Goal: Task Accomplishment & Management: Use online tool/utility

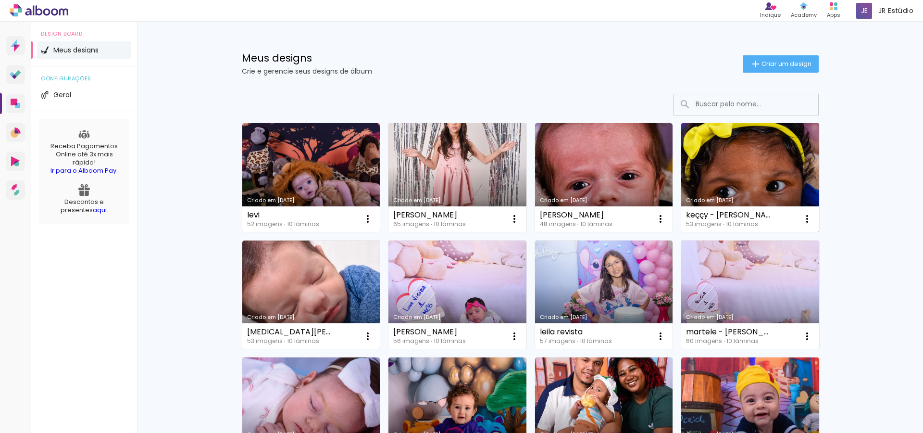
click at [732, 189] on link "Criado em [DATE]" at bounding box center [750, 177] width 138 height 109
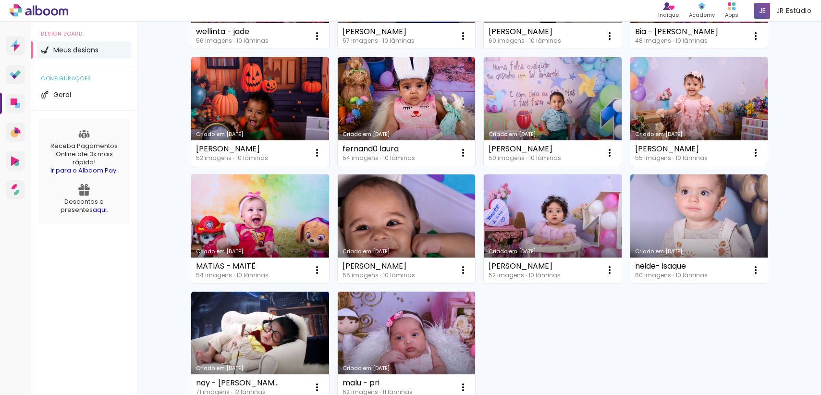
scroll to position [648, 0]
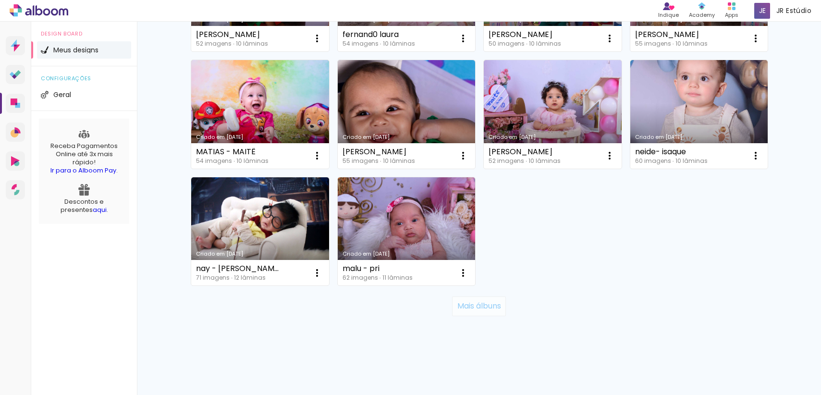
click at [0, 0] on slot "Mais álbuns" at bounding box center [0, 0] width 0 height 0
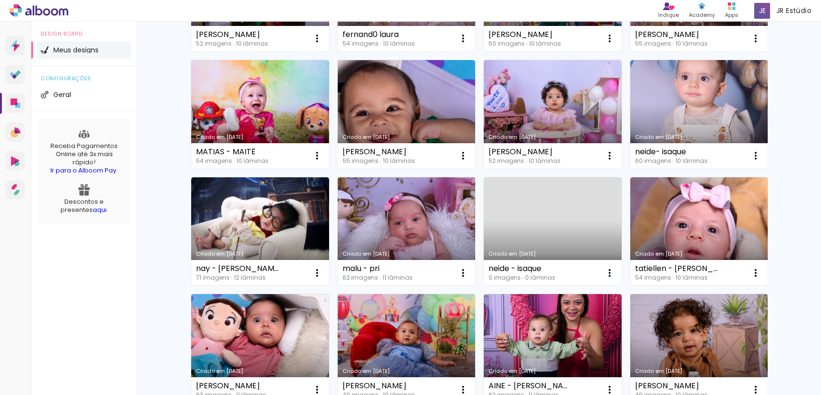
scroll to position [1351, 0]
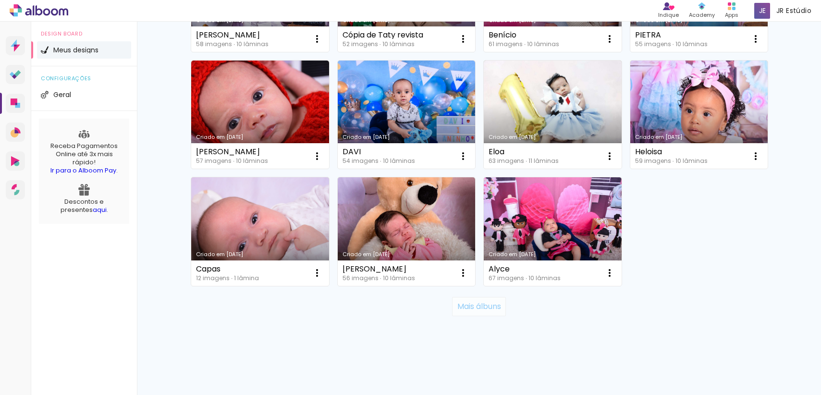
click at [0, 0] on slot "Mais álbuns" at bounding box center [0, 0] width 0 height 0
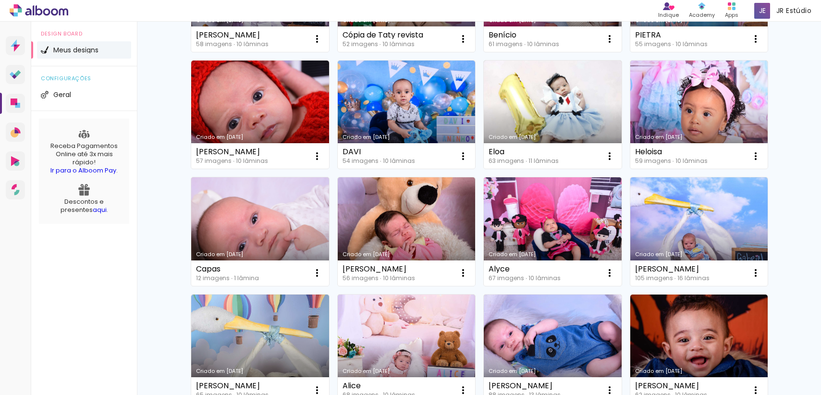
scroll to position [2053, 0]
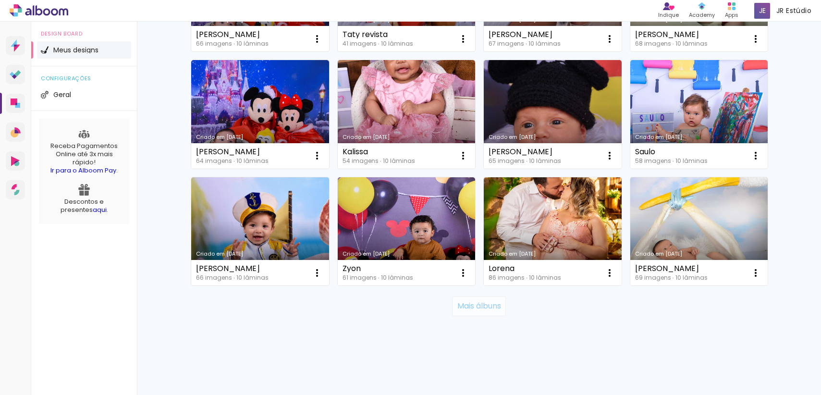
click at [0, 0] on slot "Mais álbuns" at bounding box center [0, 0] width 0 height 0
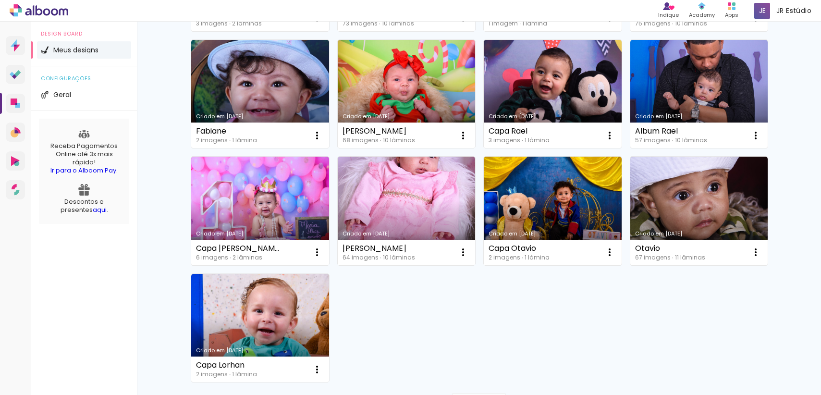
scroll to position [2873, 0]
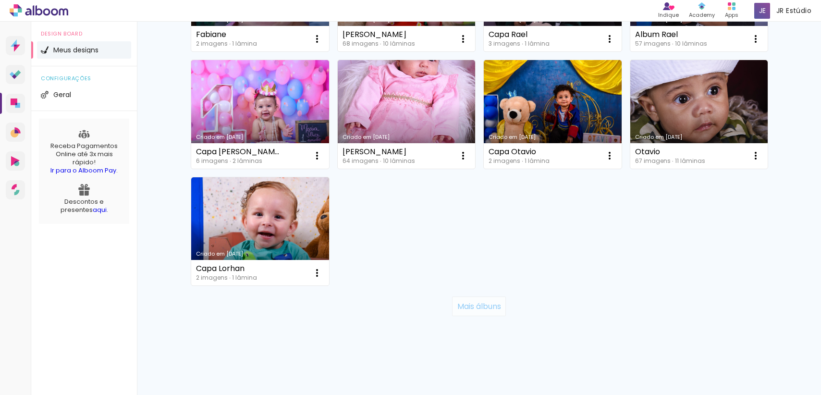
click at [0, 0] on slot "Mais álbuns" at bounding box center [0, 0] width 0 height 0
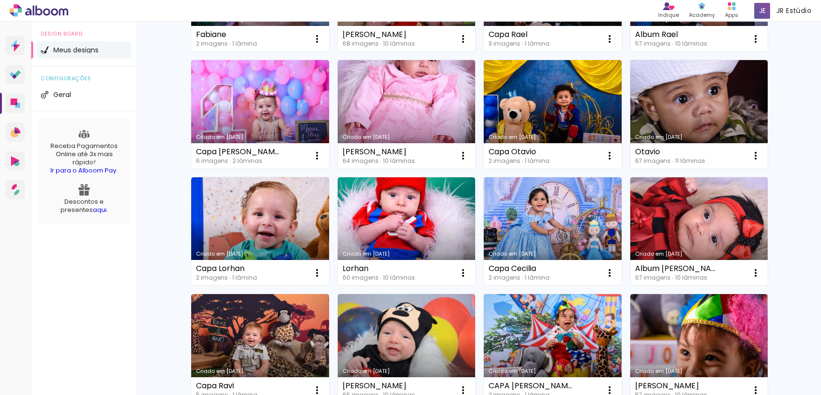
scroll to position [3575, 0]
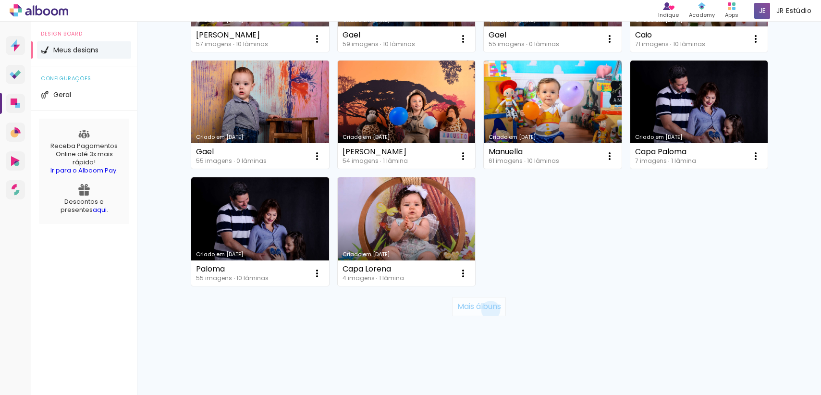
click at [0, 0] on slot "Mais álbuns" at bounding box center [0, 0] width 0 height 0
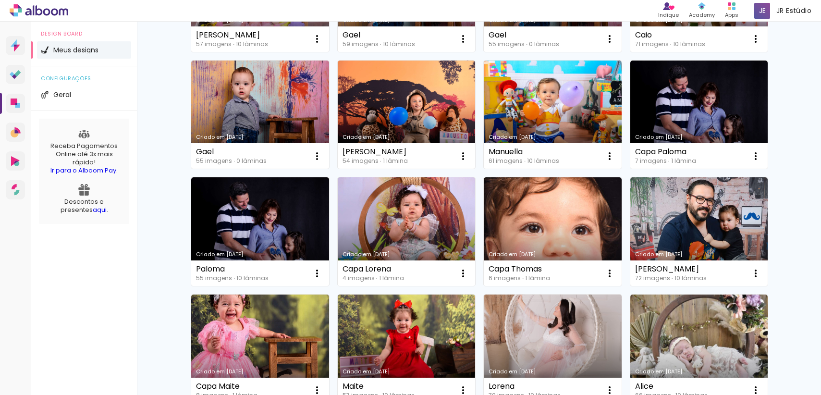
scroll to position [4278, 0]
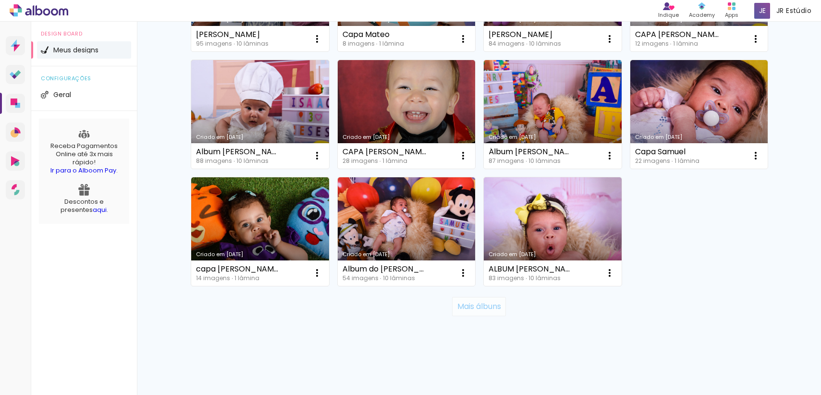
click at [0, 0] on slot "Mais álbuns" at bounding box center [0, 0] width 0 height 0
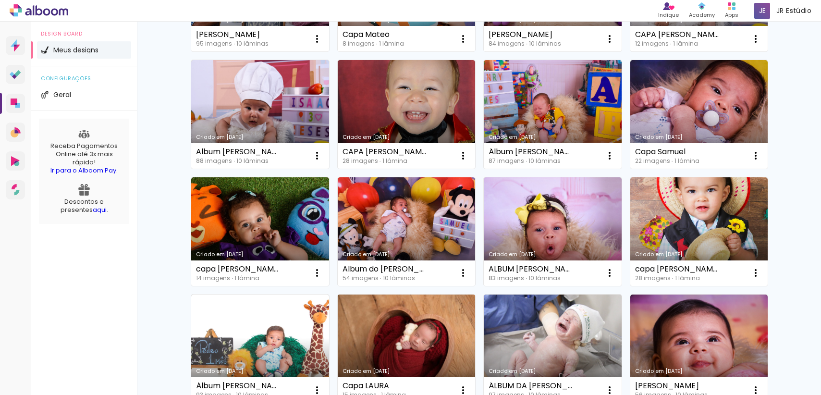
scroll to position [4492, 0]
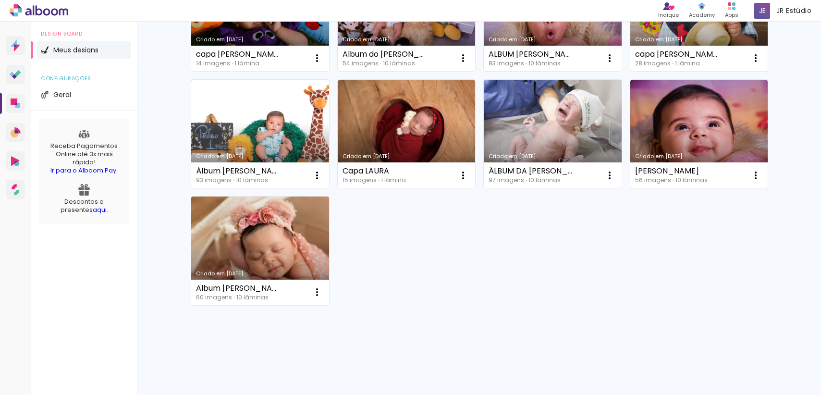
click at [259, 228] on link "Criado em 02/03/23" at bounding box center [260, 251] width 138 height 109
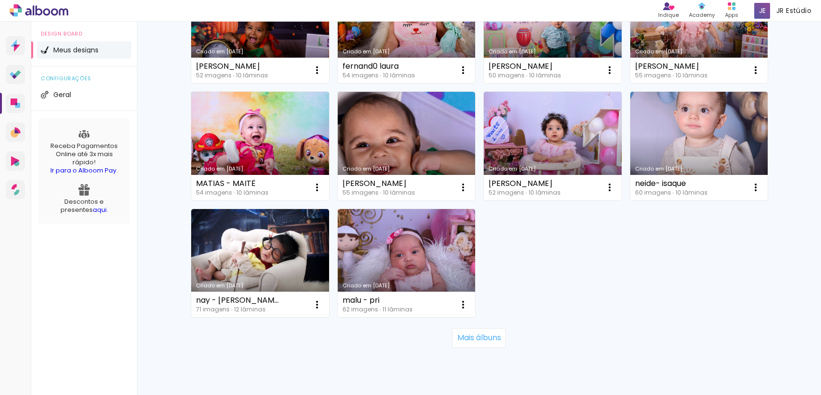
scroll to position [648, 0]
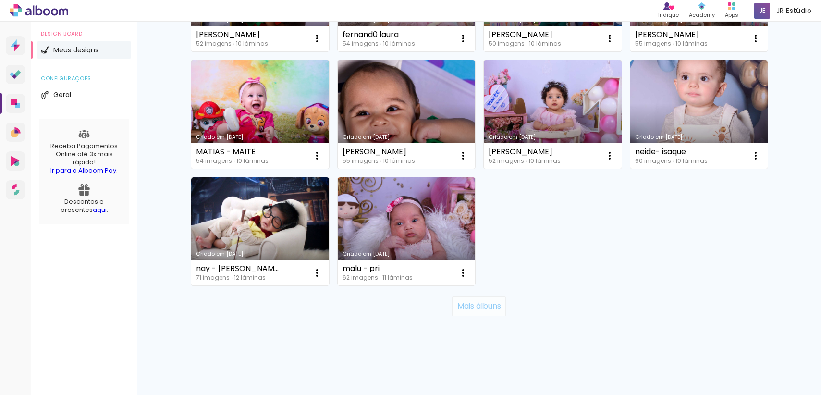
click at [0, 0] on slot "Mais álbuns" at bounding box center [0, 0] width 0 height 0
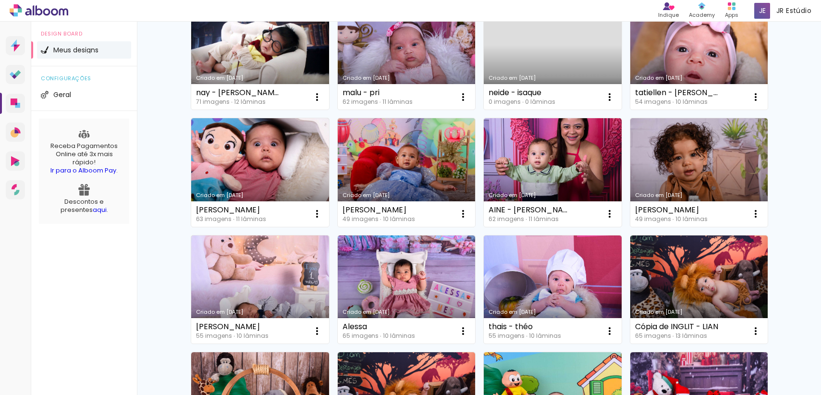
scroll to position [1351, 0]
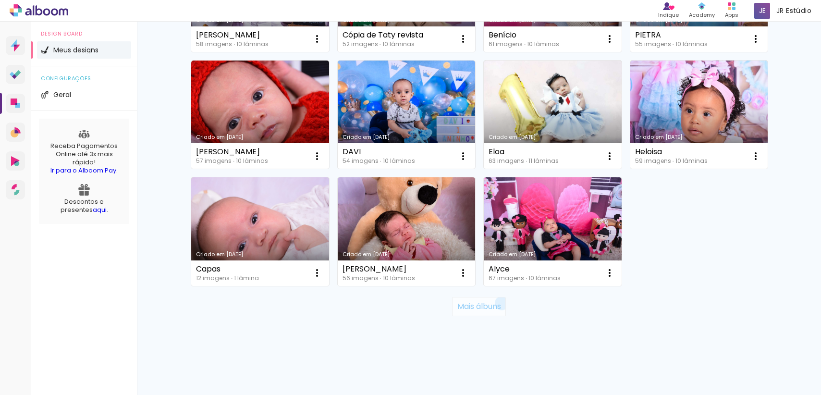
click at [0, 0] on slot "Mais álbuns" at bounding box center [0, 0] width 0 height 0
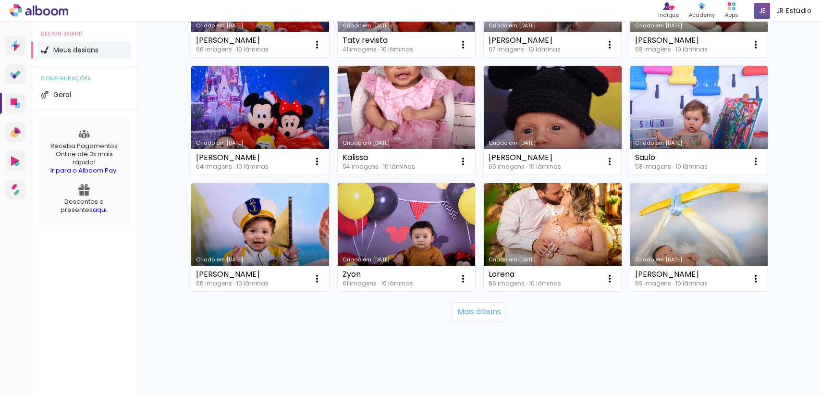
scroll to position [2053, 0]
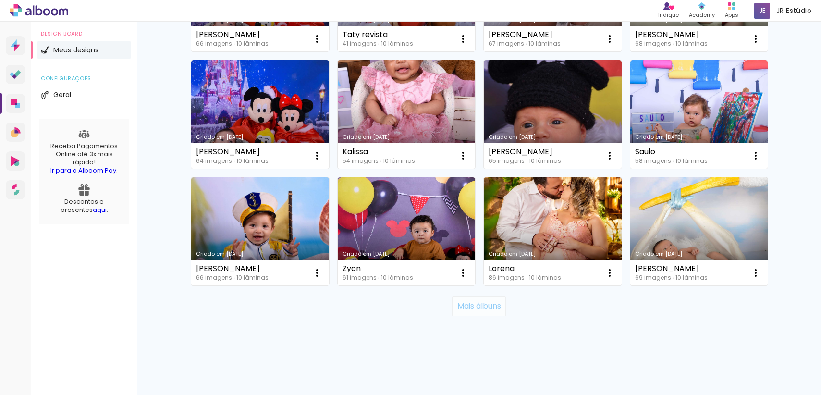
click at [0, 0] on slot "Mais álbuns" at bounding box center [0, 0] width 0 height 0
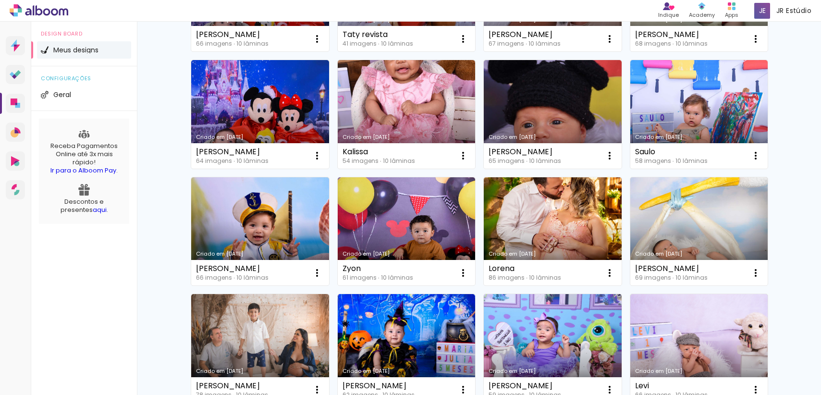
scroll to position [2873, 0]
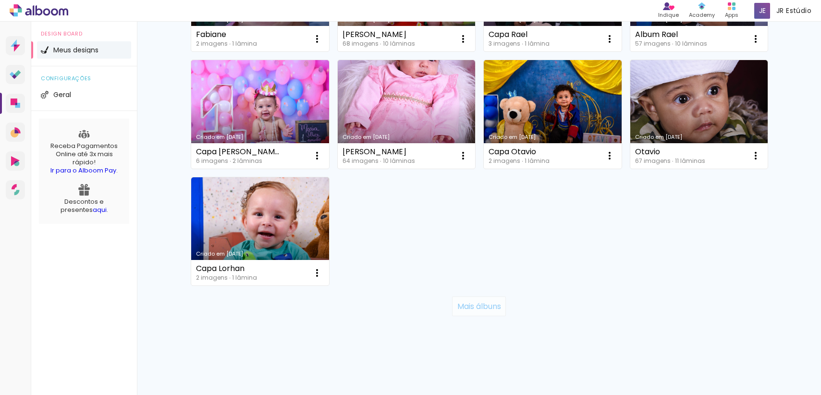
click at [0, 0] on slot "Mais álbuns" at bounding box center [0, 0] width 0 height 0
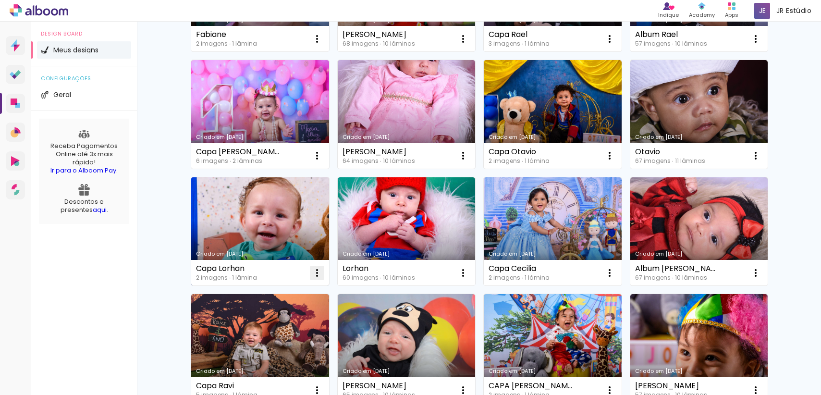
click at [316, 276] on iron-icon at bounding box center [317, 273] width 12 height 12
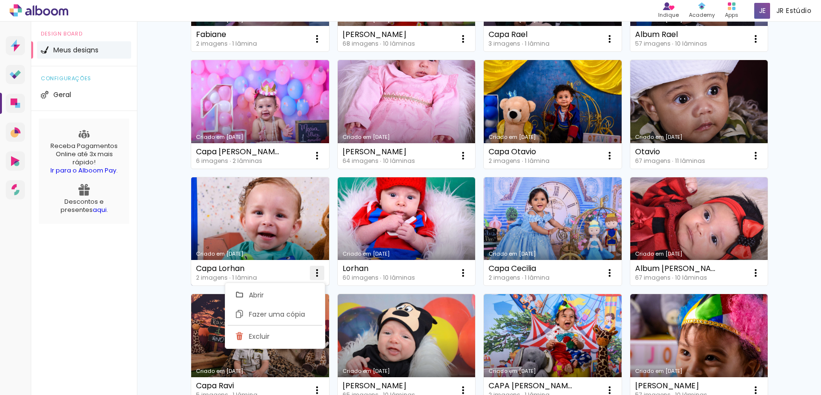
click at [301, 336] on paper-item "Excluir" at bounding box center [275, 336] width 95 height 19
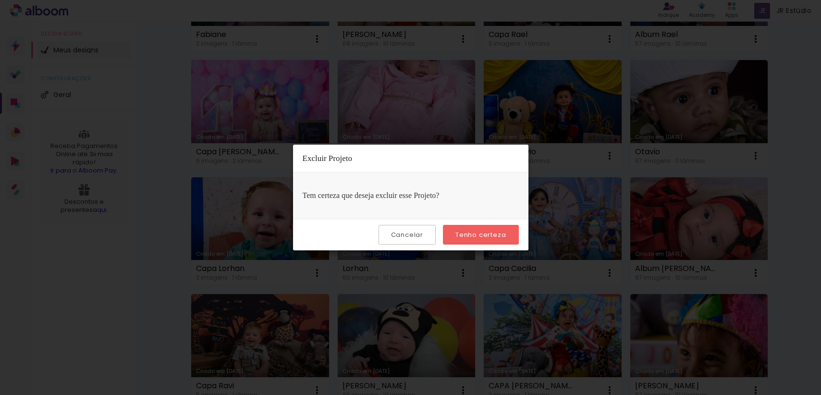
click at [0, 0] on slot "Tenho certeza" at bounding box center [0, 0] width 0 height 0
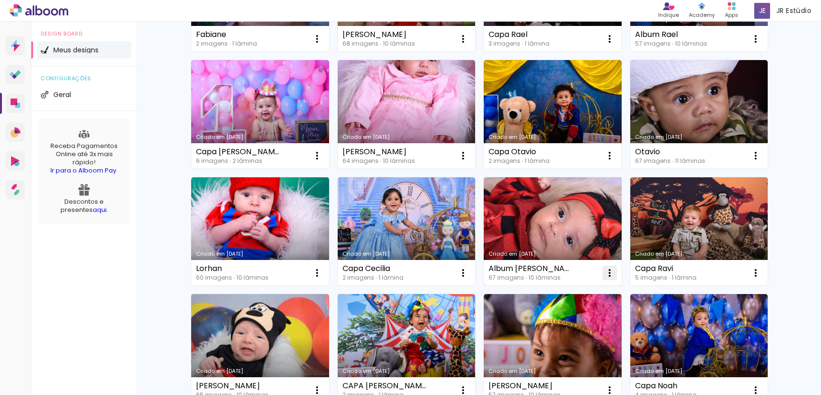
click at [606, 272] on iron-icon at bounding box center [610, 273] width 12 height 12
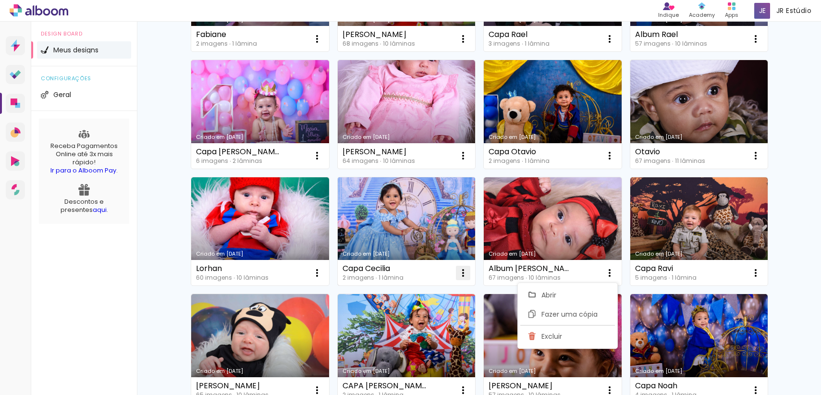
click at [458, 274] on iron-icon at bounding box center [464, 273] width 12 height 12
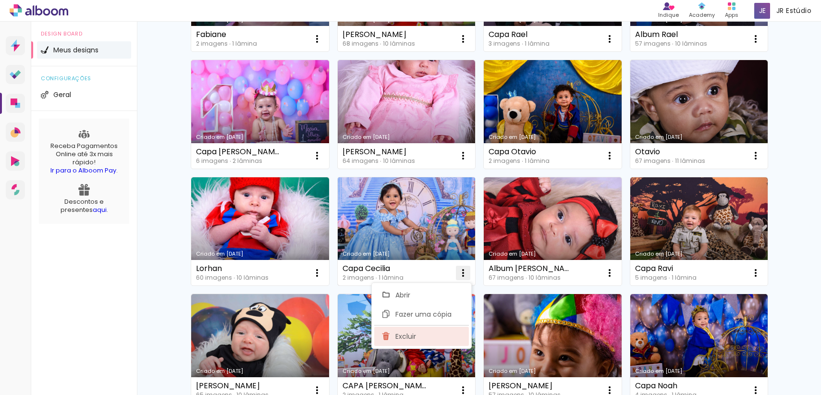
click at [457, 340] on paper-item "Excluir" at bounding box center [421, 336] width 95 height 19
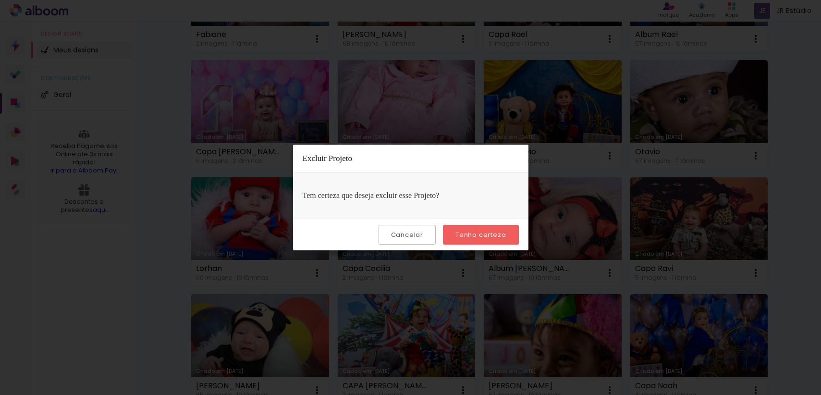
click at [0, 0] on slot "Tenho certeza" at bounding box center [0, 0] width 0 height 0
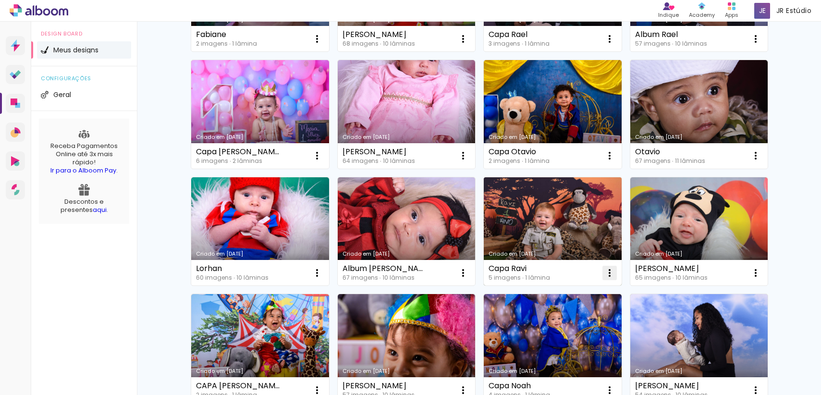
click at [607, 274] on iron-icon at bounding box center [610, 273] width 12 height 12
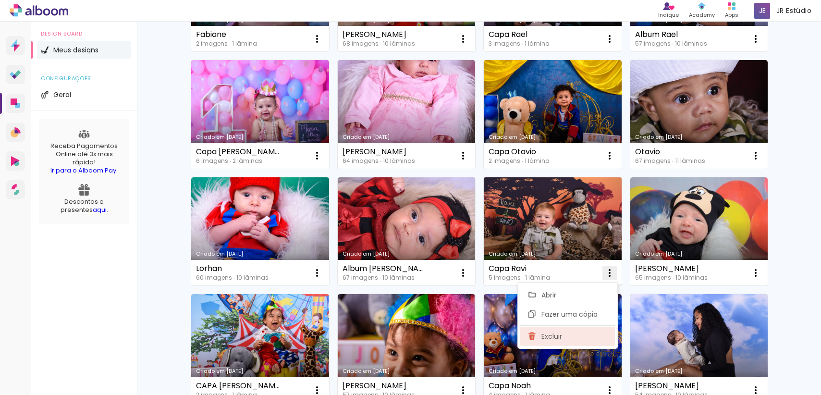
click at [592, 337] on paper-item "Excluir" at bounding box center [568, 336] width 95 height 19
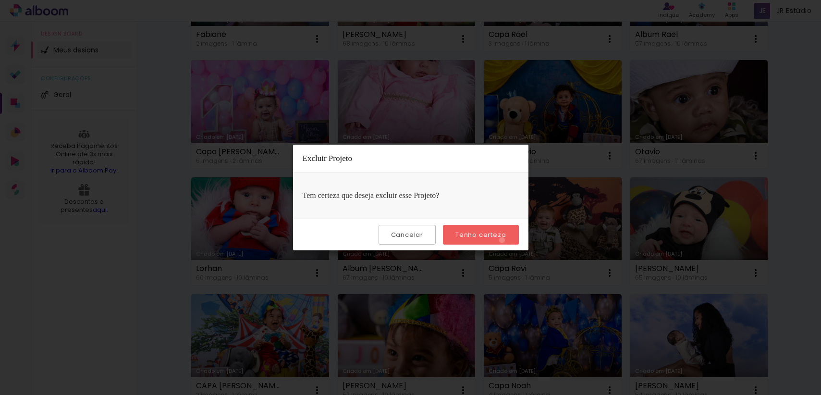
click at [504, 240] on paper-button "Tenho certeza" at bounding box center [480, 235] width 75 height 20
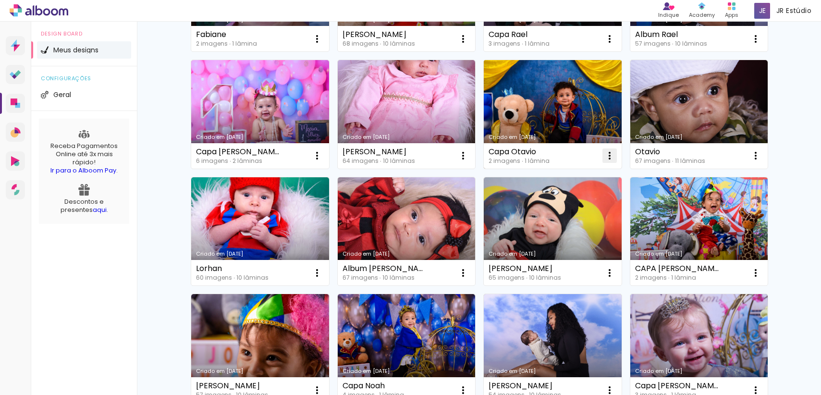
click at [610, 160] on iron-icon at bounding box center [610, 156] width 12 height 12
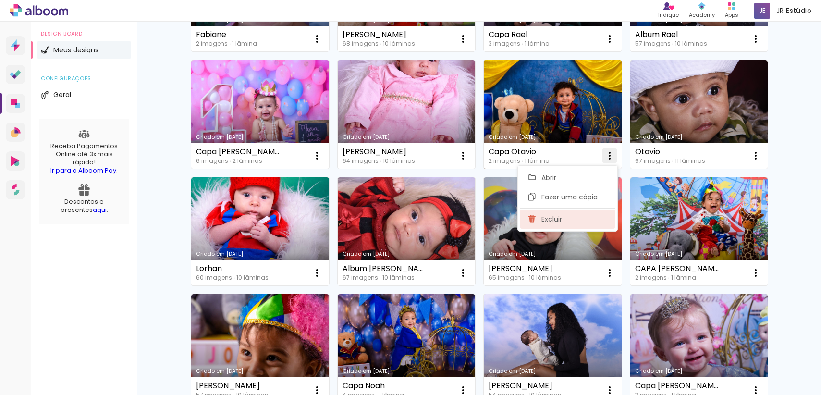
click at [582, 217] on paper-item "Excluir" at bounding box center [568, 219] width 95 height 19
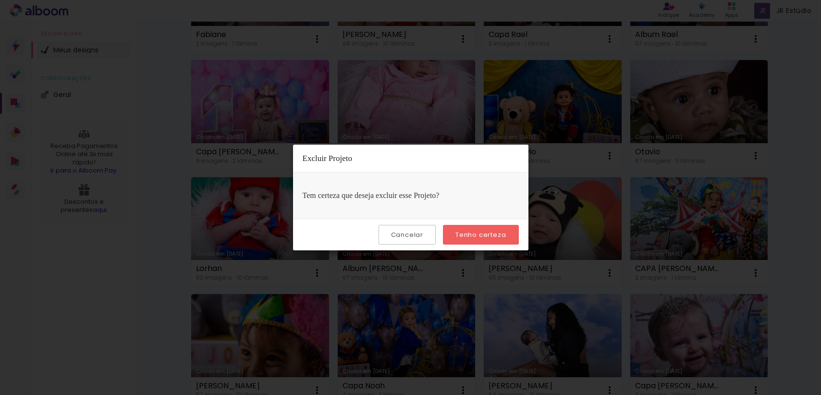
click at [0, 0] on slot "Tenho certeza" at bounding box center [0, 0] width 0 height 0
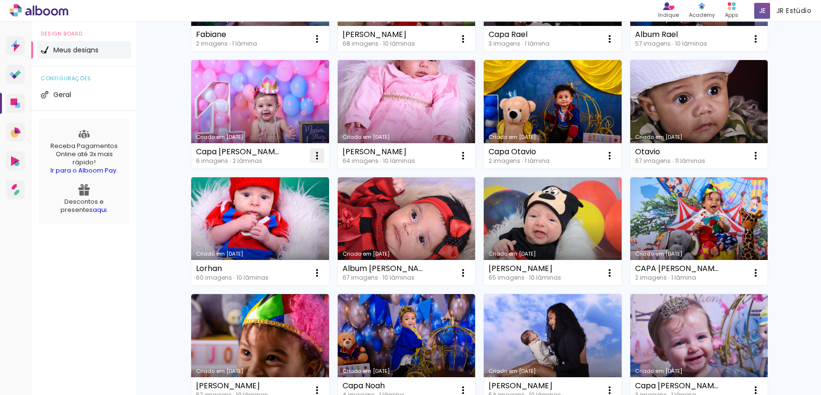
click at [319, 158] on paper-icon-button at bounding box center [317, 155] width 19 height 19
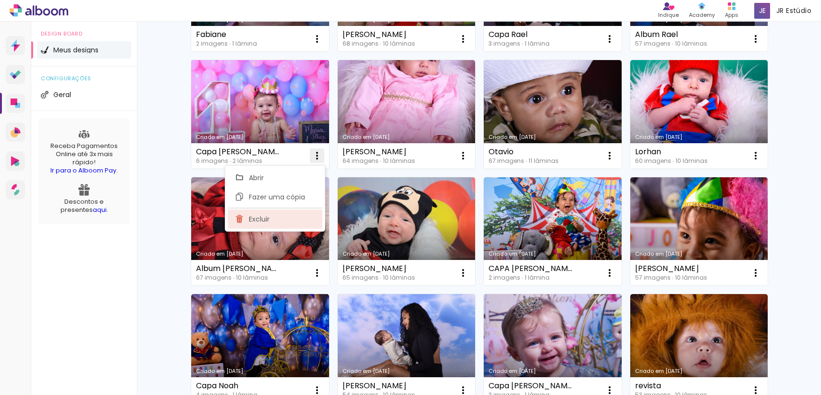
click at [292, 220] on paper-item "Excluir" at bounding box center [275, 219] width 95 height 19
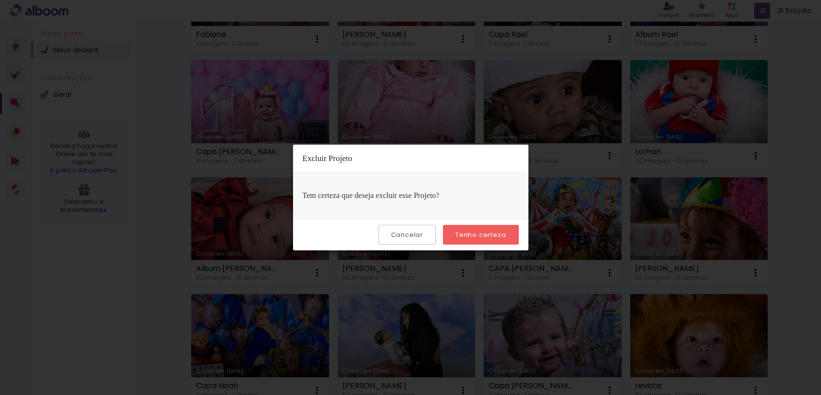
click at [0, 0] on slot "Tenho certeza" at bounding box center [0, 0] width 0 height 0
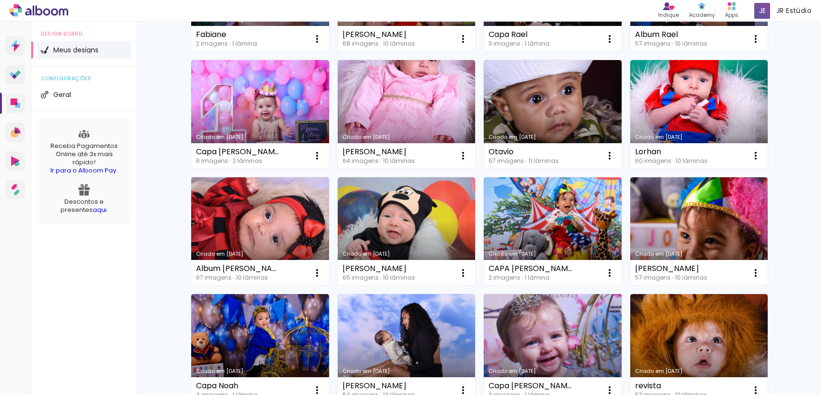
scroll to position [3575, 0]
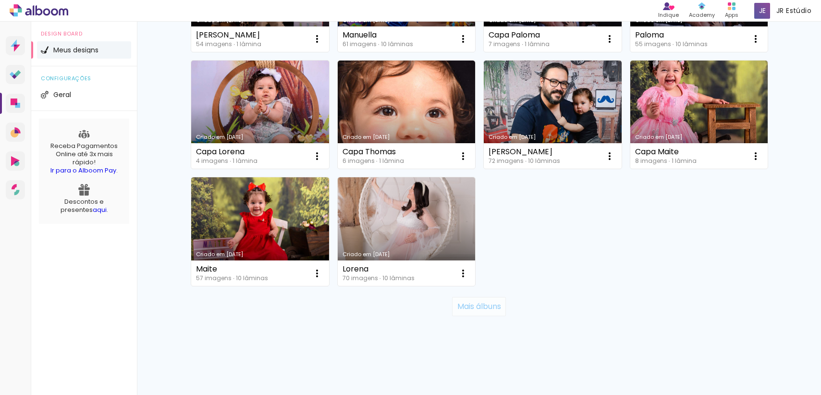
click at [0, 0] on slot "Mais álbuns" at bounding box center [0, 0] width 0 height 0
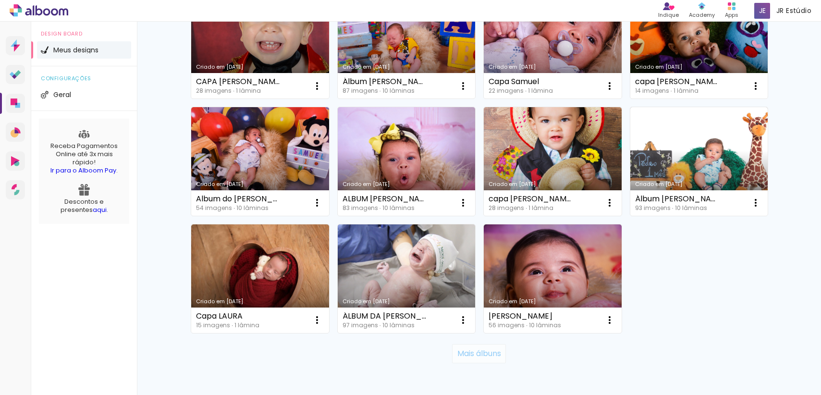
scroll to position [4278, 0]
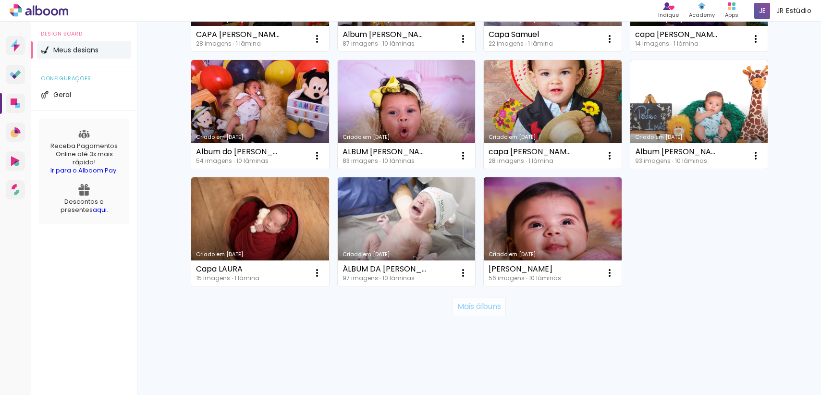
click at [0, 0] on slot "Mais álbuns" at bounding box center [0, 0] width 0 height 0
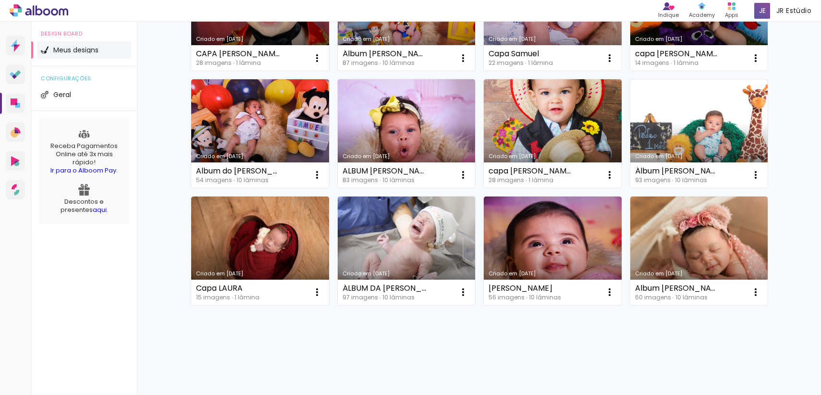
scroll to position [4258, 0]
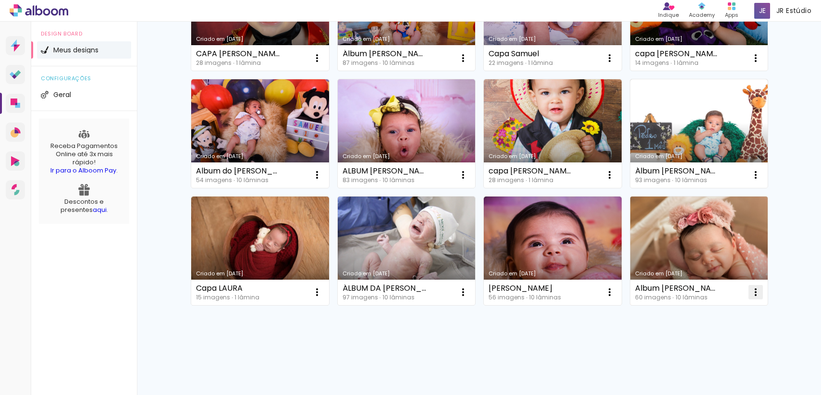
click at [751, 293] on iron-icon at bounding box center [756, 292] width 12 height 12
click at [715, 354] on paper-item "Excluir" at bounding box center [714, 355] width 95 height 19
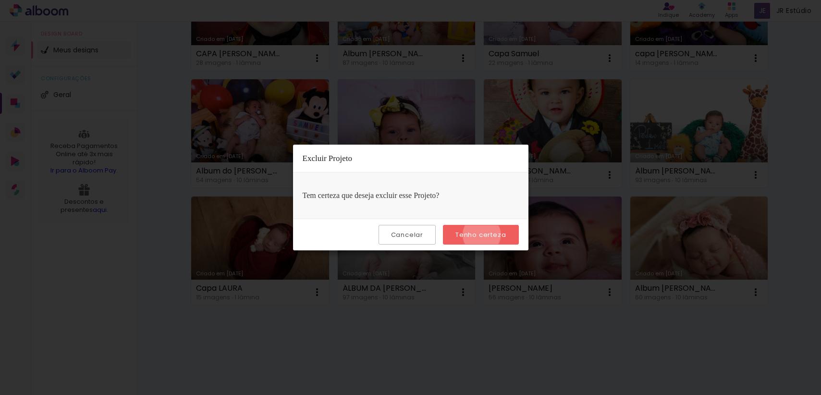
click at [0, 0] on slot "Tenho certeza" at bounding box center [0, 0] width 0 height 0
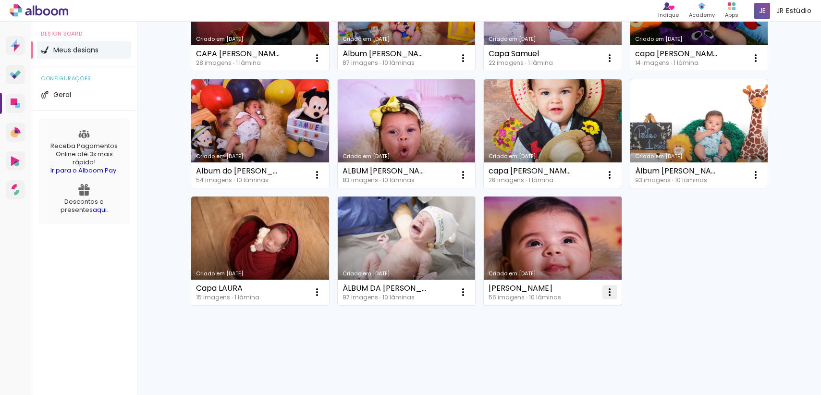
click at [608, 294] on iron-icon at bounding box center [610, 292] width 12 height 12
click at [553, 356] on span "Excluir" at bounding box center [552, 355] width 21 height 7
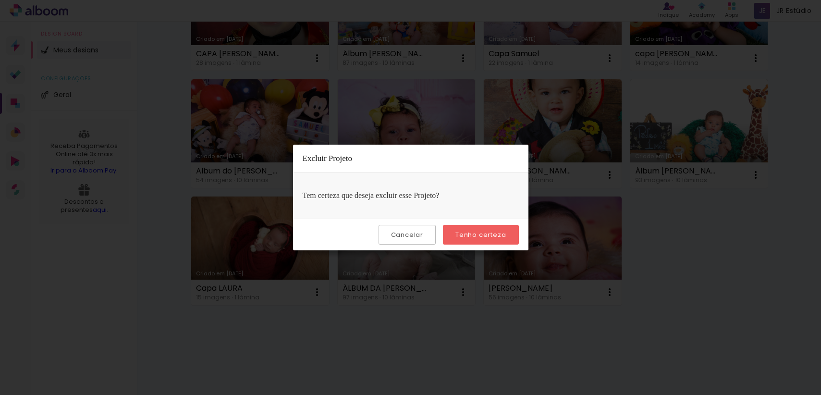
click at [0, 0] on slot "Tenho certeza" at bounding box center [0, 0] width 0 height 0
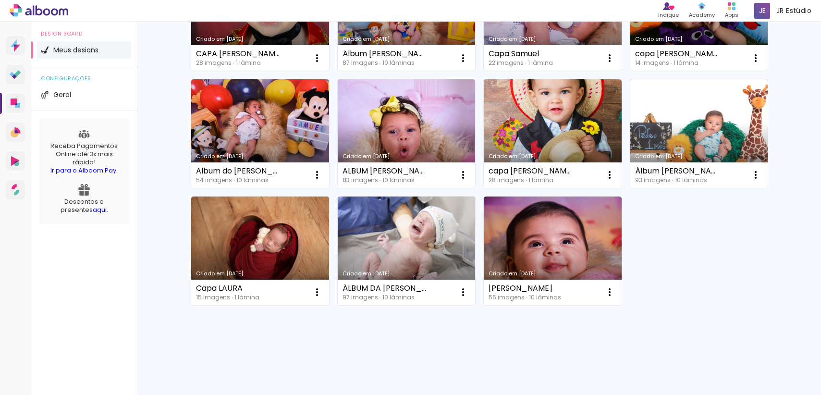
click at [459, 295] on iron-icon at bounding box center [464, 292] width 12 height 12
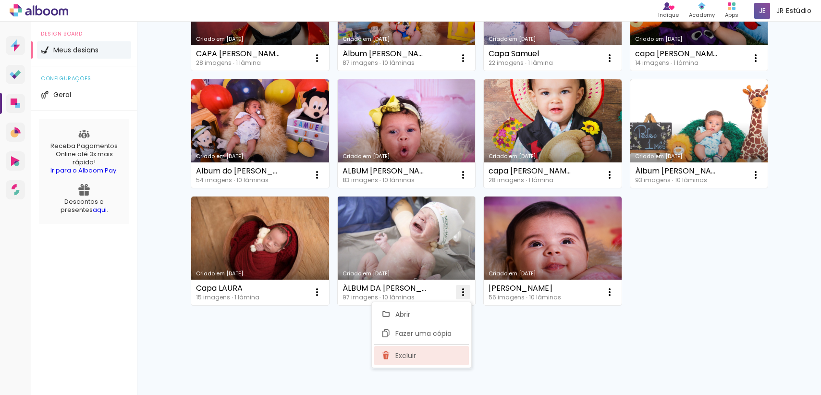
click at [431, 358] on paper-item "Excluir" at bounding box center [421, 355] width 95 height 19
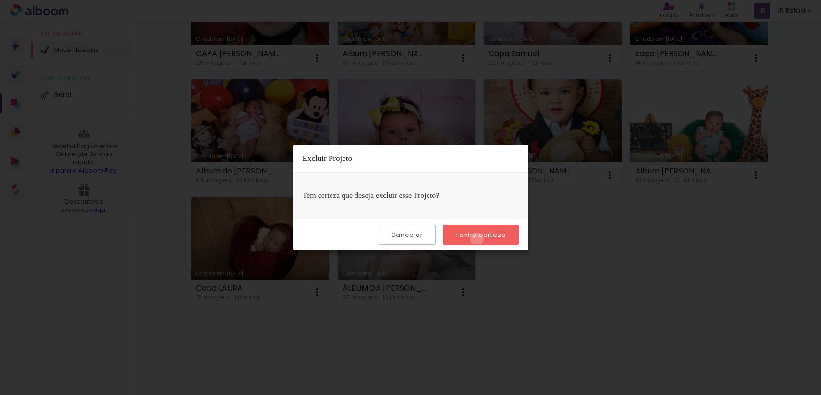
click at [479, 239] on paper-button "Tenho certeza" at bounding box center [480, 235] width 75 height 20
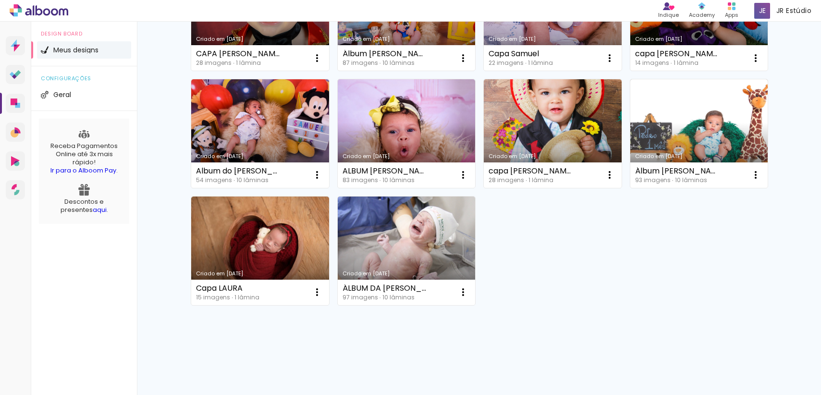
click at [312, 292] on iron-icon at bounding box center [317, 292] width 12 height 12
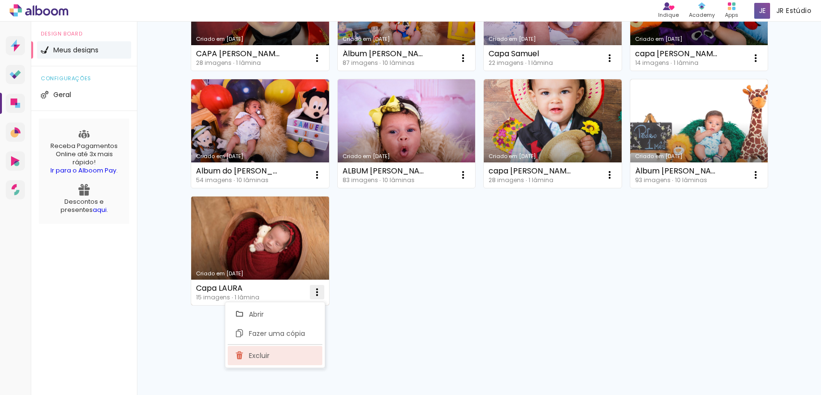
click at [294, 349] on paper-item "Excluir" at bounding box center [275, 355] width 95 height 19
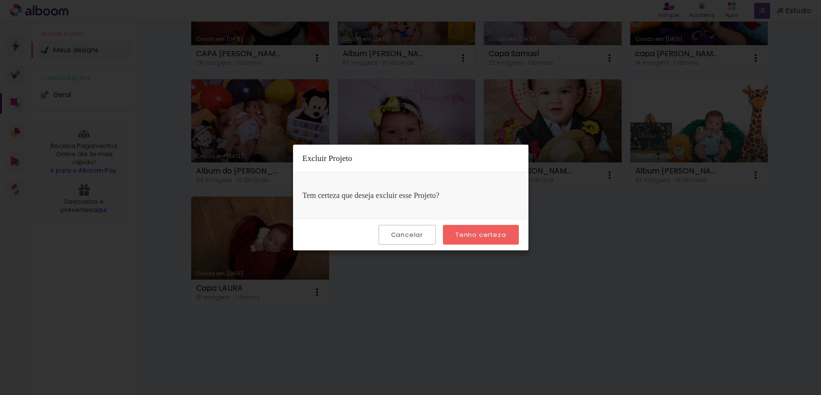
click at [466, 240] on paper-button "Tenho certeza" at bounding box center [480, 235] width 75 height 20
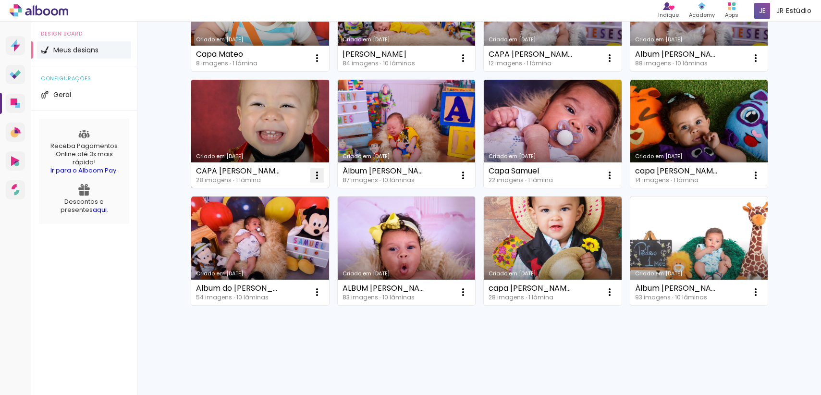
scroll to position [4141, 0]
click at [314, 174] on iron-icon at bounding box center [317, 176] width 12 height 12
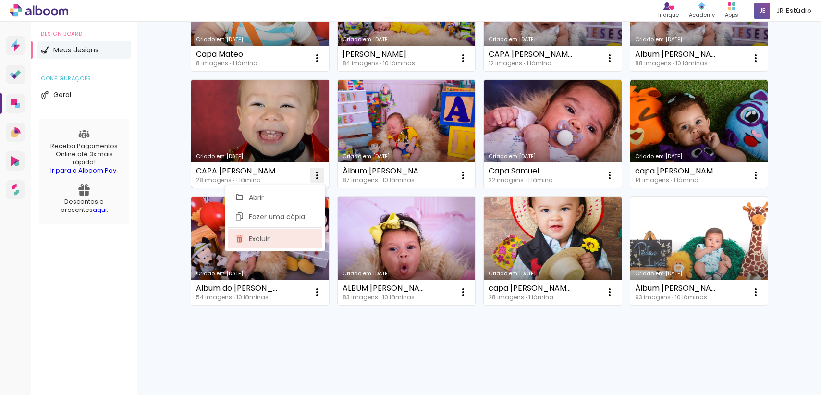
click at [285, 236] on paper-item "Excluir" at bounding box center [275, 238] width 95 height 19
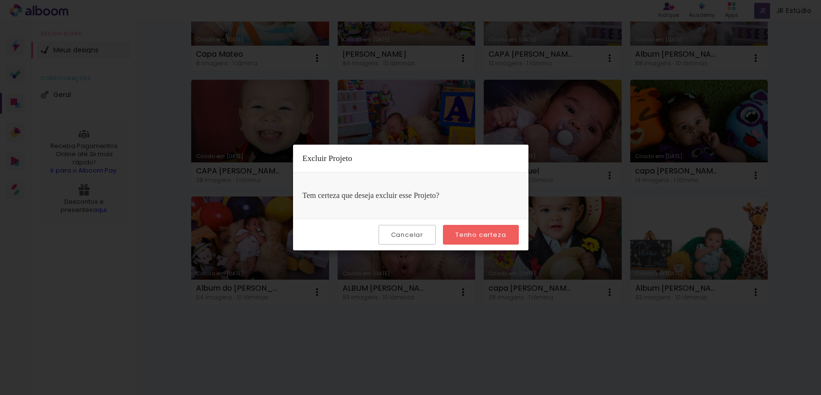
click at [0, 0] on slot "Tenho certeza" at bounding box center [0, 0] width 0 height 0
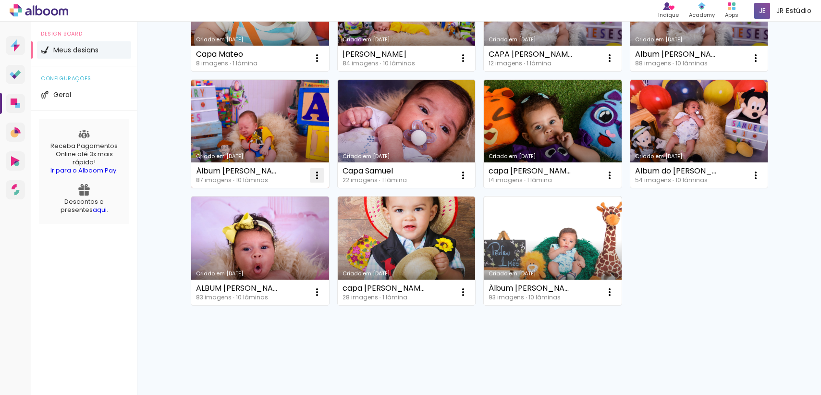
click at [316, 174] on iron-icon at bounding box center [317, 176] width 12 height 12
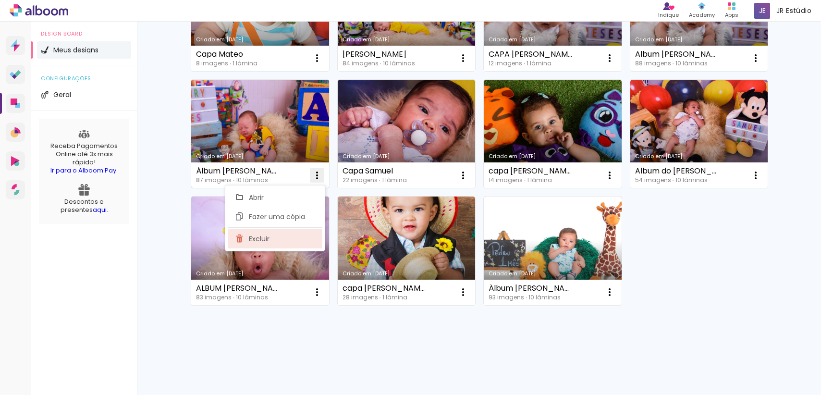
click at [310, 244] on paper-item "Excluir" at bounding box center [275, 238] width 95 height 19
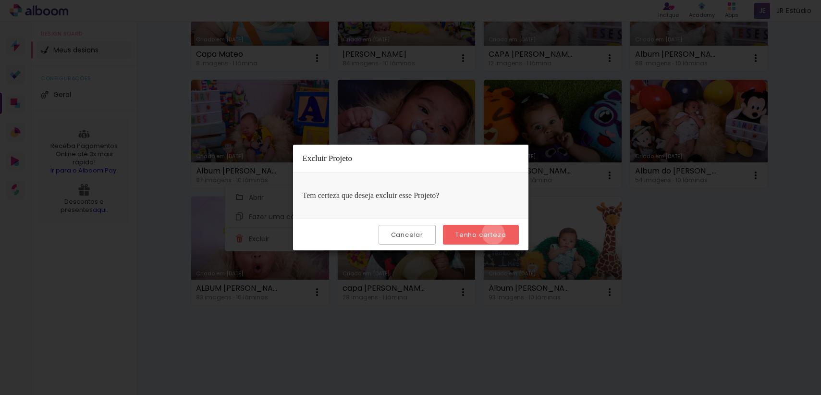
click at [0, 0] on slot "Tenho certeza" at bounding box center [0, 0] width 0 height 0
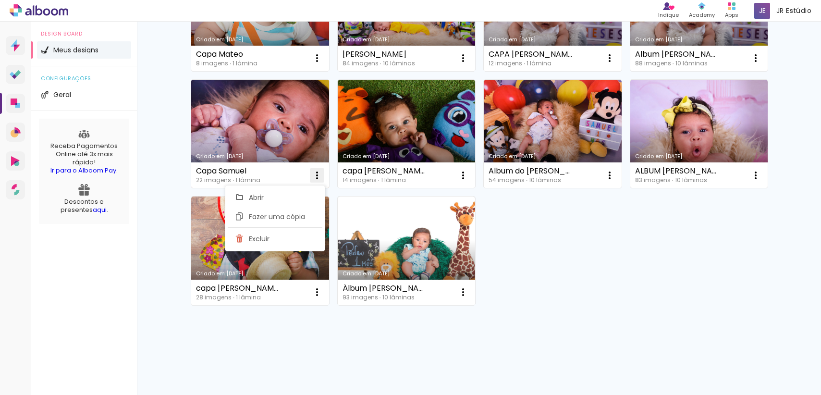
click at [316, 179] on iron-icon at bounding box center [317, 176] width 12 height 12
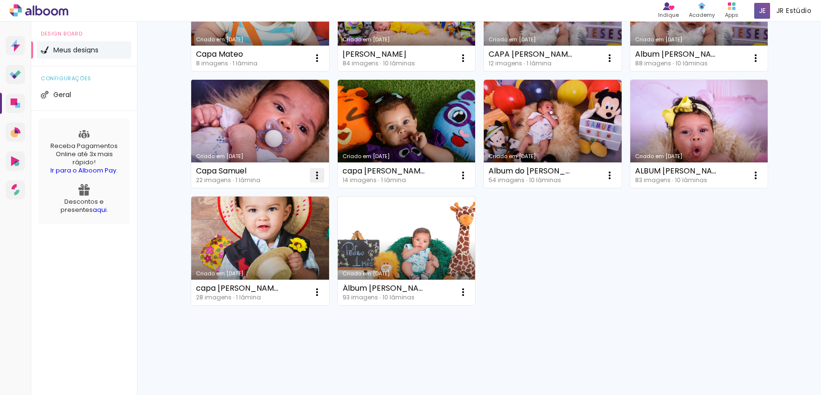
click at [317, 179] on iron-icon at bounding box center [317, 176] width 12 height 12
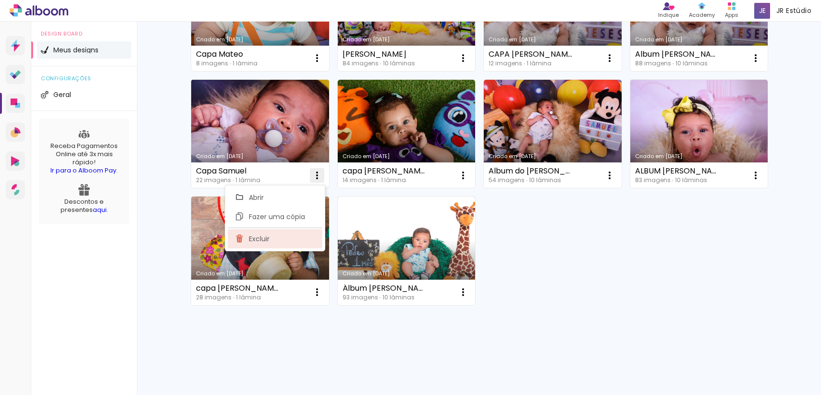
click at [313, 240] on paper-item "Excluir" at bounding box center [275, 238] width 95 height 19
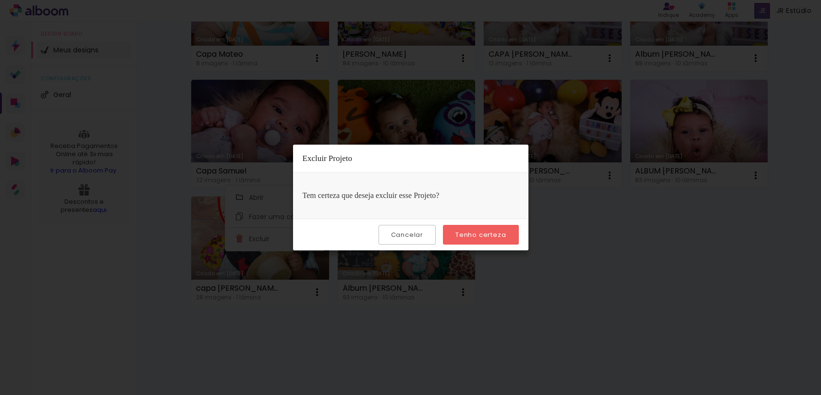
drag, startPoint x: 461, startPoint y: 218, endPoint x: 474, endPoint y: 238, distance: 23.7
click at [470, 233] on div "Cancelar Tenho certeza" at bounding box center [411, 235] width 236 height 32
click at [0, 0] on slot "Tenho certeza" at bounding box center [0, 0] width 0 height 0
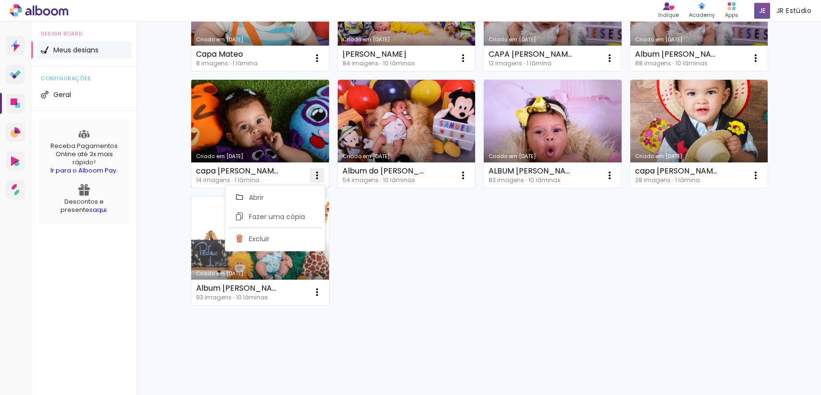
click at [313, 175] on iron-icon at bounding box center [317, 176] width 12 height 12
click at [315, 173] on iron-icon at bounding box center [317, 176] width 12 height 12
click at [293, 233] on paper-item "Excluir" at bounding box center [275, 238] width 95 height 19
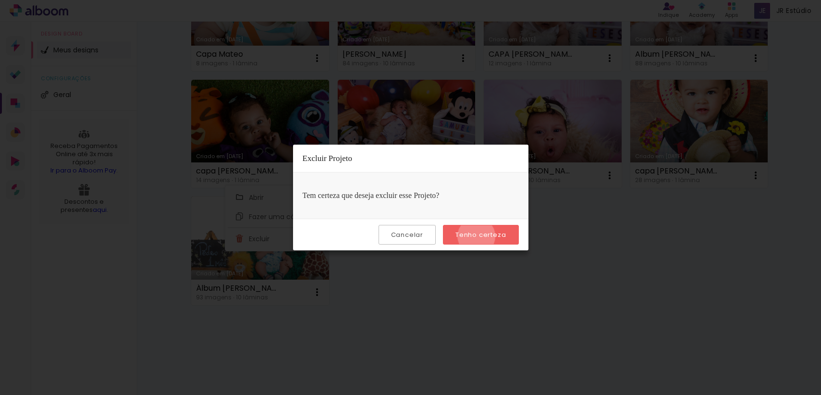
click at [0, 0] on slot "Tenho certeza" at bounding box center [0, 0] width 0 height 0
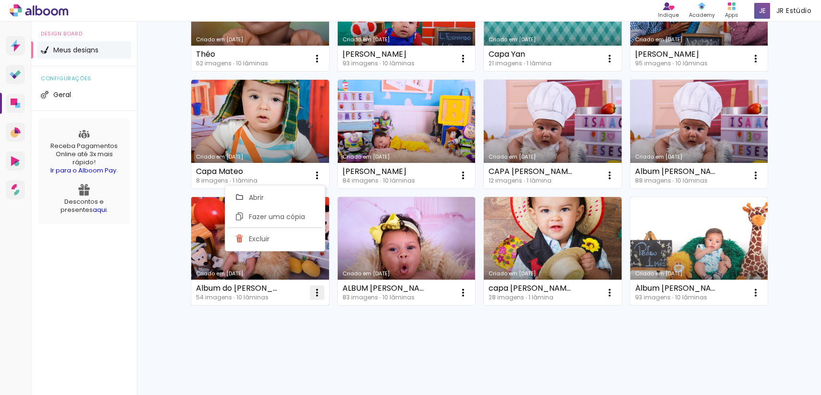
scroll to position [4024, 0]
click at [314, 174] on iron-icon at bounding box center [317, 176] width 12 height 12
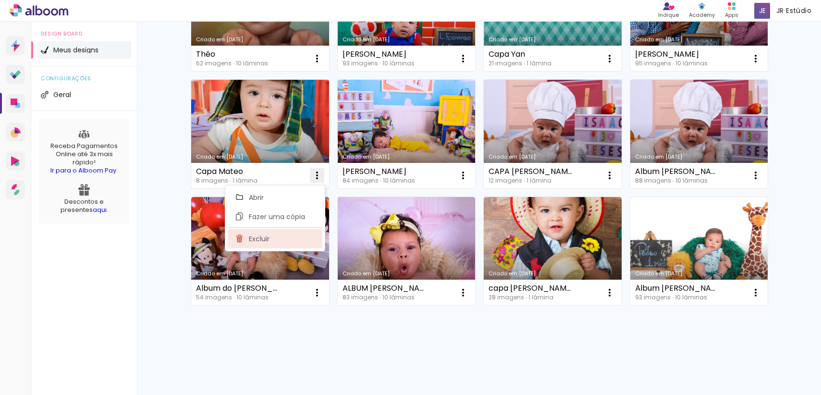
click at [289, 241] on paper-item "Excluir" at bounding box center [275, 238] width 95 height 19
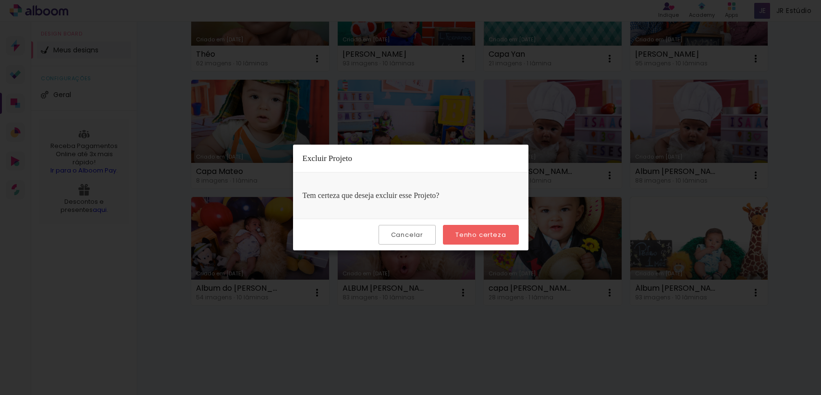
click at [470, 242] on paper-button "Tenho certeza" at bounding box center [480, 235] width 75 height 20
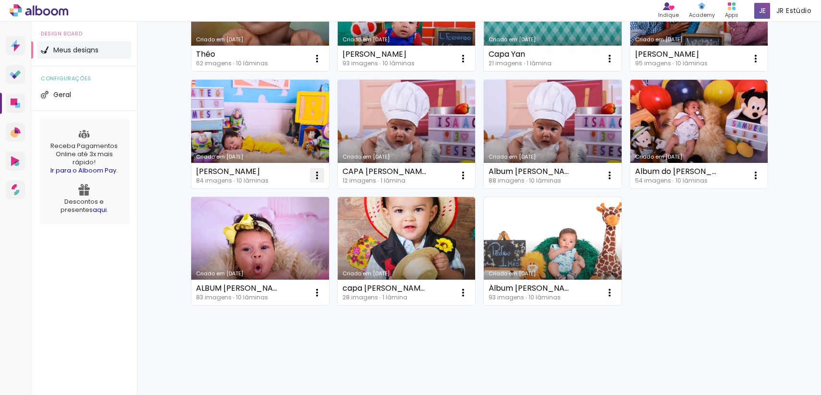
click at [311, 176] on iron-icon at bounding box center [317, 176] width 12 height 12
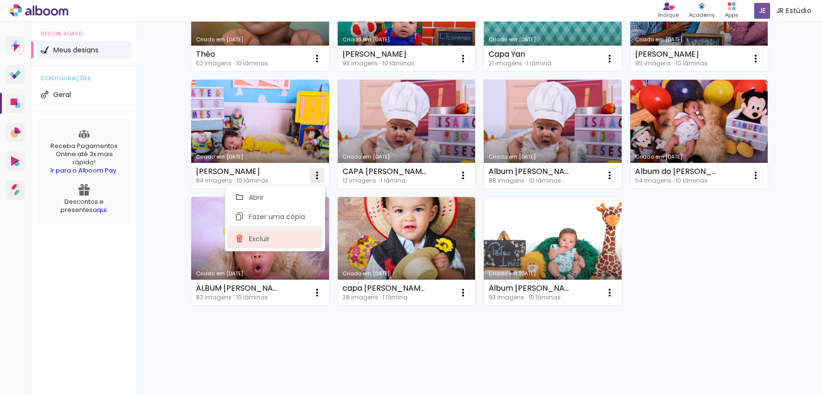
click at [302, 239] on paper-item "Excluir" at bounding box center [275, 238] width 95 height 19
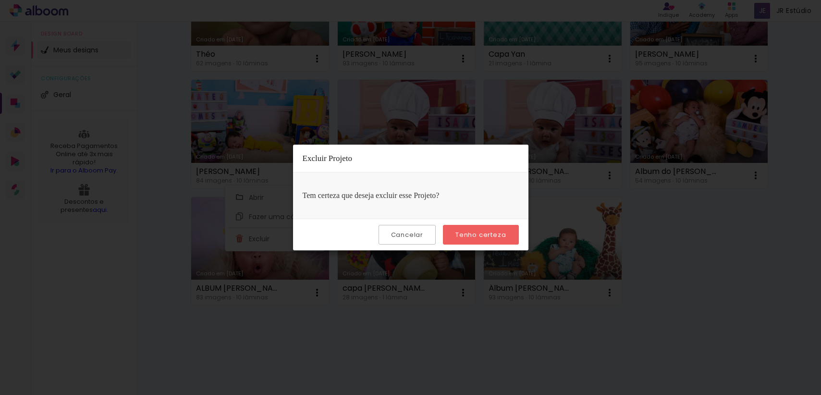
click at [0, 0] on slot "Tenho certeza" at bounding box center [0, 0] width 0 height 0
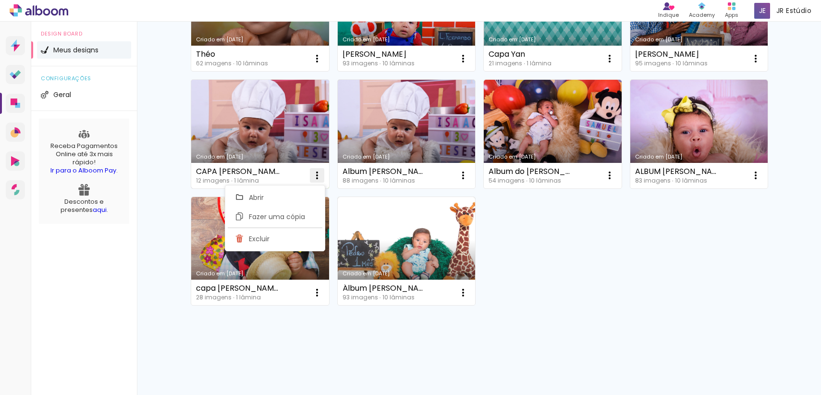
click at [314, 174] on iron-icon at bounding box center [317, 176] width 12 height 12
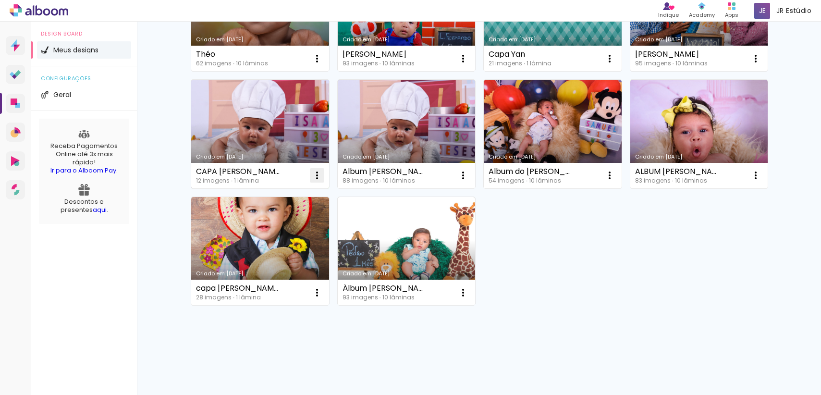
click at [314, 174] on iron-icon at bounding box center [317, 176] width 12 height 12
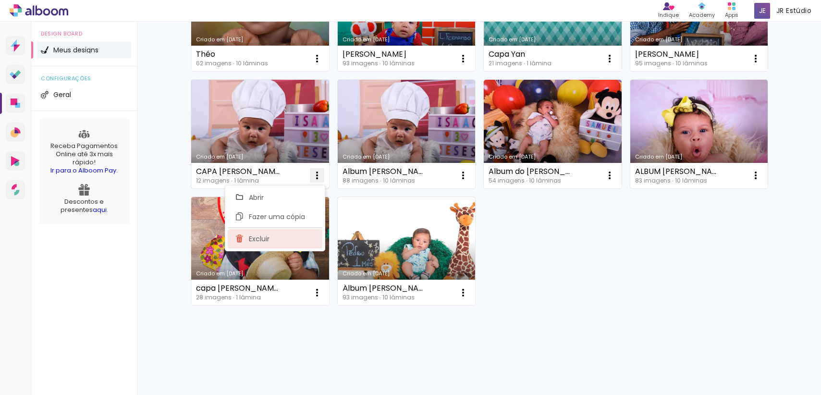
click at [295, 239] on paper-item "Excluir" at bounding box center [275, 238] width 95 height 19
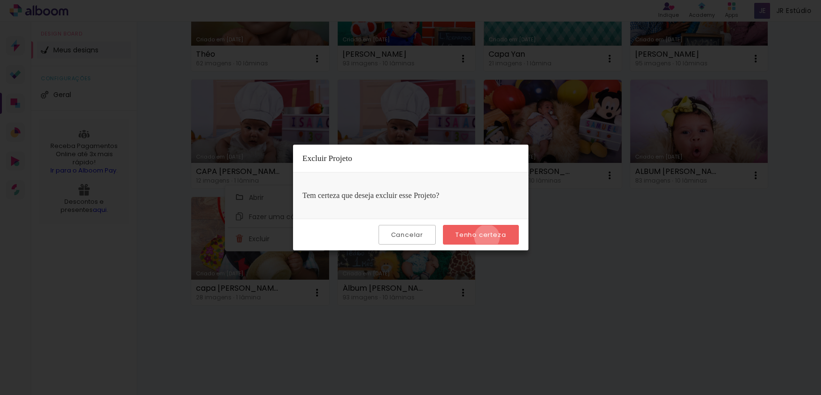
click at [0, 0] on slot "Tenho certeza" at bounding box center [0, 0] width 0 height 0
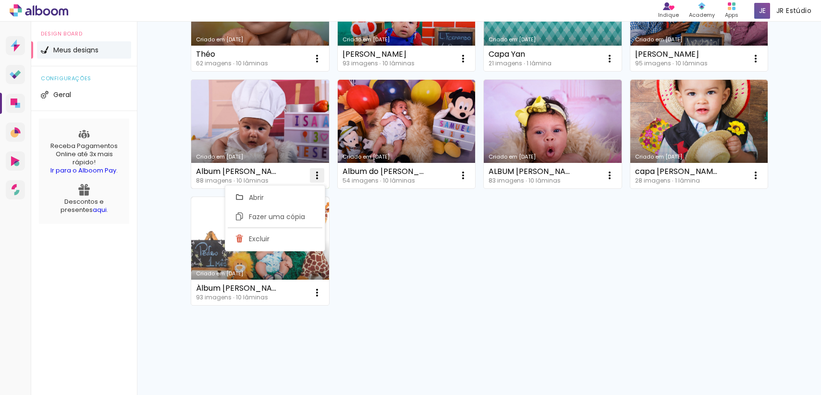
click at [316, 175] on iron-icon at bounding box center [317, 176] width 12 height 12
click at [313, 178] on iron-icon at bounding box center [317, 176] width 12 height 12
click at [299, 237] on paper-item "Excluir" at bounding box center [275, 238] width 95 height 19
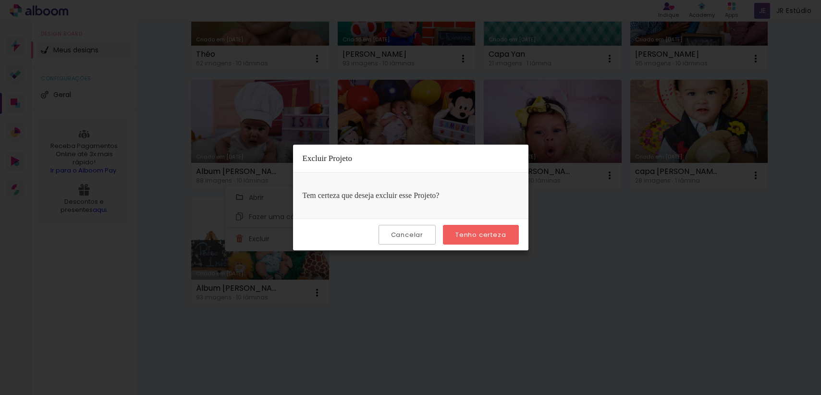
click at [0, 0] on slot "Tenho certeza" at bounding box center [0, 0] width 0 height 0
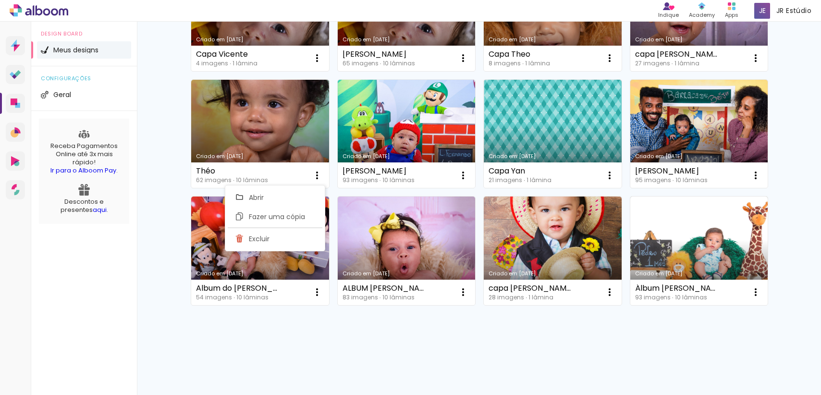
scroll to position [3907, 0]
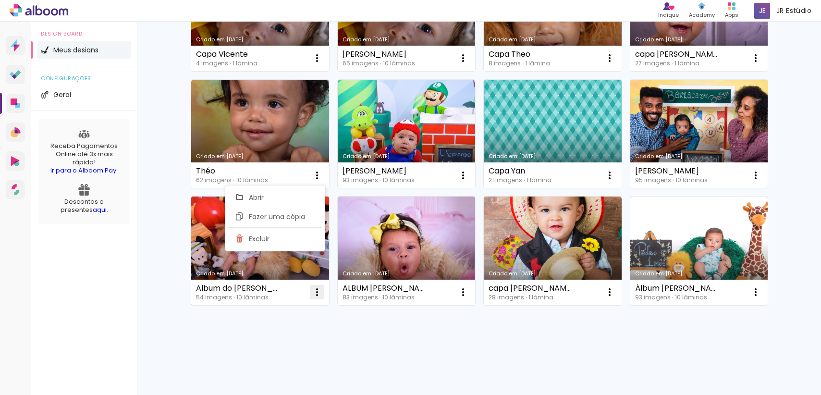
click at [313, 293] on iron-icon at bounding box center [317, 292] width 12 height 12
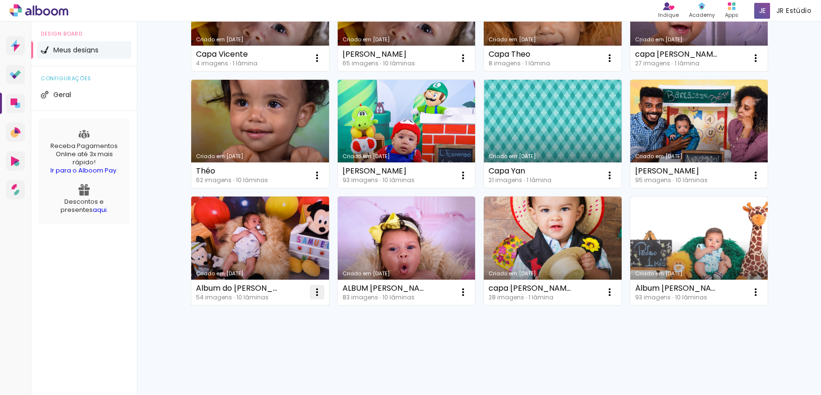
click at [317, 288] on iron-icon at bounding box center [317, 292] width 12 height 12
click at [306, 356] on paper-item "Excluir" at bounding box center [275, 355] width 95 height 19
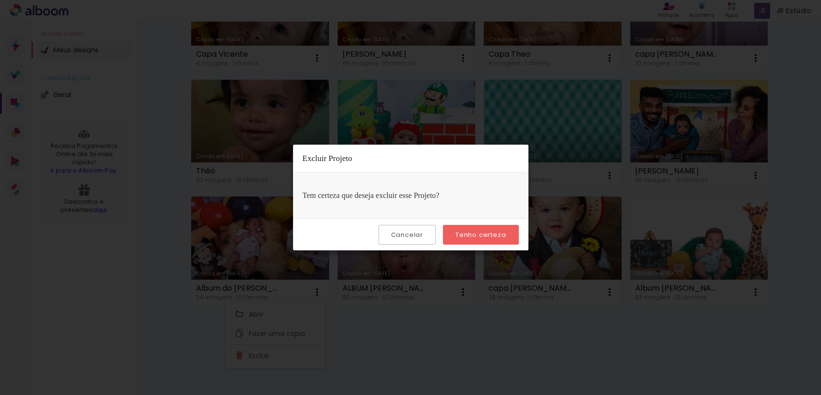
click at [0, 0] on slot "Tenho certeza" at bounding box center [0, 0] width 0 height 0
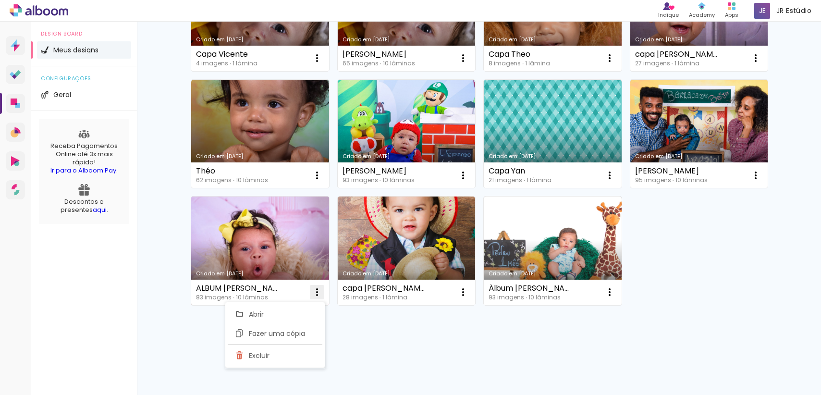
click at [317, 289] on iron-icon at bounding box center [317, 292] width 12 height 12
click at [316, 295] on iron-icon at bounding box center [317, 292] width 12 height 12
click at [317, 361] on paper-item "Excluir" at bounding box center [275, 355] width 95 height 19
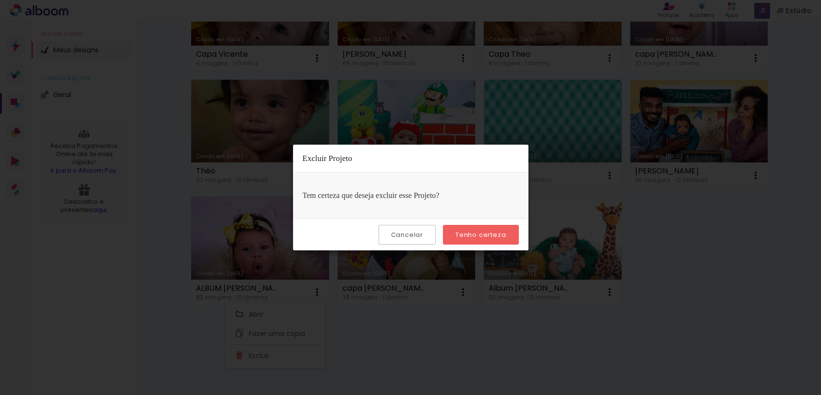
click at [0, 0] on slot "Tenho certeza" at bounding box center [0, 0] width 0 height 0
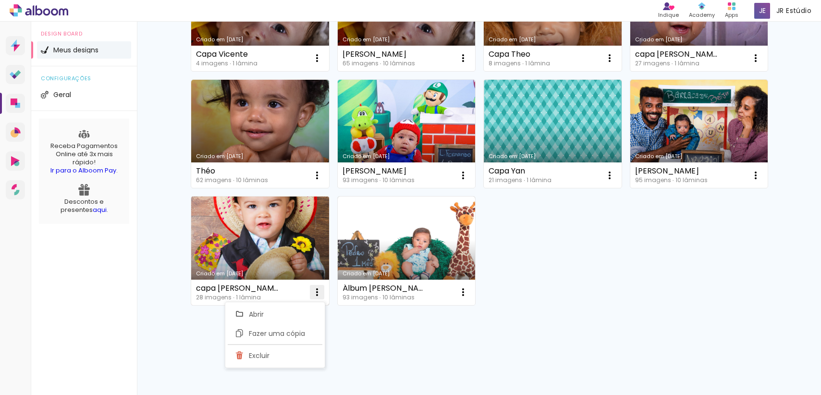
click at [320, 296] on paper-icon-button at bounding box center [317, 292] width 19 height 19
click at [316, 294] on iron-icon at bounding box center [317, 292] width 12 height 12
click at [292, 352] on paper-item "Excluir" at bounding box center [275, 355] width 95 height 19
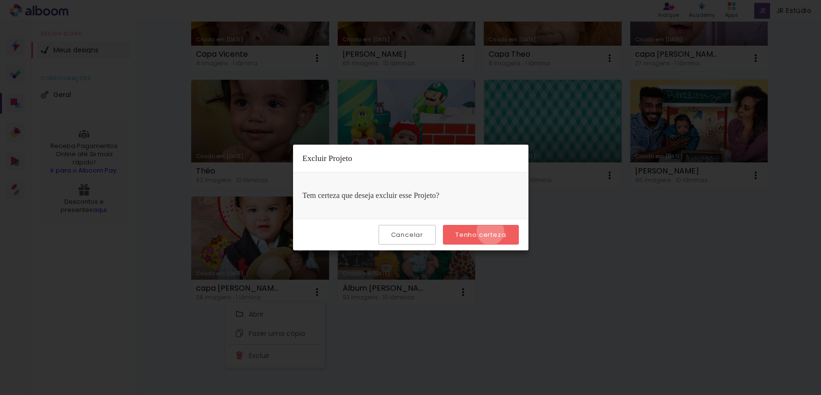
click at [0, 0] on slot "Tenho certeza" at bounding box center [0, 0] width 0 height 0
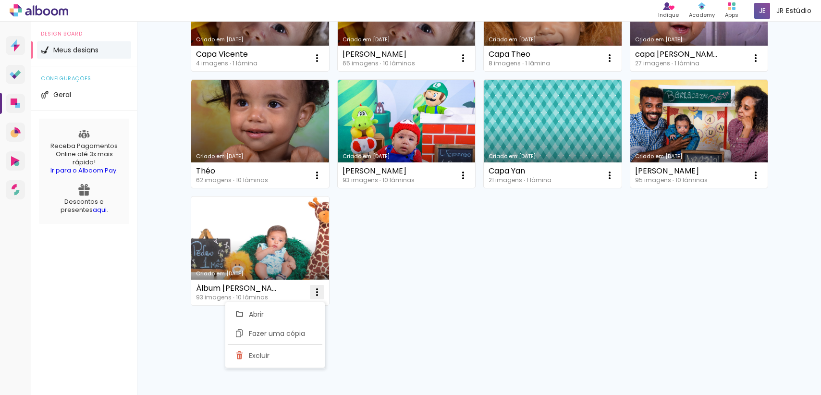
click at [314, 293] on iron-icon at bounding box center [317, 292] width 12 height 12
click at [312, 295] on iron-icon at bounding box center [317, 292] width 12 height 12
click at [305, 352] on paper-item "Excluir" at bounding box center [275, 355] width 95 height 19
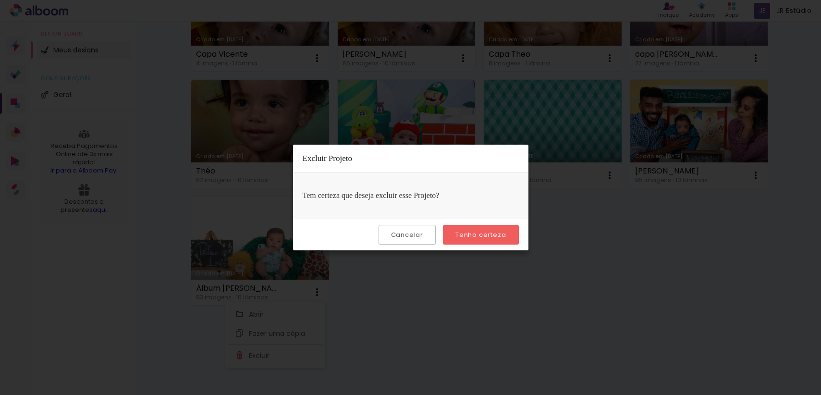
click at [0, 0] on slot "Tenho certeza" at bounding box center [0, 0] width 0 height 0
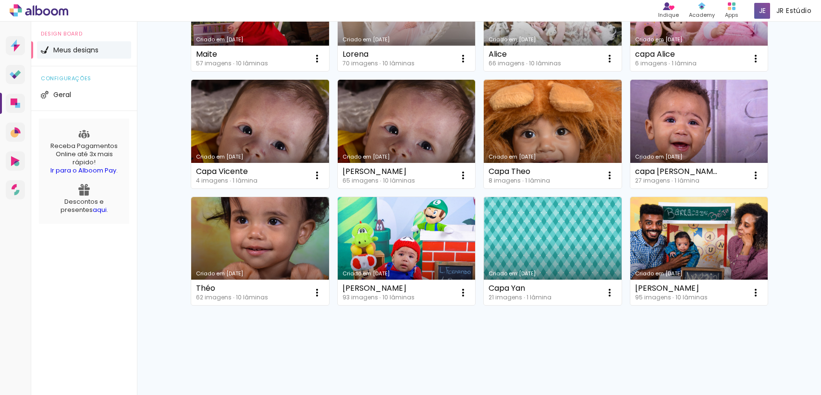
scroll to position [3790, 0]
click at [322, 292] on paper-icon-button at bounding box center [317, 292] width 19 height 19
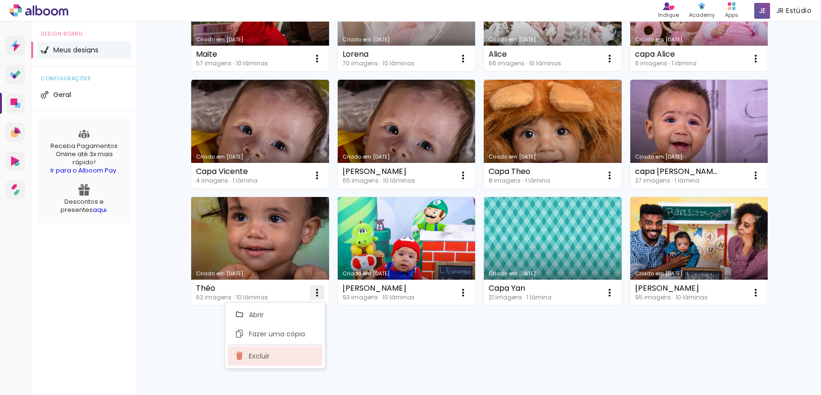
click at [305, 355] on paper-item "Excluir" at bounding box center [275, 356] width 95 height 19
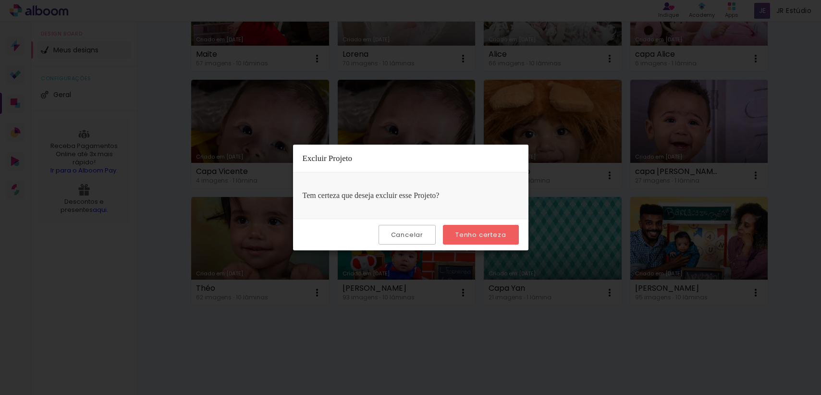
click at [0, 0] on slot "Tenho certeza" at bounding box center [0, 0] width 0 height 0
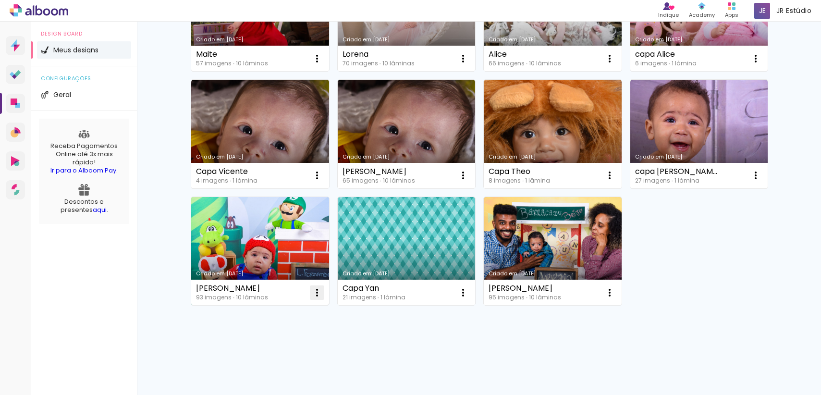
click at [319, 294] on paper-icon-button at bounding box center [317, 292] width 19 height 19
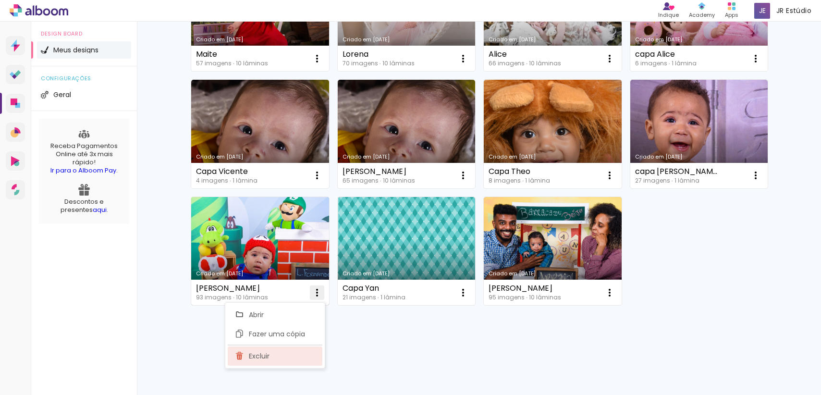
click at [294, 360] on paper-item "Excluir" at bounding box center [275, 356] width 95 height 19
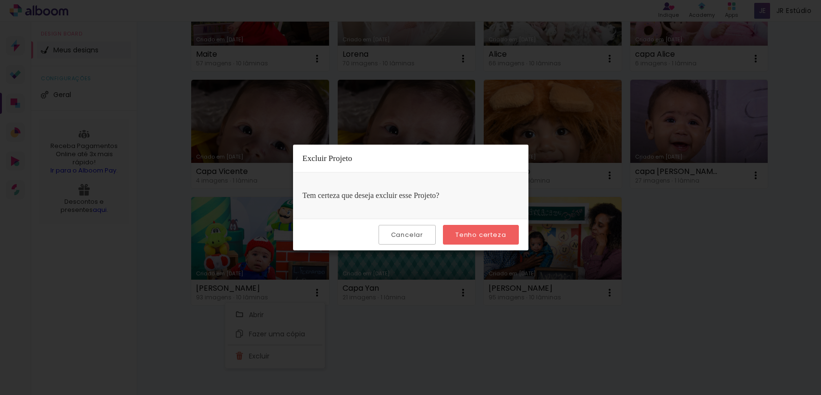
click at [500, 239] on paper-button "Tenho certeza" at bounding box center [480, 235] width 75 height 20
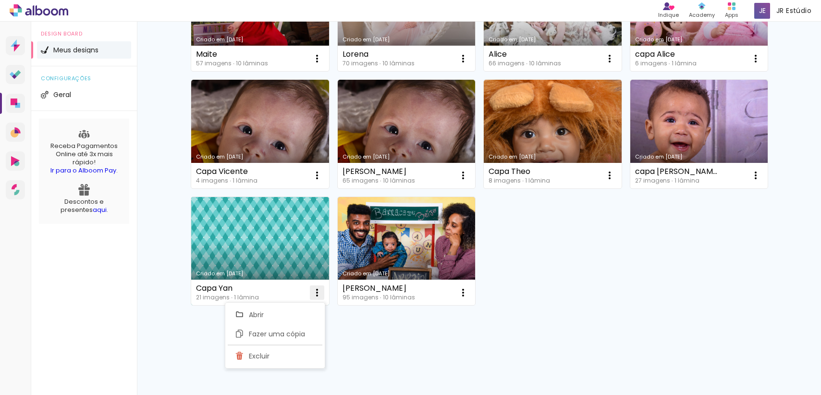
click at [318, 293] on iron-icon at bounding box center [317, 293] width 12 height 12
click at [317, 299] on paper-icon-button at bounding box center [317, 292] width 19 height 19
click at [289, 354] on paper-item "Excluir" at bounding box center [275, 356] width 95 height 19
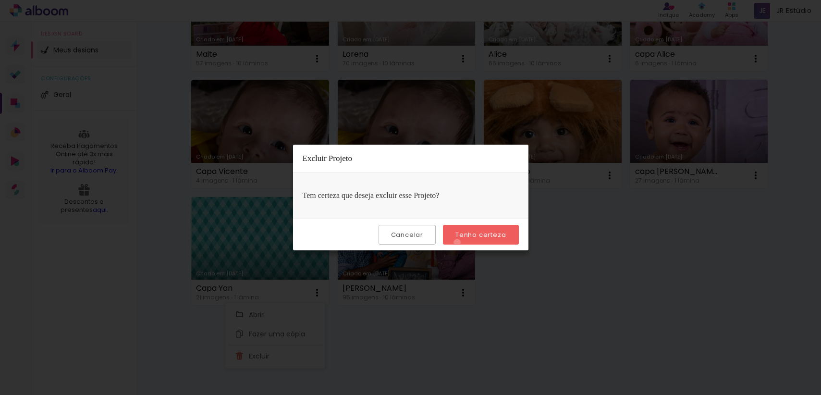
click at [459, 243] on paper-button "Tenho certeza" at bounding box center [480, 235] width 75 height 20
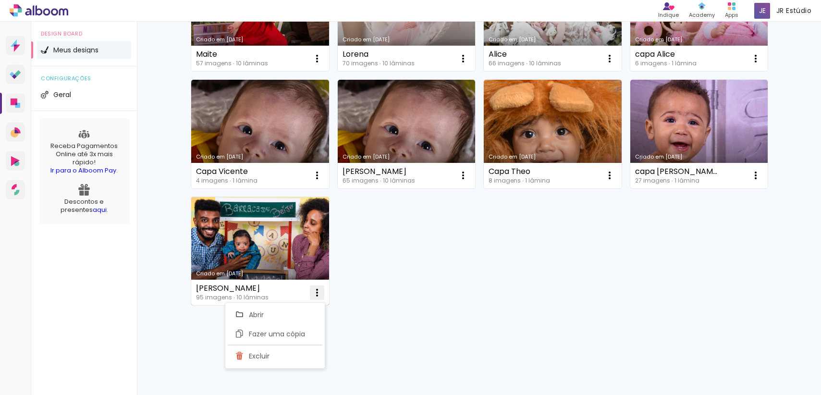
click at [314, 295] on iron-icon at bounding box center [317, 293] width 12 height 12
click at [315, 287] on iron-icon at bounding box center [317, 293] width 12 height 12
click at [295, 352] on paper-item "Excluir" at bounding box center [275, 356] width 95 height 19
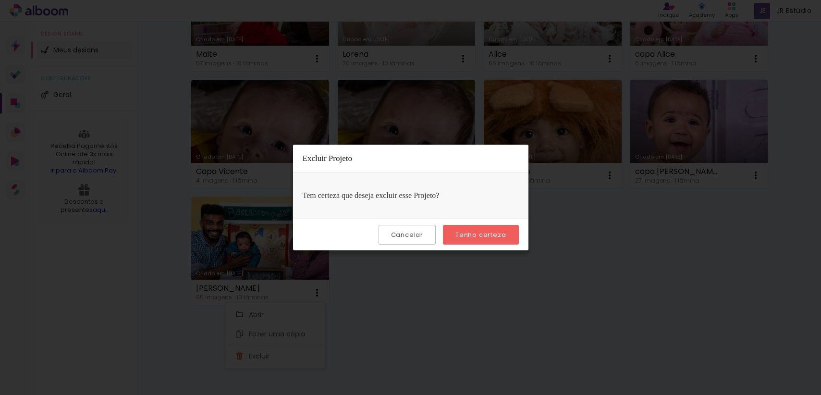
click at [494, 241] on paper-button "Tenho certeza" at bounding box center [480, 235] width 75 height 20
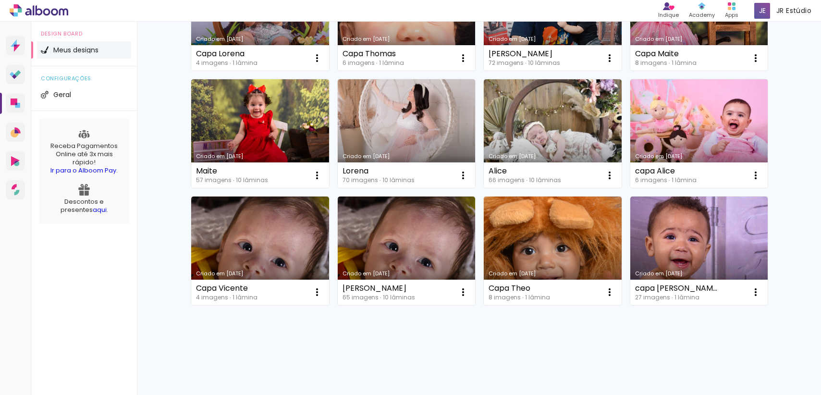
scroll to position [3673, 0]
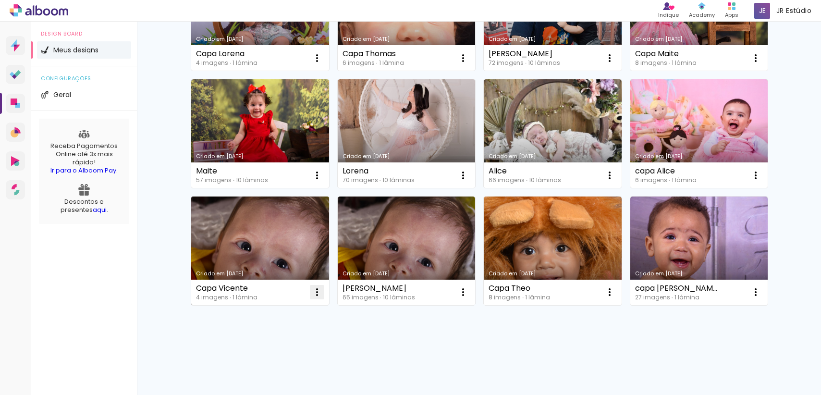
click at [318, 292] on iron-icon at bounding box center [317, 292] width 12 height 12
click at [283, 355] on paper-item "Excluir" at bounding box center [275, 355] width 95 height 19
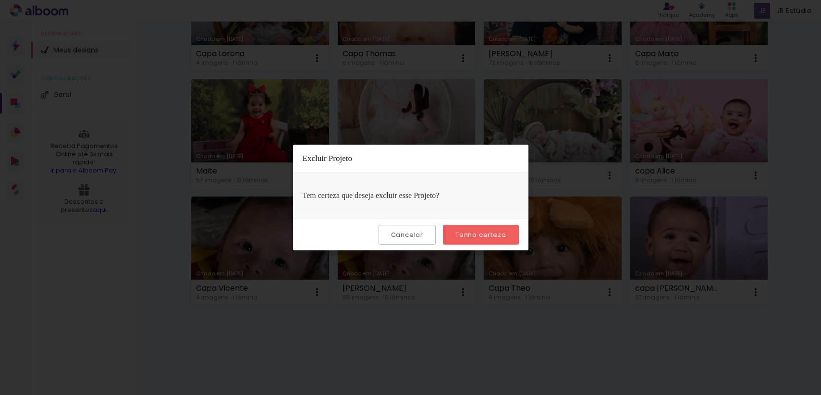
click at [0, 0] on slot "Tenho certeza" at bounding box center [0, 0] width 0 height 0
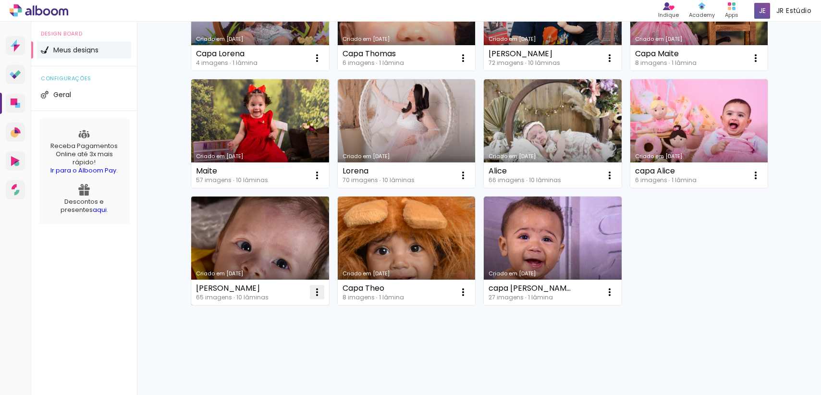
click at [313, 298] on paper-icon-button at bounding box center [317, 292] width 19 height 19
click at [284, 361] on paper-item "Excluir" at bounding box center [275, 355] width 95 height 19
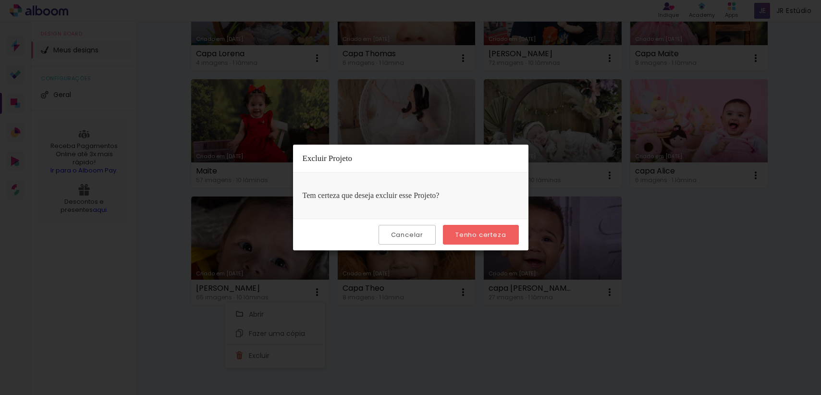
click at [0, 0] on slot "Tenho certeza" at bounding box center [0, 0] width 0 height 0
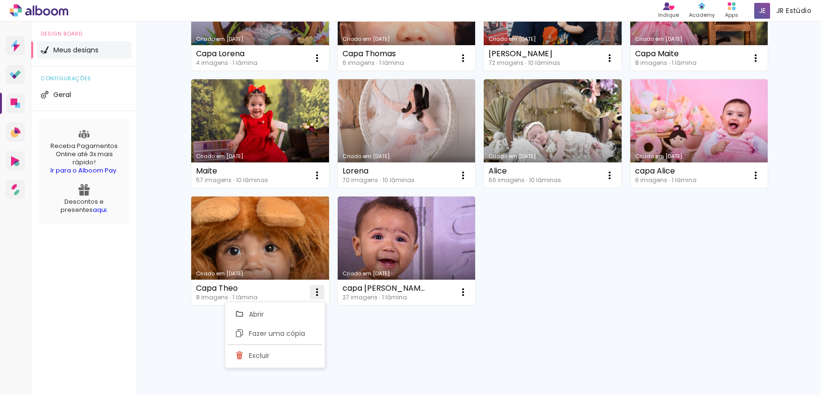
click at [320, 295] on paper-icon-button at bounding box center [317, 292] width 19 height 19
click at [311, 292] on iron-icon at bounding box center [317, 292] width 12 height 12
click at [297, 356] on paper-item "Excluir" at bounding box center [275, 355] width 95 height 19
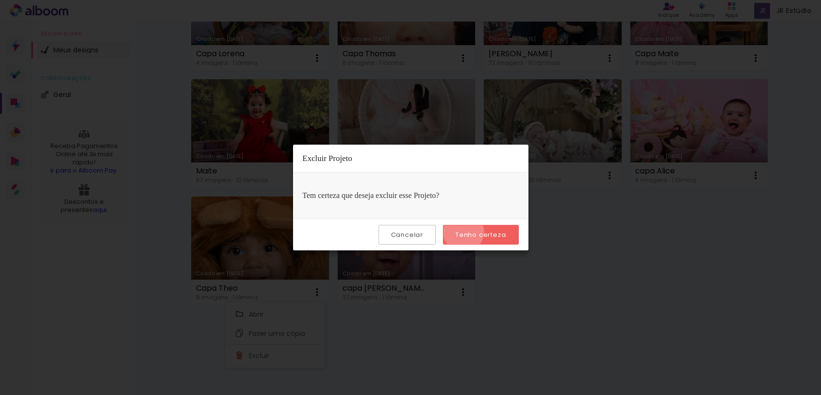
click at [0, 0] on slot "Tenho certeza" at bounding box center [0, 0] width 0 height 0
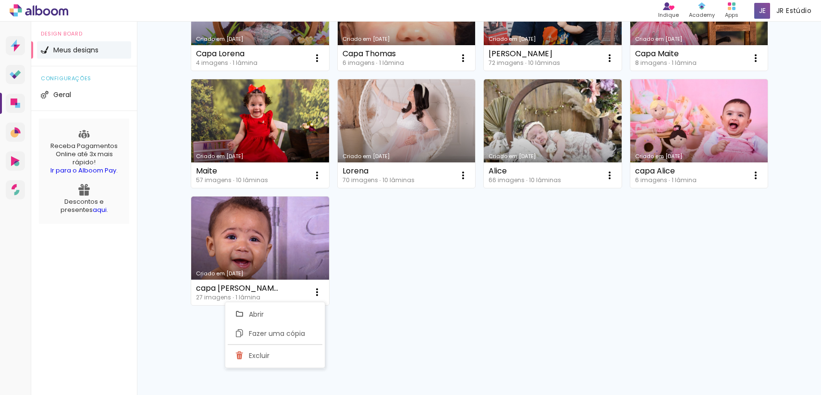
click at [312, 291] on iron-icon at bounding box center [317, 292] width 12 height 12
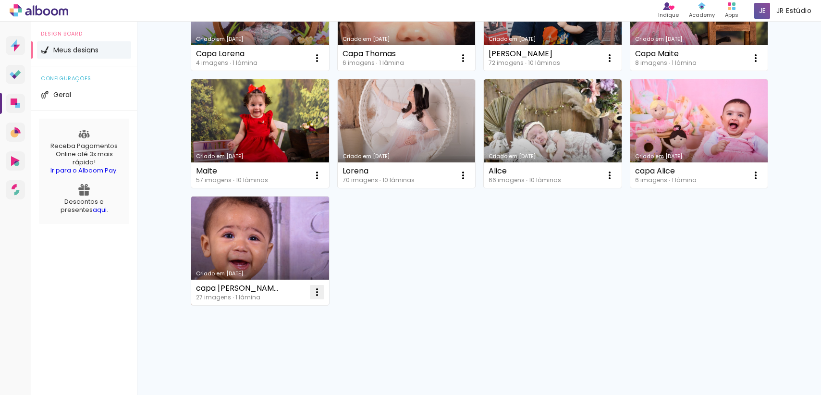
click at [313, 291] on iron-icon at bounding box center [317, 292] width 12 height 12
click at [280, 355] on paper-item "Excluir" at bounding box center [275, 355] width 95 height 19
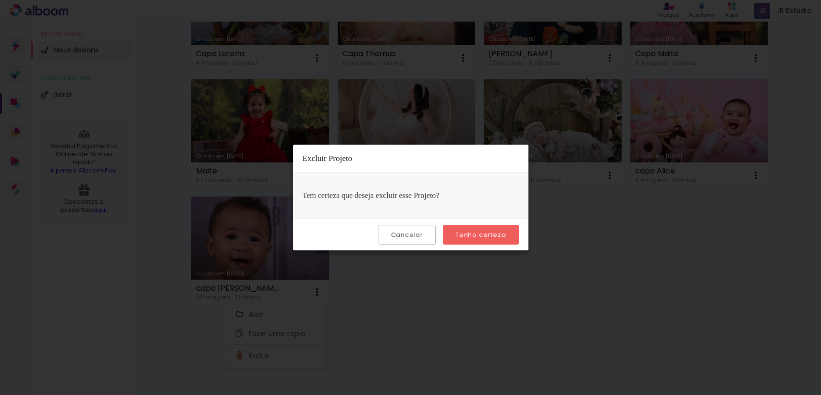
click at [0, 0] on slot "Tenho certeza" at bounding box center [0, 0] width 0 height 0
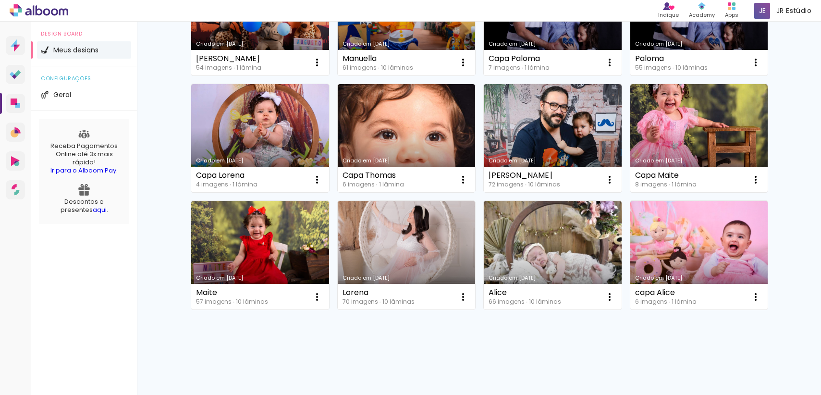
scroll to position [3550, 0]
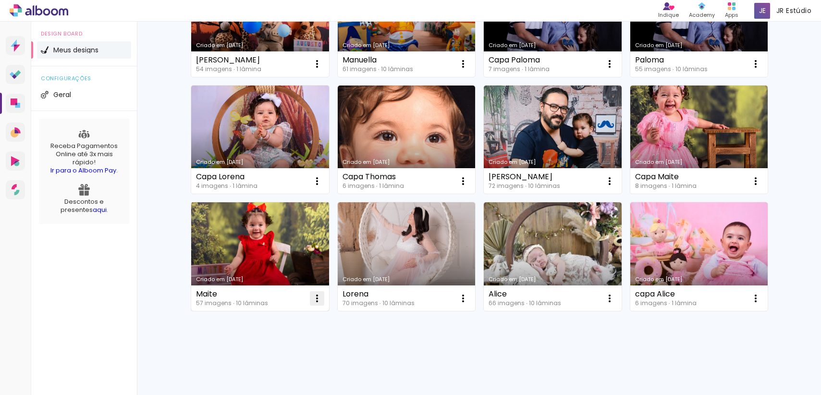
click at [311, 297] on iron-icon at bounding box center [317, 299] width 12 height 12
click at [291, 354] on paper-item "Excluir" at bounding box center [275, 361] width 95 height 19
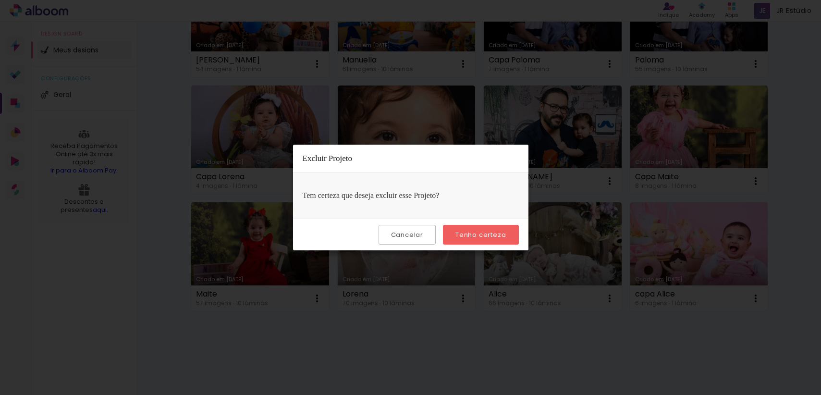
click at [0, 0] on slot "Tenho certeza" at bounding box center [0, 0] width 0 height 0
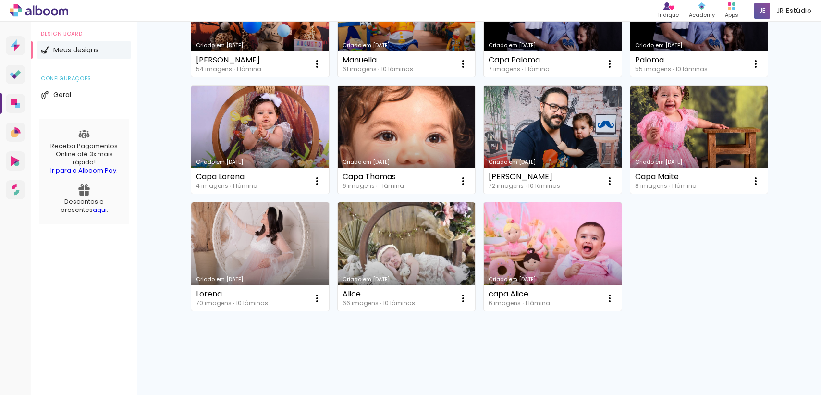
click at [316, 301] on iron-icon at bounding box center [317, 299] width 12 height 12
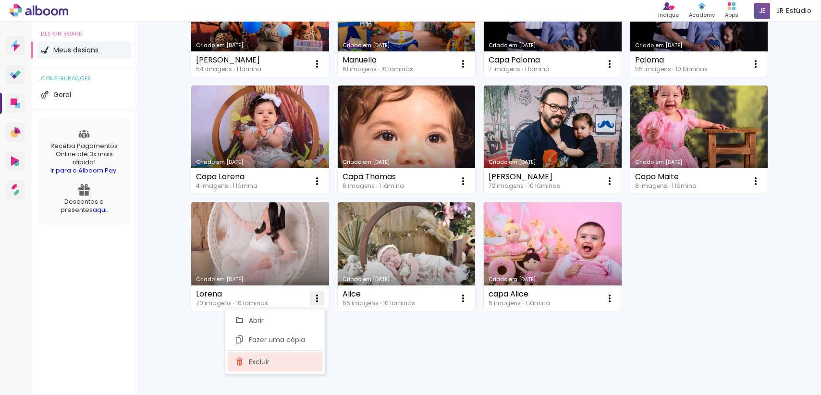
click at [308, 360] on paper-item "Excluir" at bounding box center [275, 361] width 95 height 19
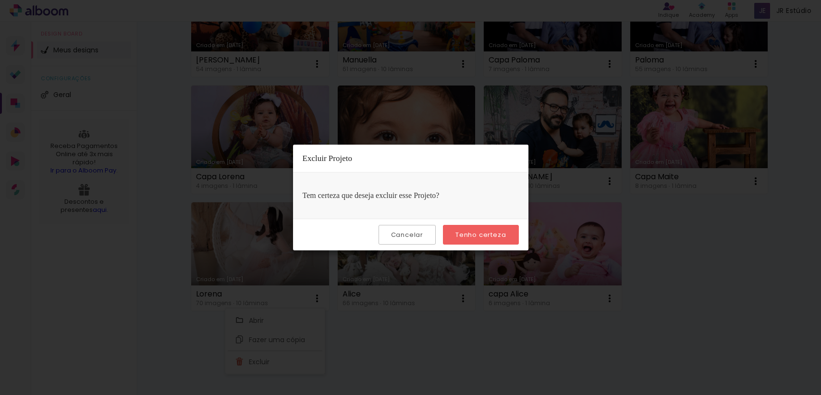
click at [0, 0] on slot "Tenho certeza" at bounding box center [0, 0] width 0 height 0
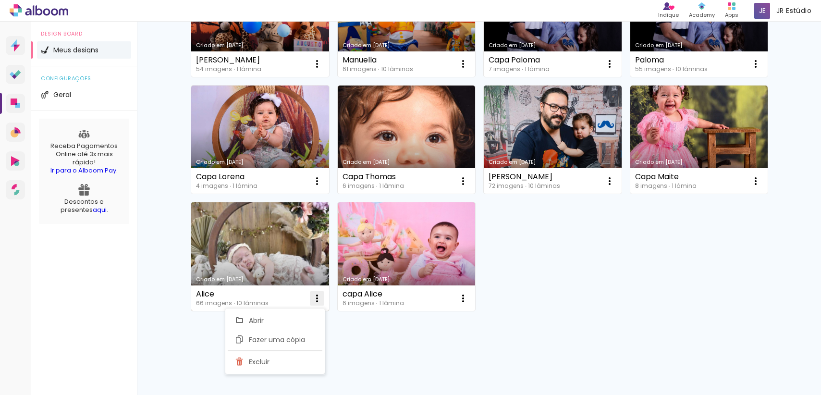
click at [315, 298] on iron-icon at bounding box center [317, 299] width 12 height 12
click at [316, 296] on iron-icon at bounding box center [317, 299] width 12 height 12
click at [281, 361] on paper-item "Excluir" at bounding box center [275, 361] width 95 height 19
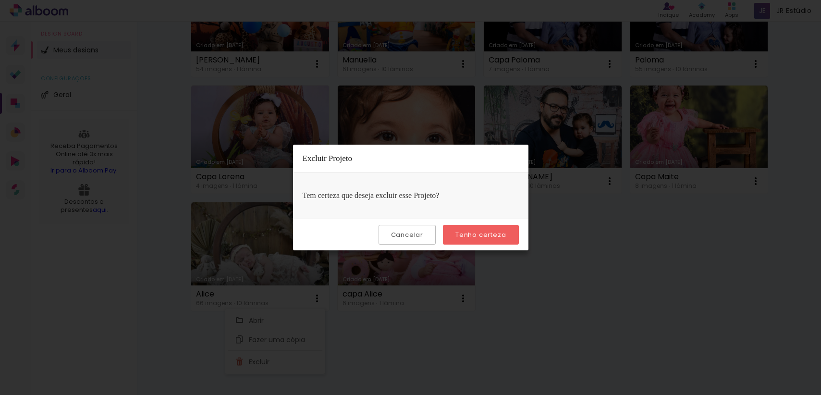
click at [502, 246] on div "Cancelar Tenho certeza" at bounding box center [411, 235] width 236 height 32
click at [0, 0] on slot "Tenho certeza" at bounding box center [0, 0] width 0 height 0
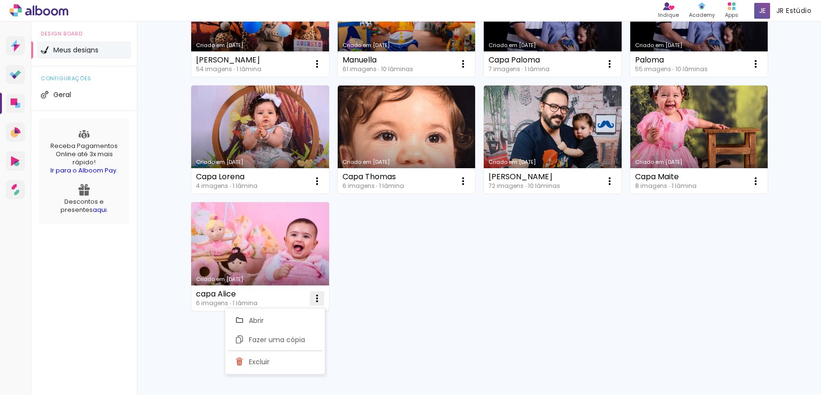
click at [318, 299] on iron-icon at bounding box center [317, 299] width 12 height 12
click at [315, 301] on iron-icon at bounding box center [317, 299] width 12 height 12
click at [291, 359] on paper-item "Excluir" at bounding box center [275, 361] width 95 height 19
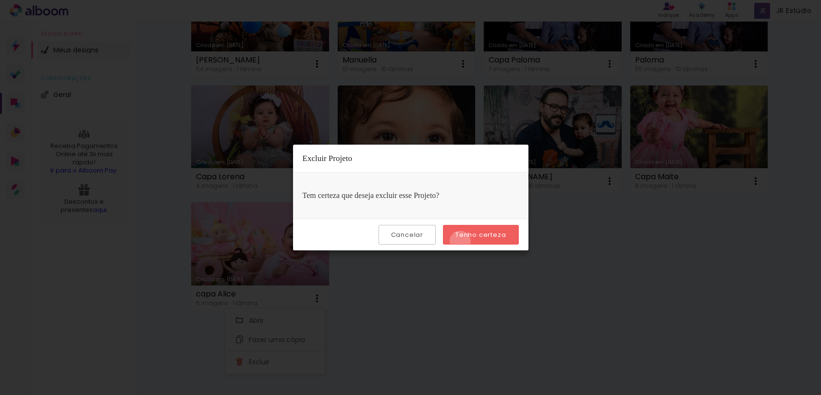
click at [462, 241] on paper-button "Tenho certeza" at bounding box center [480, 235] width 75 height 20
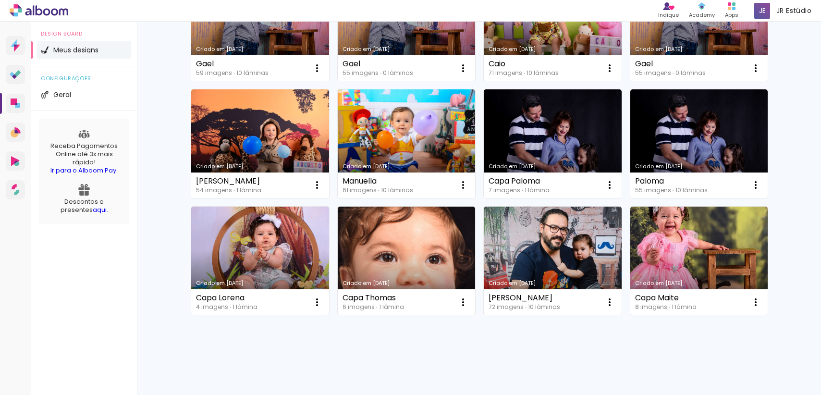
scroll to position [3422, 0]
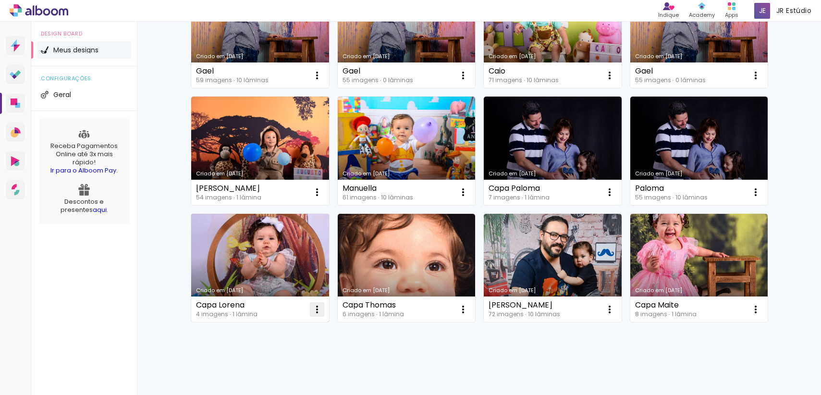
click at [318, 308] on iron-icon at bounding box center [317, 310] width 12 height 12
click at [299, 369] on paper-item "Excluir" at bounding box center [275, 372] width 95 height 19
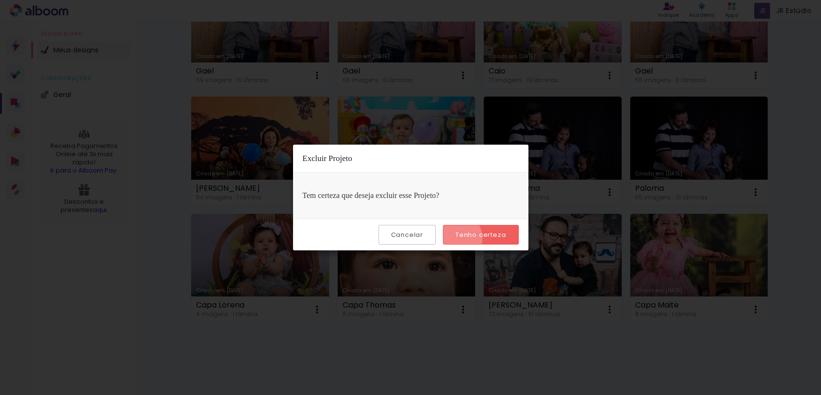
click at [0, 0] on slot "Tenho certeza" at bounding box center [0, 0] width 0 height 0
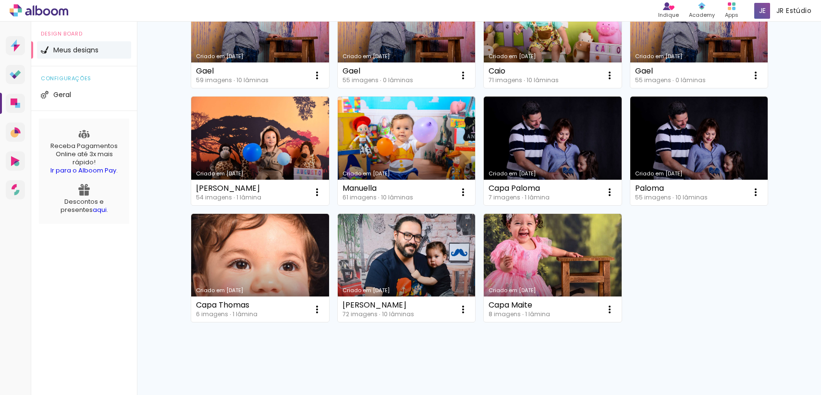
click at [315, 312] on iron-icon at bounding box center [317, 310] width 12 height 12
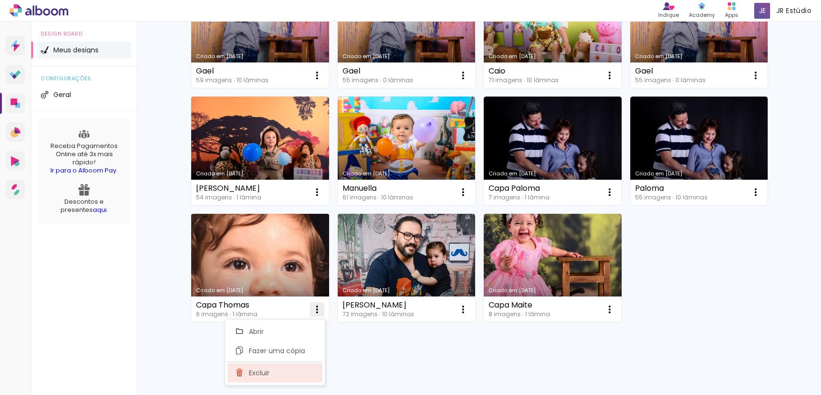
click at [295, 374] on paper-item "Excluir" at bounding box center [275, 372] width 95 height 19
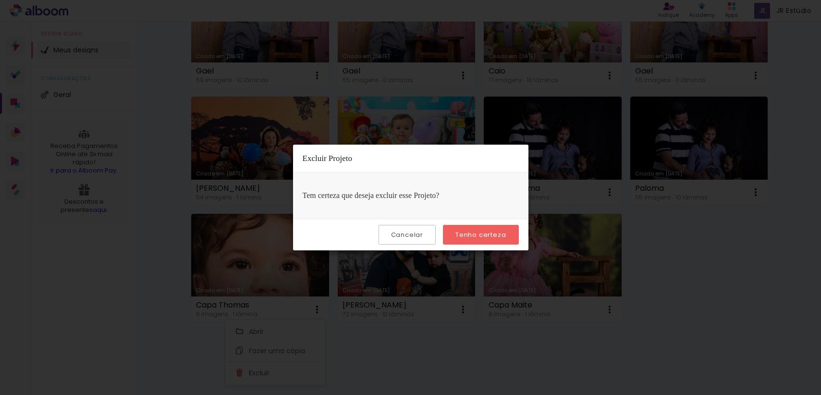
click at [473, 240] on paper-button "Tenho certeza" at bounding box center [480, 235] width 75 height 20
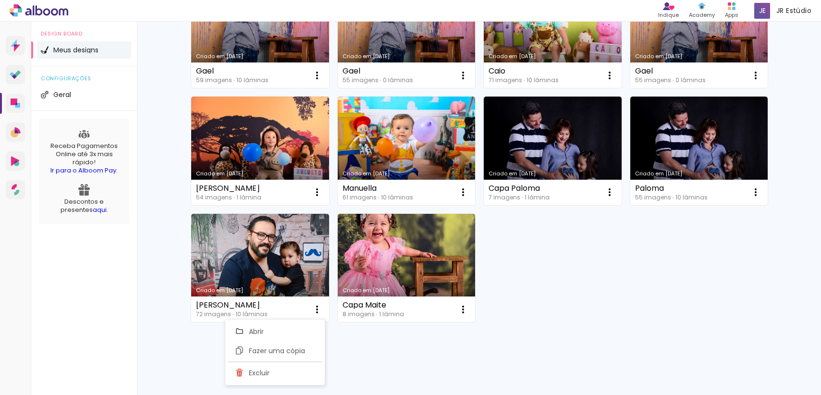
click at [316, 312] on iron-icon at bounding box center [317, 310] width 12 height 12
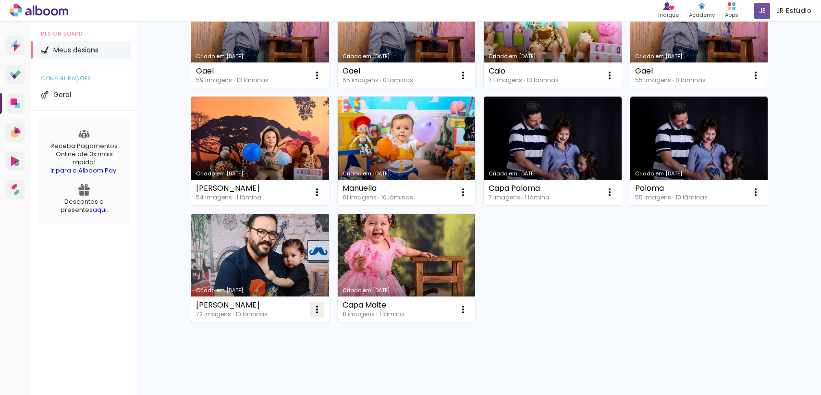
click at [315, 312] on iron-icon at bounding box center [317, 310] width 12 height 12
click at [285, 373] on paper-item "Excluir" at bounding box center [275, 372] width 95 height 19
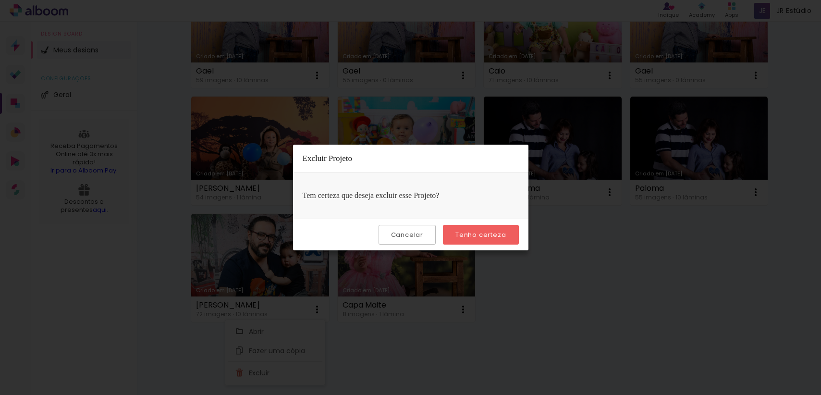
click at [0, 0] on slot "Tenho certeza" at bounding box center [0, 0] width 0 height 0
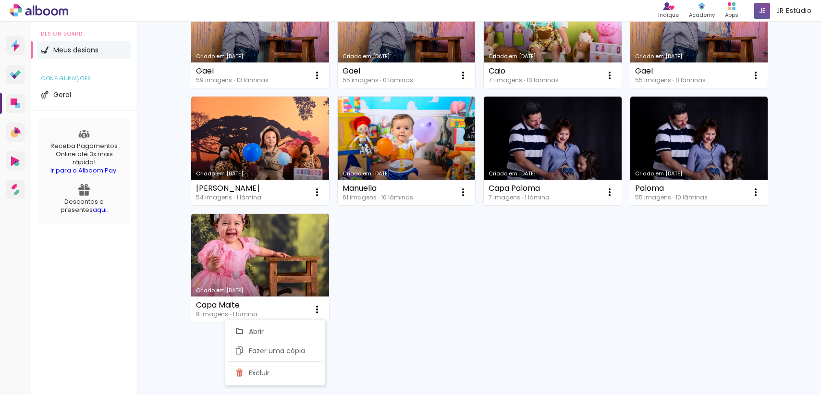
click at [311, 311] on iron-icon at bounding box center [317, 310] width 12 height 12
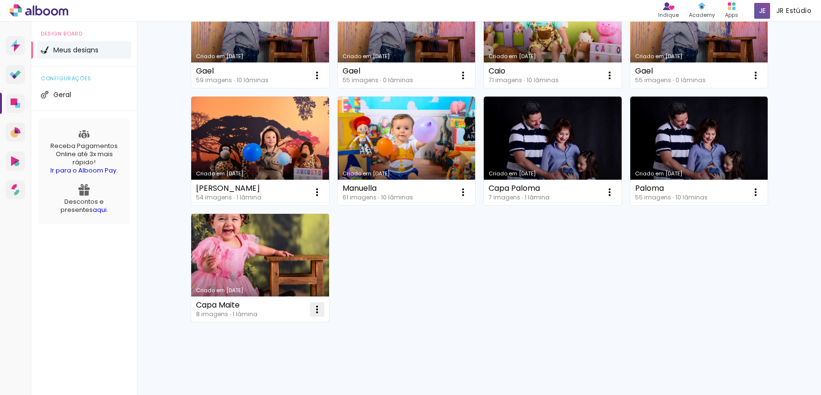
click at [311, 311] on iron-icon at bounding box center [317, 310] width 12 height 12
click at [293, 368] on paper-item "Excluir" at bounding box center [275, 372] width 95 height 19
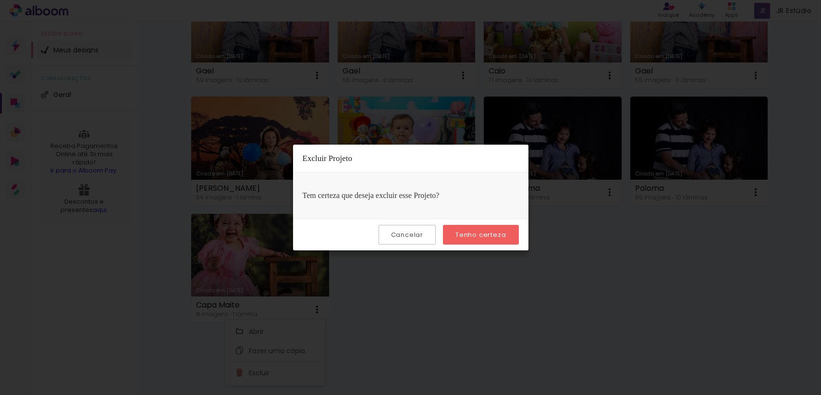
click at [459, 240] on paper-button "Tenho certeza" at bounding box center [480, 235] width 75 height 20
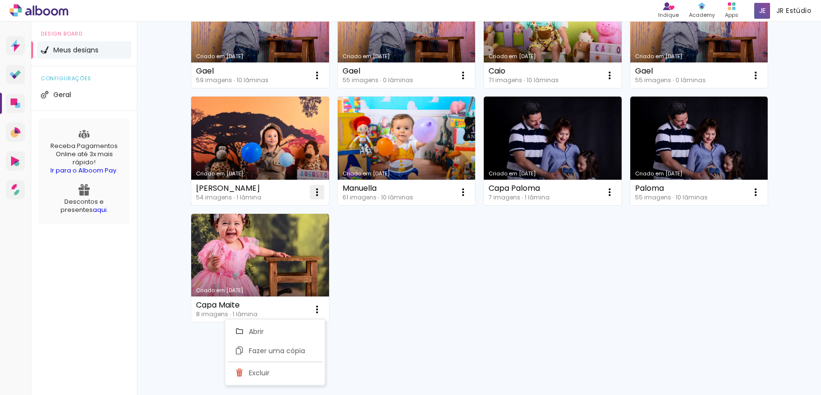
click at [317, 193] on iron-icon at bounding box center [317, 192] width 12 height 12
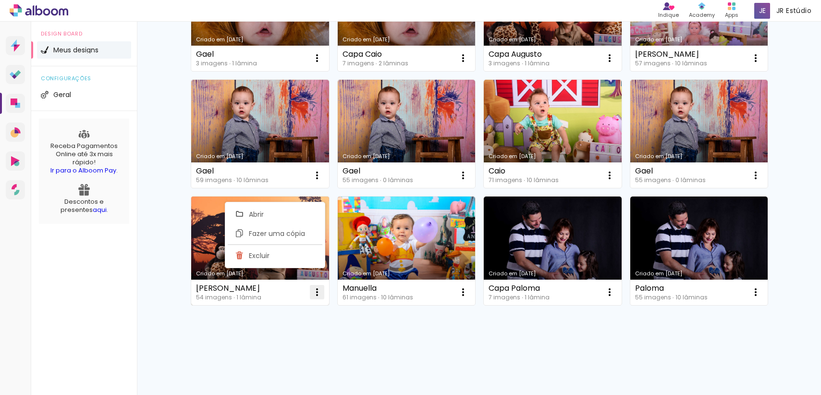
scroll to position [3322, 0]
click at [294, 255] on paper-item "Excluir" at bounding box center [275, 255] width 95 height 19
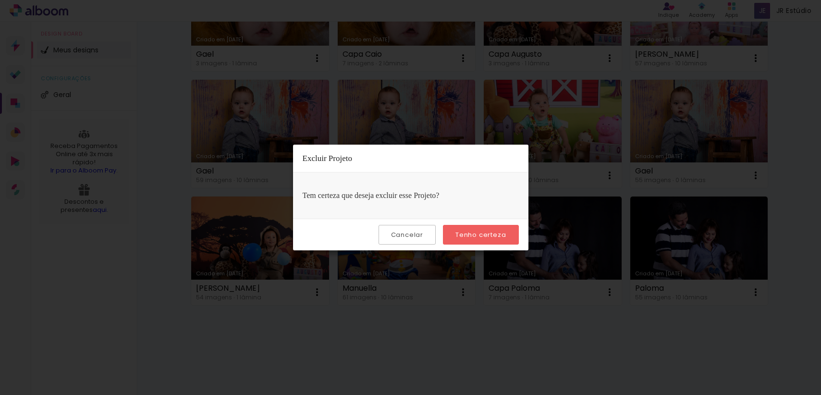
click at [0, 0] on slot "Tenho certeza" at bounding box center [0, 0] width 0 height 0
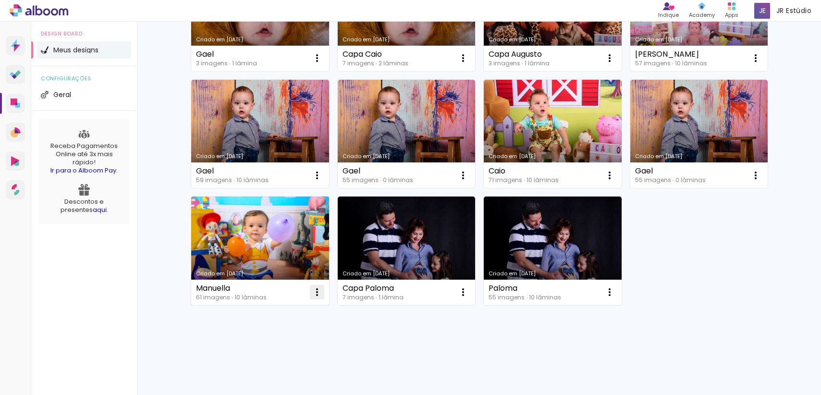
click at [315, 293] on iron-icon at bounding box center [317, 292] width 12 height 12
click at [306, 348] on paper-item "Excluir" at bounding box center [275, 355] width 95 height 19
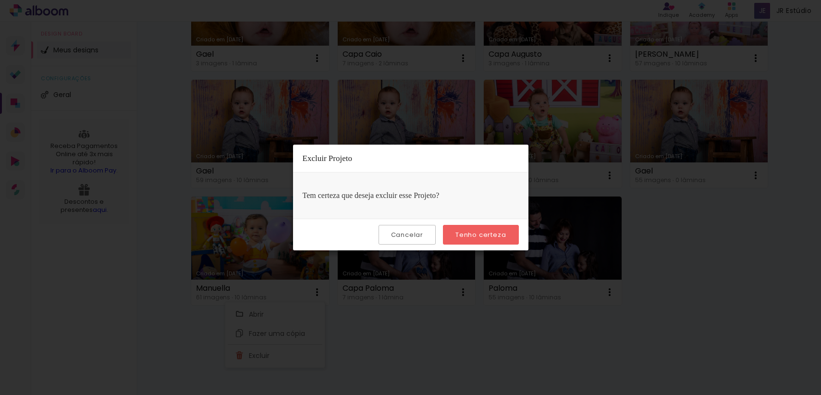
click at [0, 0] on slot "Tenho certeza" at bounding box center [0, 0] width 0 height 0
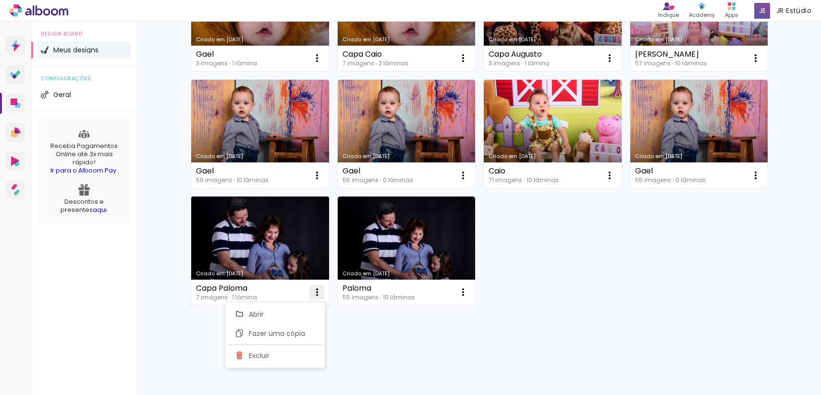
click at [319, 294] on iron-icon at bounding box center [317, 292] width 12 height 12
click at [316, 290] on iron-icon at bounding box center [317, 292] width 12 height 12
click at [305, 355] on paper-item "Excluir" at bounding box center [275, 355] width 95 height 19
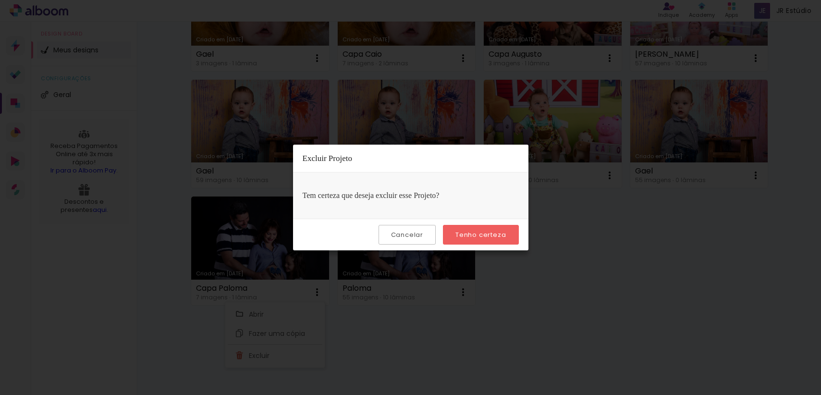
click at [461, 241] on paper-button "Tenho certeza" at bounding box center [480, 235] width 75 height 20
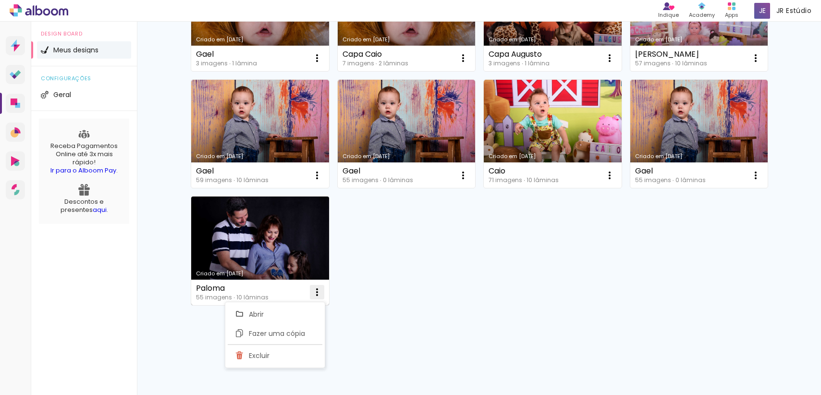
click at [314, 295] on iron-icon at bounding box center [317, 292] width 12 height 12
click at [311, 359] on paper-item "Excluir" at bounding box center [275, 355] width 95 height 19
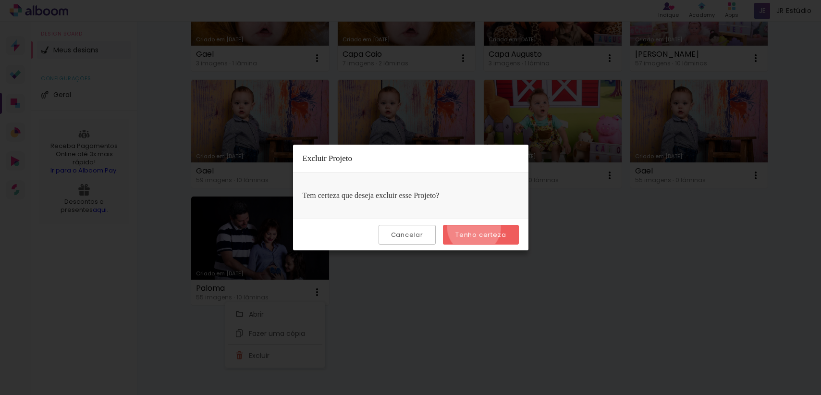
click at [476, 227] on paper-button "Tenho certeza" at bounding box center [480, 235] width 75 height 20
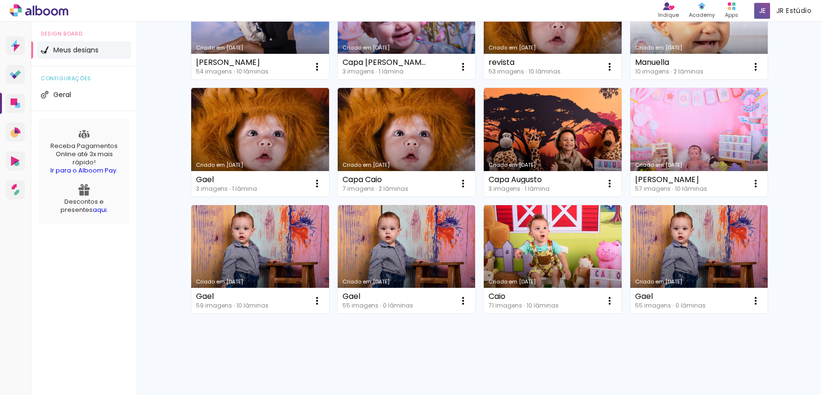
scroll to position [3176, 0]
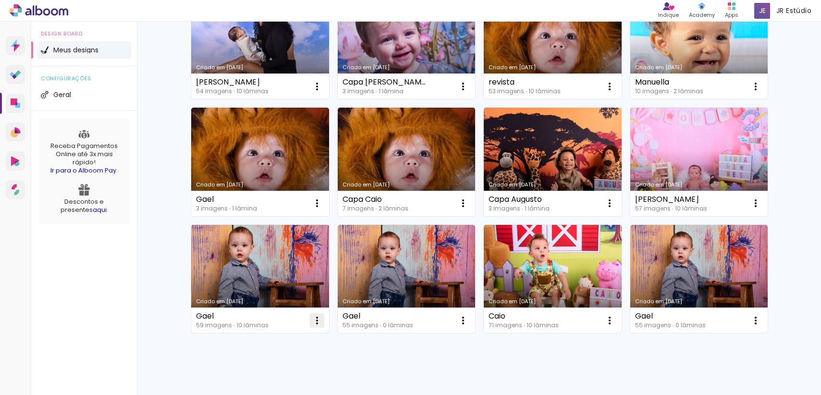
click at [316, 319] on iron-icon at bounding box center [317, 321] width 12 height 12
click at [313, 376] on paper-item "Excluir" at bounding box center [275, 383] width 95 height 19
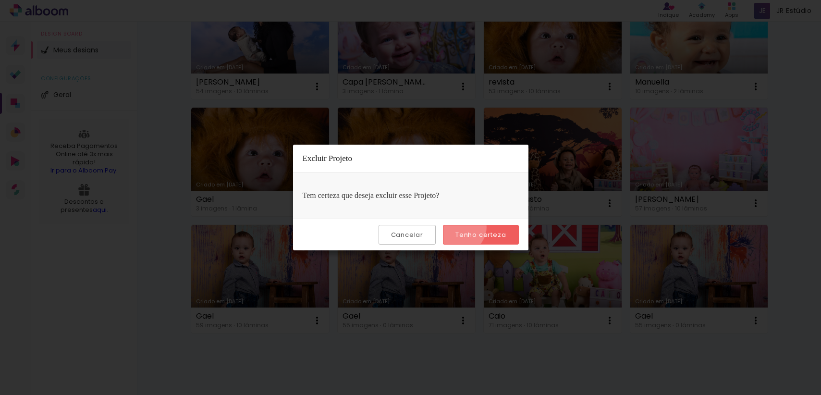
click at [460, 227] on paper-button "Tenho certeza" at bounding box center [480, 235] width 75 height 20
click at [0, 0] on slot "Tenho certeza" at bounding box center [0, 0] width 0 height 0
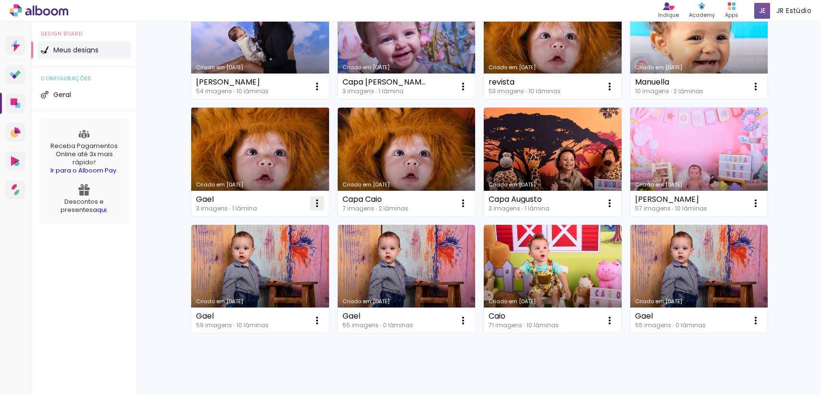
click at [314, 206] on iron-icon at bounding box center [317, 204] width 12 height 12
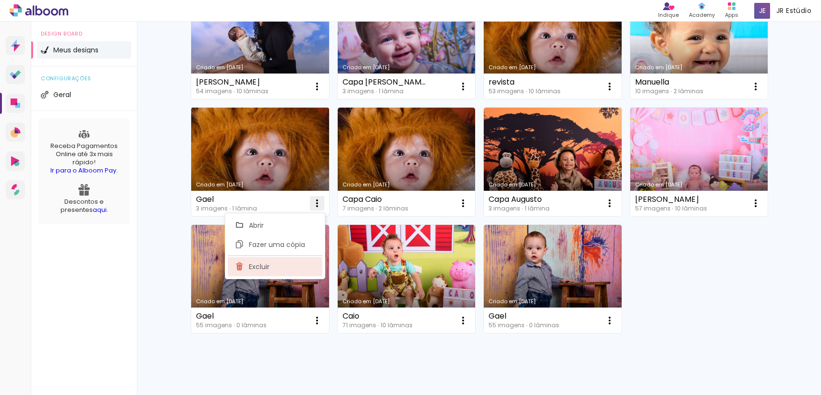
click at [299, 260] on paper-item "Excluir" at bounding box center [275, 266] width 95 height 19
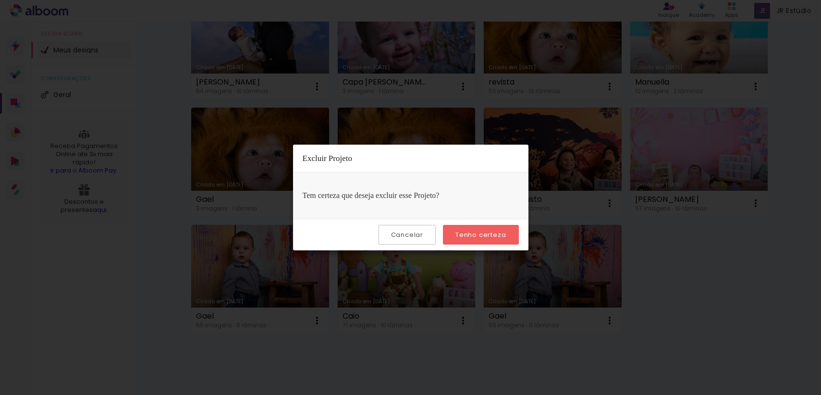
click at [0, 0] on slot "Tenho certeza" at bounding box center [0, 0] width 0 height 0
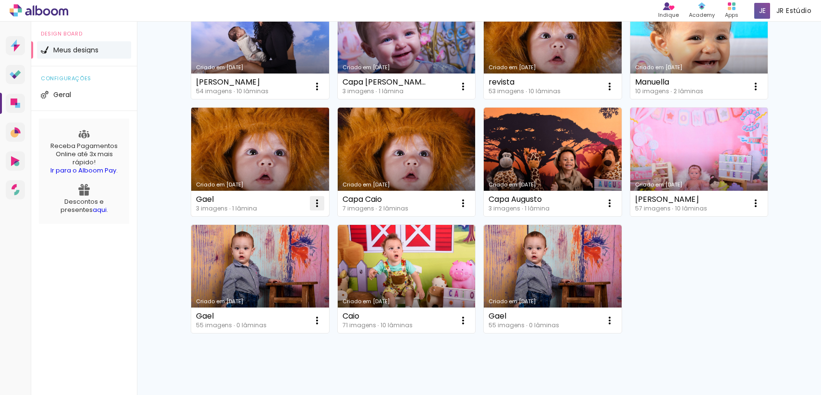
click at [311, 206] on iron-icon at bounding box center [317, 204] width 12 height 12
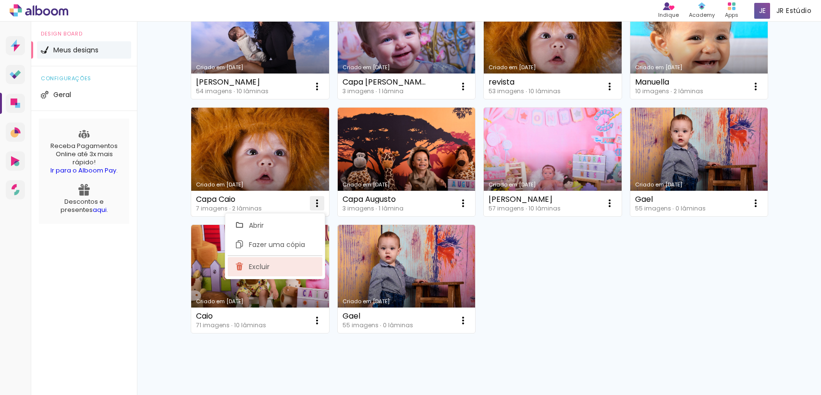
click at [295, 263] on paper-item "Excluir" at bounding box center [275, 266] width 95 height 19
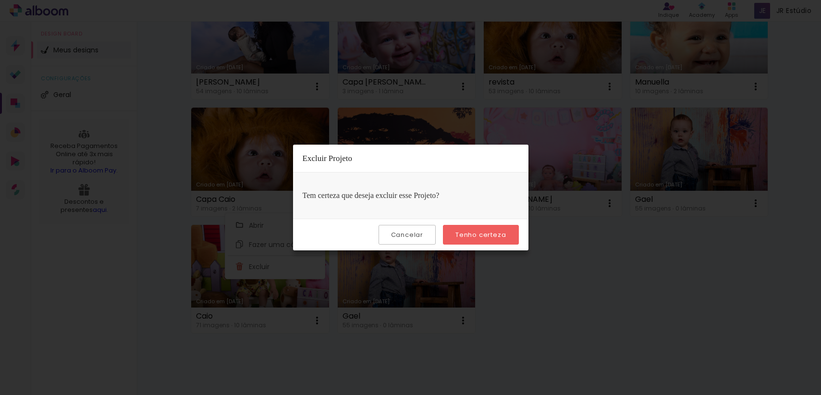
click at [453, 240] on paper-button "Tenho certeza" at bounding box center [480, 235] width 75 height 20
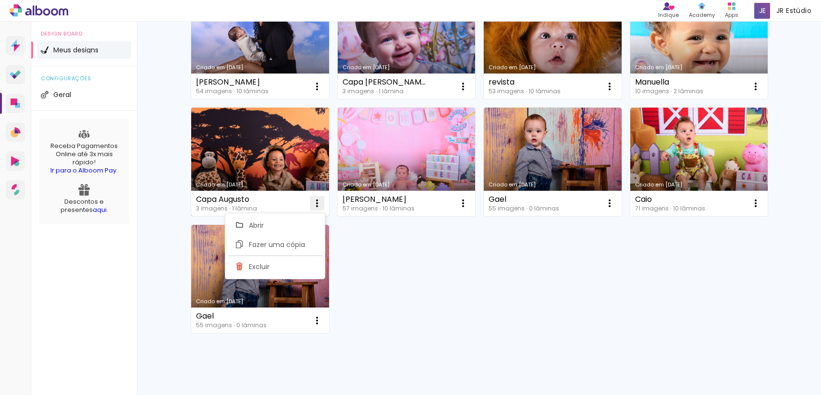
click at [316, 203] on iron-icon at bounding box center [317, 204] width 12 height 12
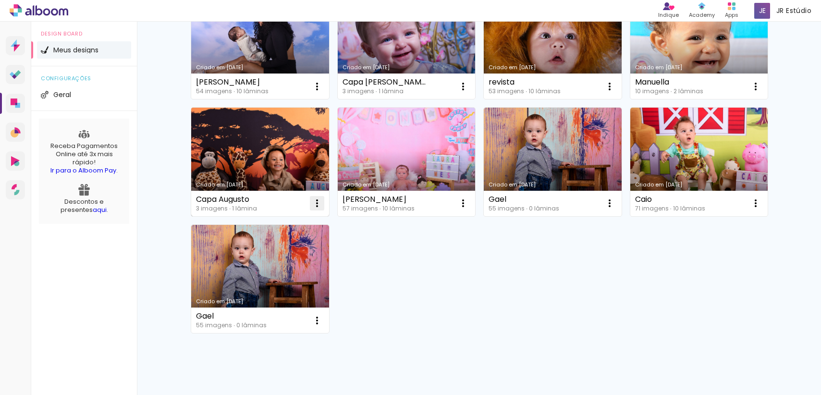
click at [315, 202] on iron-icon at bounding box center [317, 204] width 12 height 12
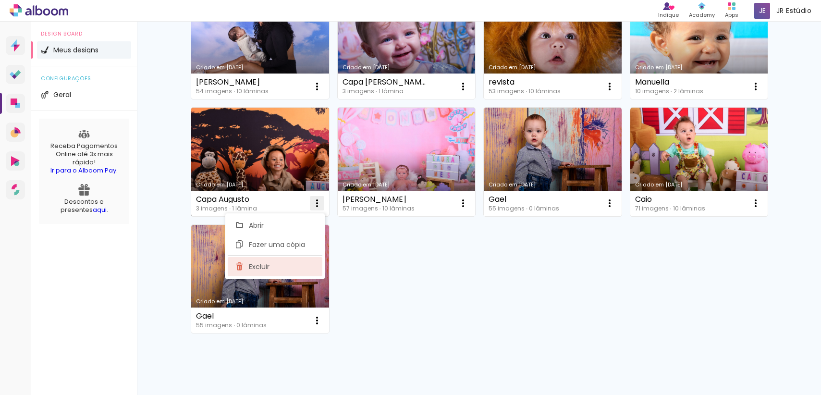
click at [284, 271] on paper-item "Excluir" at bounding box center [275, 266] width 95 height 19
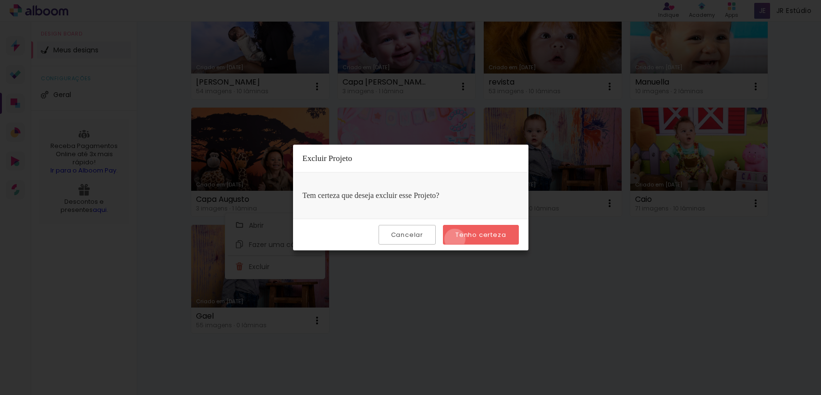
click at [457, 239] on paper-button "Tenho certeza" at bounding box center [480, 235] width 75 height 20
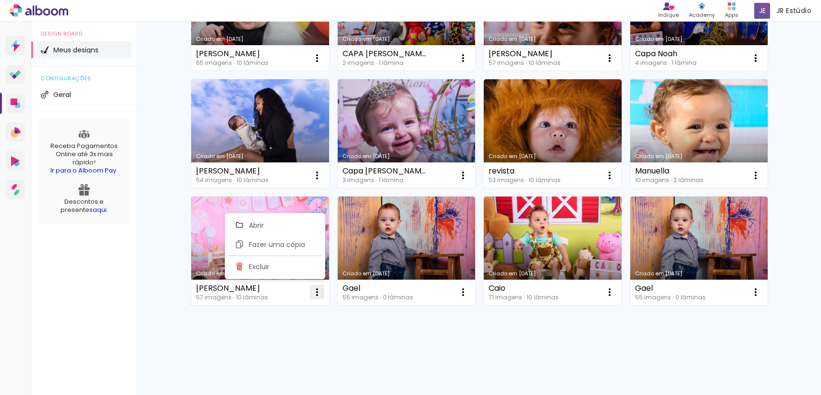
scroll to position [3088, 0]
click at [319, 286] on iron-icon at bounding box center [317, 292] width 12 height 12
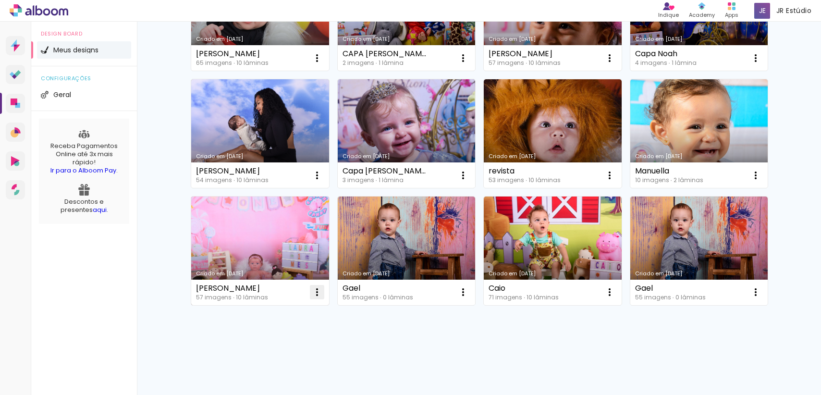
click at [316, 296] on iron-icon at bounding box center [317, 292] width 12 height 12
click at [295, 353] on paper-item "Excluir" at bounding box center [275, 355] width 95 height 19
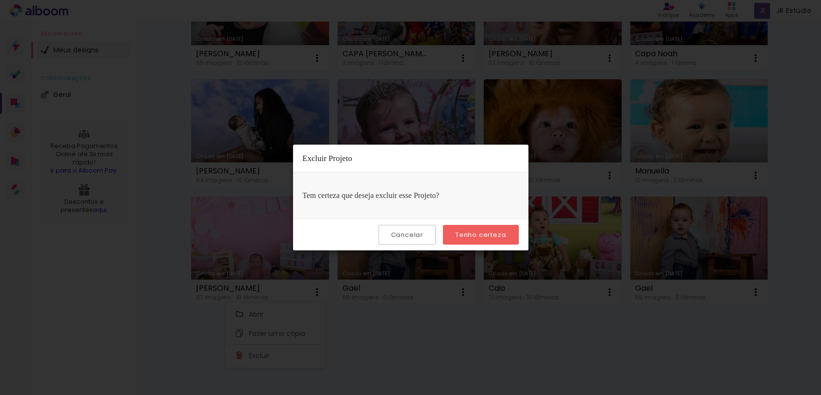
click at [0, 0] on slot "Tenho certeza" at bounding box center [0, 0] width 0 height 0
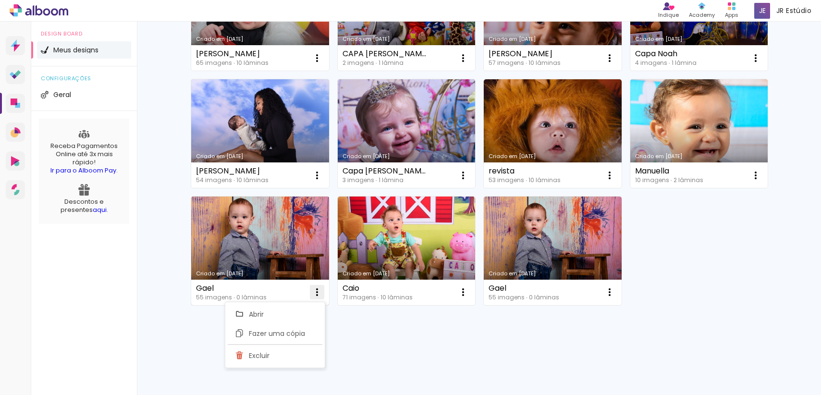
click at [314, 295] on iron-icon at bounding box center [317, 292] width 12 height 12
click at [314, 293] on iron-icon at bounding box center [317, 292] width 12 height 12
click at [297, 351] on paper-item "Excluir" at bounding box center [275, 355] width 95 height 19
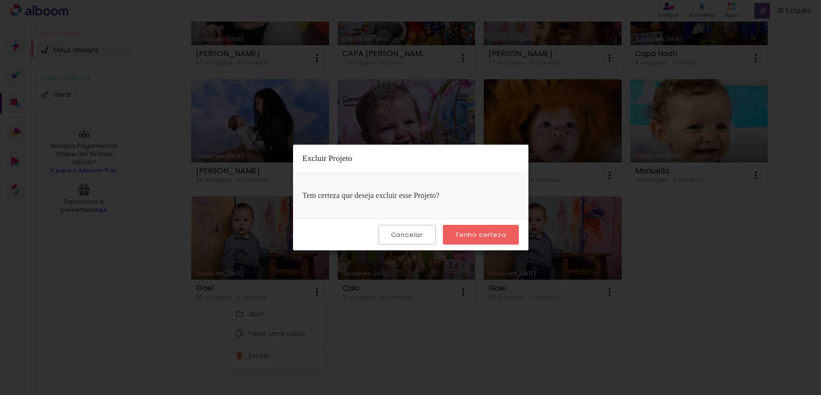
click at [484, 247] on div "Cancelar Tenho certeza" at bounding box center [411, 235] width 236 height 32
click at [0, 0] on slot "Tenho certeza" at bounding box center [0, 0] width 0 height 0
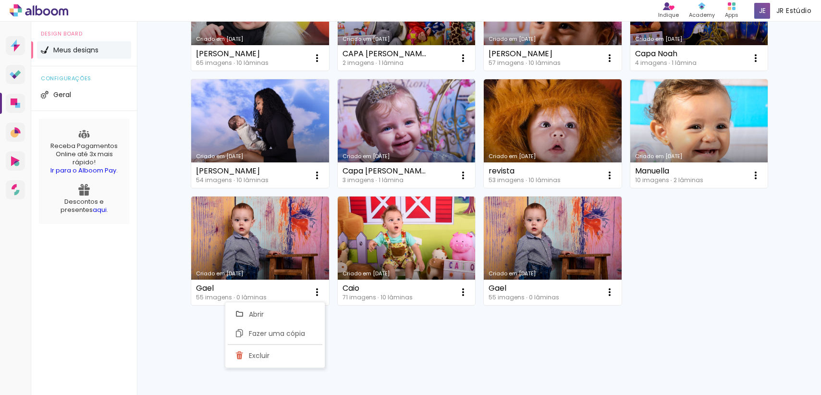
click at [314, 293] on iron-icon at bounding box center [317, 292] width 12 height 12
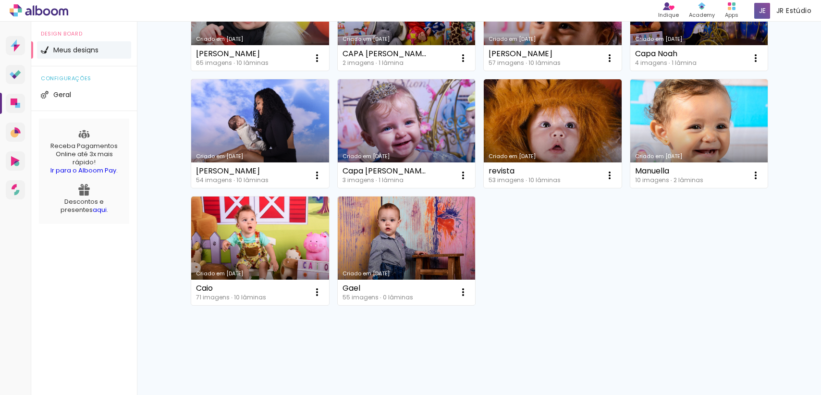
click at [314, 293] on iron-icon at bounding box center [317, 292] width 12 height 12
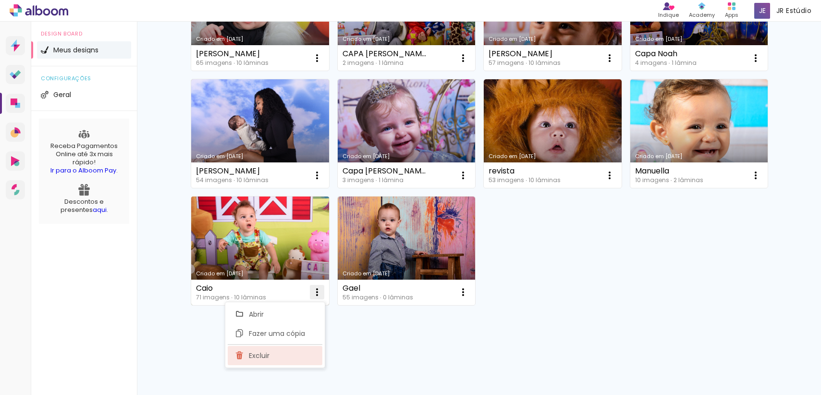
click at [294, 356] on paper-item "Excluir" at bounding box center [275, 355] width 95 height 19
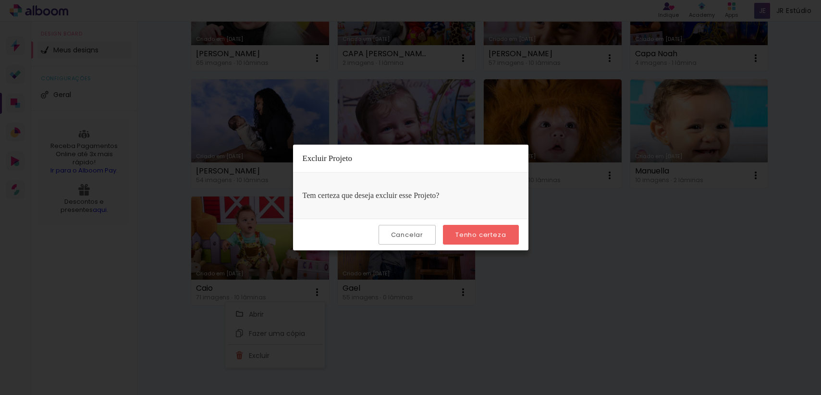
click at [496, 243] on paper-button "Tenho certeza" at bounding box center [480, 235] width 75 height 20
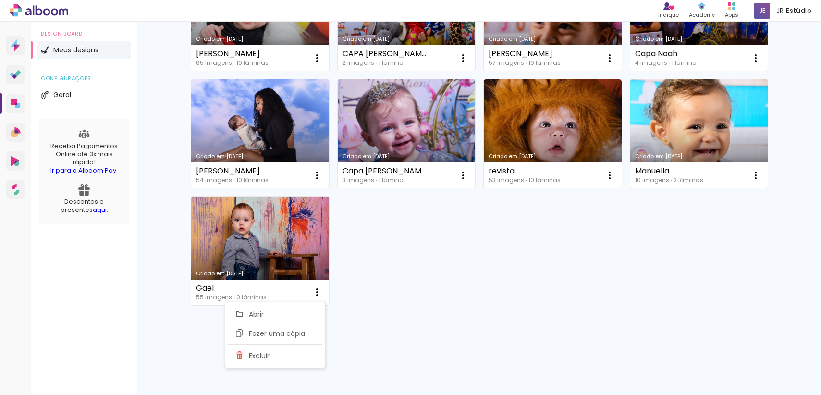
click at [315, 293] on iron-icon at bounding box center [317, 292] width 12 height 12
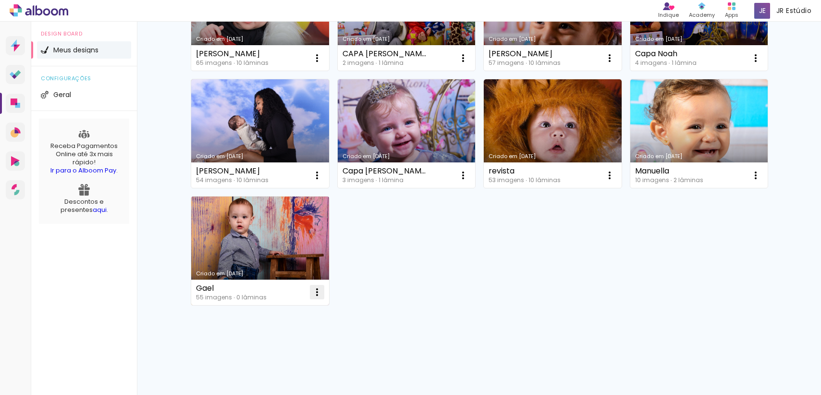
click at [313, 294] on iron-icon at bounding box center [317, 292] width 12 height 12
click at [302, 360] on paper-item "Excluir" at bounding box center [275, 355] width 95 height 19
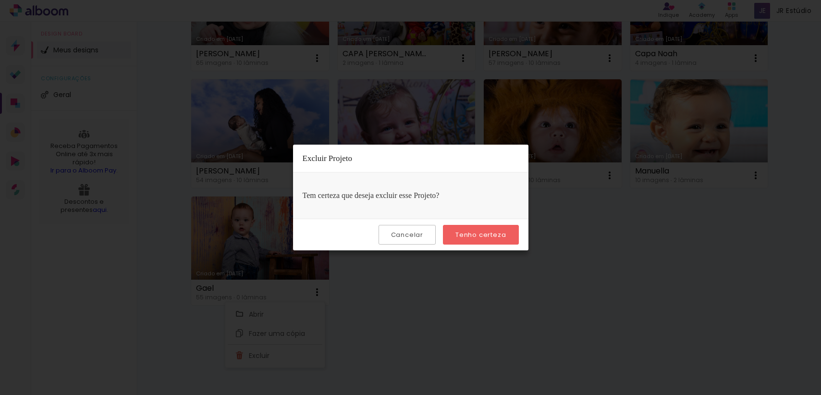
click at [484, 241] on paper-button "Tenho certeza" at bounding box center [480, 235] width 75 height 20
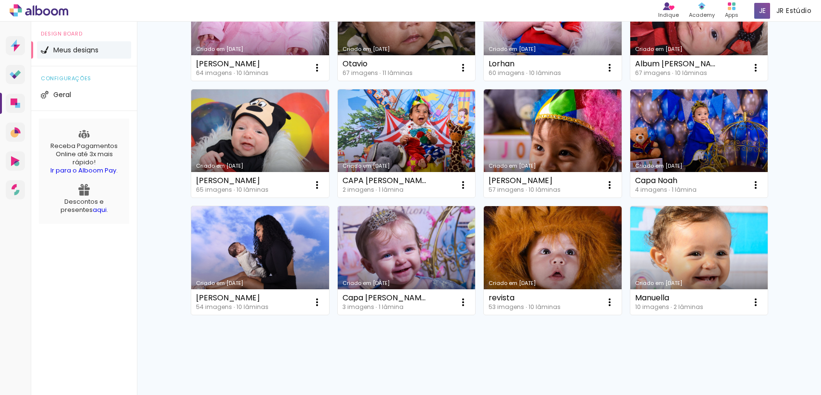
scroll to position [2959, 0]
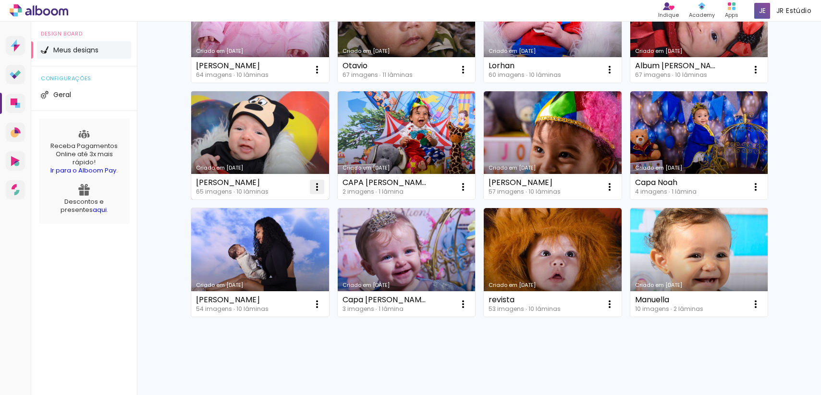
click at [313, 186] on iron-icon at bounding box center [317, 187] width 12 height 12
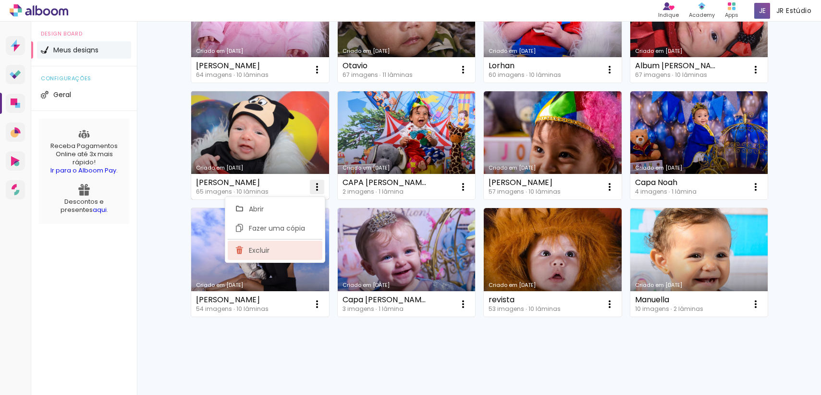
click at [292, 242] on paper-item "Excluir" at bounding box center [275, 250] width 95 height 19
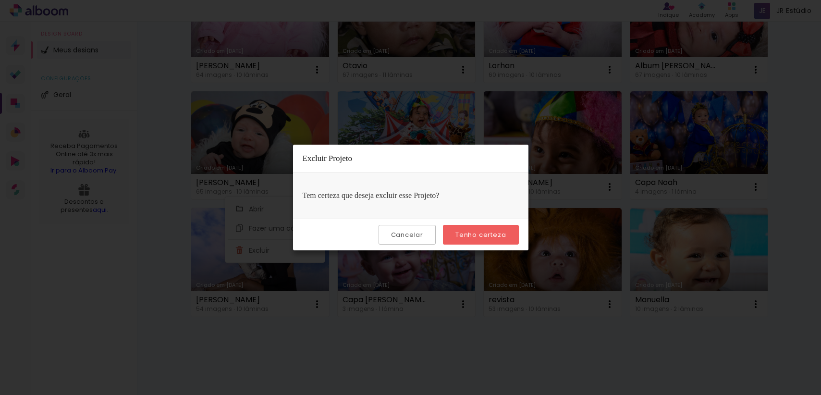
click at [0, 0] on slot "Tenho certeza" at bounding box center [0, 0] width 0 height 0
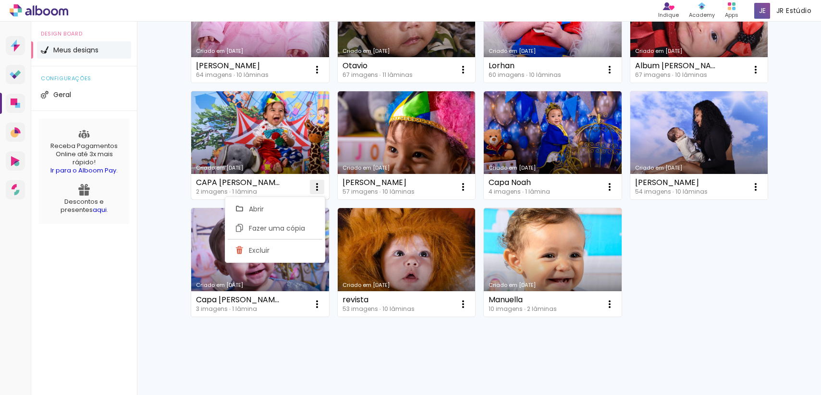
click at [315, 188] on iron-icon at bounding box center [317, 187] width 12 height 12
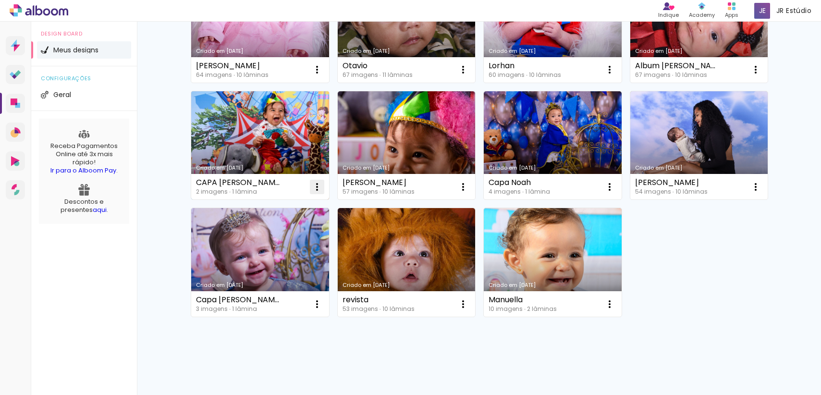
click at [313, 185] on iron-icon at bounding box center [317, 187] width 12 height 12
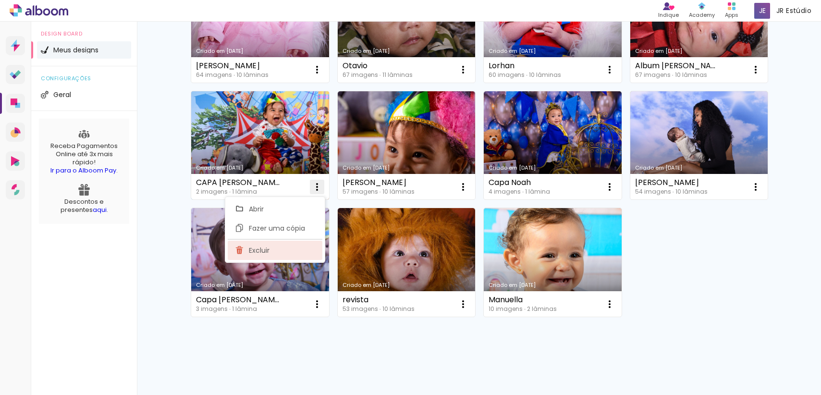
click at [262, 248] on span "Excluir" at bounding box center [259, 250] width 21 height 7
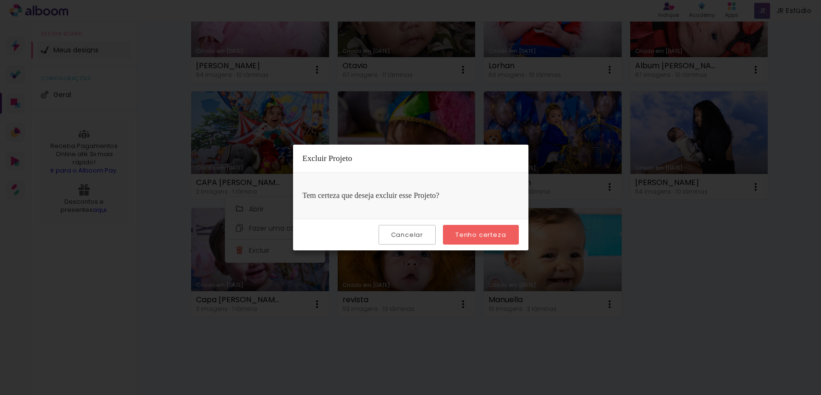
click at [0, 0] on slot "Tenho certeza" at bounding box center [0, 0] width 0 height 0
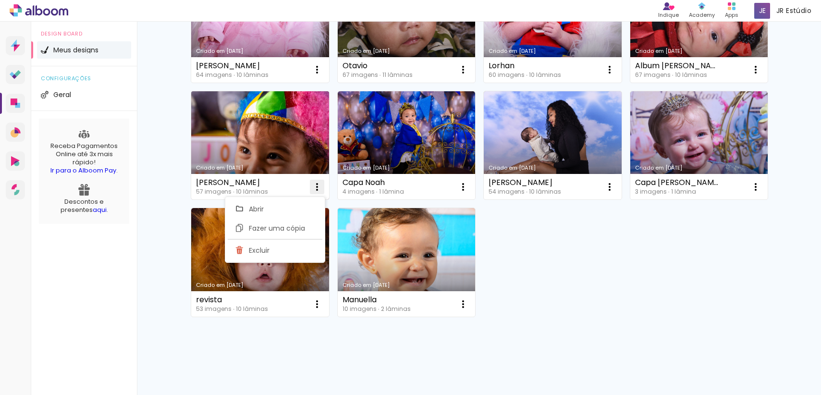
click at [316, 192] on div "Abrir Fazer uma cópia Excluir" at bounding box center [274, 225] width 101 height 67
click at [314, 186] on iron-icon at bounding box center [317, 187] width 12 height 12
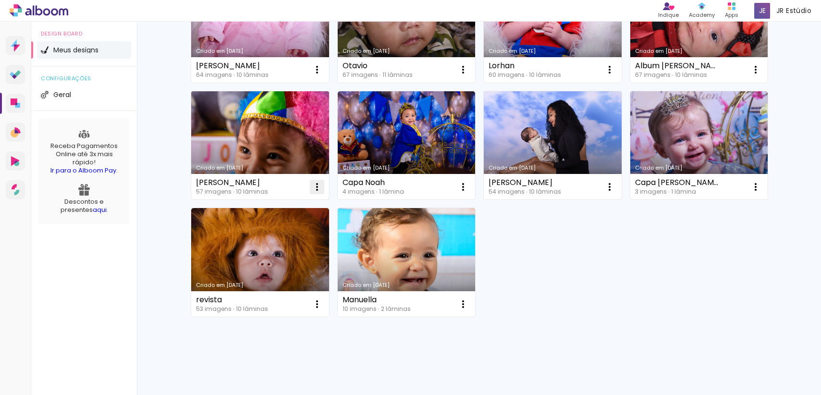
click at [312, 187] on iron-icon at bounding box center [317, 187] width 12 height 12
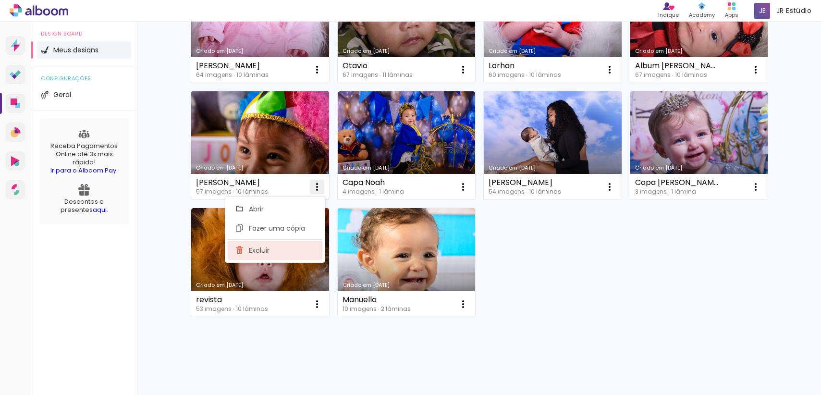
click at [277, 249] on paper-item "Excluir" at bounding box center [275, 250] width 95 height 19
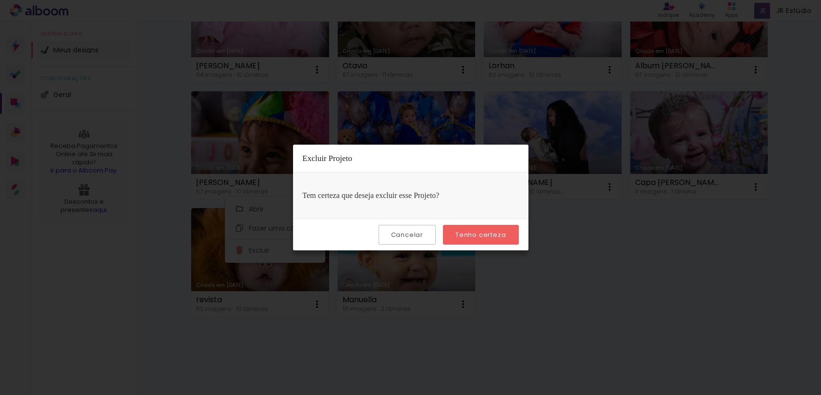
click at [523, 234] on div "Cancelar Tenho certeza" at bounding box center [411, 235] width 236 height 32
click at [0, 0] on slot "Tenho certeza" at bounding box center [0, 0] width 0 height 0
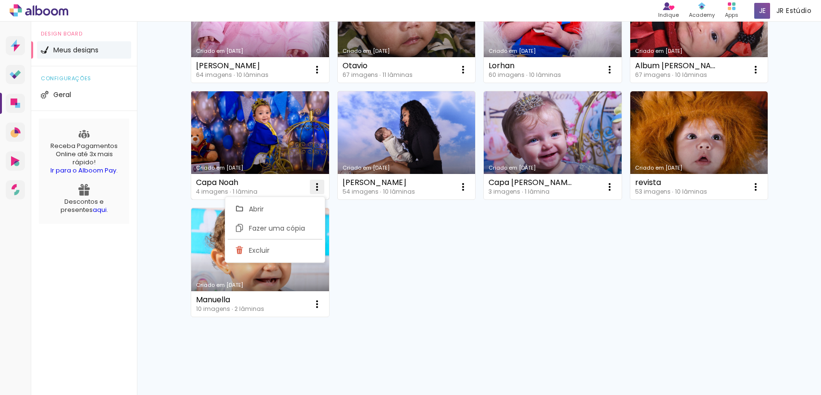
click at [315, 187] on iron-icon at bounding box center [317, 187] width 12 height 12
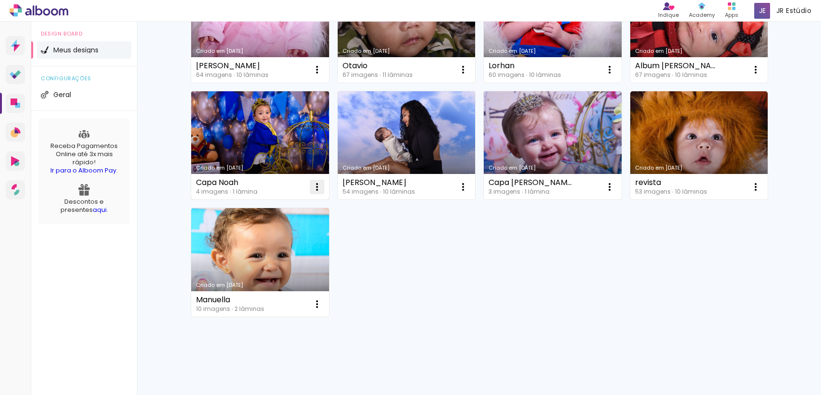
click at [313, 186] on iron-icon at bounding box center [317, 187] width 12 height 12
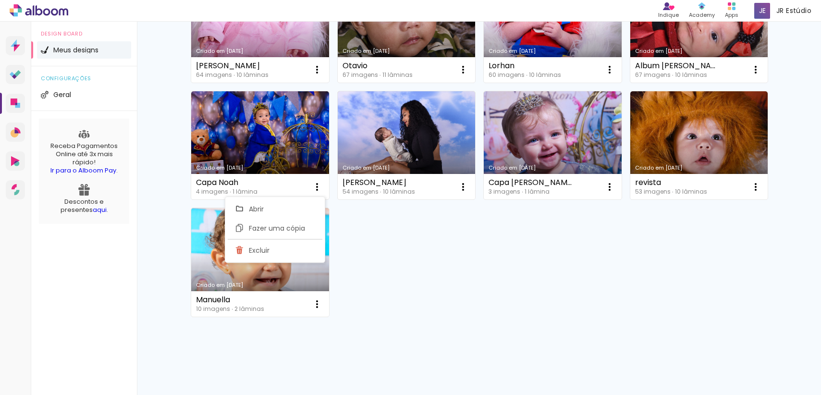
click at [294, 244] on paper-item "Excluir" at bounding box center [275, 250] width 95 height 19
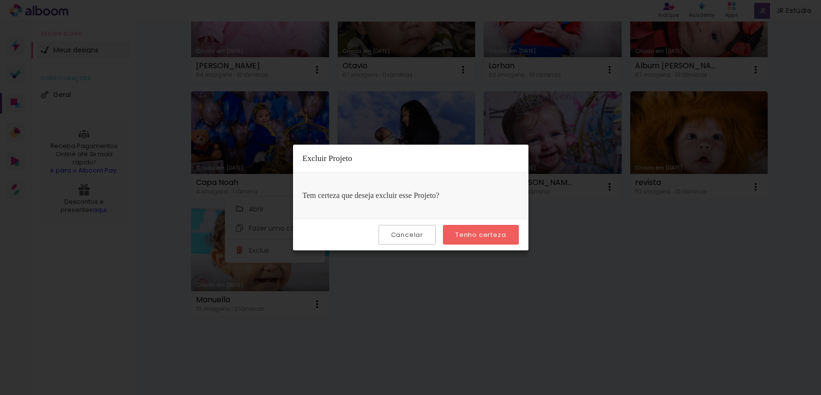
click at [0, 0] on slot "Tenho certeza" at bounding box center [0, 0] width 0 height 0
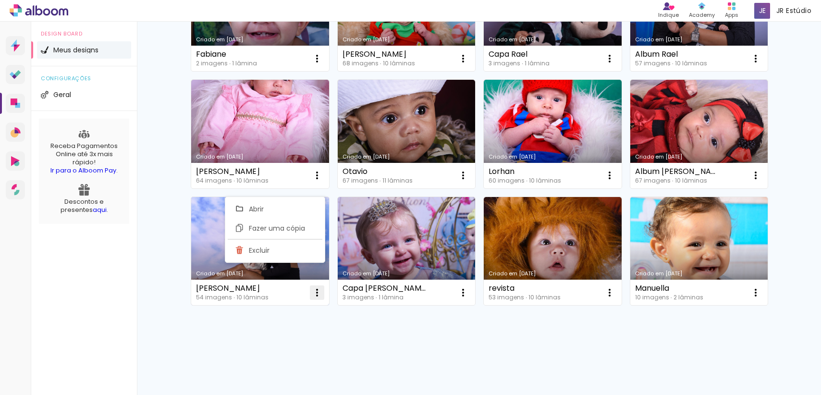
scroll to position [2853, 0]
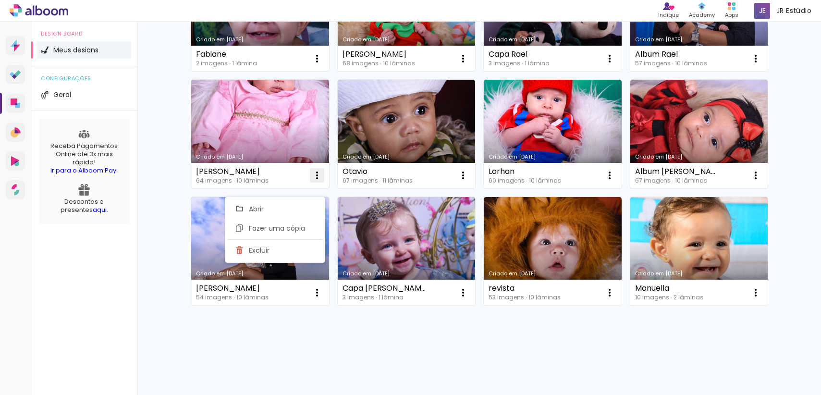
click at [315, 177] on iron-icon at bounding box center [317, 176] width 12 height 12
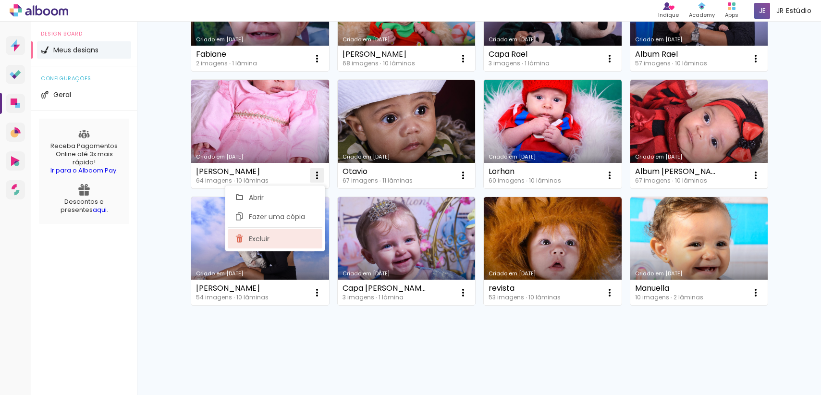
click at [297, 244] on paper-item "Excluir" at bounding box center [275, 238] width 95 height 19
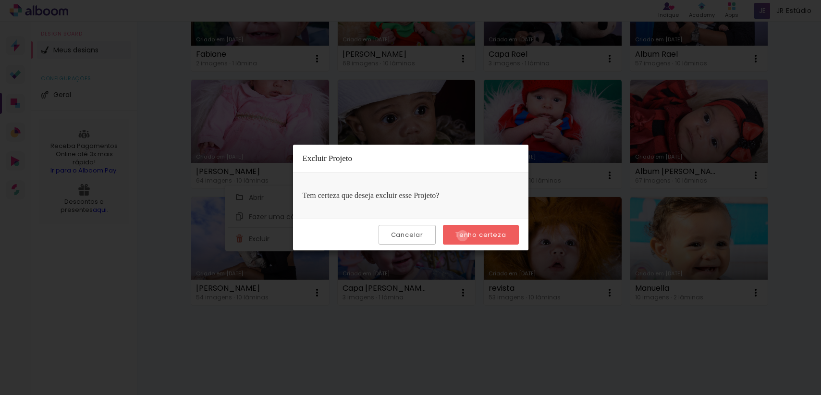
click at [0, 0] on slot "Tenho certeza" at bounding box center [0, 0] width 0 height 0
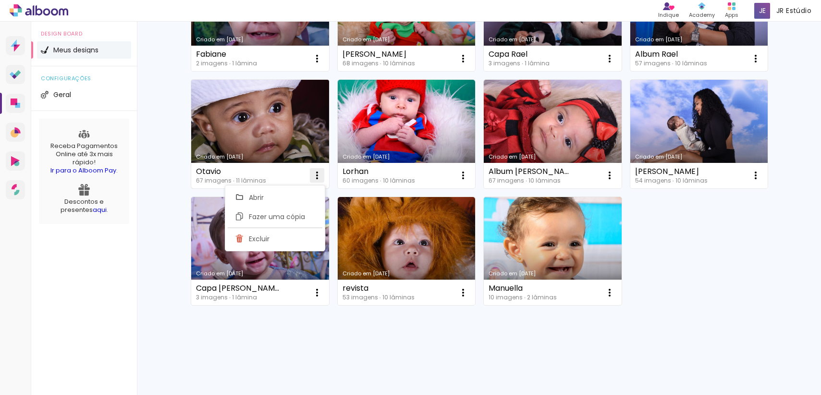
click at [316, 174] on iron-icon at bounding box center [317, 176] width 12 height 12
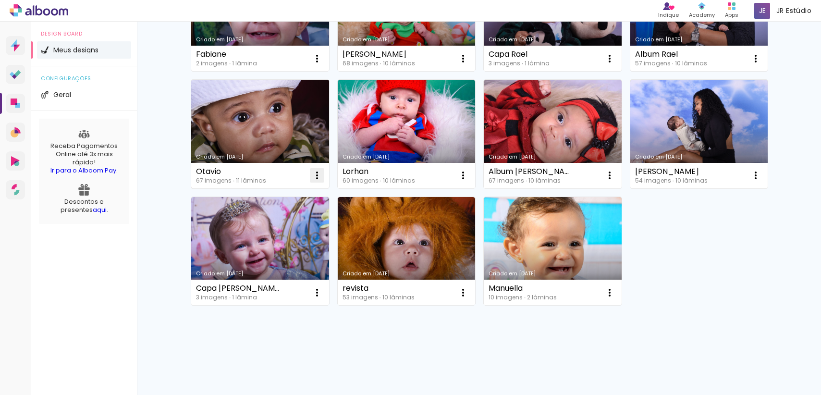
click at [316, 172] on iron-icon at bounding box center [317, 176] width 12 height 12
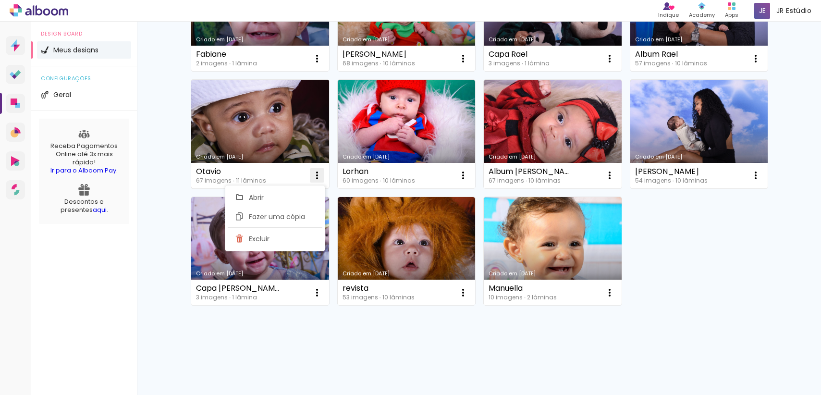
click at [272, 228] on paper-listbox "Abrir Fazer uma cópia Excluir" at bounding box center [275, 218] width 100 height 66
click at [276, 240] on paper-item "Excluir" at bounding box center [275, 238] width 95 height 19
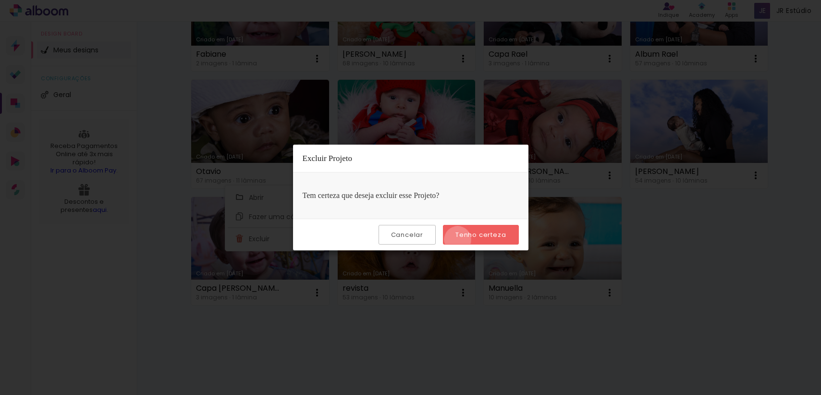
click at [459, 240] on paper-button "Tenho certeza" at bounding box center [480, 235] width 75 height 20
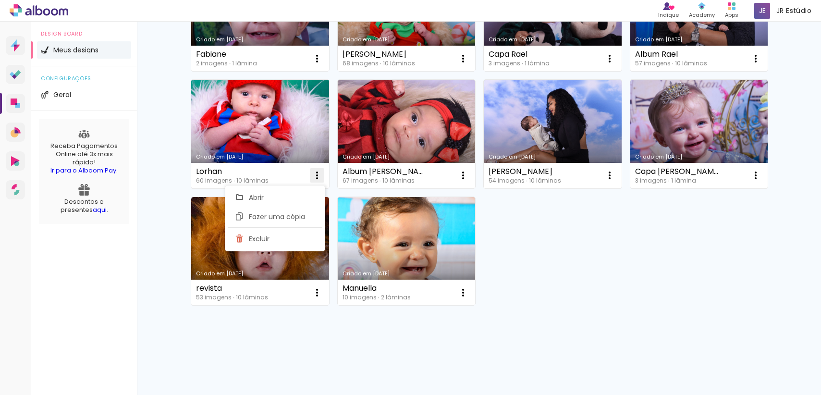
click at [316, 178] on iron-icon at bounding box center [317, 176] width 12 height 12
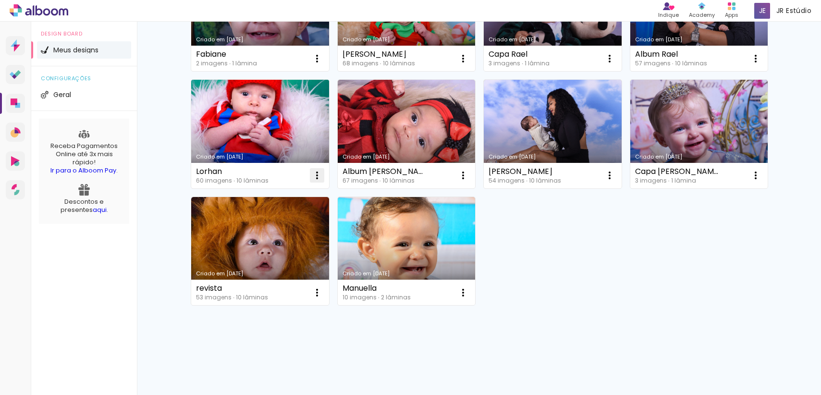
click at [314, 176] on iron-icon at bounding box center [317, 176] width 12 height 12
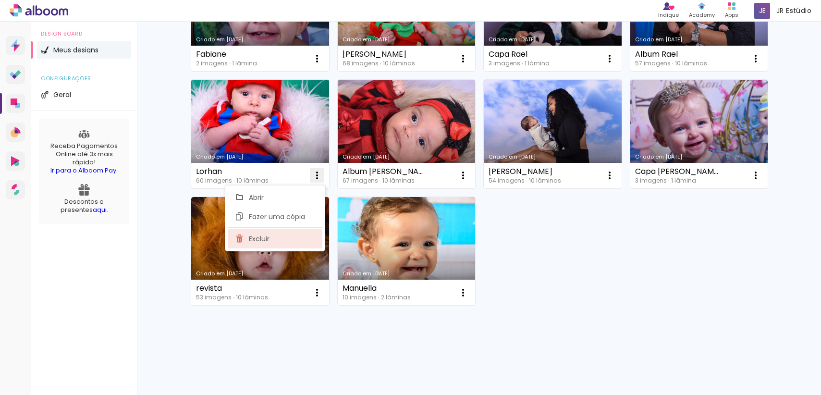
click at [279, 231] on paper-item "Excluir" at bounding box center [275, 238] width 95 height 19
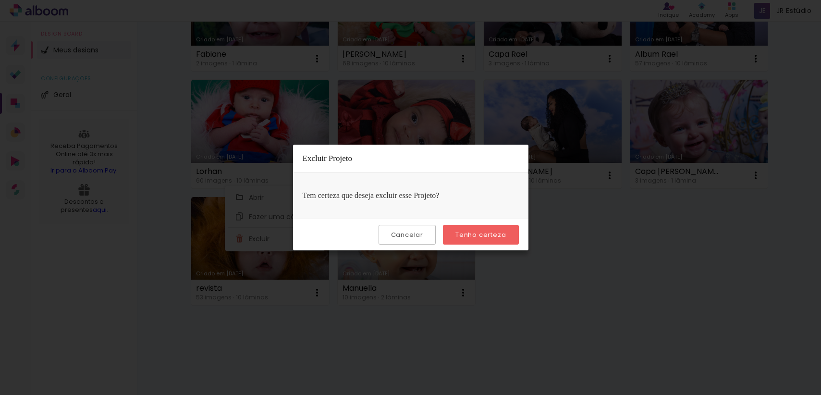
click at [490, 242] on paper-button "Tenho certeza" at bounding box center [480, 235] width 75 height 20
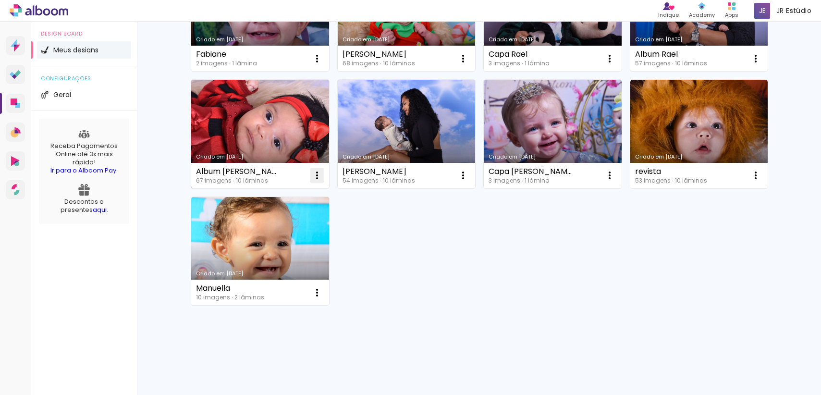
click at [316, 177] on iron-icon at bounding box center [317, 176] width 12 height 12
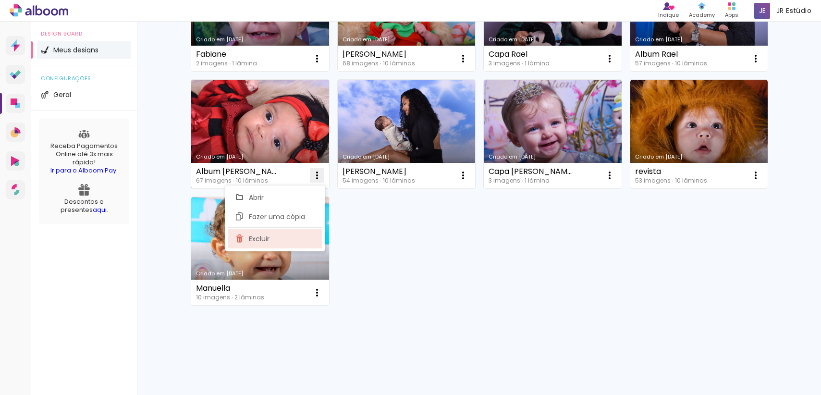
click at [288, 236] on paper-item "Excluir" at bounding box center [275, 238] width 95 height 19
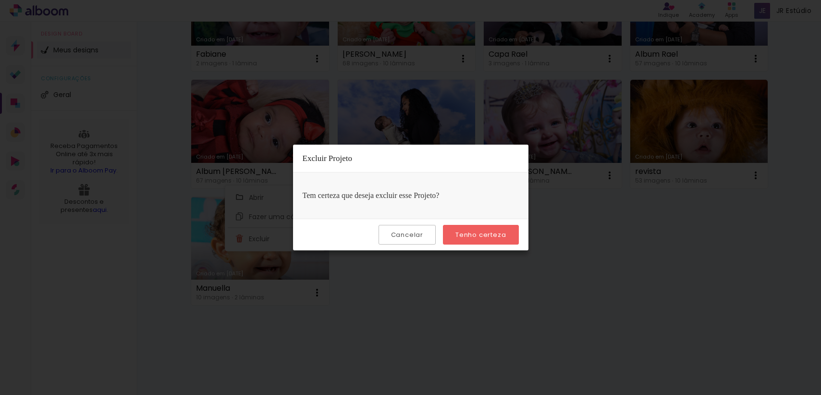
click at [0, 0] on slot "Tenho certeza" at bounding box center [0, 0] width 0 height 0
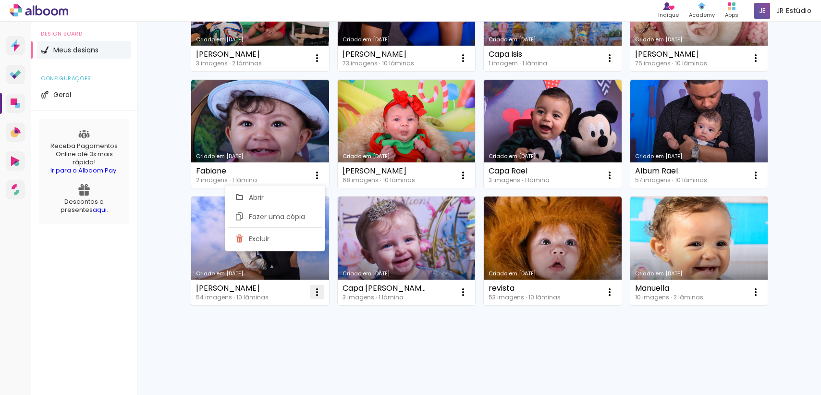
scroll to position [2736, 0]
click at [313, 171] on iron-icon at bounding box center [317, 176] width 12 height 12
drag, startPoint x: 296, startPoint y: 240, endPoint x: 318, endPoint y: 239, distance: 22.2
click at [296, 240] on paper-item "Excluir" at bounding box center [275, 238] width 95 height 19
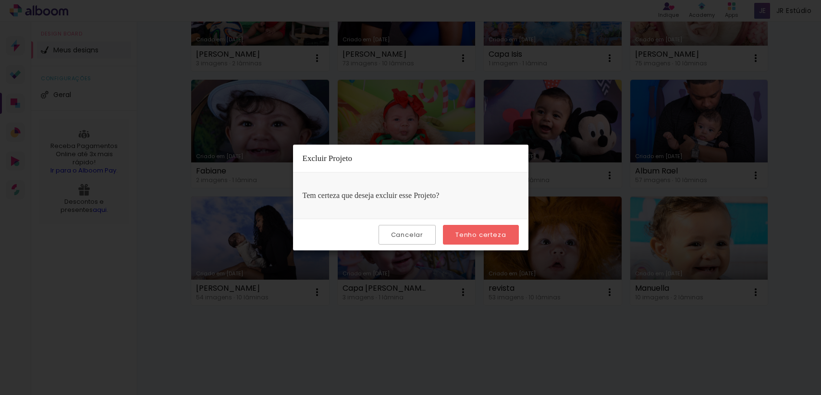
click at [472, 243] on paper-button "Tenho certeza" at bounding box center [480, 235] width 75 height 20
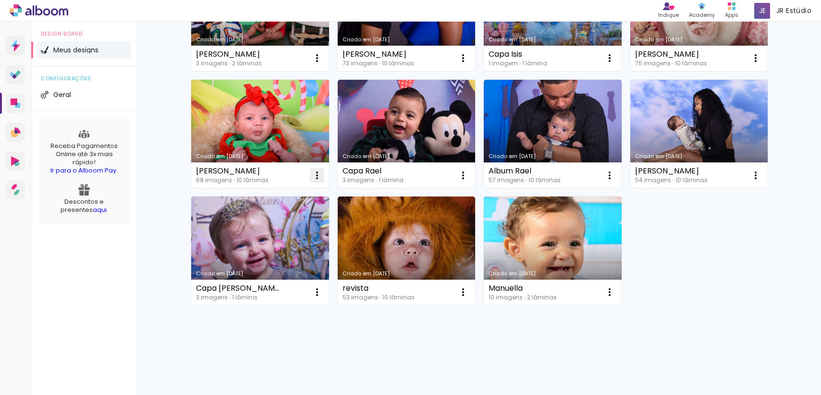
click at [311, 180] on iron-icon at bounding box center [317, 176] width 12 height 12
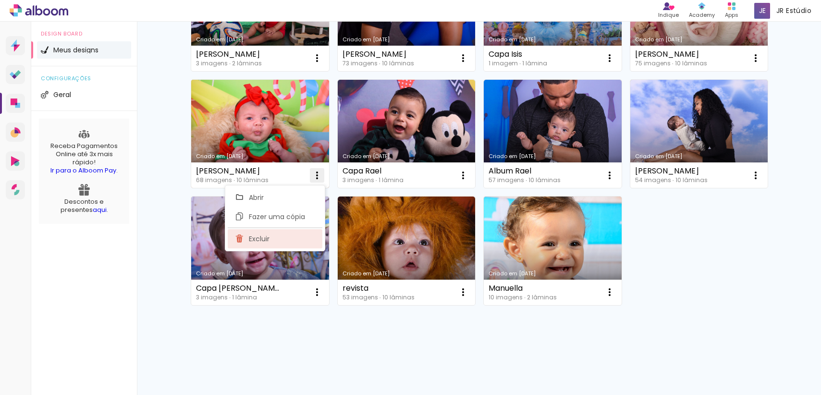
click at [285, 241] on paper-item "Excluir" at bounding box center [275, 238] width 95 height 19
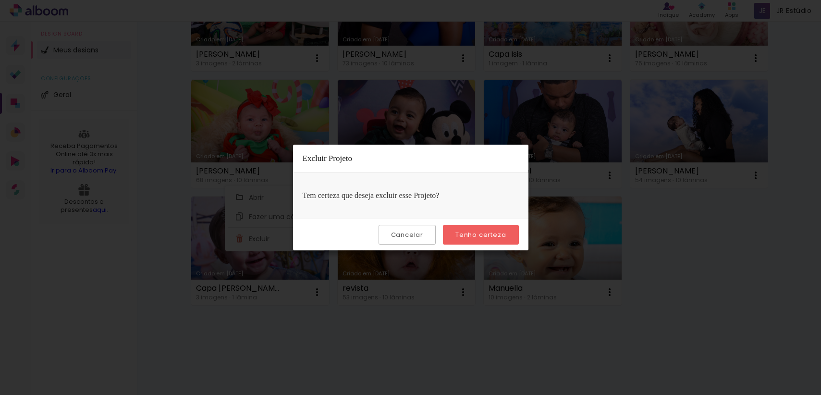
click at [500, 229] on paper-button "Tenho certeza" at bounding box center [480, 235] width 75 height 20
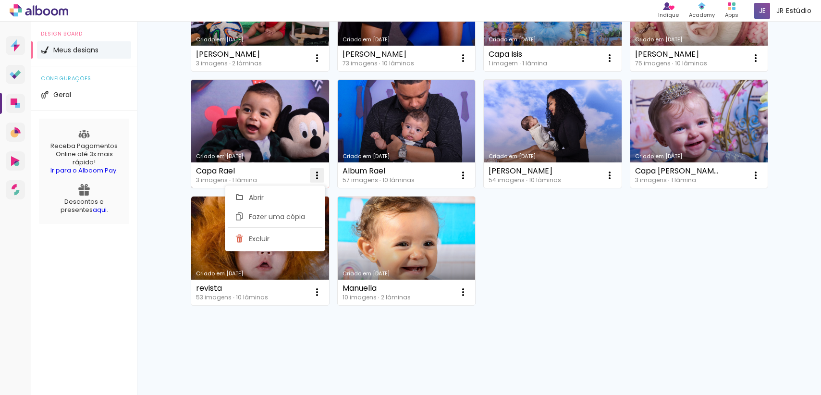
click at [315, 174] on iron-icon at bounding box center [317, 176] width 12 height 12
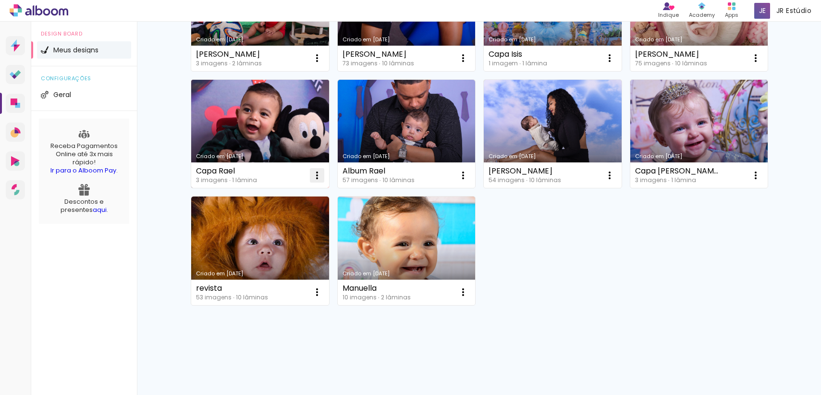
click at [316, 179] on iron-icon at bounding box center [317, 176] width 12 height 12
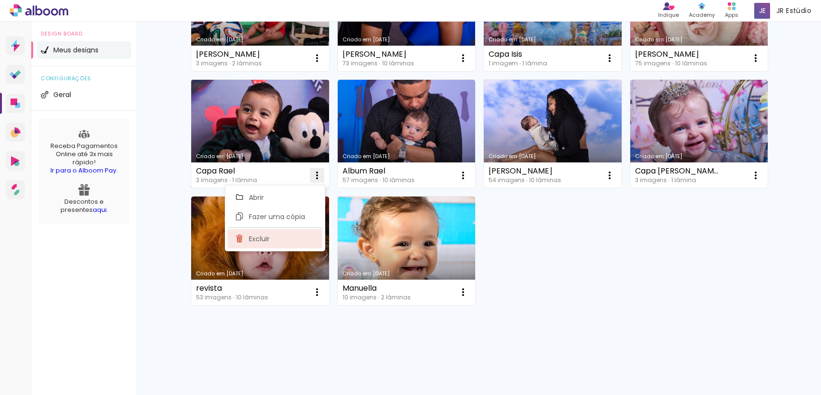
click at [301, 239] on paper-item "Excluir" at bounding box center [275, 238] width 95 height 19
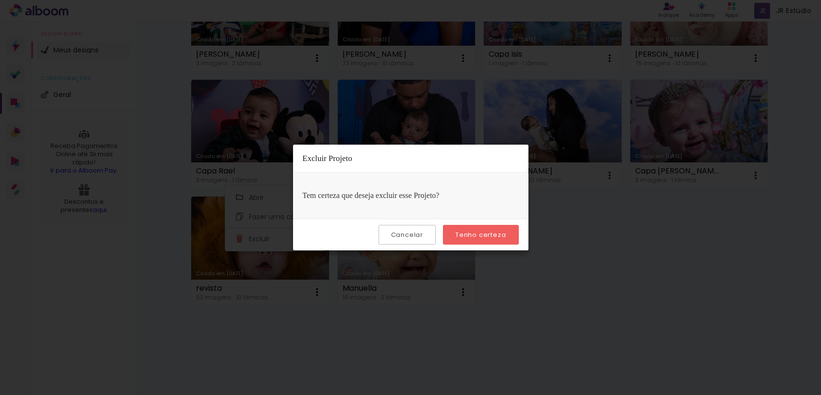
click at [0, 0] on slot "Tenho certeza" at bounding box center [0, 0] width 0 height 0
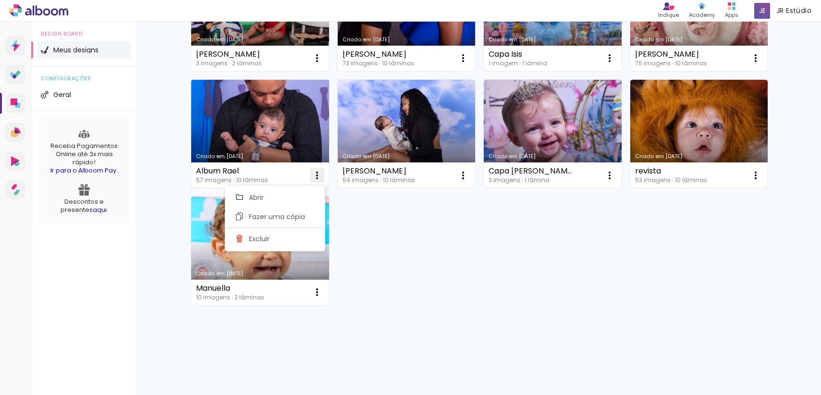
click at [315, 176] on iron-icon at bounding box center [317, 176] width 12 height 12
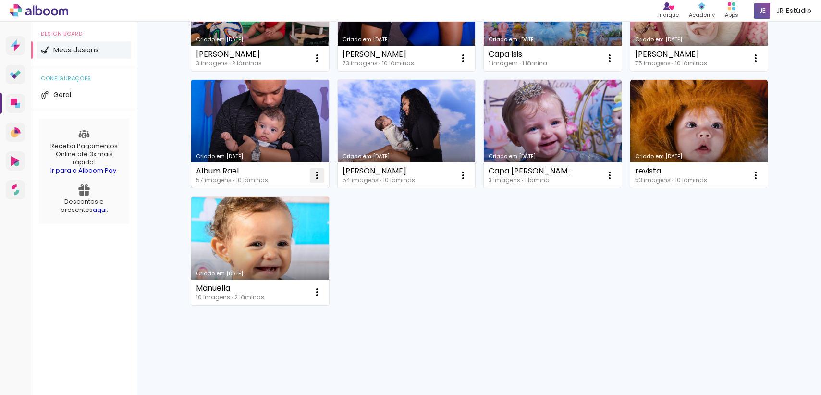
click at [317, 171] on iron-icon at bounding box center [317, 176] width 12 height 12
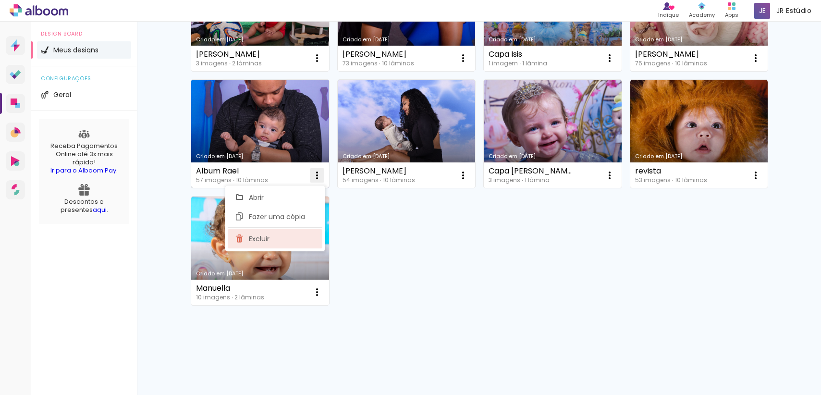
click at [309, 239] on paper-item "Excluir" at bounding box center [275, 238] width 95 height 19
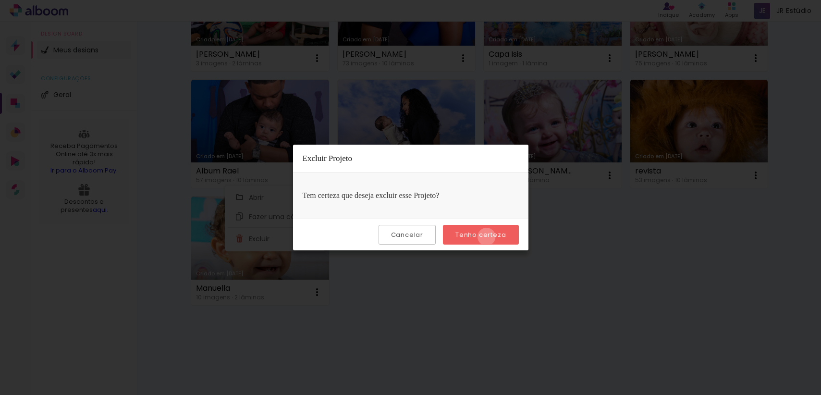
click at [0, 0] on slot "Tenho certeza" at bounding box center [0, 0] width 0 height 0
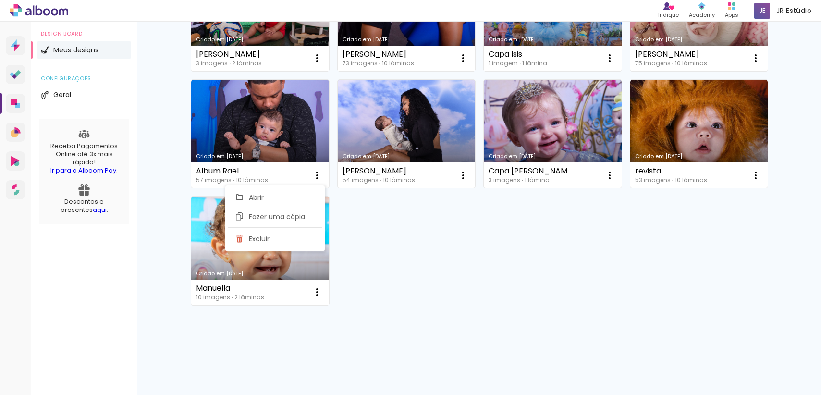
scroll to position [2619, 0]
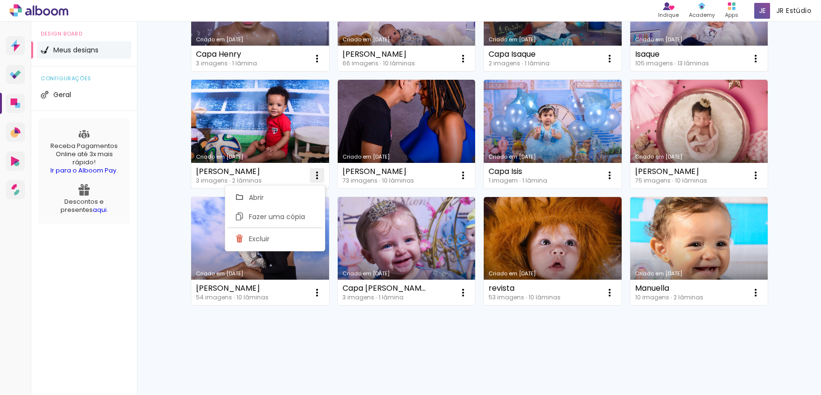
click at [318, 178] on iron-icon at bounding box center [317, 176] width 12 height 12
click at [302, 233] on paper-item "Excluir" at bounding box center [275, 238] width 95 height 19
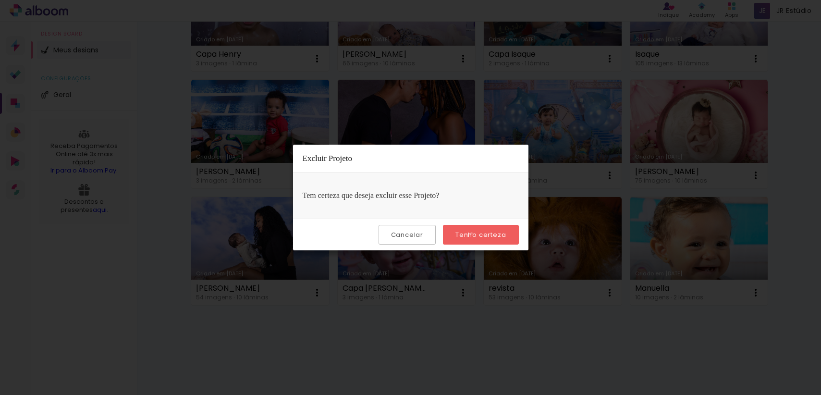
click at [0, 0] on slot "Tenho certeza" at bounding box center [0, 0] width 0 height 0
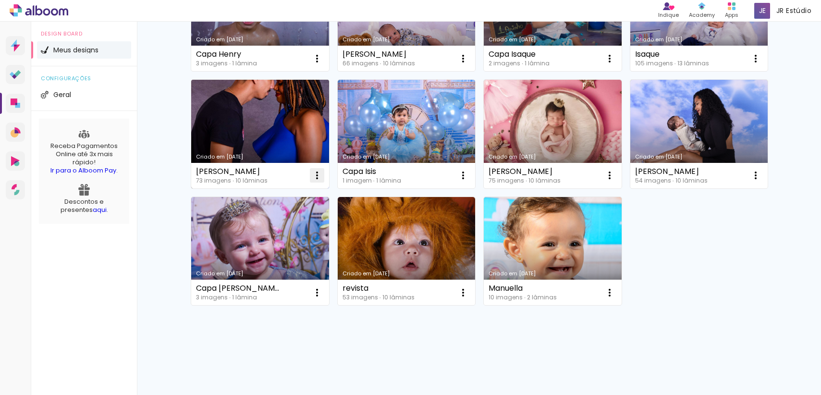
click at [315, 172] on iron-icon at bounding box center [317, 176] width 12 height 12
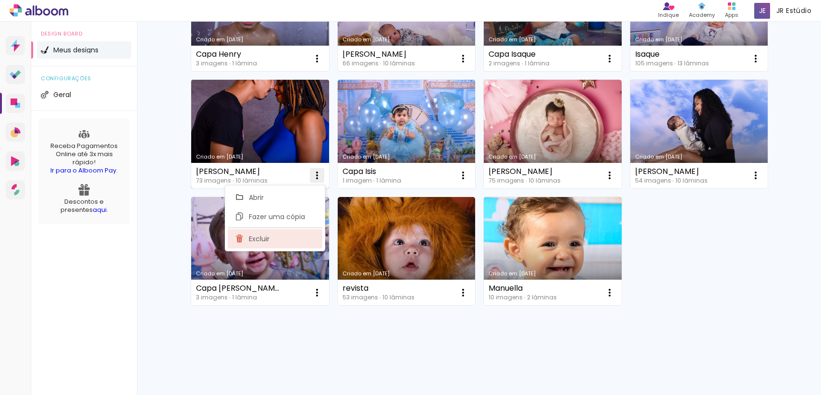
click at [308, 234] on paper-item "Excluir" at bounding box center [275, 238] width 95 height 19
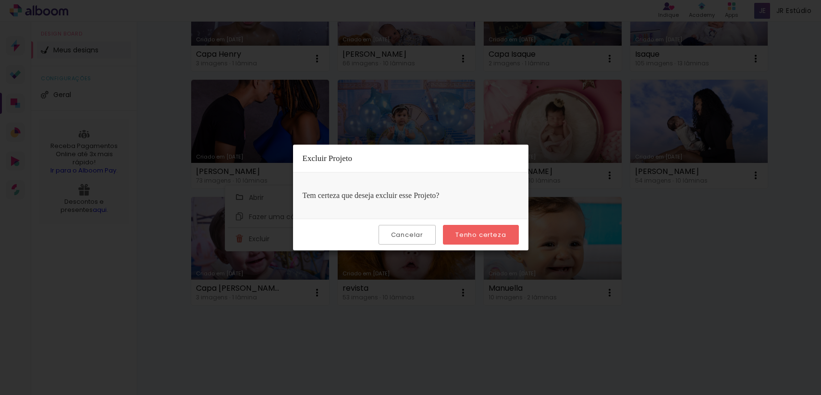
click at [0, 0] on slot "Tenho certeza" at bounding box center [0, 0] width 0 height 0
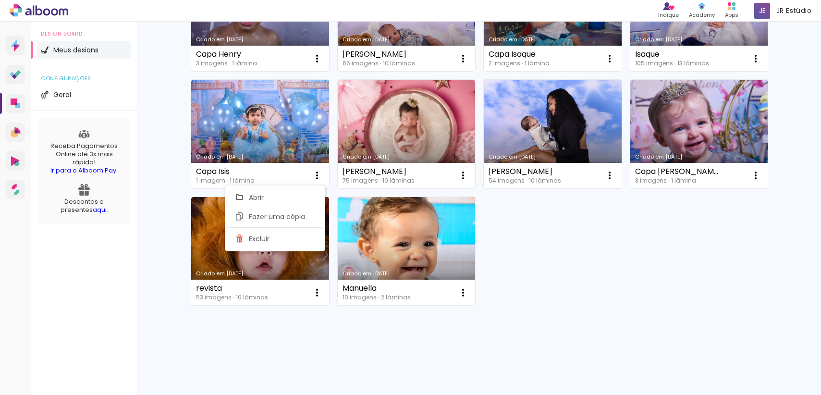
drag, startPoint x: 727, startPoint y: 271, endPoint x: 229, endPoint y: 71, distance: 537.2
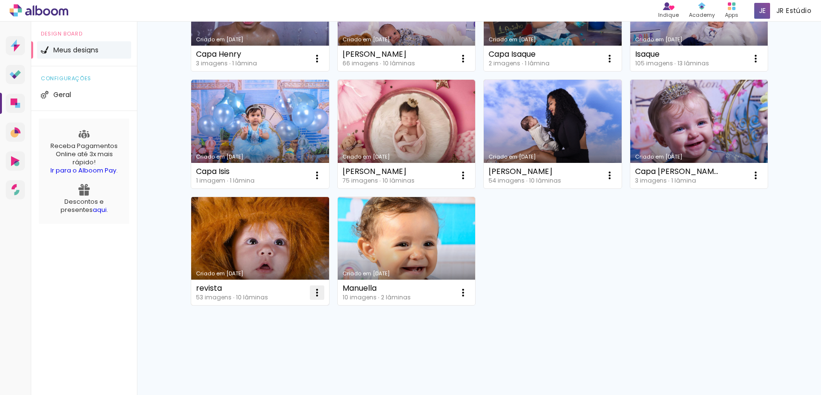
click at [317, 298] on iron-icon at bounding box center [317, 293] width 12 height 12
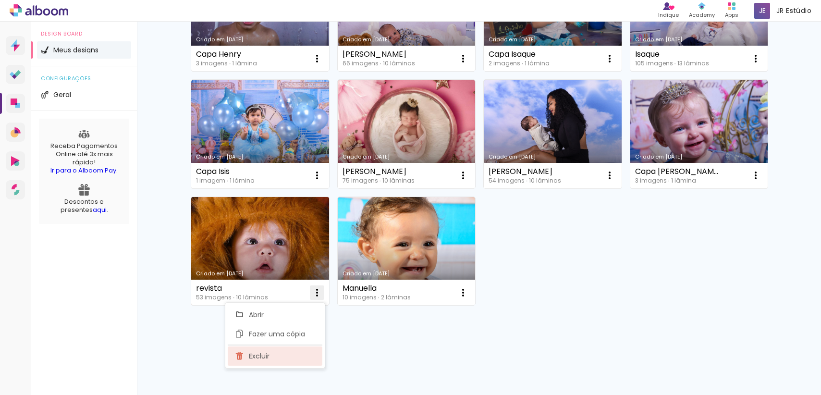
click at [305, 348] on paper-item "Excluir" at bounding box center [275, 356] width 95 height 19
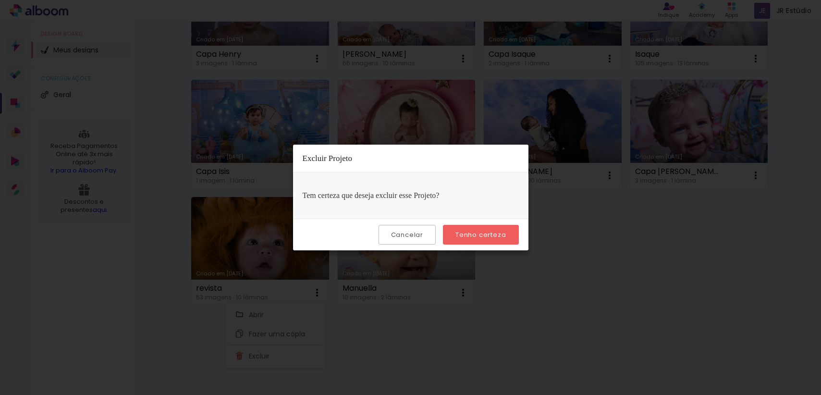
click at [494, 223] on div "Cancelar Tenho certeza" at bounding box center [411, 235] width 236 height 32
click at [0, 0] on slot "Cancelar" at bounding box center [0, 0] width 0 height 0
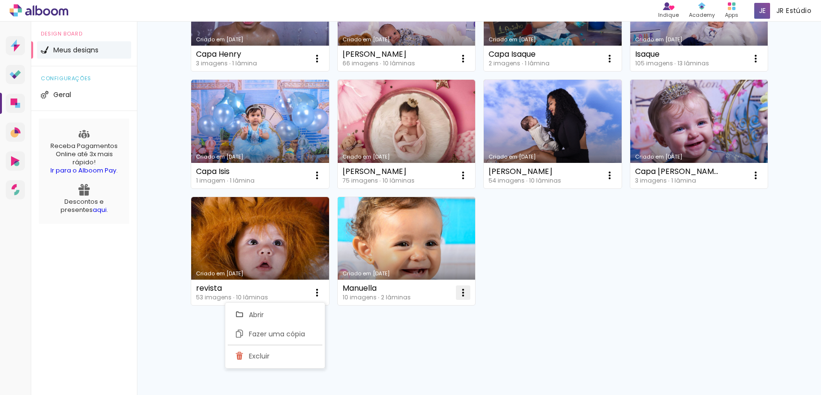
click at [458, 295] on iron-icon at bounding box center [464, 293] width 12 height 12
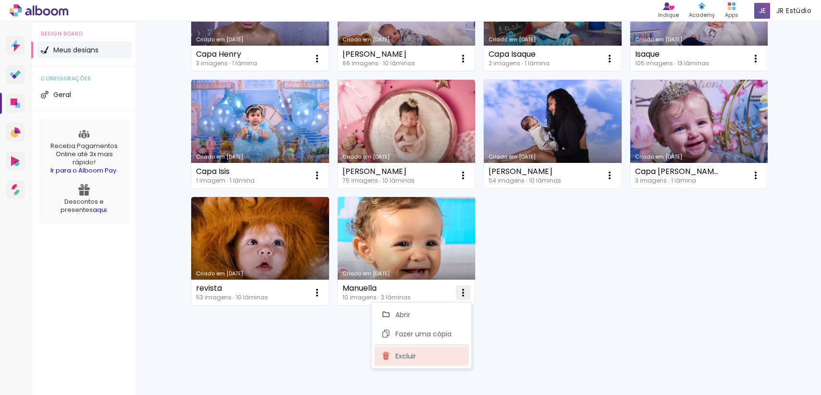
click at [438, 351] on paper-item "Excluir" at bounding box center [421, 356] width 95 height 19
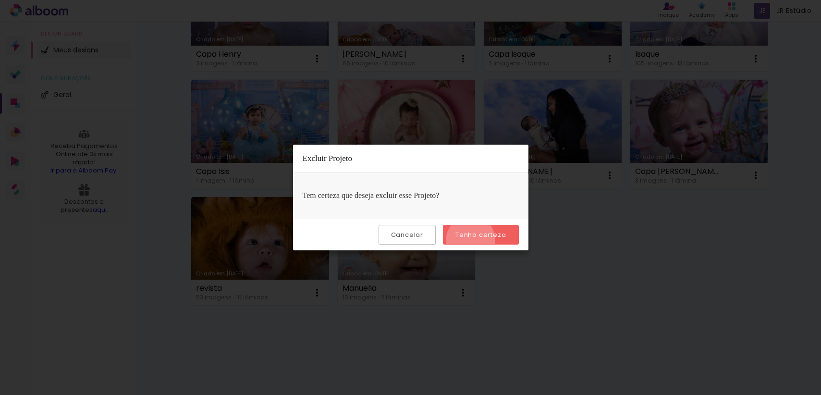
click at [472, 240] on paper-button "Tenho certeza" at bounding box center [480, 235] width 75 height 20
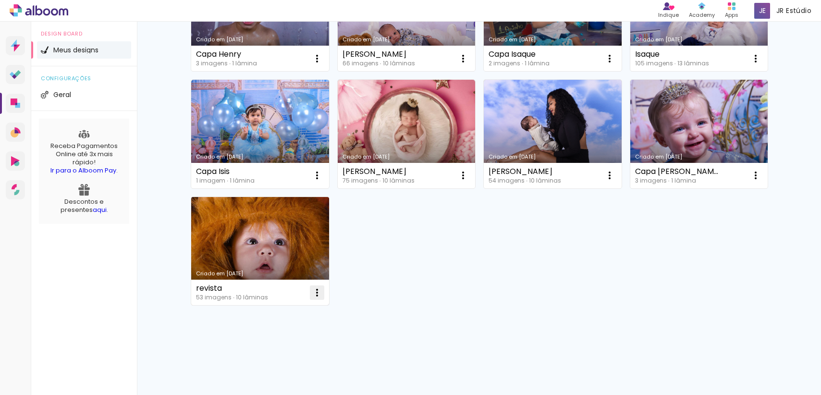
click at [312, 295] on iron-icon at bounding box center [317, 293] width 12 height 12
click at [271, 278] on link "Criado em 26/06/23" at bounding box center [260, 251] width 138 height 109
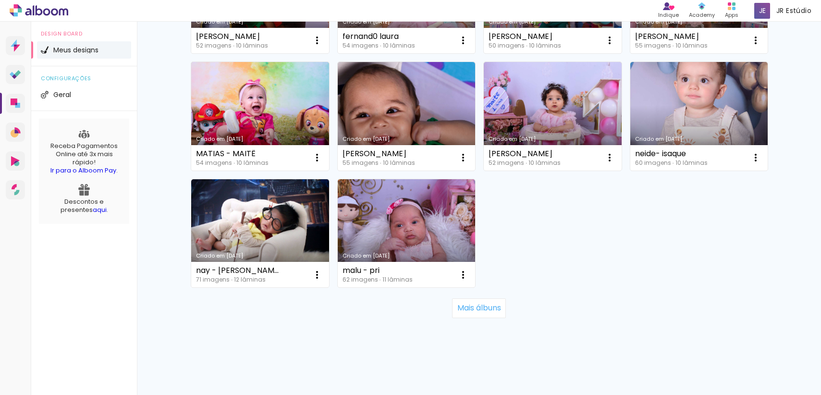
scroll to position [648, 0]
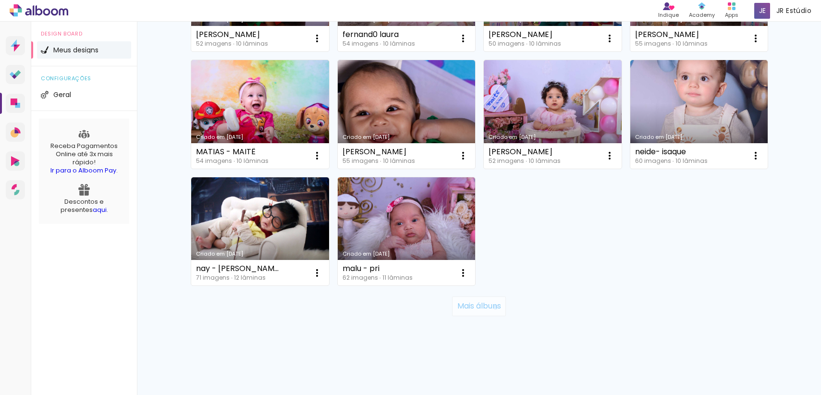
click at [0, 0] on slot "Mais álbuns" at bounding box center [0, 0] width 0 height 0
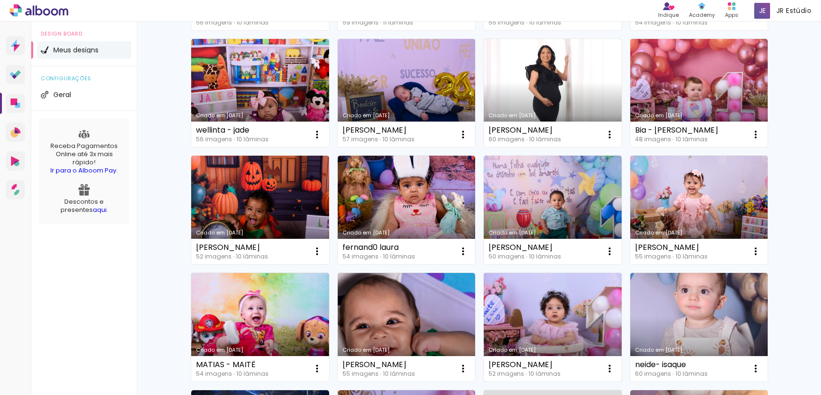
scroll to position [490, 0]
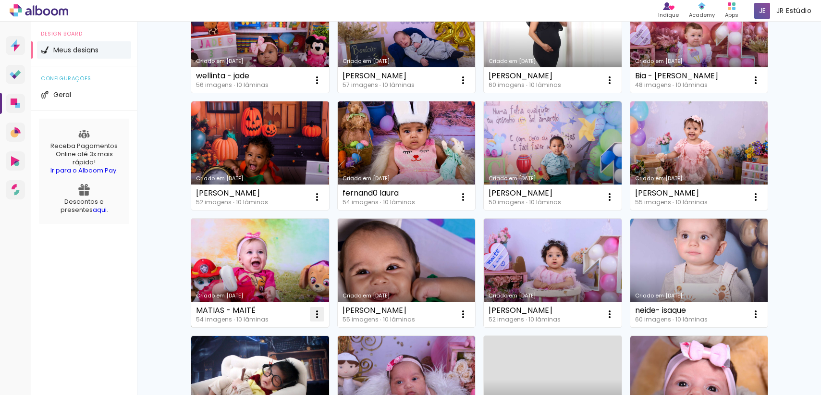
click at [317, 317] on iron-icon at bounding box center [317, 315] width 12 height 12
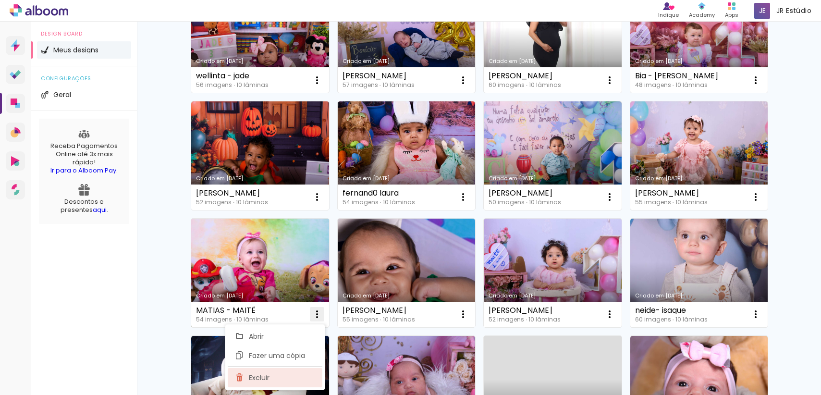
click at [289, 379] on paper-item "Excluir" at bounding box center [275, 377] width 95 height 19
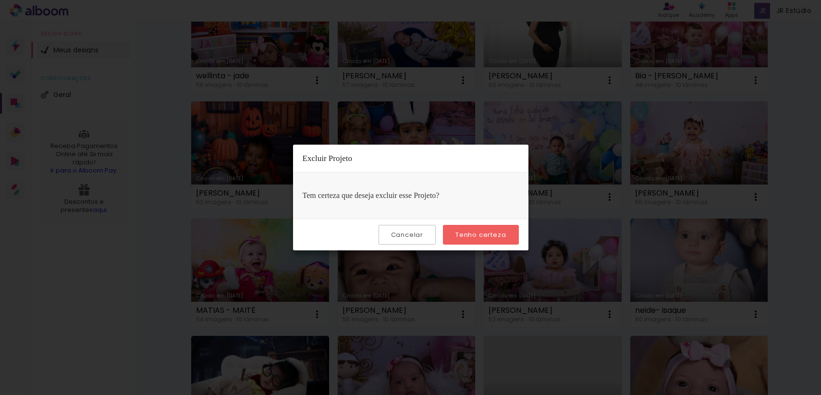
click at [0, 0] on slot "Tenho certeza" at bounding box center [0, 0] width 0 height 0
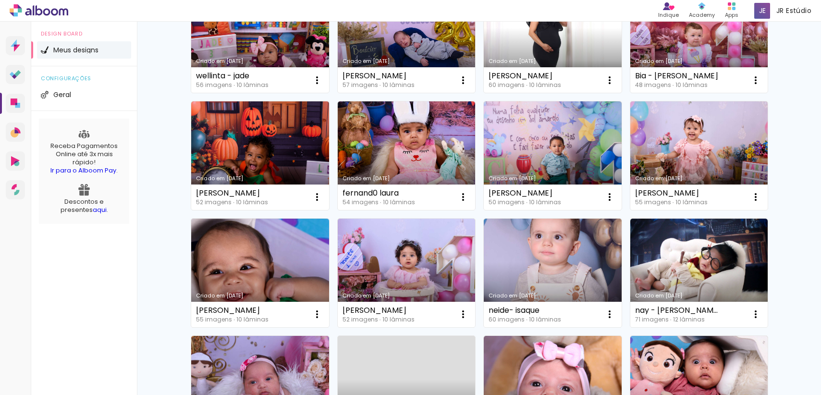
click at [316, 318] on iron-icon at bounding box center [317, 315] width 12 height 12
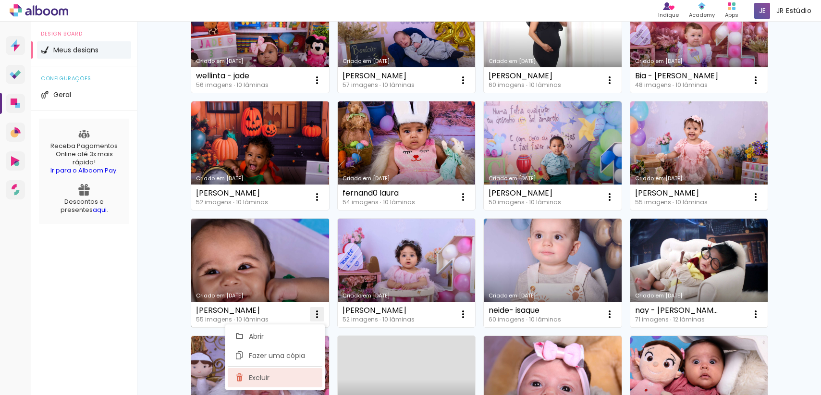
click at [311, 371] on paper-item "Excluir" at bounding box center [275, 377] width 95 height 19
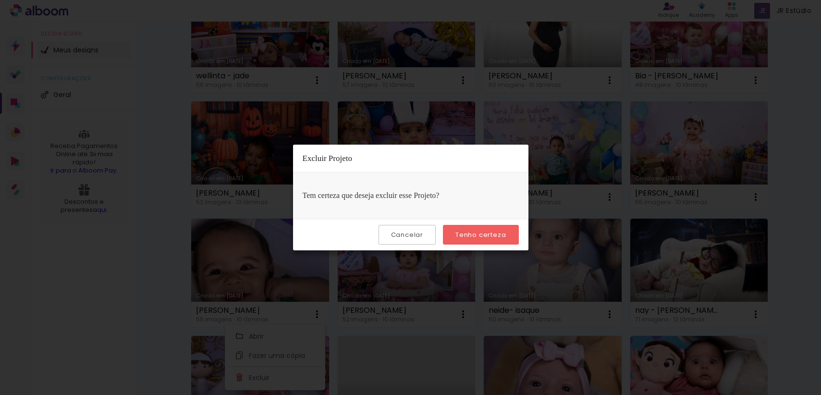
click at [507, 230] on paper-button "Tenho certeza" at bounding box center [480, 235] width 75 height 20
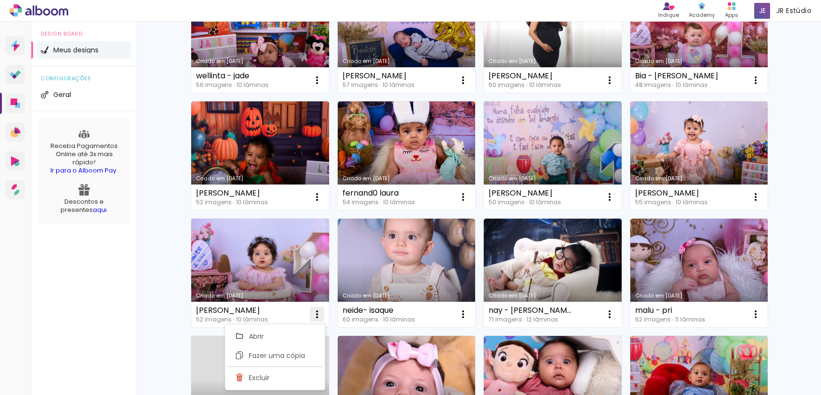
click at [313, 316] on iron-icon at bounding box center [317, 315] width 12 height 12
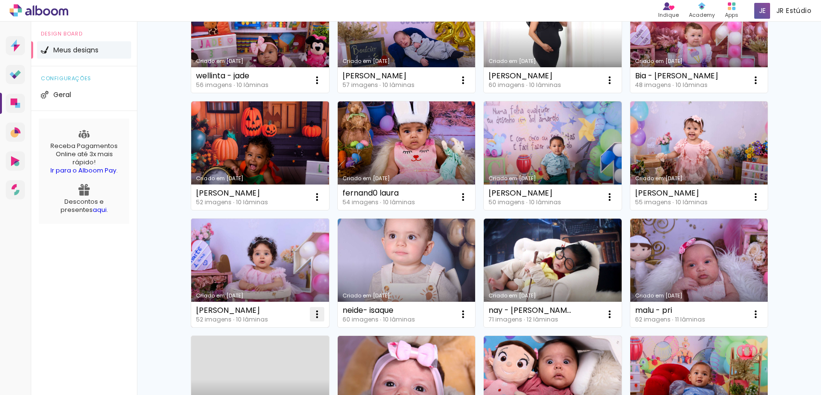
click at [316, 313] on iron-icon at bounding box center [317, 315] width 12 height 12
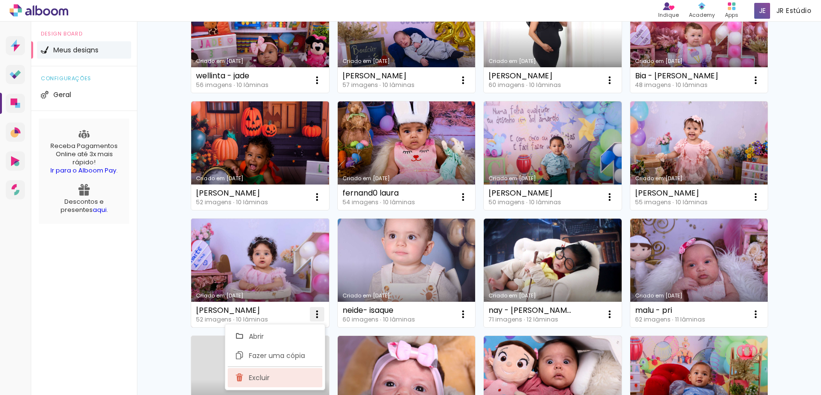
click at [289, 380] on paper-item "Excluir" at bounding box center [275, 377] width 95 height 19
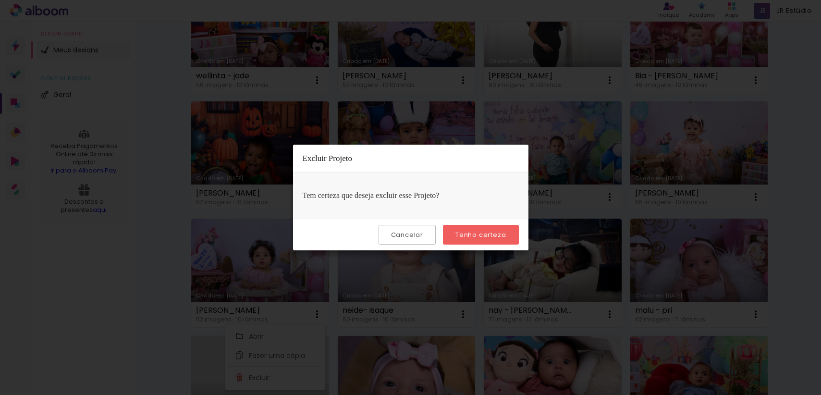
click at [484, 243] on paper-button "Tenho certeza" at bounding box center [480, 235] width 75 height 20
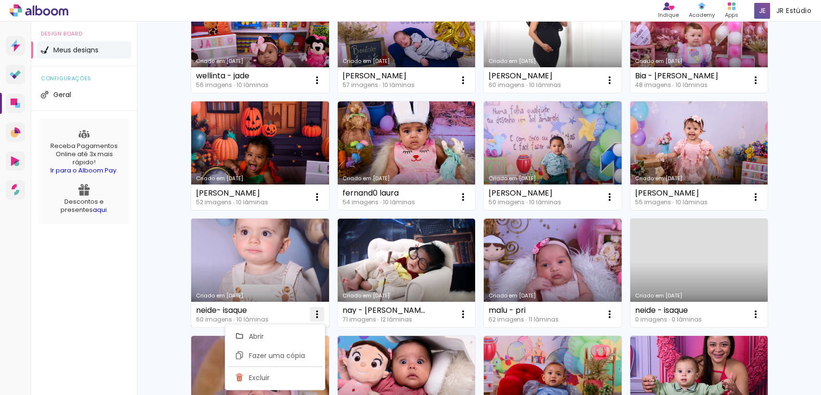
click at [317, 314] on iron-icon at bounding box center [317, 315] width 12 height 12
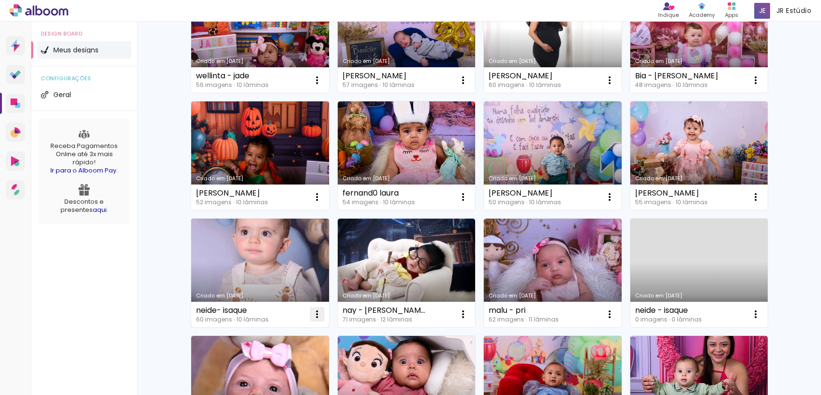
click at [314, 312] on iron-icon at bounding box center [317, 315] width 12 height 12
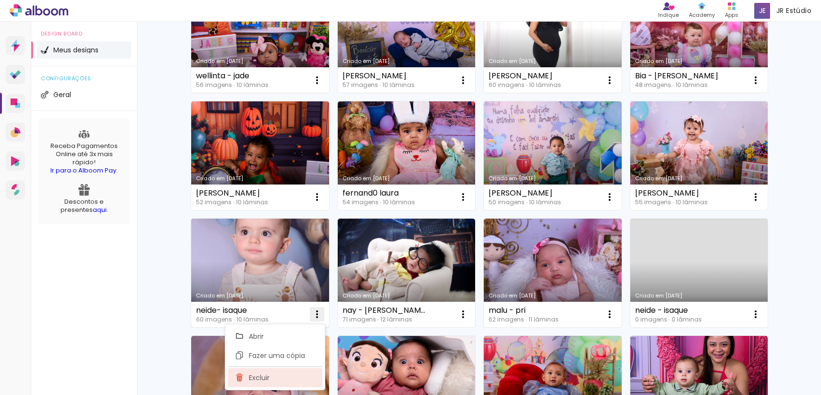
click at [285, 376] on paper-item "Excluir" at bounding box center [275, 377] width 95 height 19
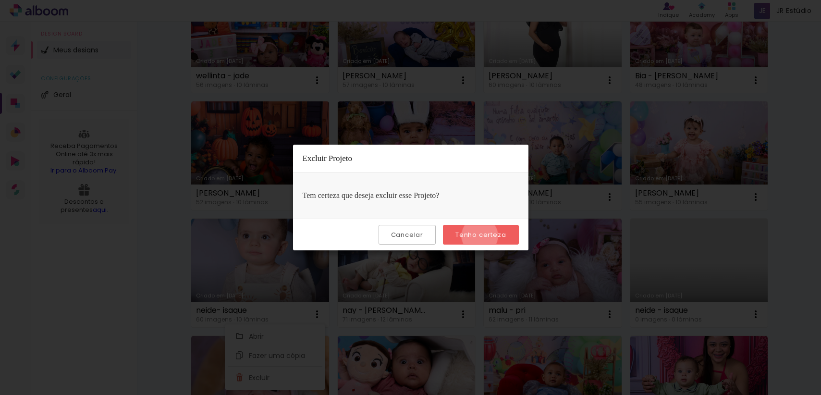
click at [0, 0] on slot "Tenho certeza" at bounding box center [0, 0] width 0 height 0
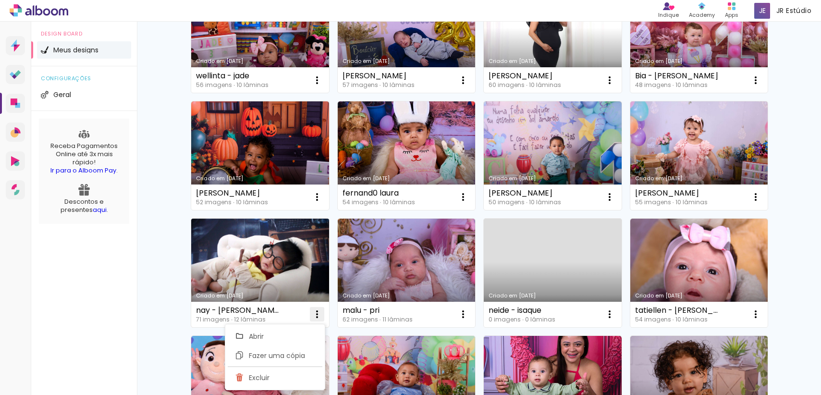
click at [316, 312] on iron-icon at bounding box center [317, 315] width 12 height 12
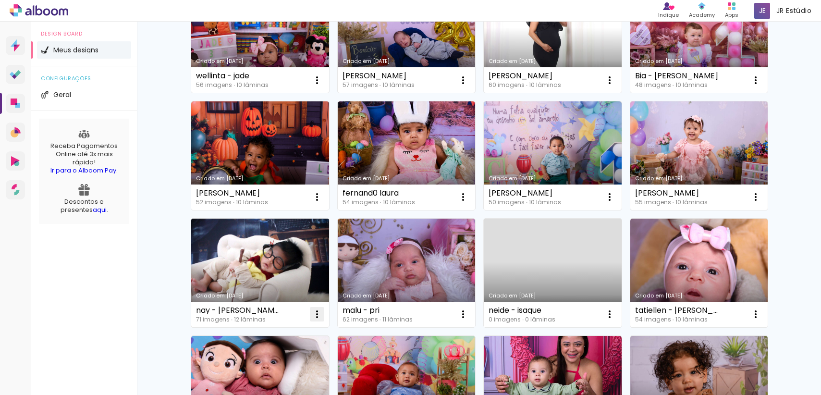
click at [319, 313] on iron-icon at bounding box center [317, 315] width 12 height 12
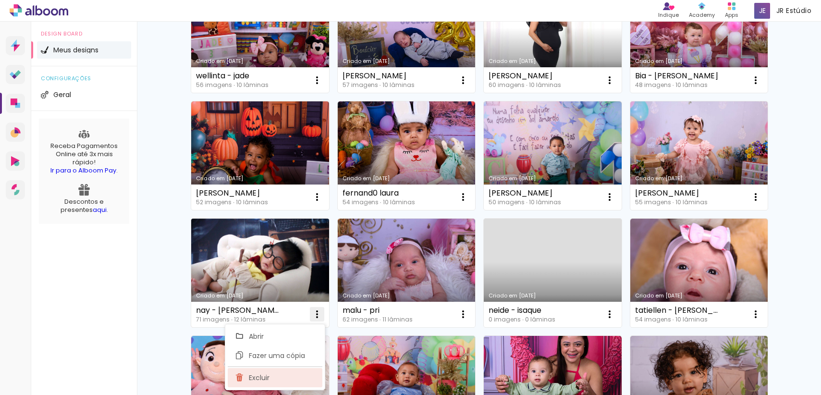
click at [289, 378] on paper-item "Excluir" at bounding box center [275, 377] width 95 height 19
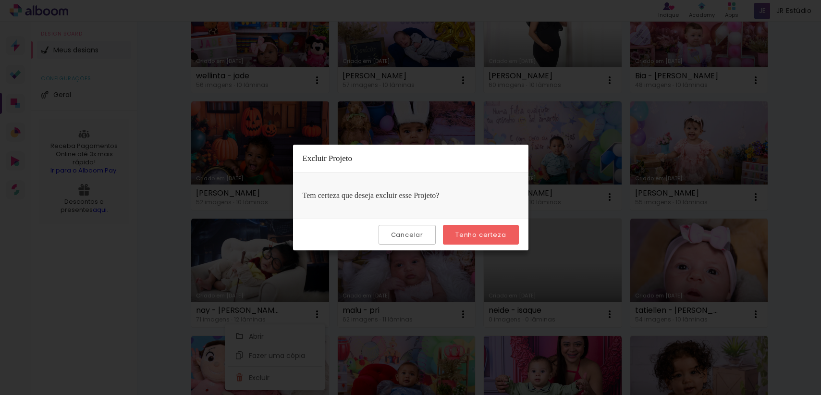
click at [0, 0] on slot "Tenho certeza" at bounding box center [0, 0] width 0 height 0
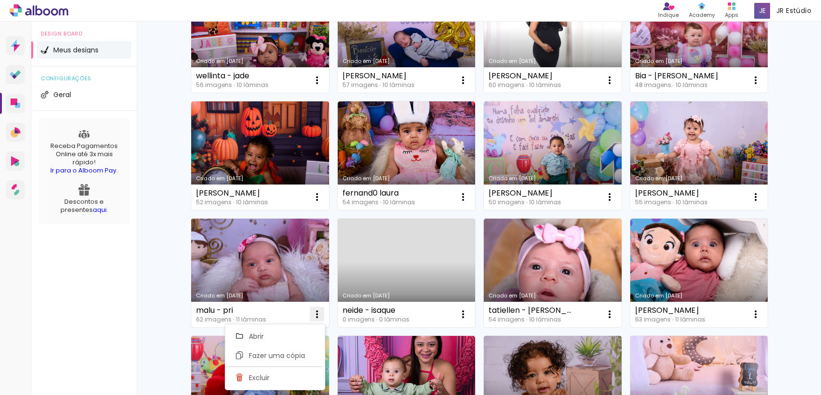
click at [315, 319] on div "Abrir Fazer uma cópia Excluir" at bounding box center [274, 352] width 101 height 67
click at [318, 316] on iron-icon at bounding box center [317, 315] width 12 height 12
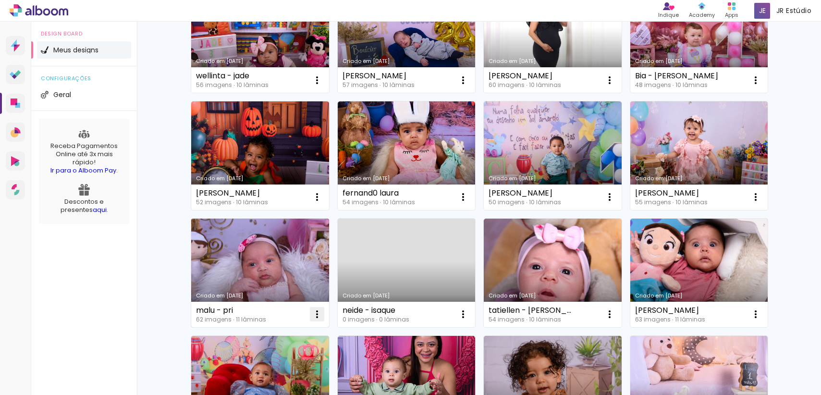
click at [314, 314] on iron-icon at bounding box center [317, 315] width 12 height 12
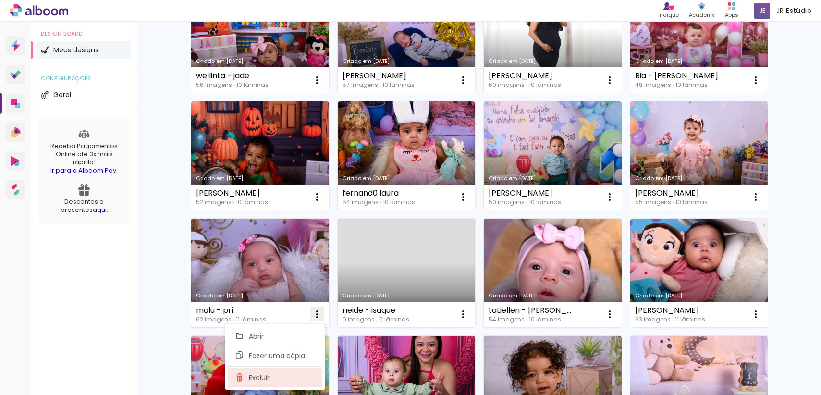
click at [298, 372] on paper-item "Excluir" at bounding box center [275, 377] width 95 height 19
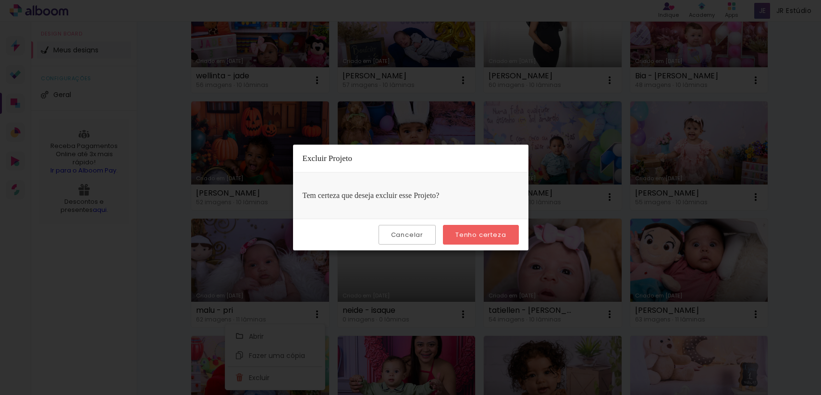
click at [0, 0] on slot "Tenho certeza" at bounding box center [0, 0] width 0 height 0
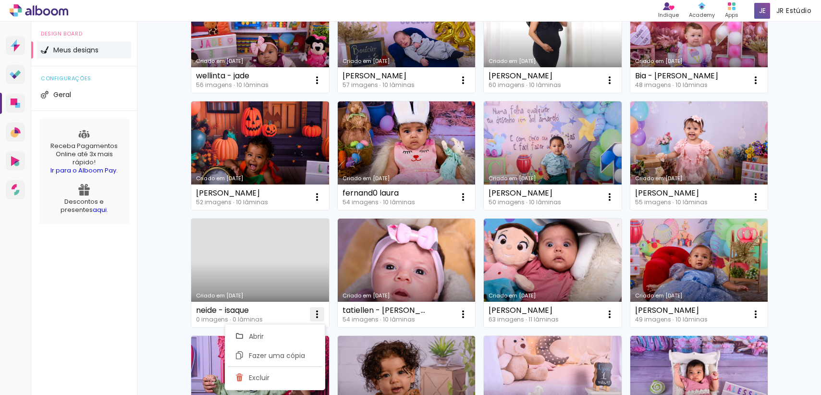
click at [316, 315] on iron-icon at bounding box center [317, 315] width 12 height 12
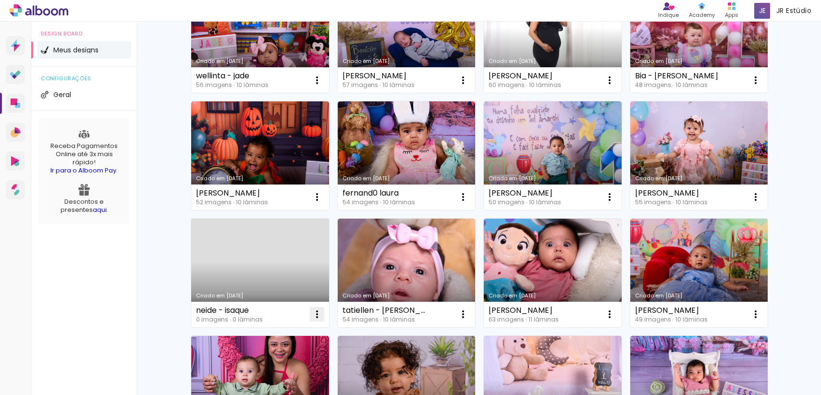
click at [314, 318] on iron-icon at bounding box center [317, 315] width 12 height 12
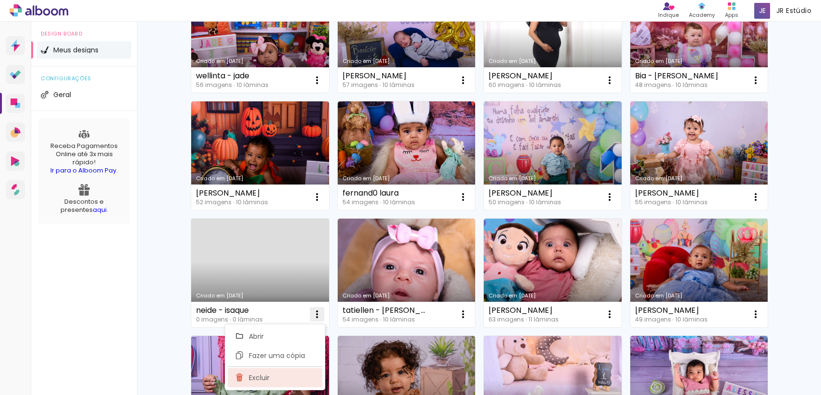
click at [296, 386] on paper-item "Excluir" at bounding box center [275, 377] width 95 height 19
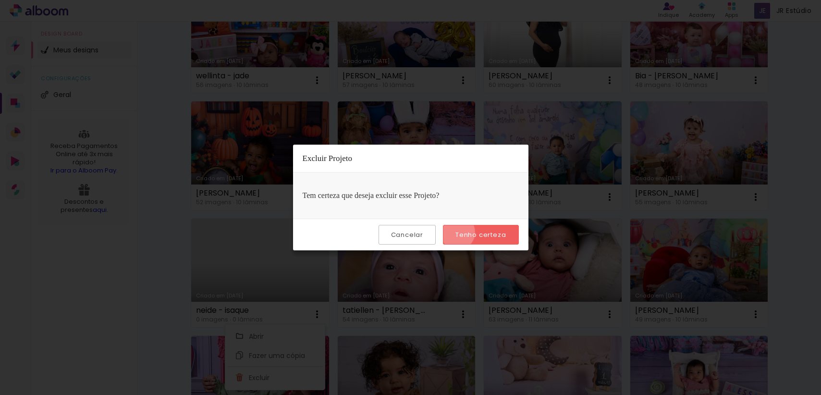
click at [0, 0] on slot "Tenho certeza" at bounding box center [0, 0] width 0 height 0
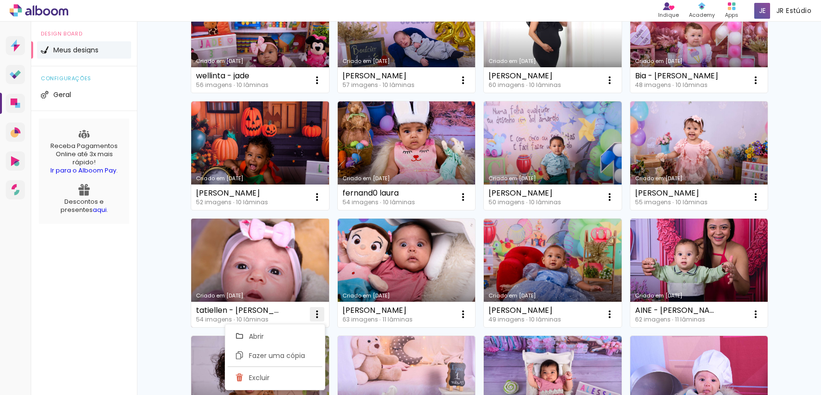
click at [311, 317] on iron-icon at bounding box center [317, 315] width 12 height 12
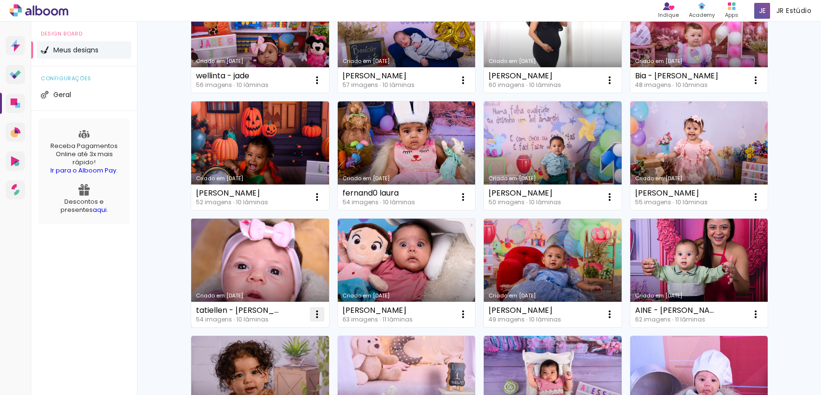
click at [315, 318] on iron-icon at bounding box center [317, 315] width 12 height 12
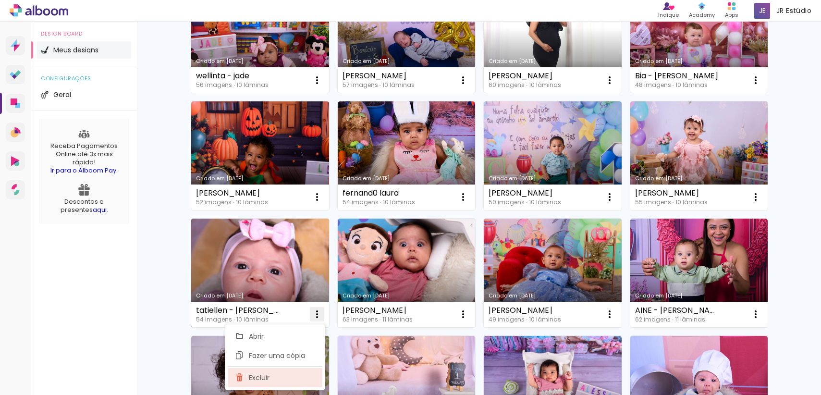
click at [302, 372] on paper-item "Excluir" at bounding box center [275, 377] width 95 height 19
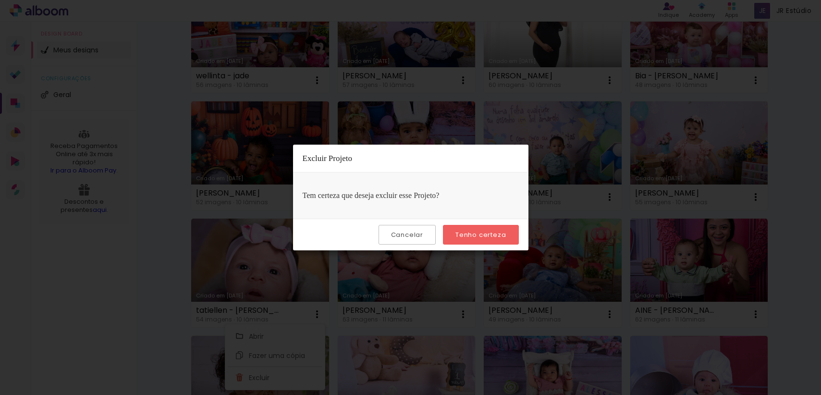
click at [475, 228] on paper-button "Tenho certeza" at bounding box center [480, 235] width 75 height 20
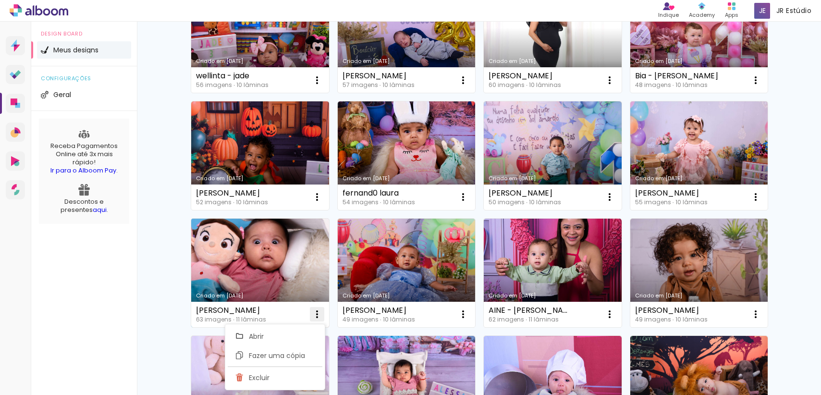
click at [314, 317] on iron-icon at bounding box center [317, 315] width 12 height 12
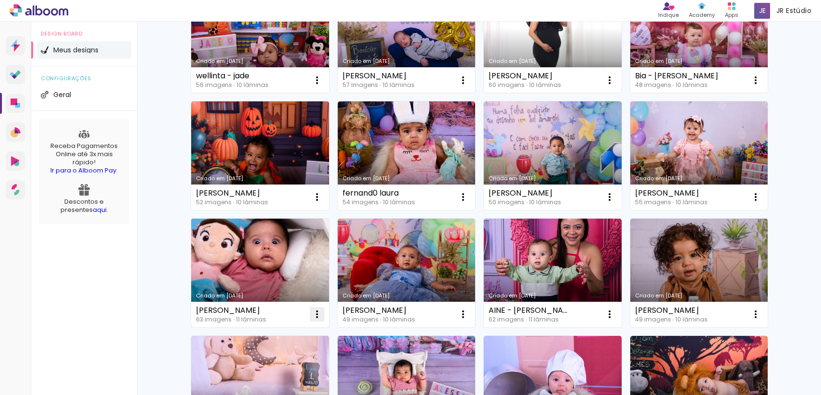
click at [316, 312] on iron-icon at bounding box center [317, 315] width 12 height 12
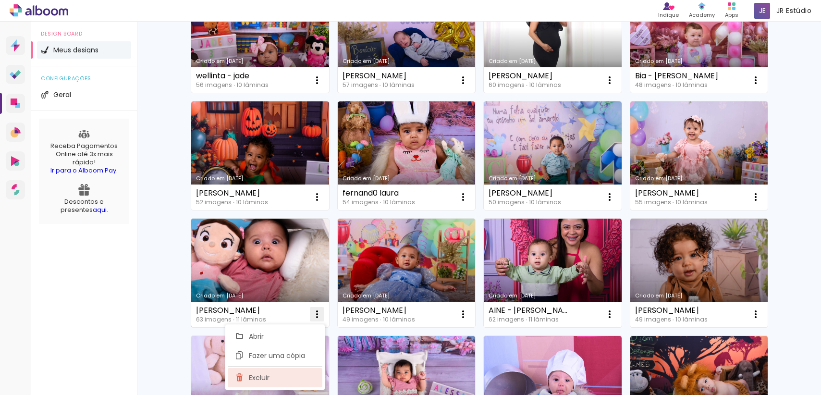
click at [298, 381] on paper-item "Excluir" at bounding box center [275, 377] width 95 height 19
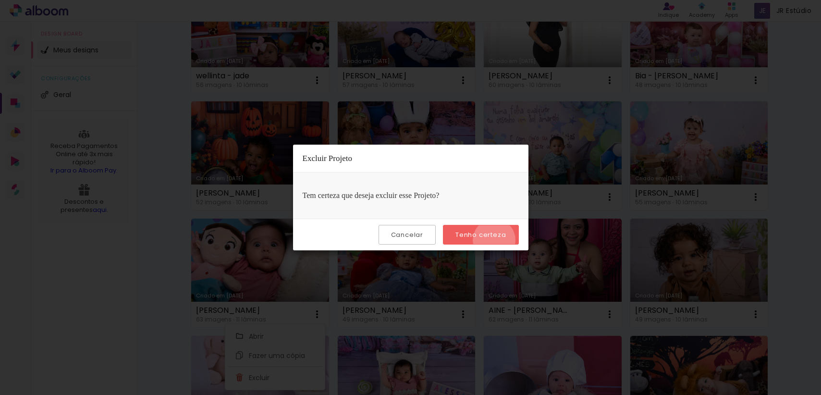
click at [496, 240] on paper-button "Tenho certeza" at bounding box center [480, 235] width 75 height 20
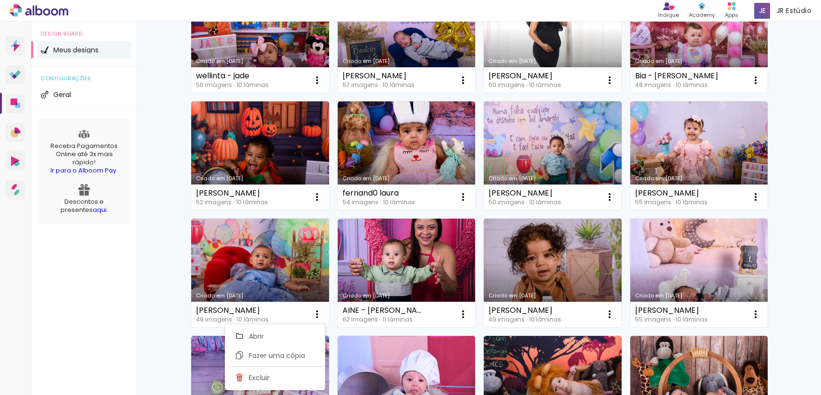
click at [312, 317] on iron-icon at bounding box center [317, 315] width 12 height 12
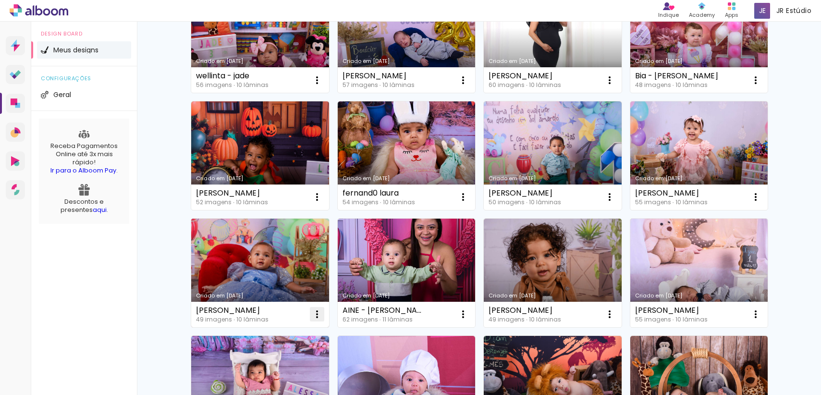
click at [315, 311] on iron-icon at bounding box center [317, 315] width 12 height 12
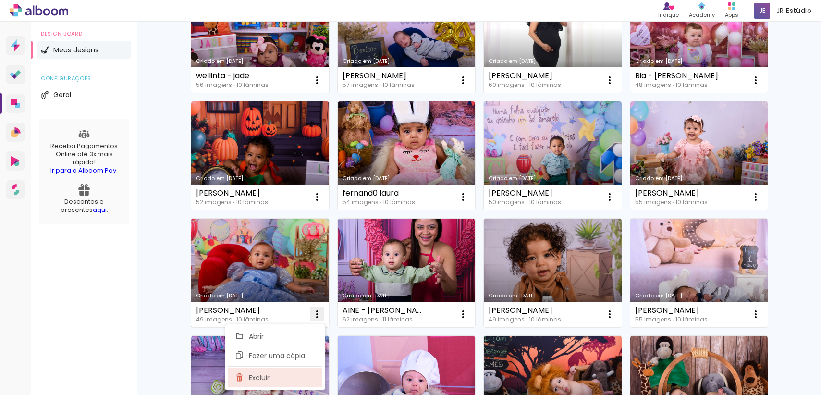
click at [296, 378] on paper-item "Excluir" at bounding box center [275, 377] width 95 height 19
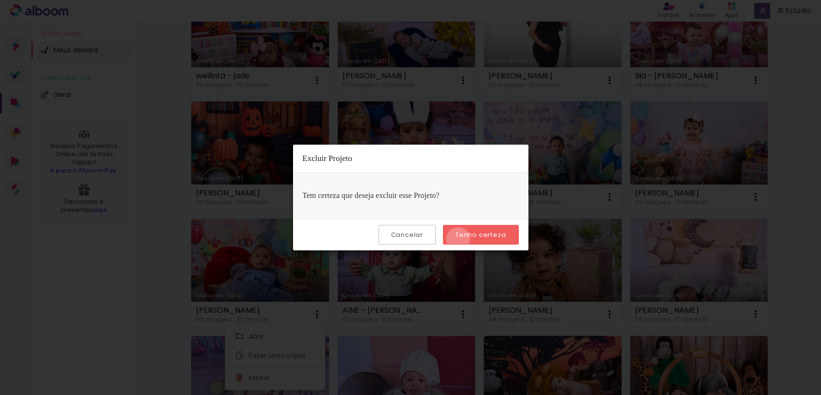
click at [460, 239] on paper-button "Tenho certeza" at bounding box center [480, 235] width 75 height 20
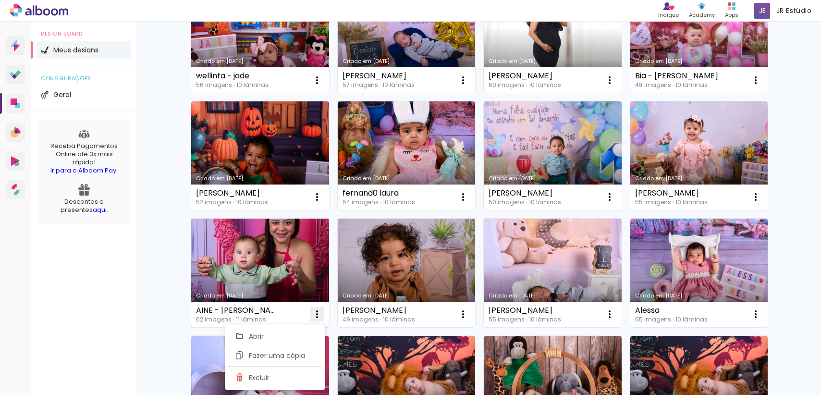
click at [315, 317] on iron-icon at bounding box center [317, 315] width 12 height 12
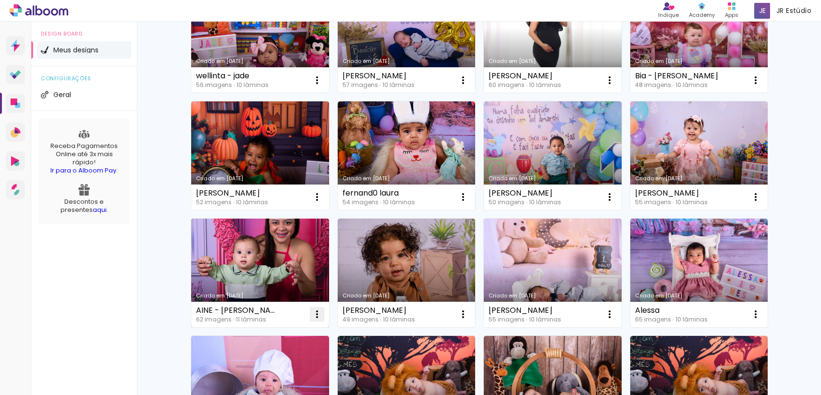
click at [318, 317] on iron-icon at bounding box center [317, 315] width 12 height 12
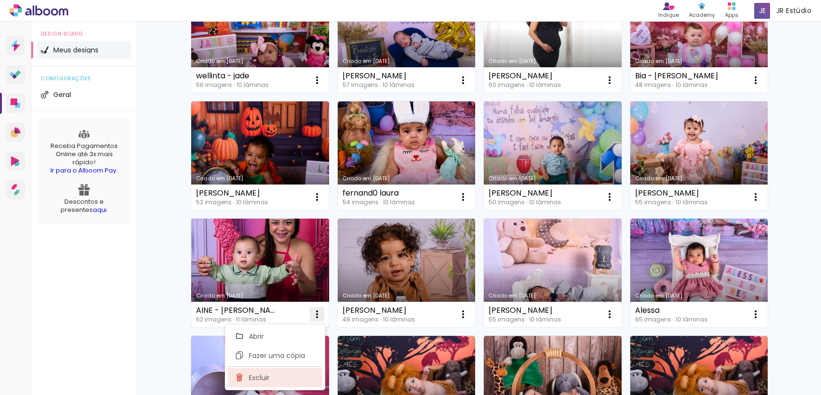
click at [292, 377] on paper-item "Excluir" at bounding box center [275, 377] width 95 height 19
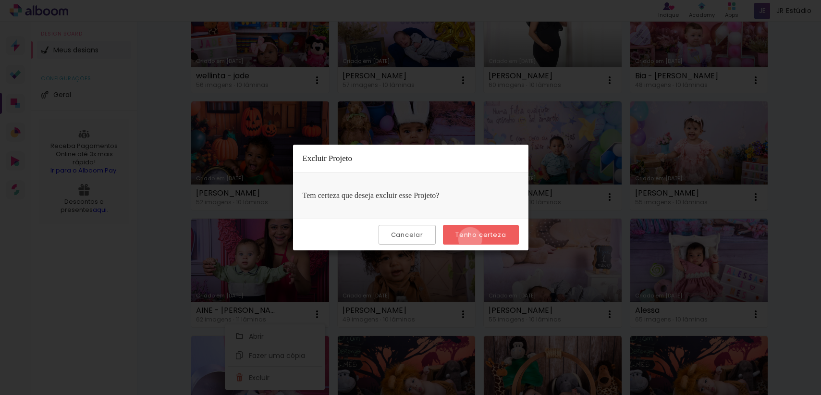
click at [472, 239] on paper-button "Tenho certeza" at bounding box center [480, 235] width 75 height 20
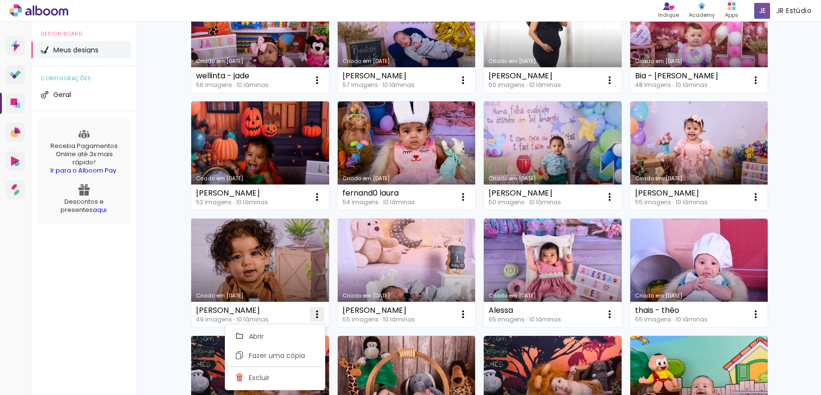
click at [317, 315] on iron-icon at bounding box center [317, 315] width 12 height 12
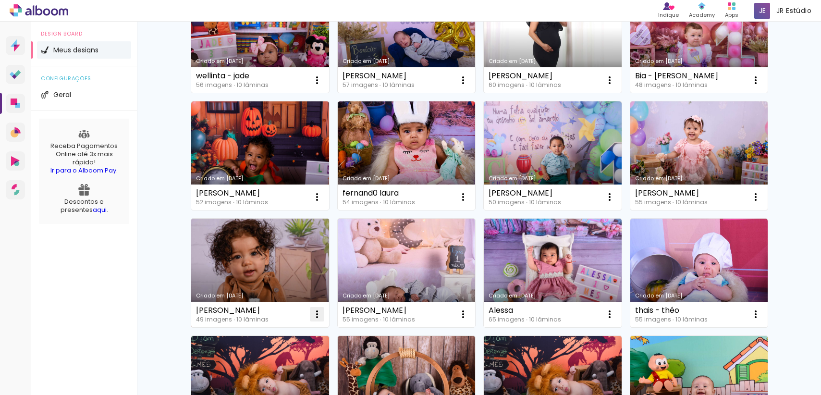
click at [314, 316] on iron-icon at bounding box center [317, 315] width 12 height 12
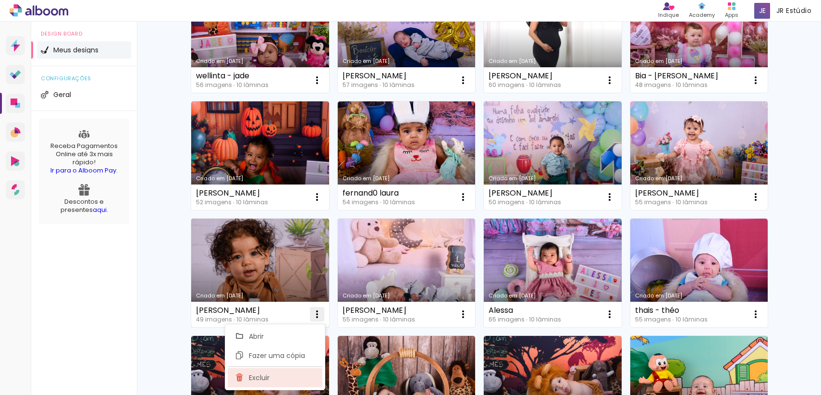
click at [306, 377] on paper-item "Excluir" at bounding box center [275, 377] width 95 height 19
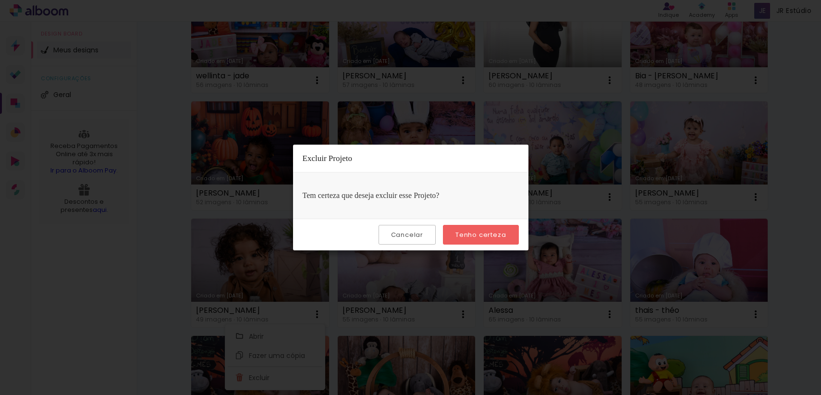
click at [476, 242] on paper-button "Tenho certeza" at bounding box center [480, 235] width 75 height 20
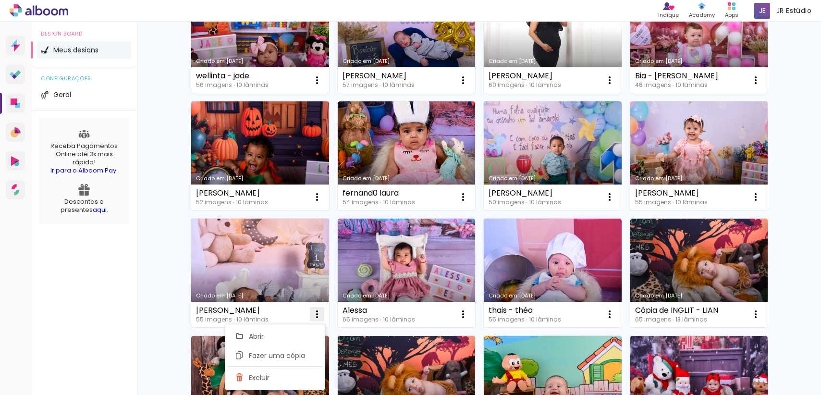
click at [315, 315] on iron-icon at bounding box center [317, 315] width 12 height 12
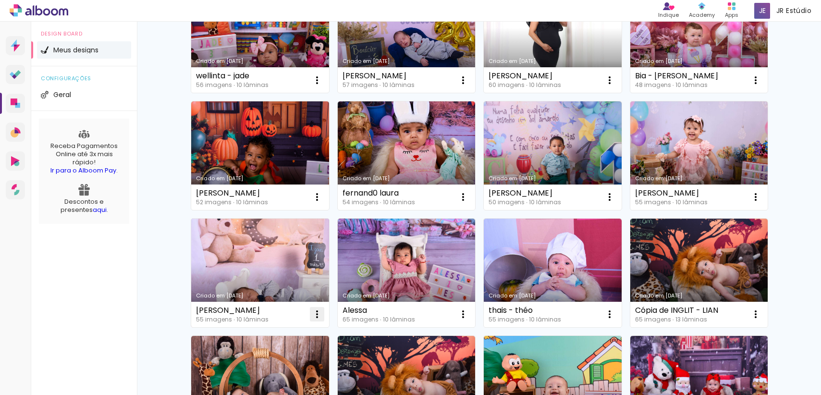
click at [318, 314] on iron-icon at bounding box center [317, 315] width 12 height 12
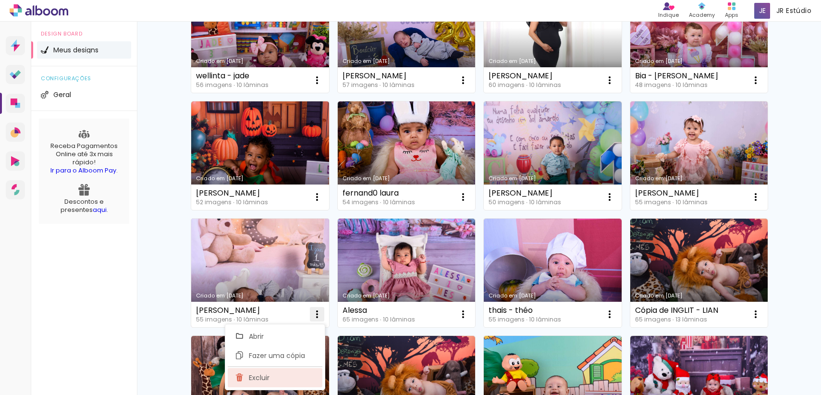
click at [297, 380] on paper-item "Excluir" at bounding box center [275, 377] width 95 height 19
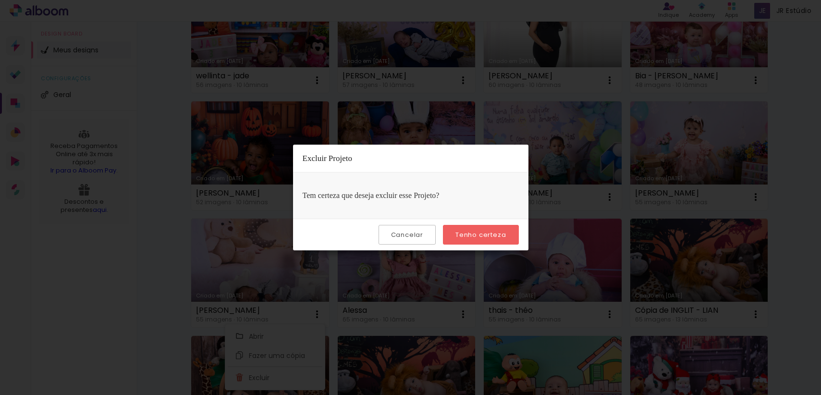
click at [0, 0] on slot "Tenho certeza" at bounding box center [0, 0] width 0 height 0
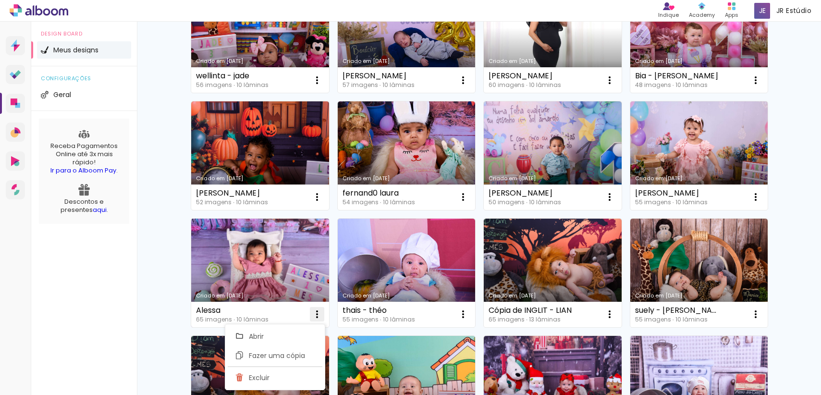
click at [317, 312] on iron-icon at bounding box center [317, 315] width 12 height 12
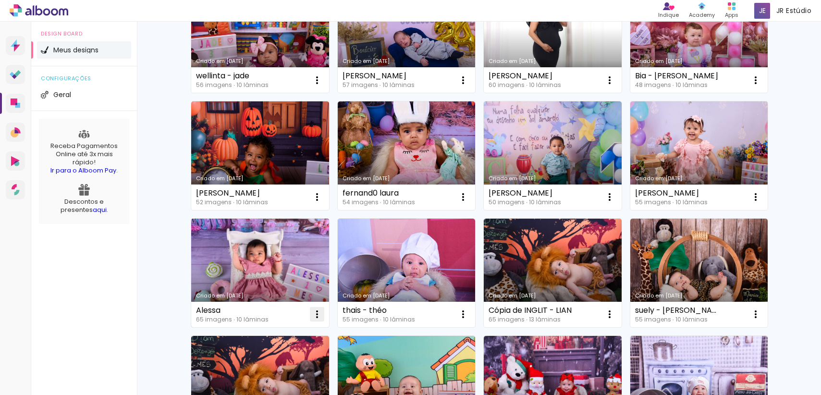
click at [316, 319] on iron-icon at bounding box center [317, 315] width 12 height 12
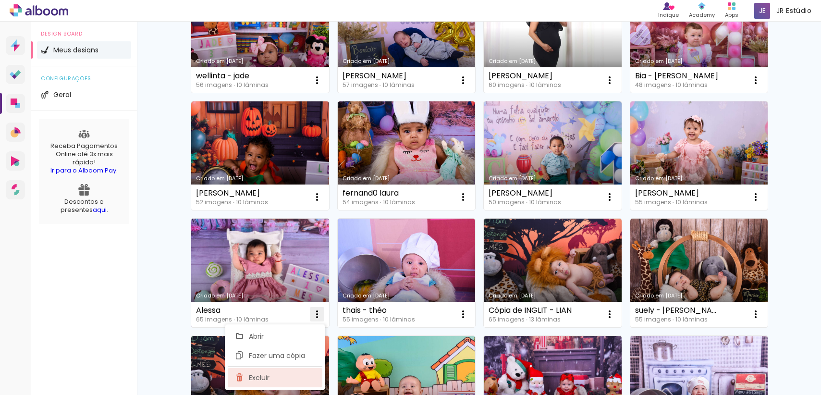
click at [302, 380] on paper-item "Excluir" at bounding box center [275, 377] width 95 height 19
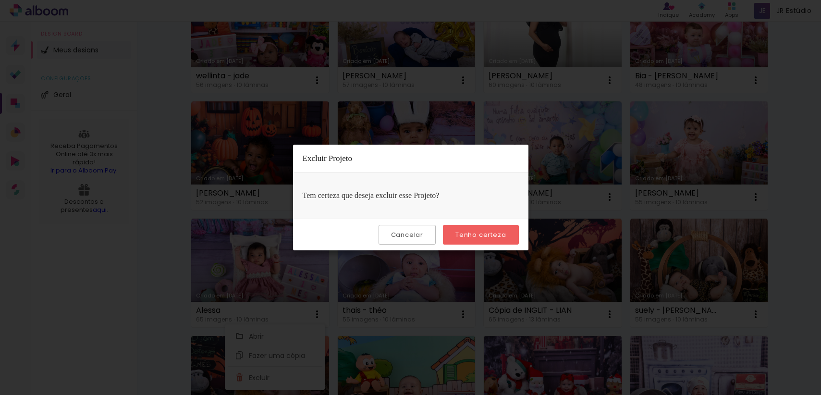
click at [0, 0] on slot "Tenho certeza" at bounding box center [0, 0] width 0 height 0
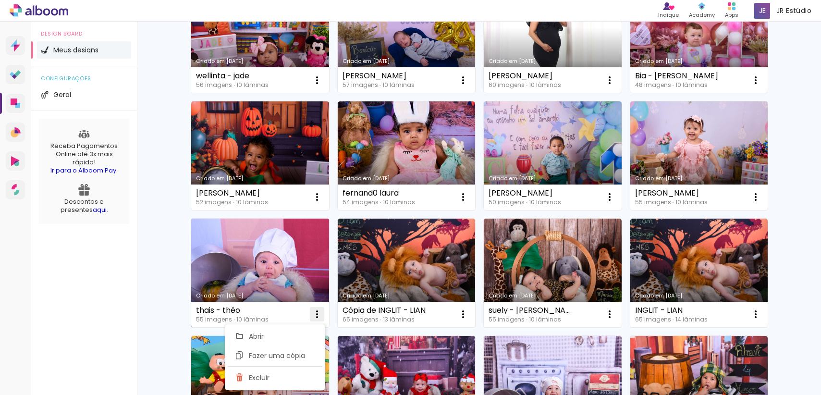
click at [311, 315] on iron-icon at bounding box center [317, 315] width 12 height 12
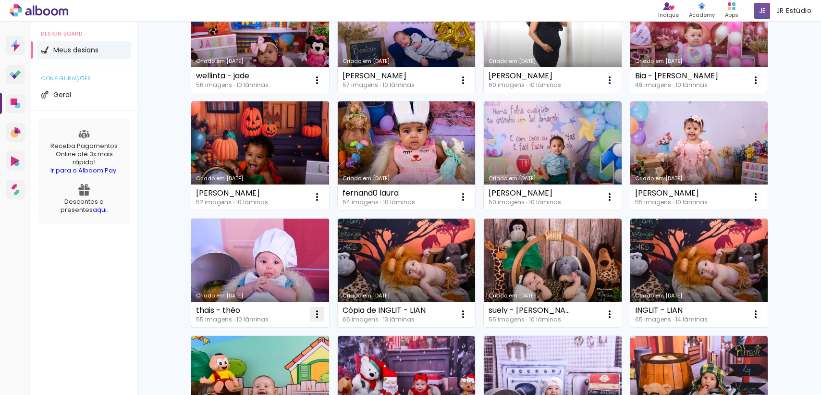
click at [315, 307] on paper-icon-button at bounding box center [317, 314] width 19 height 19
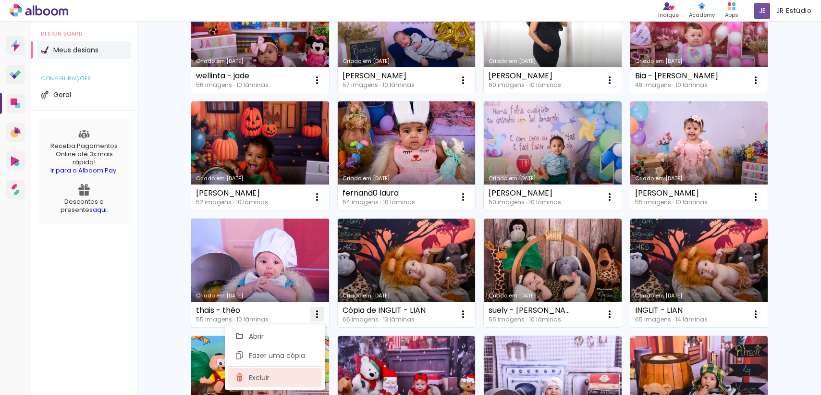
click at [306, 372] on paper-item "Excluir" at bounding box center [275, 377] width 95 height 19
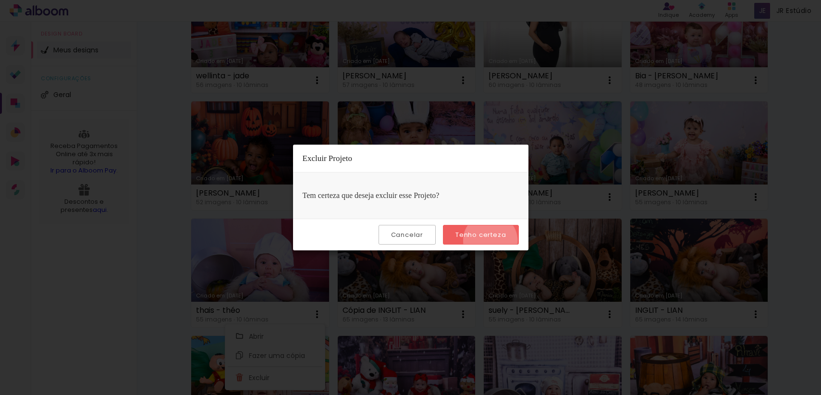
click at [492, 241] on paper-button "Tenho certeza" at bounding box center [480, 235] width 75 height 20
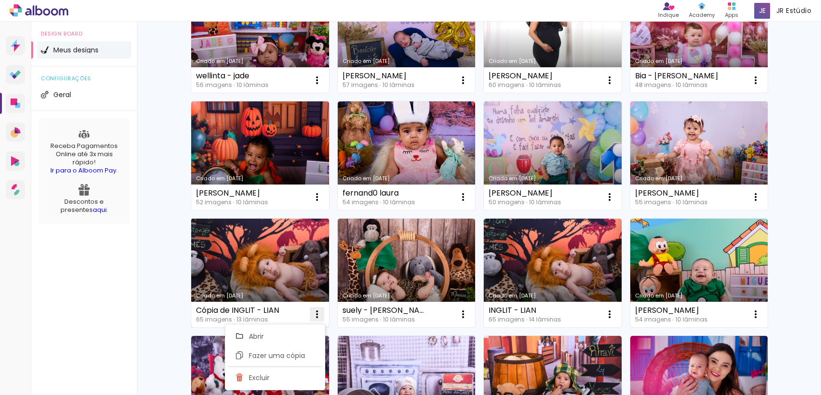
click at [317, 311] on iron-icon at bounding box center [317, 315] width 12 height 12
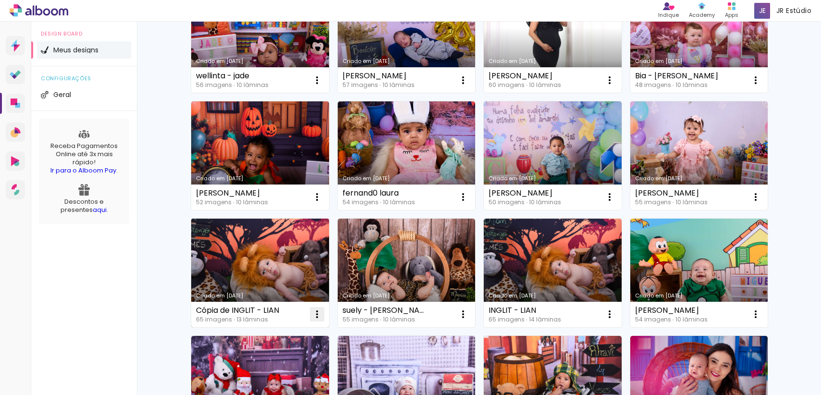
click at [319, 309] on iron-icon at bounding box center [317, 315] width 12 height 12
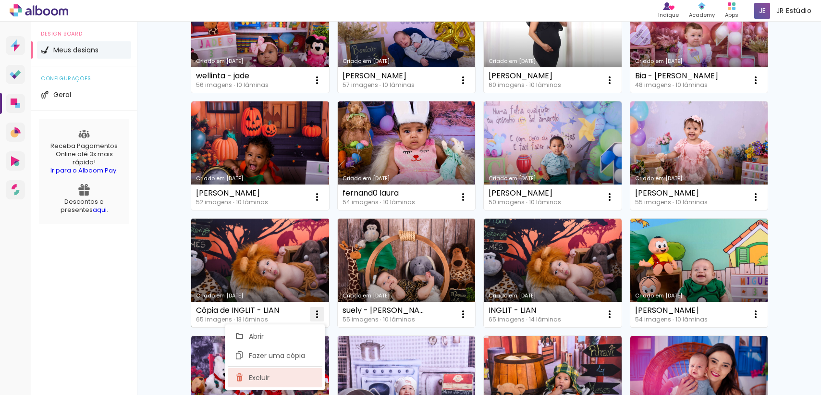
click at [305, 377] on paper-item "Excluir" at bounding box center [275, 377] width 95 height 19
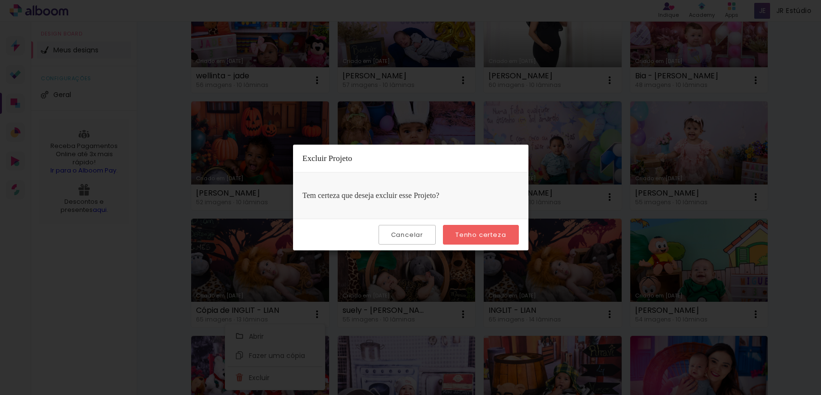
click at [481, 227] on paper-button "Tenho certeza" at bounding box center [480, 235] width 75 height 20
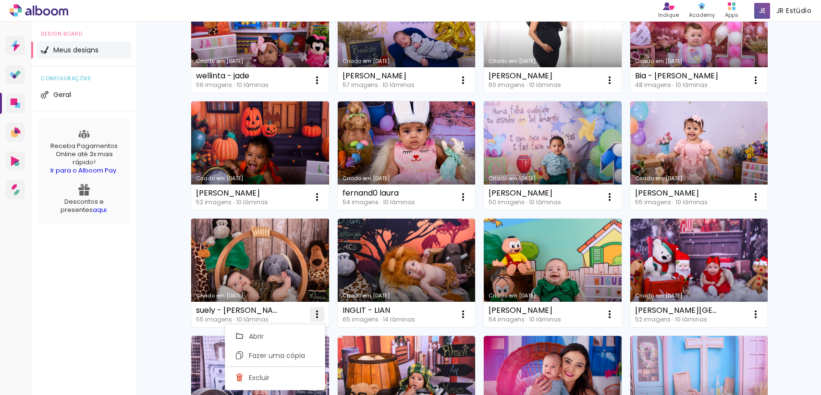
click at [313, 316] on iron-icon at bounding box center [317, 315] width 12 height 12
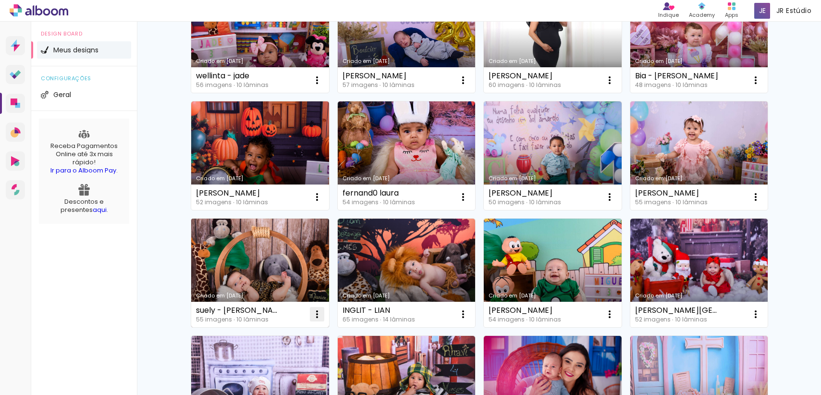
click at [317, 318] on iron-icon at bounding box center [317, 315] width 12 height 12
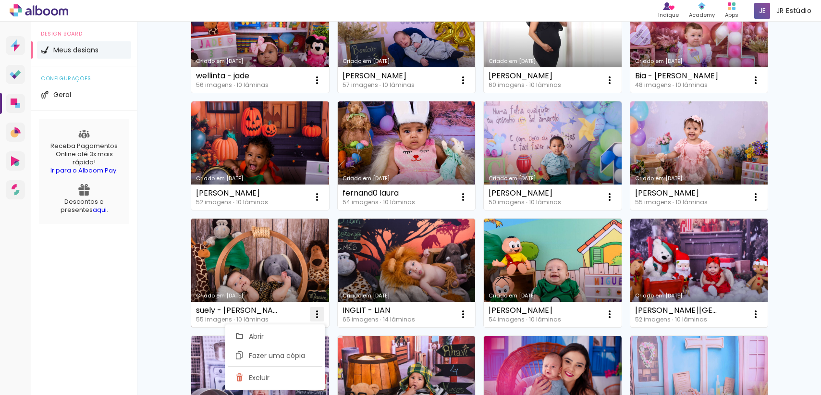
click at [297, 368] on paper-item "Excluir" at bounding box center [275, 377] width 95 height 19
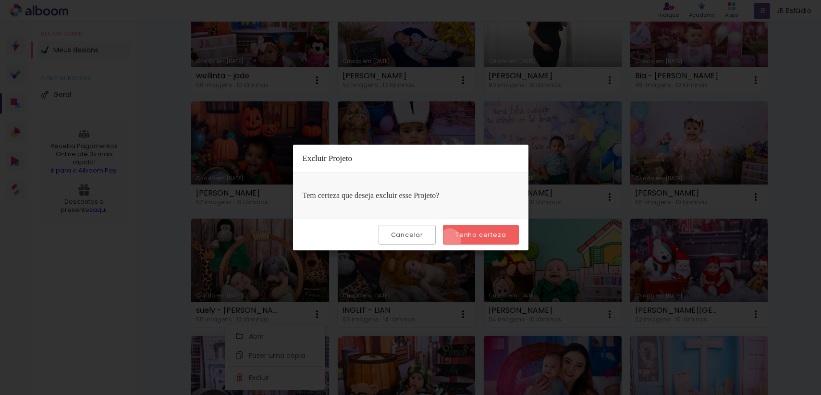
click at [452, 240] on paper-button "Tenho certeza" at bounding box center [480, 235] width 75 height 20
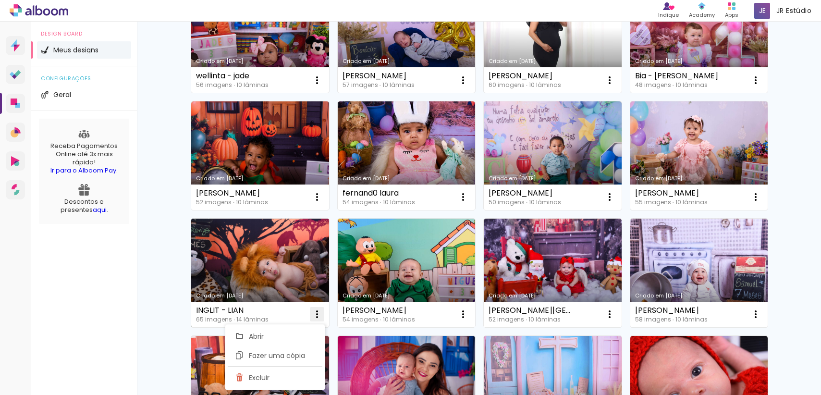
click at [316, 314] on iron-icon at bounding box center [317, 315] width 12 height 12
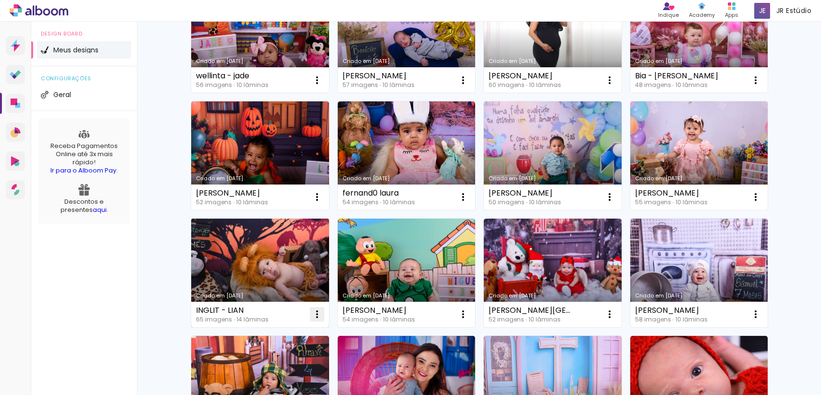
click at [316, 314] on iron-icon at bounding box center [317, 315] width 12 height 12
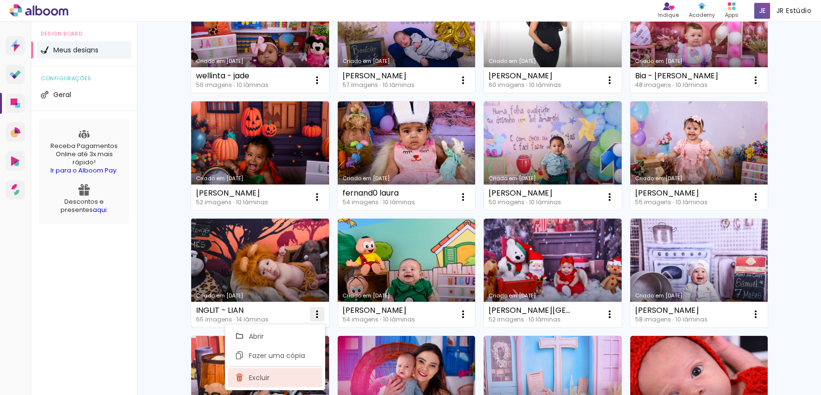
click at [298, 376] on paper-item "Excluir" at bounding box center [275, 377] width 95 height 19
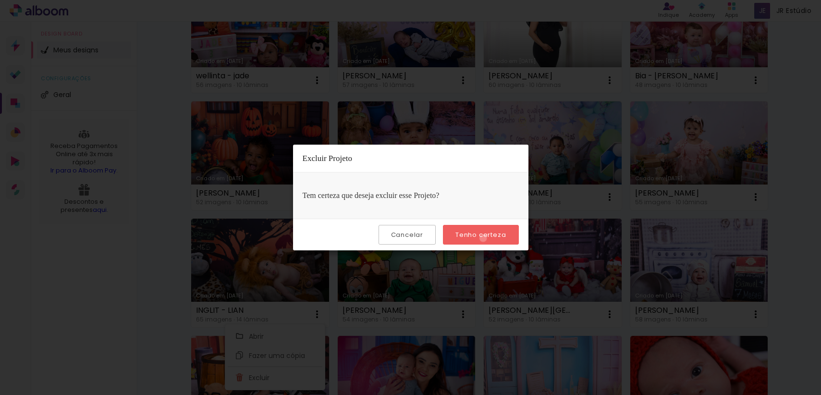
click at [0, 0] on slot "Tenho certeza" at bounding box center [0, 0] width 0 height 0
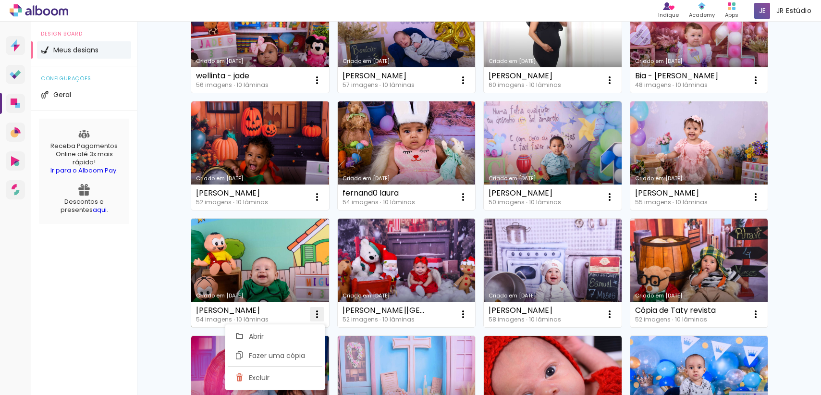
click at [318, 317] on iron-icon at bounding box center [317, 315] width 12 height 12
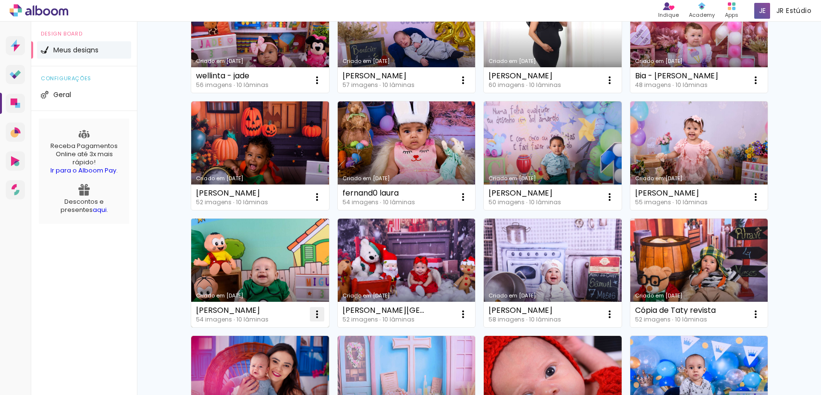
click at [316, 319] on iron-icon at bounding box center [317, 315] width 12 height 12
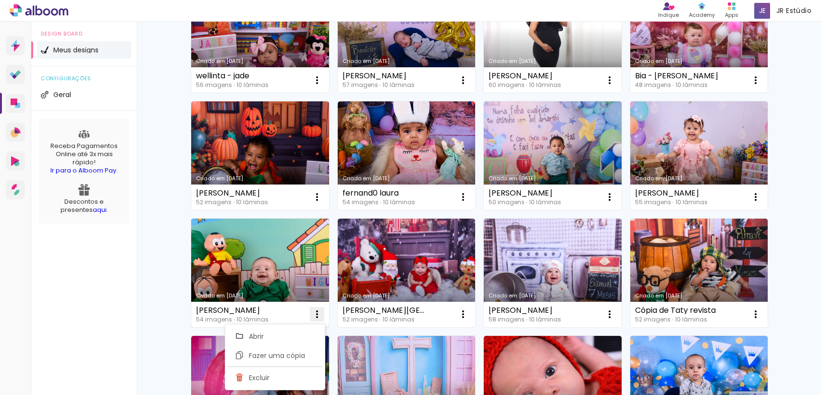
click at [304, 386] on paper-item "Excluir" at bounding box center [275, 377] width 95 height 19
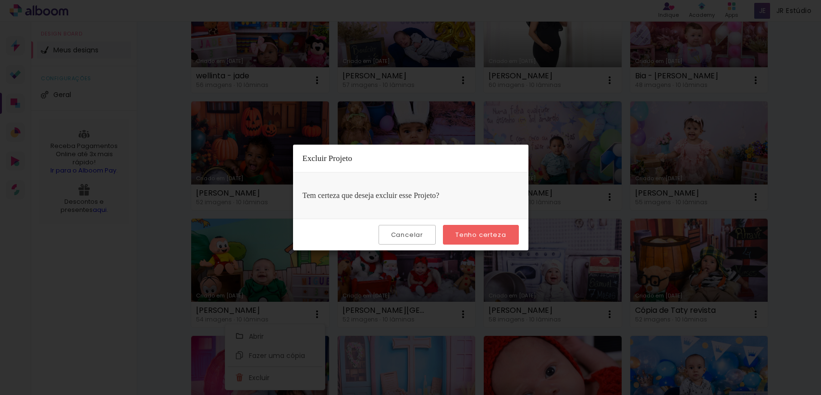
click at [0, 0] on slot "Tenho certeza" at bounding box center [0, 0] width 0 height 0
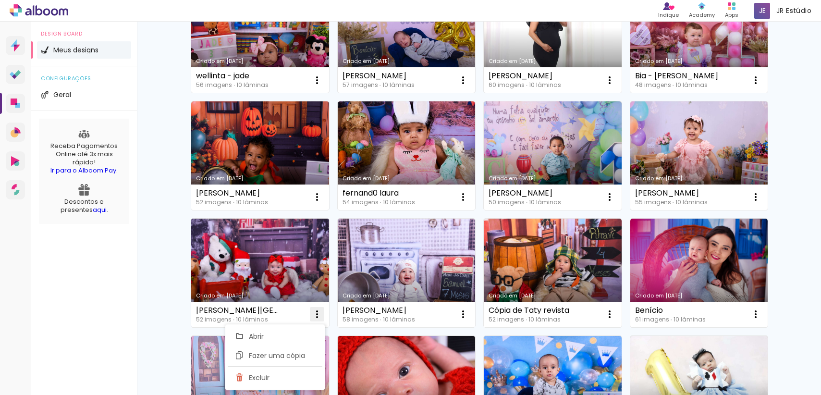
click at [315, 314] on iron-icon at bounding box center [317, 315] width 12 height 12
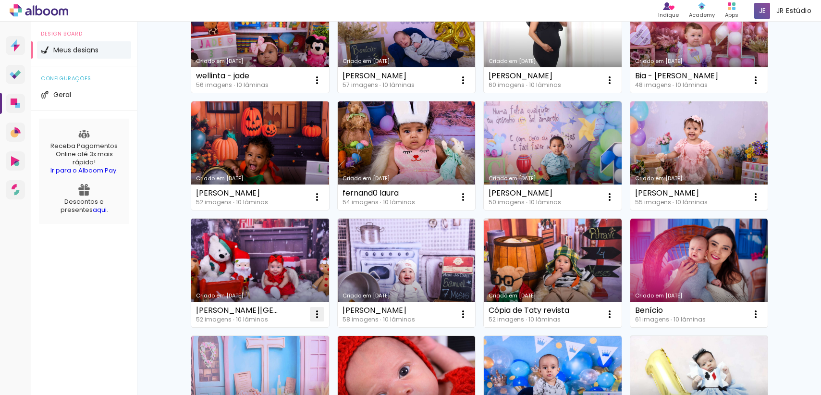
click at [314, 316] on iron-icon at bounding box center [317, 315] width 12 height 12
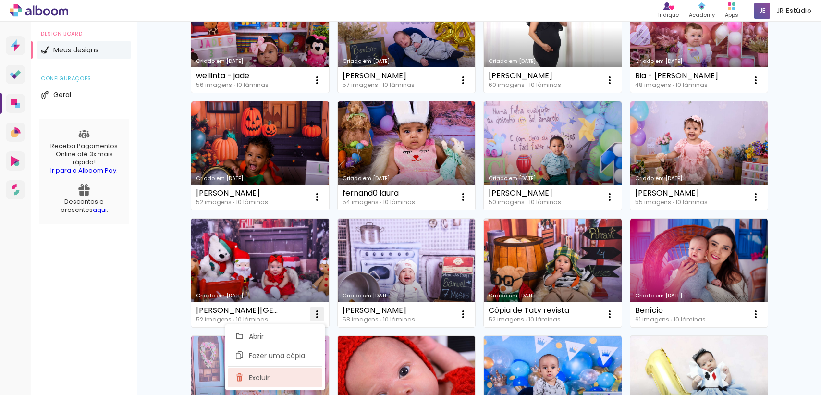
click at [298, 381] on paper-item "Excluir" at bounding box center [275, 377] width 95 height 19
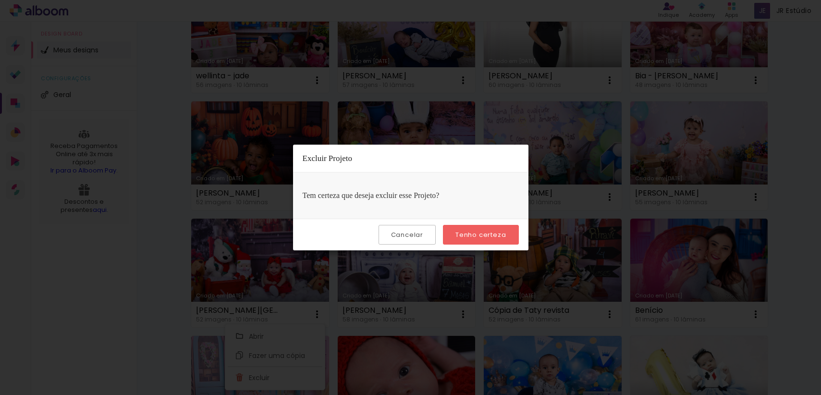
click at [466, 244] on paper-button "Tenho certeza" at bounding box center [480, 235] width 75 height 20
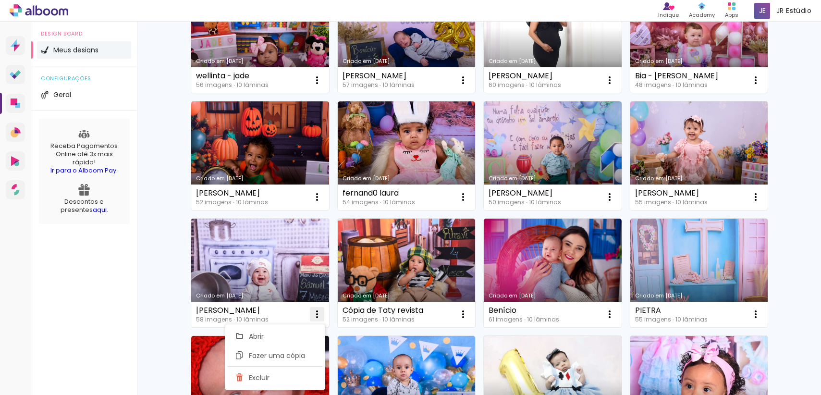
click at [319, 315] on paper-icon-button at bounding box center [317, 314] width 19 height 19
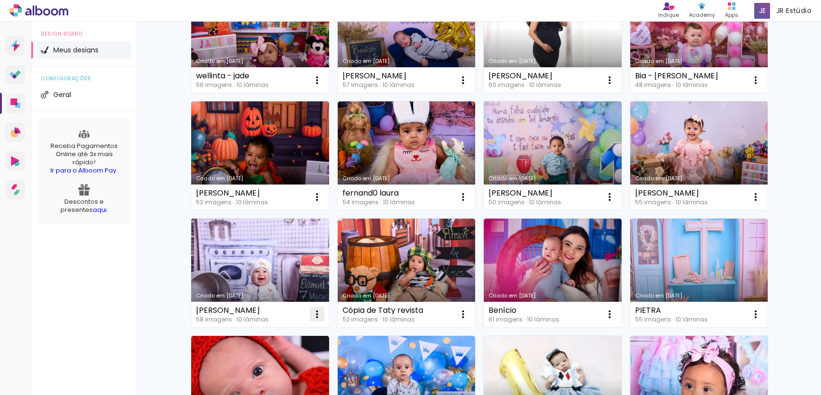
click at [315, 314] on iron-icon at bounding box center [317, 315] width 12 height 12
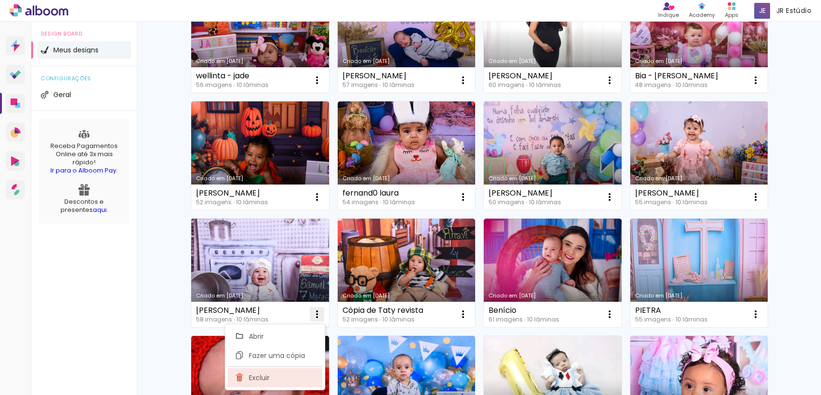
click at [318, 379] on paper-item "Excluir" at bounding box center [275, 377] width 95 height 19
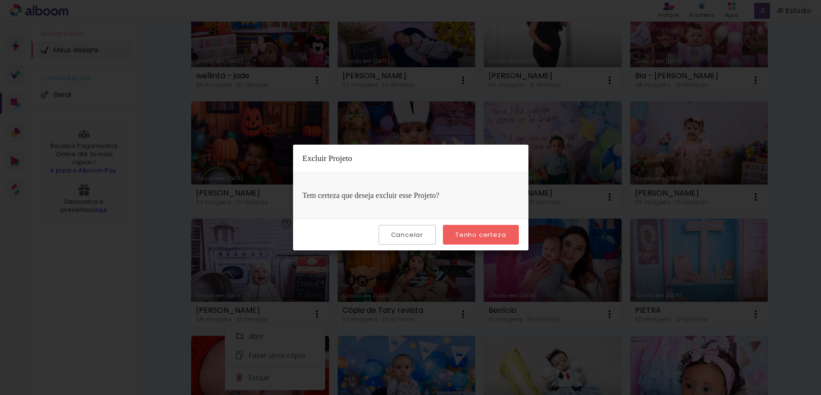
click at [463, 242] on paper-button "Tenho certeza" at bounding box center [480, 235] width 75 height 20
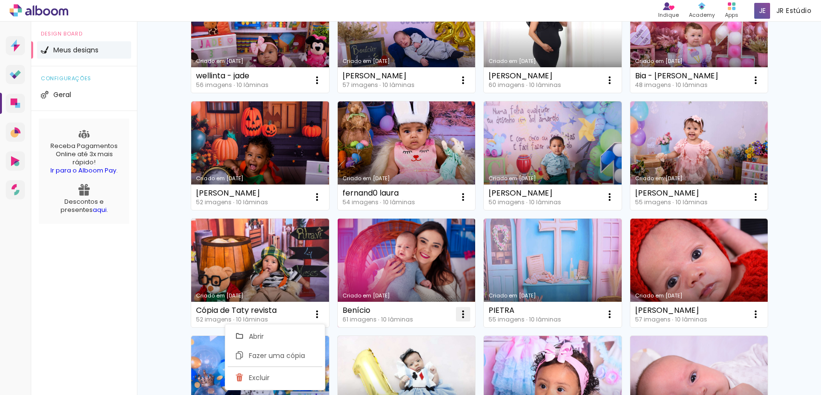
click at [460, 314] on iron-icon at bounding box center [464, 315] width 12 height 12
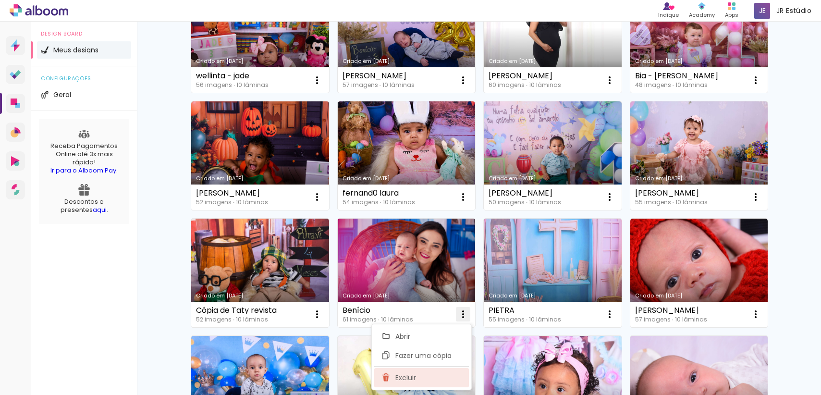
click at [441, 379] on paper-item "Excluir" at bounding box center [421, 377] width 95 height 19
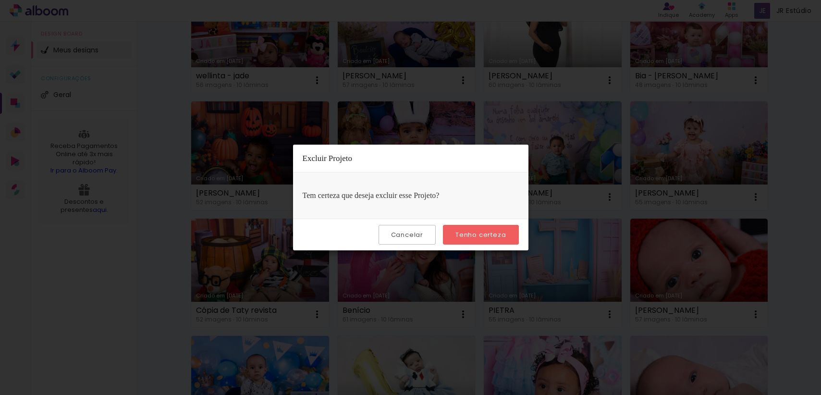
click at [493, 244] on paper-button "Tenho certeza" at bounding box center [480, 235] width 75 height 20
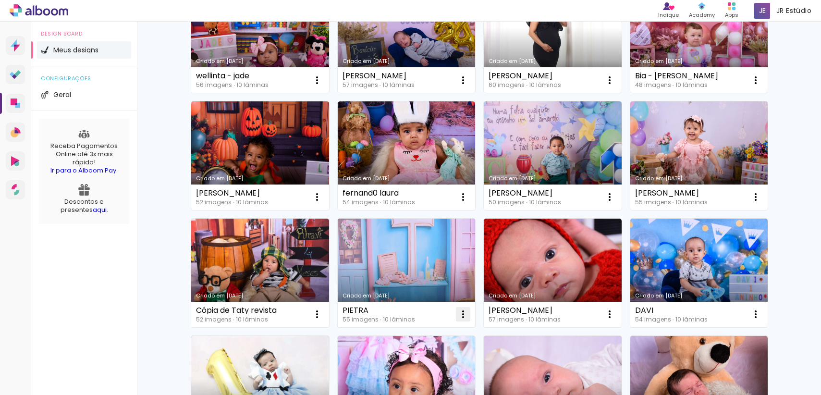
click at [462, 320] on iron-icon at bounding box center [464, 315] width 12 height 12
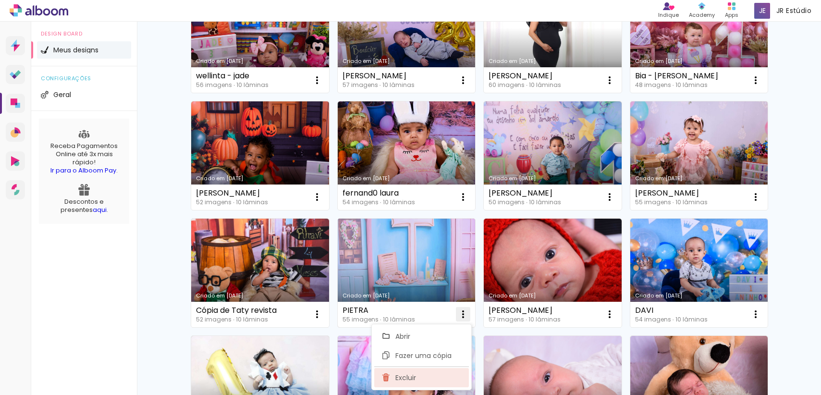
click at [446, 375] on paper-item "Excluir" at bounding box center [421, 377] width 95 height 19
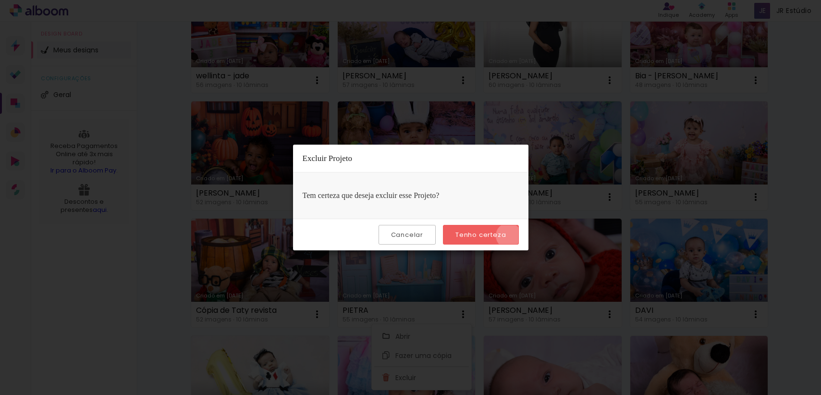
click at [510, 236] on paper-button "Tenho certeza" at bounding box center [480, 235] width 75 height 20
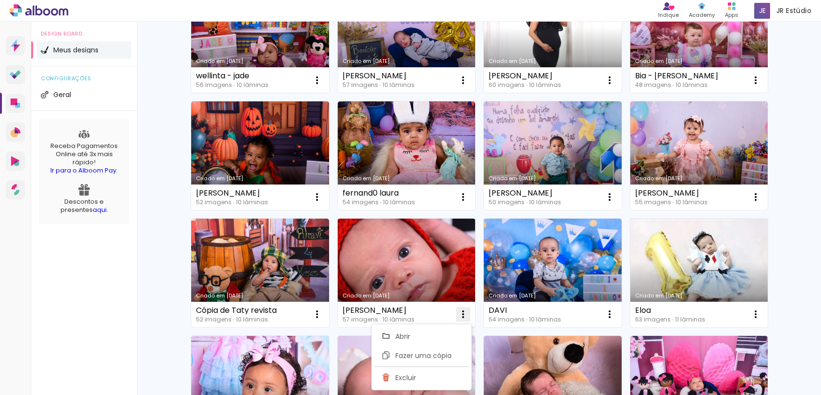
click at [463, 316] on iron-icon at bounding box center [464, 315] width 12 height 12
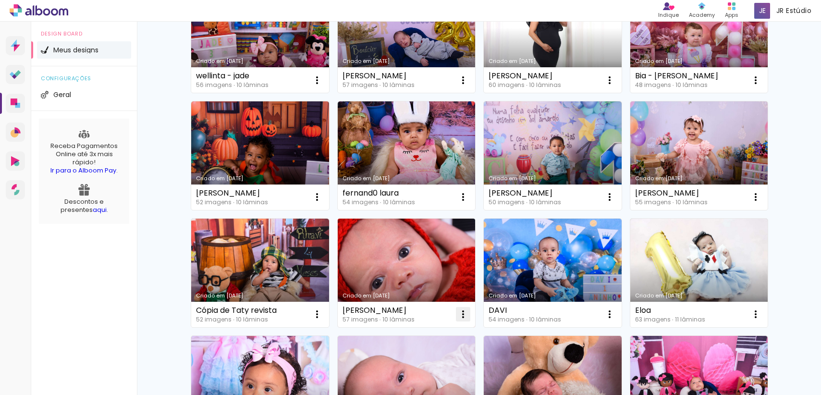
click at [467, 310] on paper-icon-button at bounding box center [463, 314] width 19 height 19
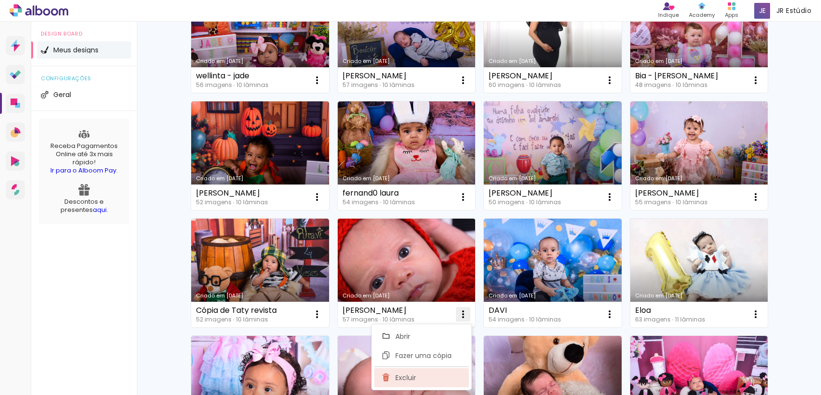
click at [438, 385] on paper-item "Excluir" at bounding box center [421, 377] width 95 height 19
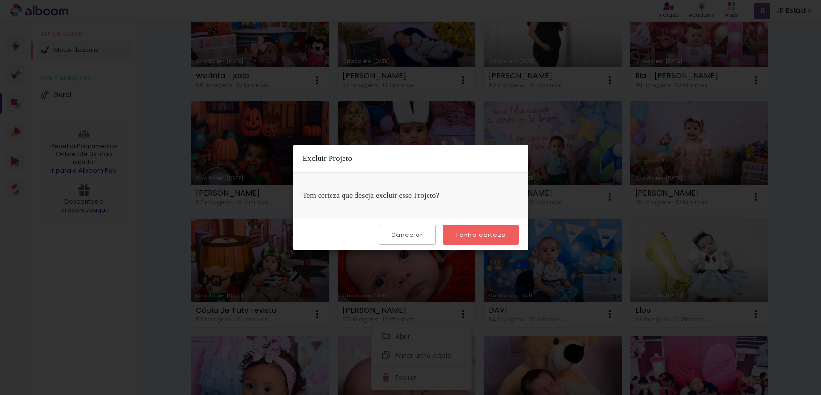
click at [0, 0] on slot "Tenho certeza" at bounding box center [0, 0] width 0 height 0
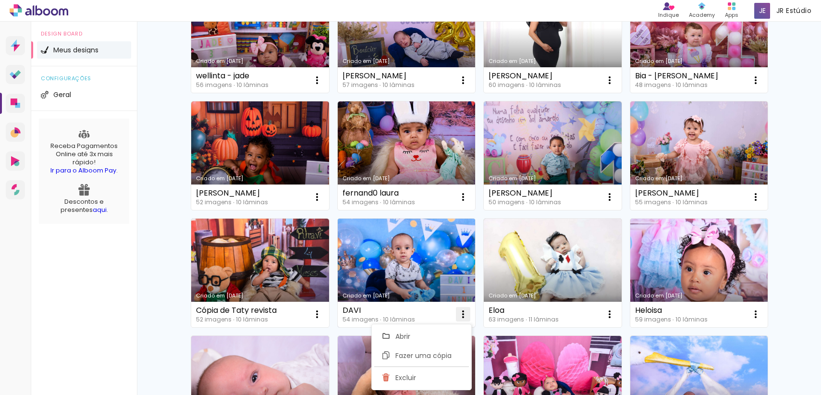
click at [463, 315] on iron-icon at bounding box center [464, 315] width 12 height 12
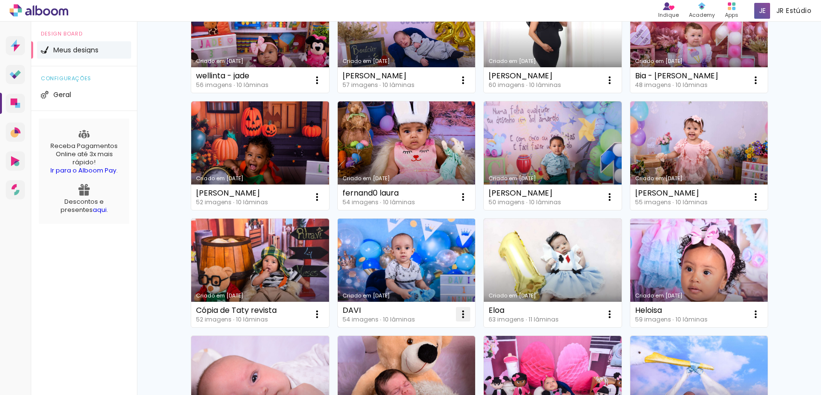
click at [459, 318] on iron-icon at bounding box center [464, 315] width 12 height 12
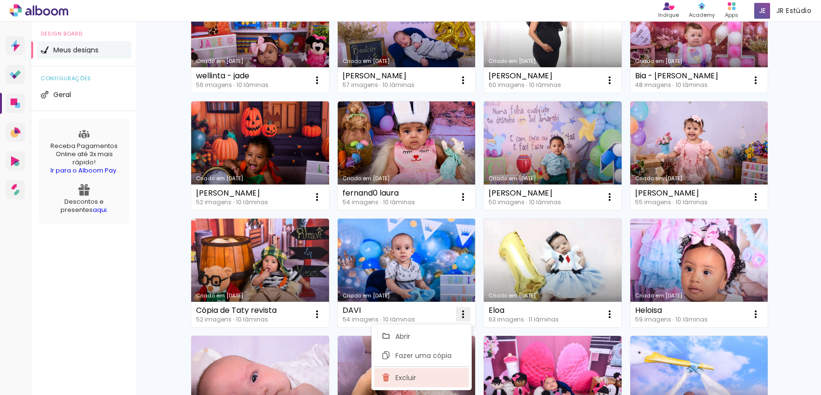
click at [421, 380] on paper-item "Excluir" at bounding box center [421, 377] width 95 height 19
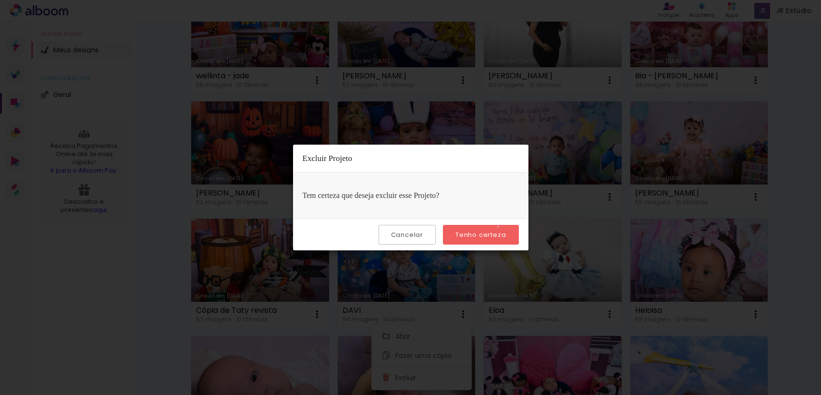
click at [500, 227] on paper-button "Tenho certeza" at bounding box center [480, 235] width 75 height 20
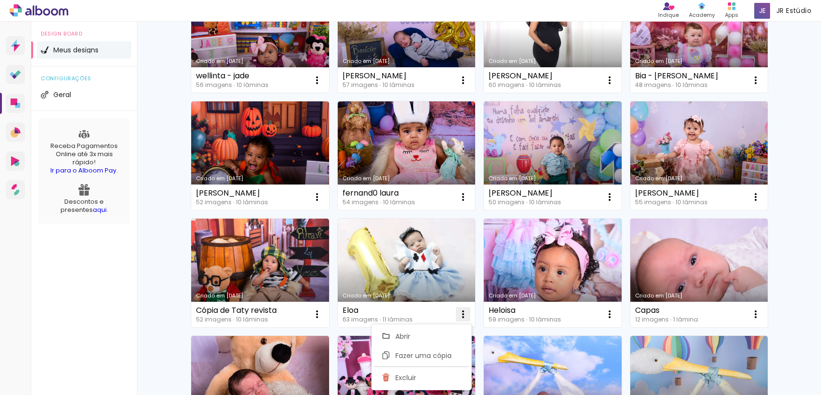
click at [461, 312] on iron-icon at bounding box center [464, 315] width 12 height 12
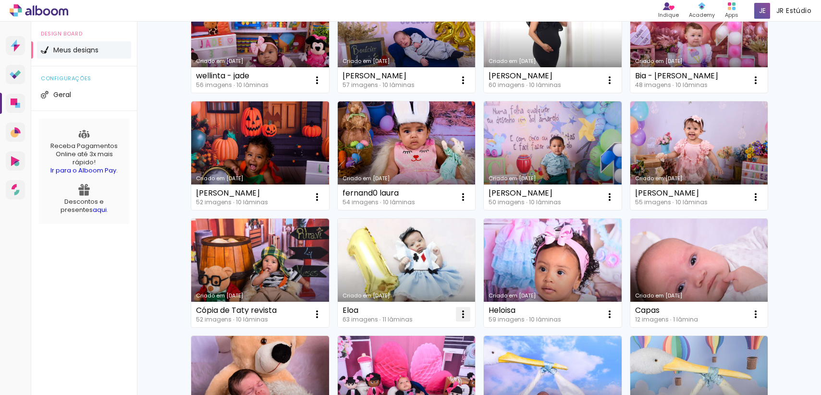
click at [463, 314] on iron-icon at bounding box center [464, 315] width 12 height 12
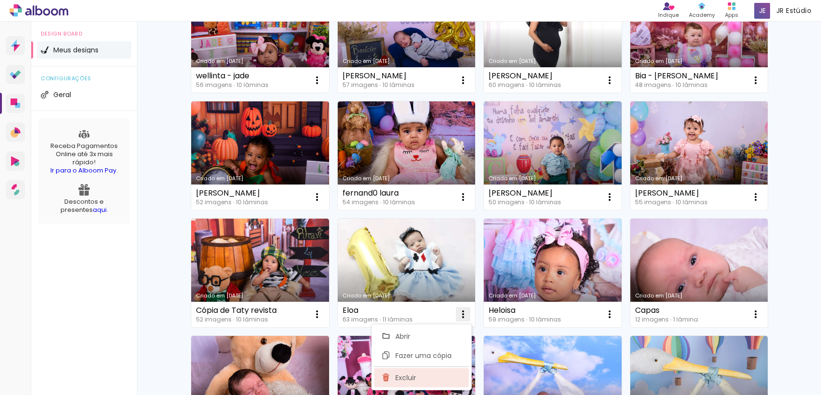
click at [430, 377] on paper-item "Excluir" at bounding box center [421, 377] width 95 height 19
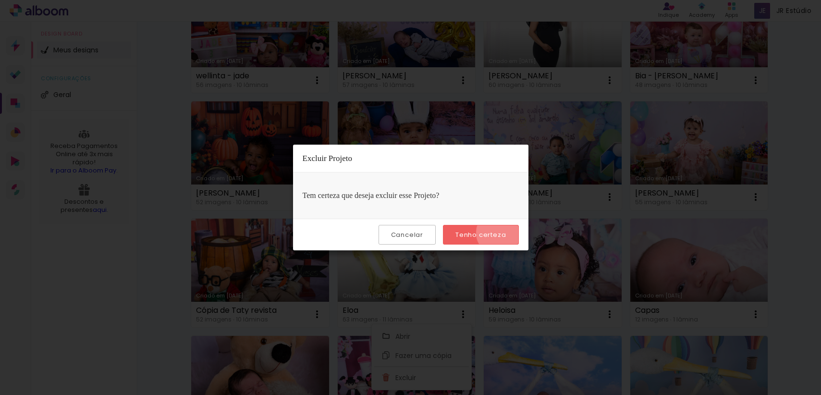
click at [0, 0] on slot "Tenho certeza" at bounding box center [0, 0] width 0 height 0
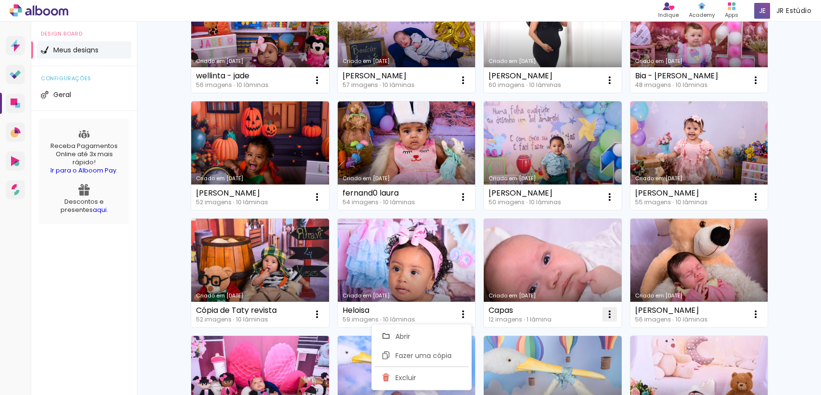
click at [606, 311] on iron-icon at bounding box center [610, 315] width 12 height 12
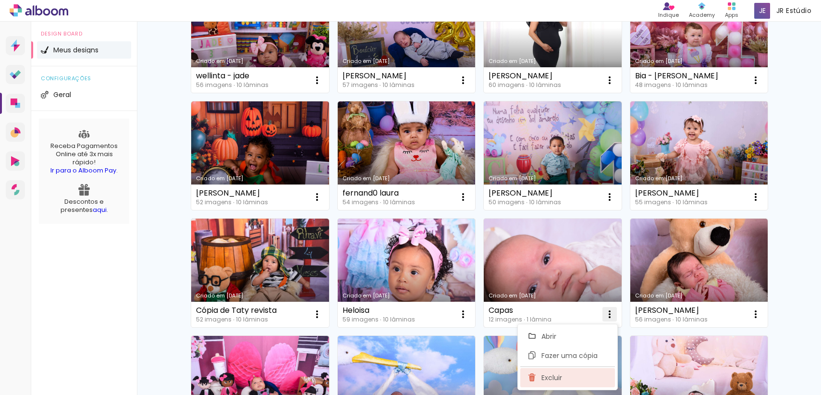
click at [573, 369] on paper-item "Excluir" at bounding box center [568, 377] width 95 height 19
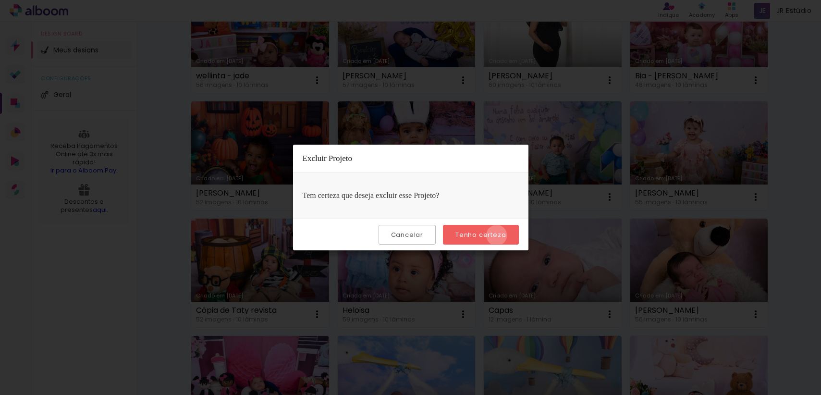
click at [0, 0] on slot "Tenho certeza" at bounding box center [0, 0] width 0 height 0
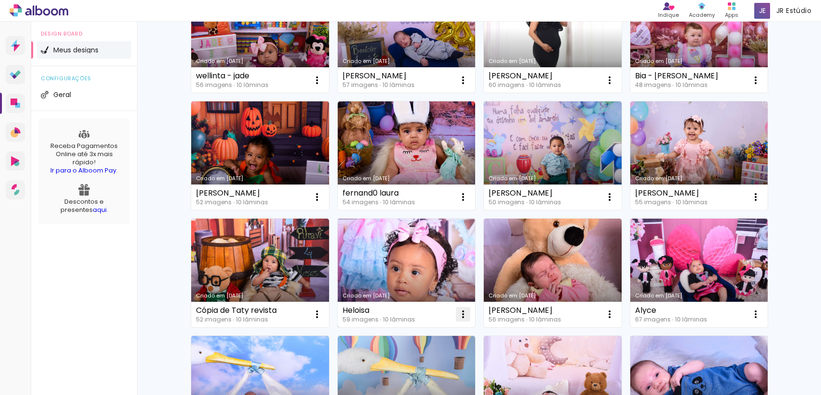
click at [458, 310] on iron-icon at bounding box center [464, 315] width 12 height 12
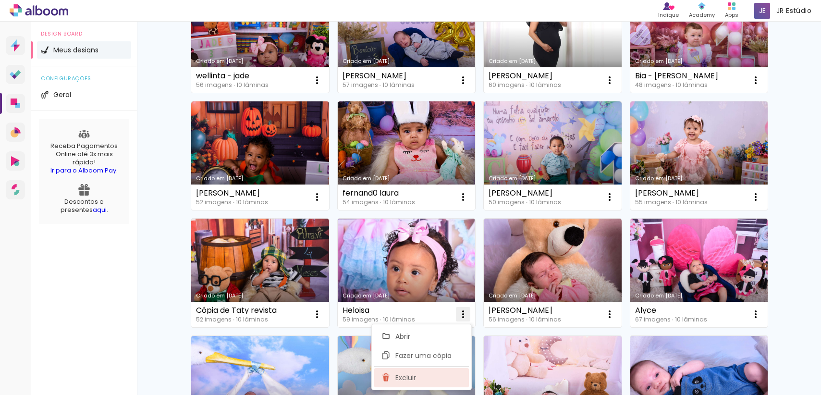
click at [446, 376] on paper-item "Excluir" at bounding box center [421, 377] width 95 height 19
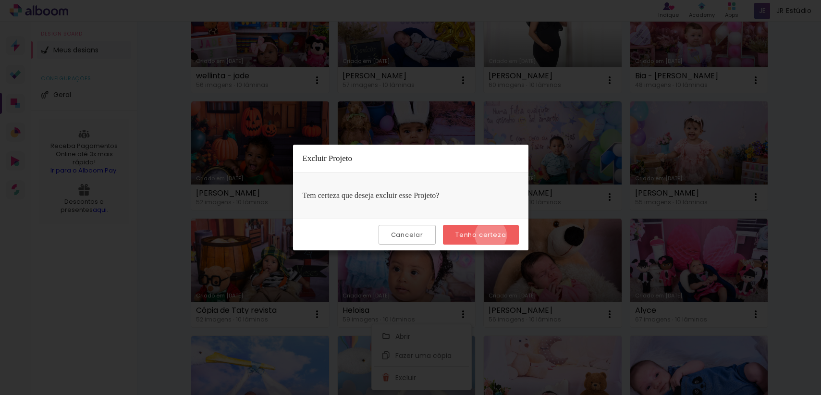
click at [0, 0] on slot "Tenho certeza" at bounding box center [0, 0] width 0 height 0
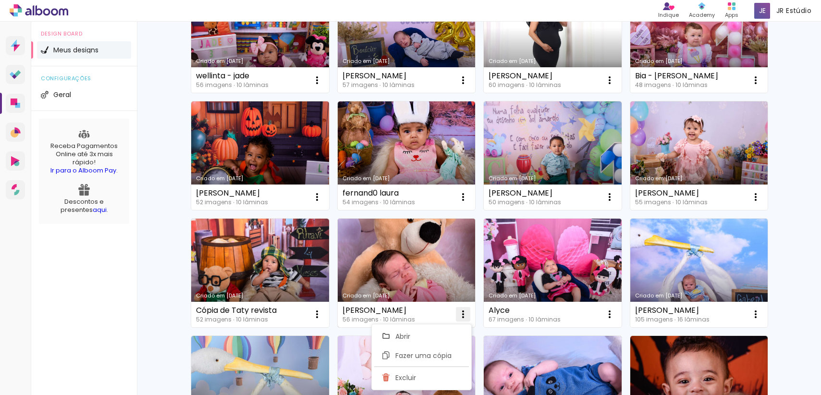
click at [463, 312] on iron-icon at bounding box center [464, 315] width 12 height 12
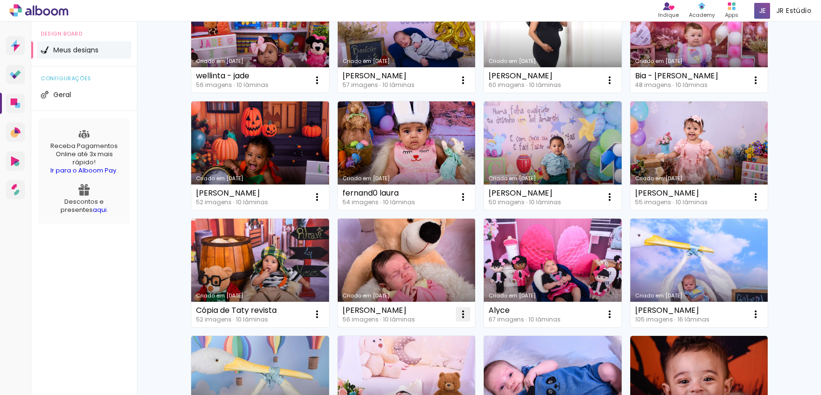
click at [462, 316] on iron-icon at bounding box center [464, 315] width 12 height 12
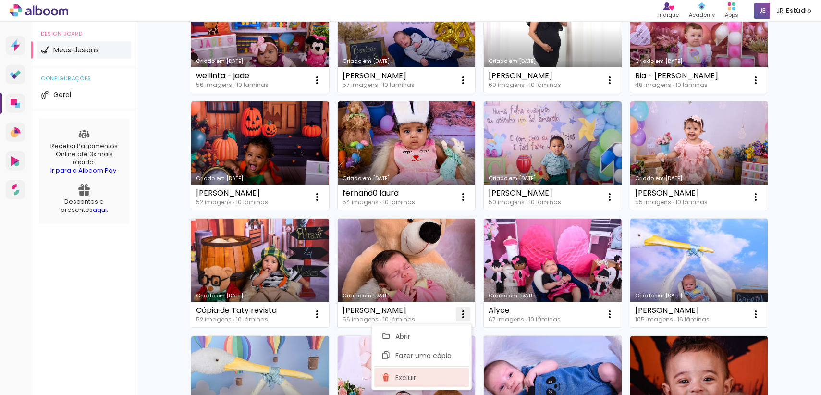
click at [422, 377] on paper-item "Excluir" at bounding box center [421, 377] width 95 height 19
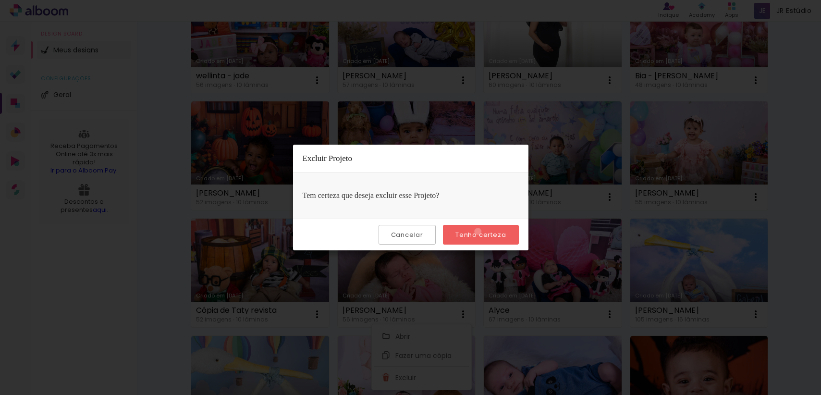
click at [0, 0] on slot "Tenho certeza" at bounding box center [0, 0] width 0 height 0
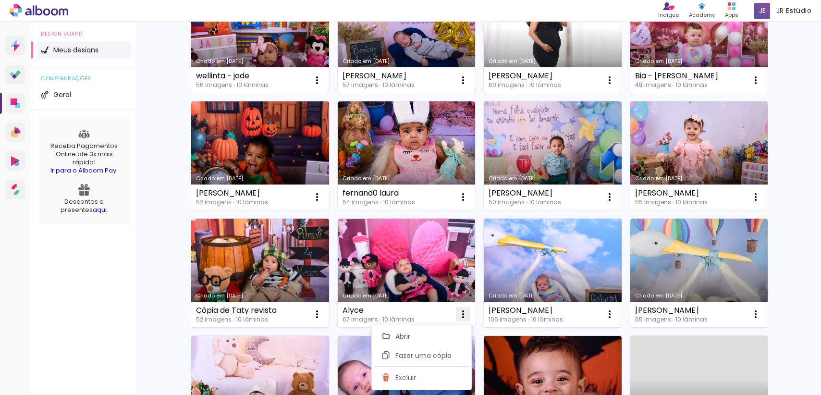
click at [461, 315] on iron-icon at bounding box center [464, 315] width 12 height 12
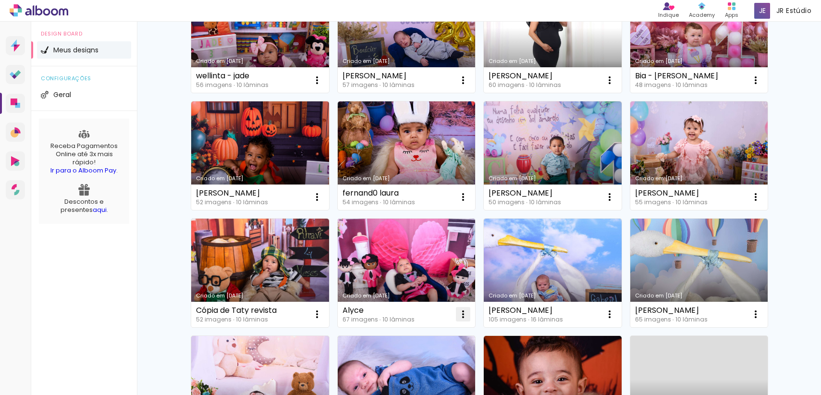
click at [460, 318] on iron-icon at bounding box center [464, 315] width 12 height 12
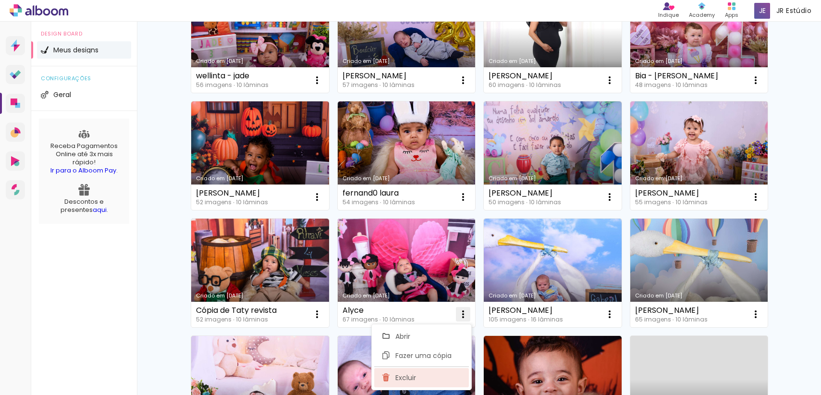
click at [422, 382] on paper-item "Excluir" at bounding box center [421, 377] width 95 height 19
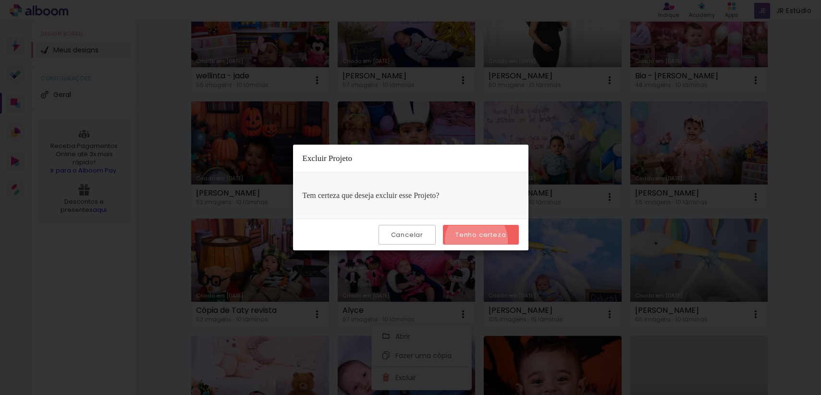
click at [478, 240] on paper-button "Tenho certeza" at bounding box center [480, 235] width 75 height 20
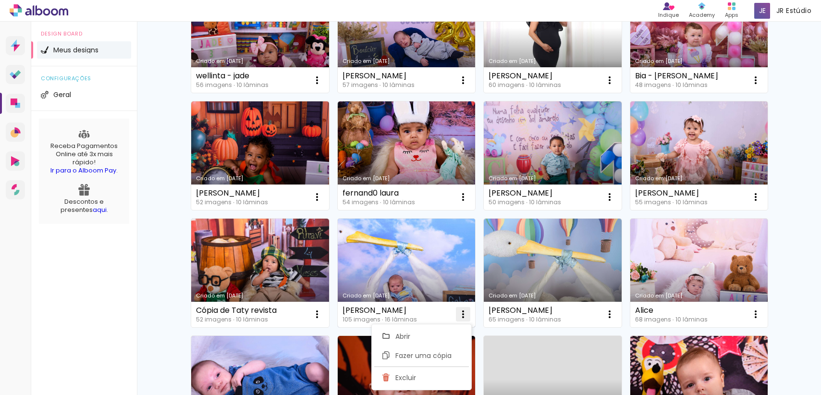
click at [460, 313] on iron-icon at bounding box center [464, 315] width 12 height 12
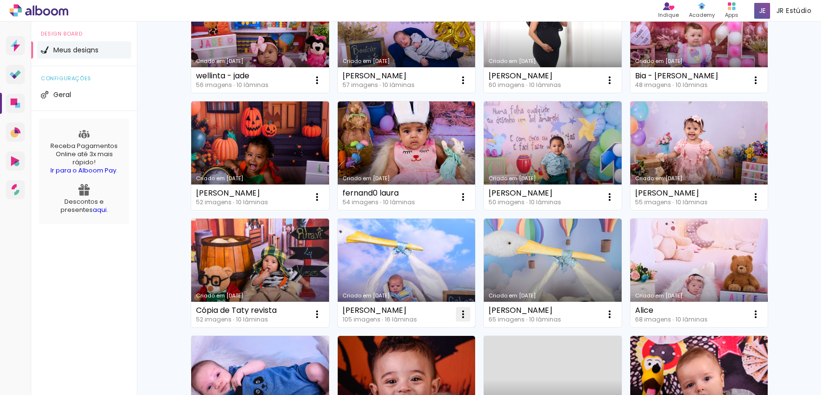
click at [460, 313] on iron-icon at bounding box center [464, 315] width 12 height 12
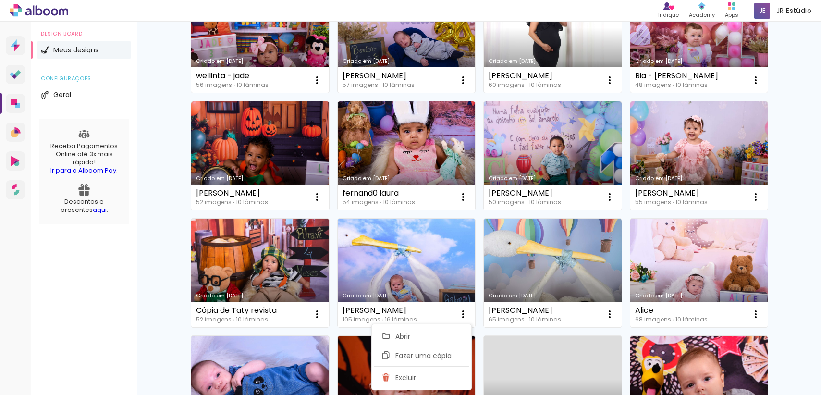
click at [474, 322] on div "Criado em 15/04/24 Gabriel 105 imagens ∙ 16 lâminas Abrir Fazer uma cópia Exclu…" at bounding box center [406, 272] width 147 height 117
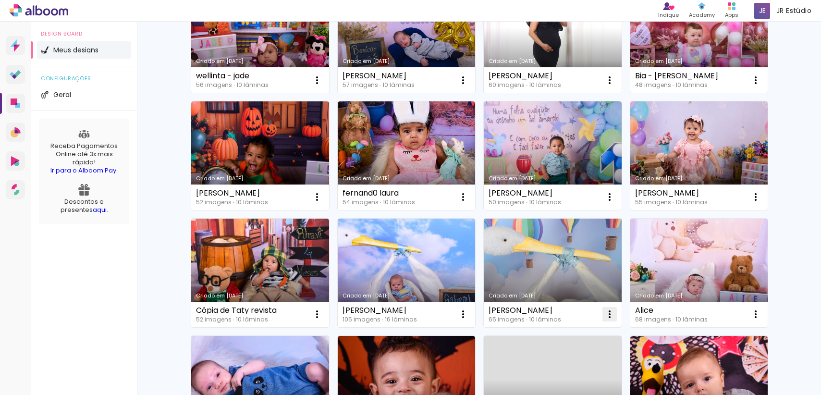
click at [605, 312] on iron-icon at bounding box center [610, 315] width 12 height 12
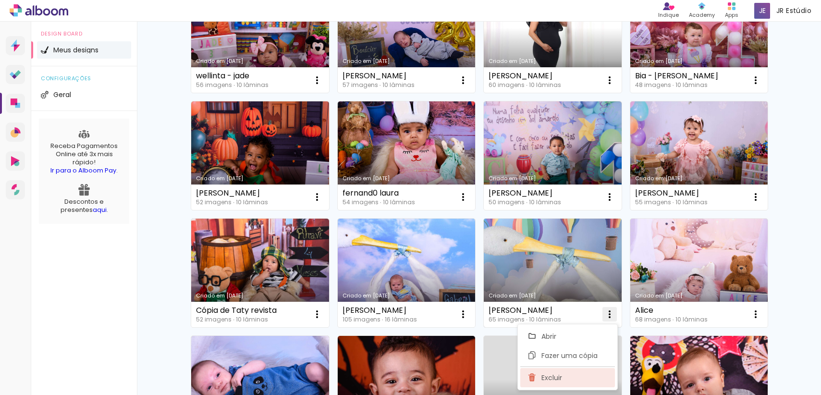
click at [546, 376] on span "Excluir" at bounding box center [552, 377] width 21 height 7
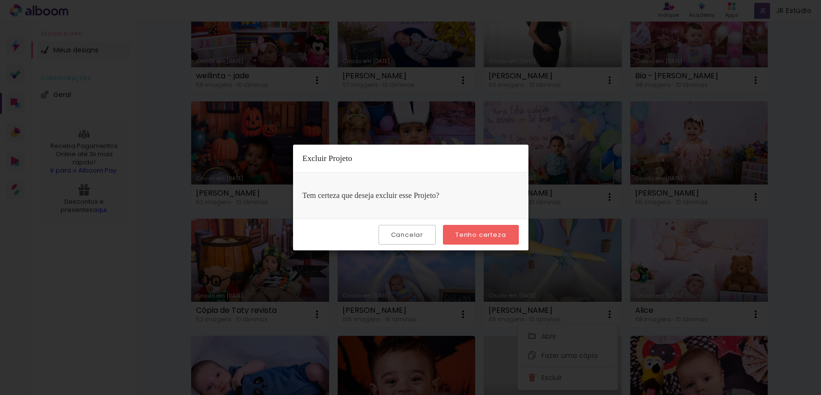
click at [506, 241] on paper-button "Tenho certeza" at bounding box center [480, 235] width 75 height 20
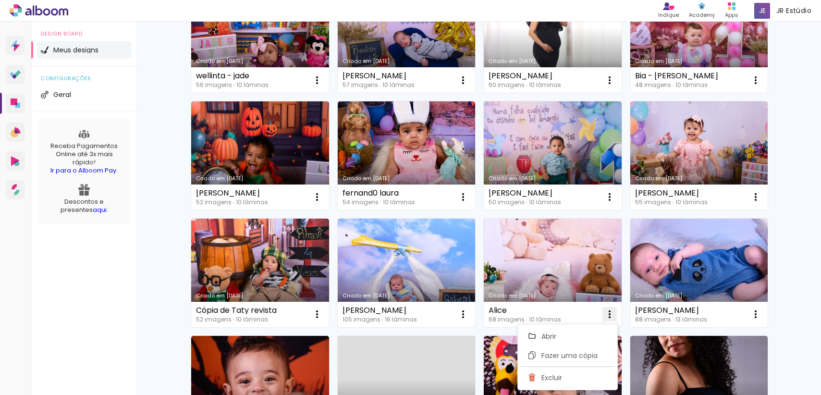
click at [604, 311] on iron-icon at bounding box center [610, 315] width 12 height 12
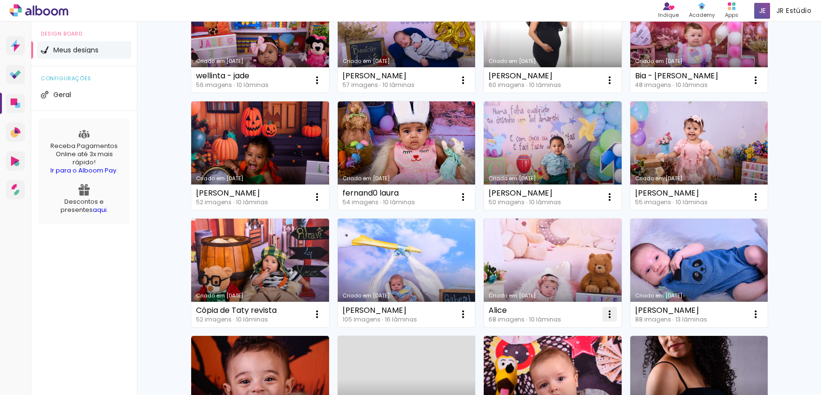
click at [609, 315] on iron-icon at bounding box center [610, 315] width 12 height 12
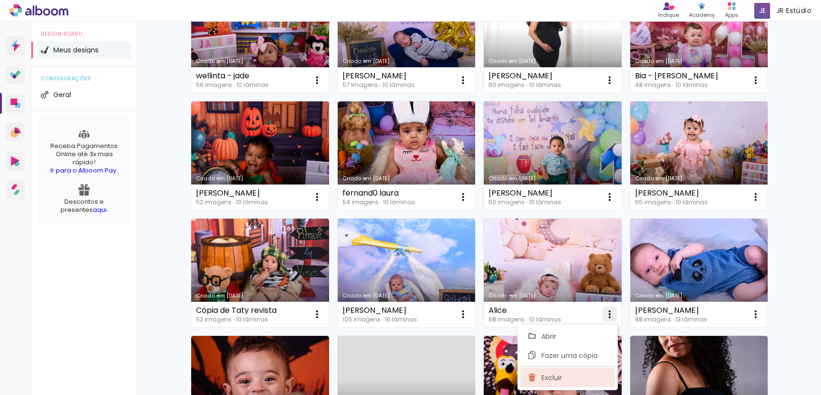
click at [577, 377] on paper-item "Excluir" at bounding box center [568, 377] width 95 height 19
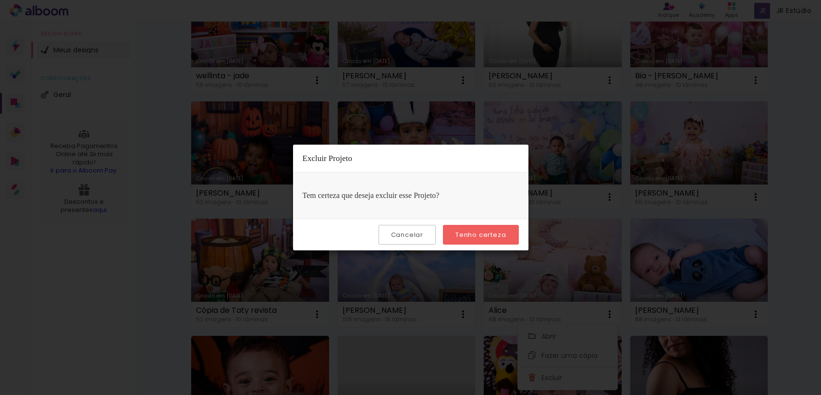
click at [521, 249] on div "Cancelar Tenho certeza" at bounding box center [411, 235] width 236 height 32
click at [507, 235] on paper-button "Tenho certeza" at bounding box center [480, 235] width 75 height 20
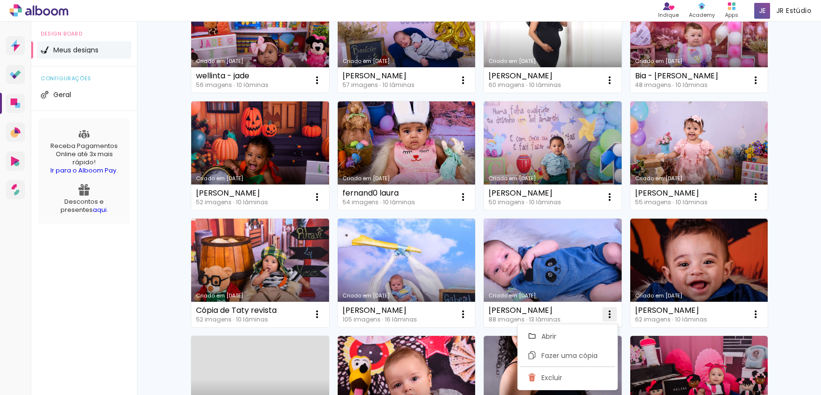
click at [613, 318] on paper-icon-button at bounding box center [609, 314] width 19 height 19
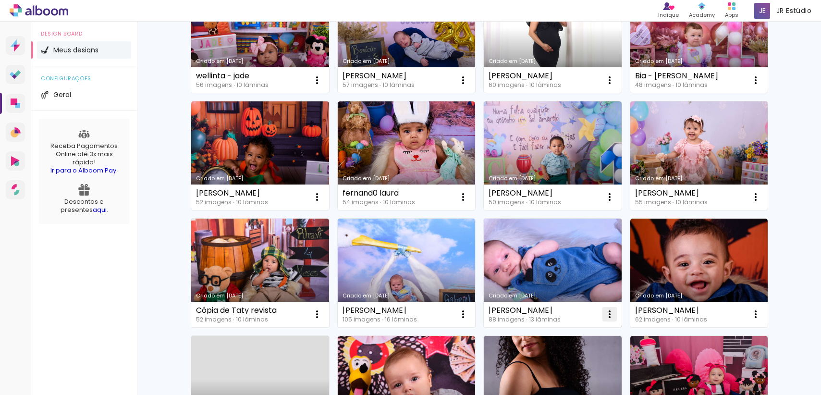
click at [607, 313] on iron-icon at bounding box center [610, 315] width 12 height 12
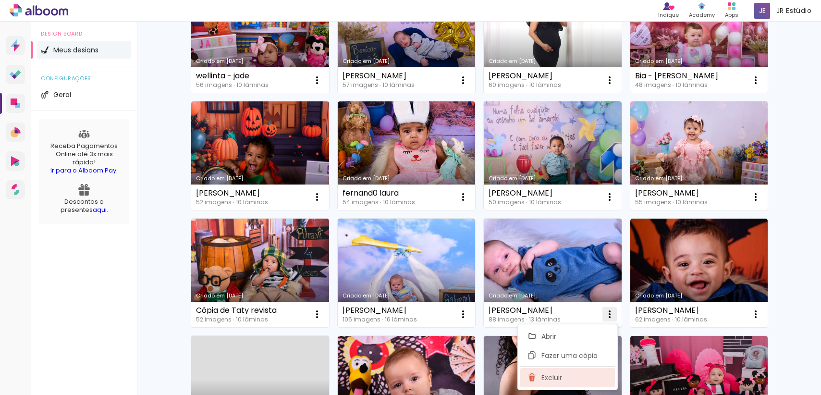
click at [568, 386] on paper-item "Excluir" at bounding box center [568, 377] width 95 height 19
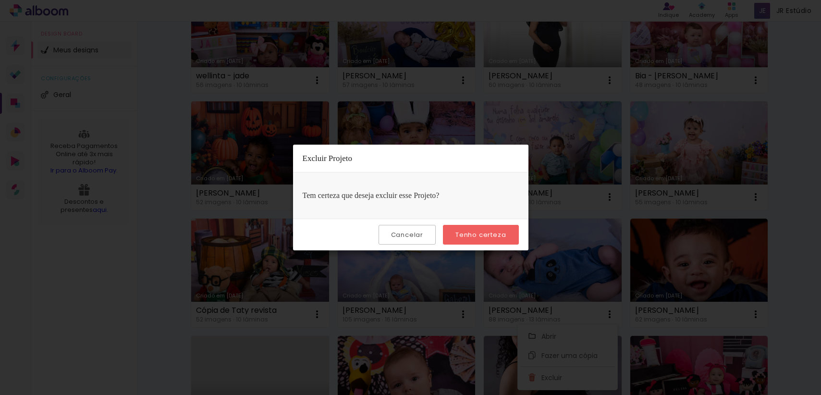
click at [517, 239] on paper-button "Tenho certeza" at bounding box center [480, 235] width 75 height 20
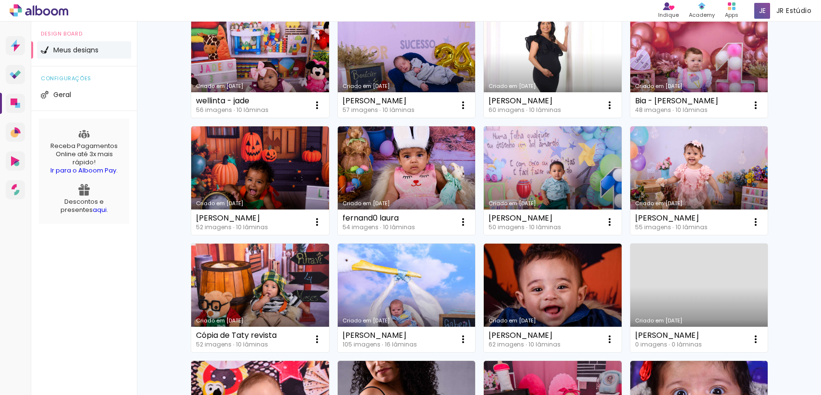
scroll to position [0, 0]
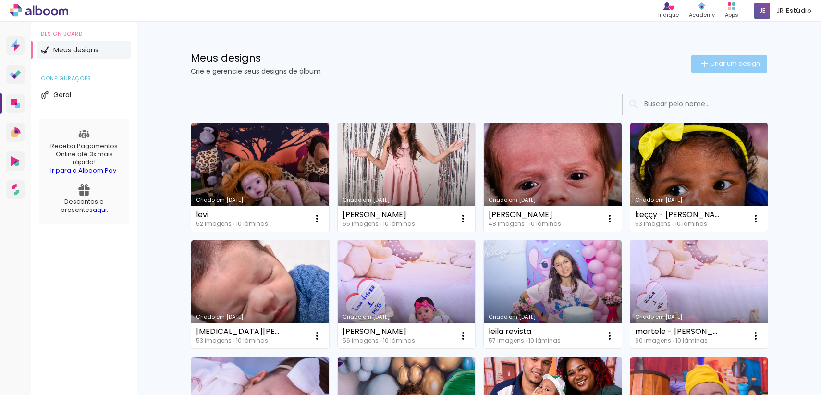
click at [729, 71] on paper-button "Criar um design" at bounding box center [730, 63] width 76 height 17
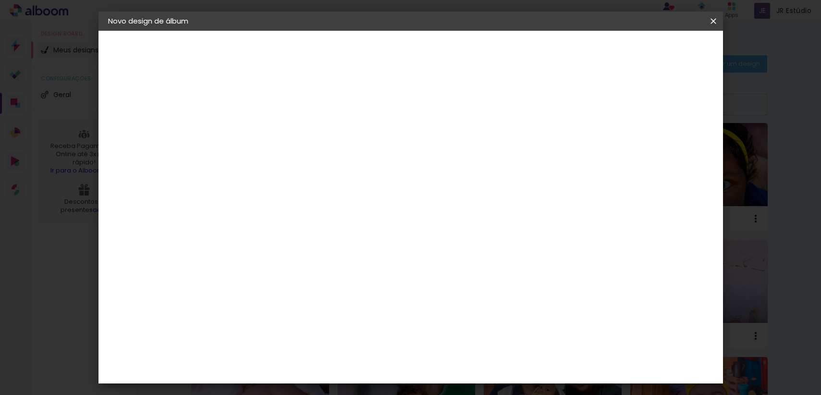
click at [265, 132] on input at bounding box center [265, 129] width 0 height 15
click at [265, 125] on input at bounding box center [265, 129] width 0 height 15
type input "Roberta - batizado"
type paper-input "Roberta - batizado"
click at [364, 57] on paper-button "Avançar" at bounding box center [340, 51] width 47 height 16
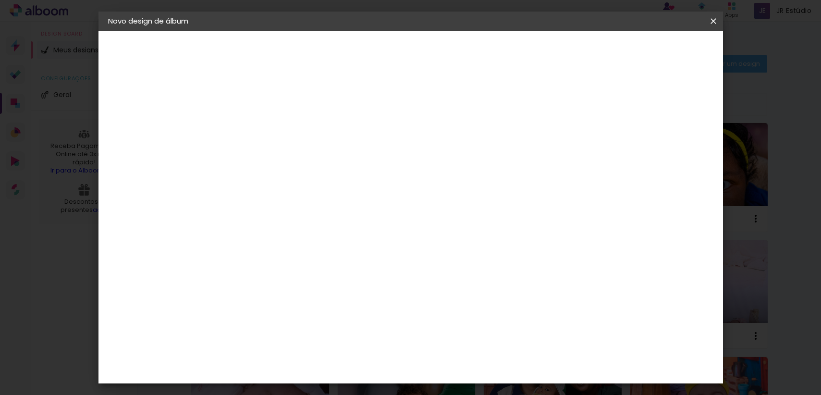
click at [445, 155] on paper-item "Tamanho Livre" at bounding box center [399, 146] width 92 height 21
click at [445, 48] on paper-button "Avançar" at bounding box center [421, 51] width 47 height 16
click at [718, 21] on iron-icon at bounding box center [714, 21] width 12 height 10
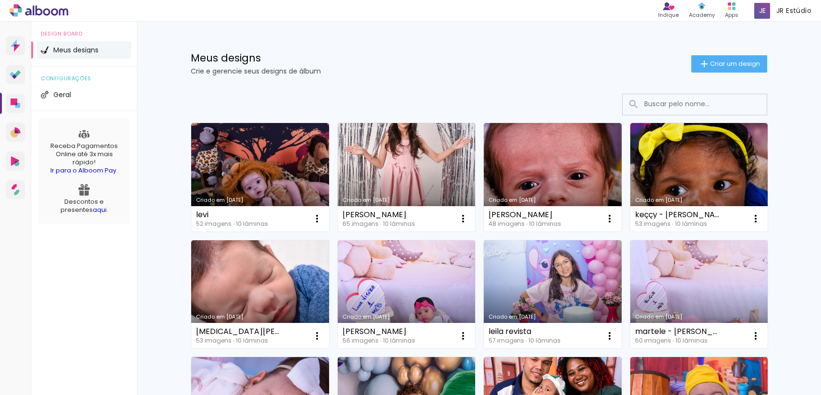
click at [410, 173] on link "Criado em [DATE]" at bounding box center [407, 177] width 138 height 109
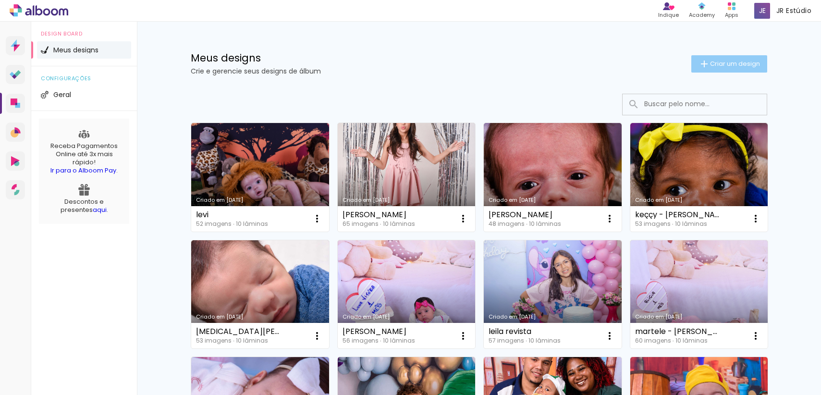
click at [736, 67] on span "Criar um design" at bounding box center [735, 64] width 50 height 6
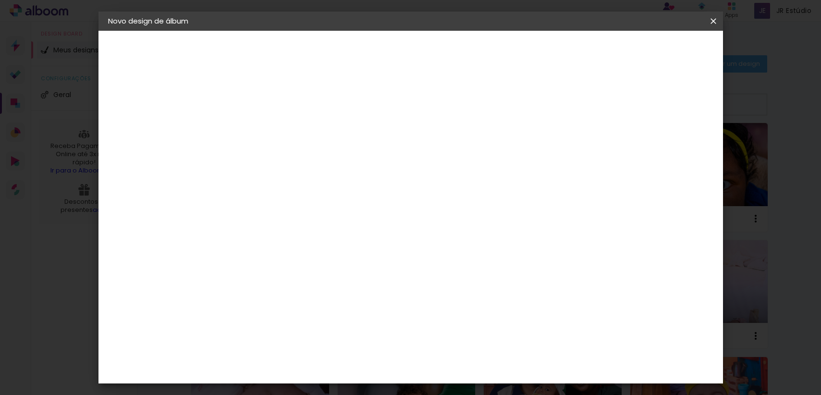
click at [265, 129] on input at bounding box center [265, 129] width 0 height 15
type input "[PERSON_NAME]"
type paper-input "[PERSON_NAME]"
click at [0, 0] on slot "Avançar" at bounding box center [0, 0] width 0 height 0
click at [420, 148] on paper-item "Tamanho Livre" at bounding box center [377, 146] width 86 height 21
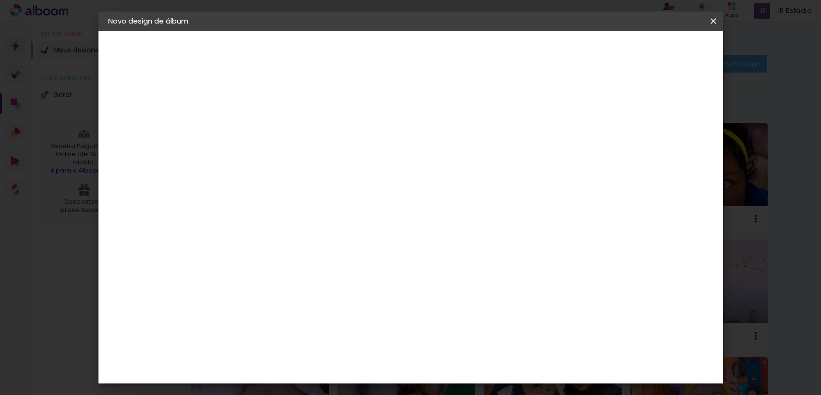
click at [420, 152] on paper-item "Tamanho Livre" at bounding box center [377, 146] width 86 height 21
click at [445, 154] on paper-item "Tamanho Livre" at bounding box center [399, 146] width 92 height 21
click at [0, 0] on slot "Avançar" at bounding box center [0, 0] width 0 height 0
click at [239, 277] on input "30" at bounding box center [235, 273] width 25 height 14
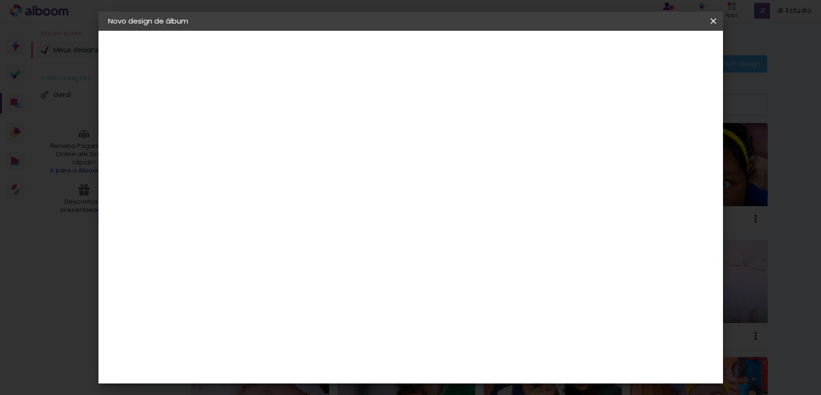
click at [239, 277] on input "30" at bounding box center [235, 273] width 25 height 14
type input "20"
type paper-input "20"
click at [663, 56] on paper-button "Iniciar design" at bounding box center [631, 51] width 63 height 16
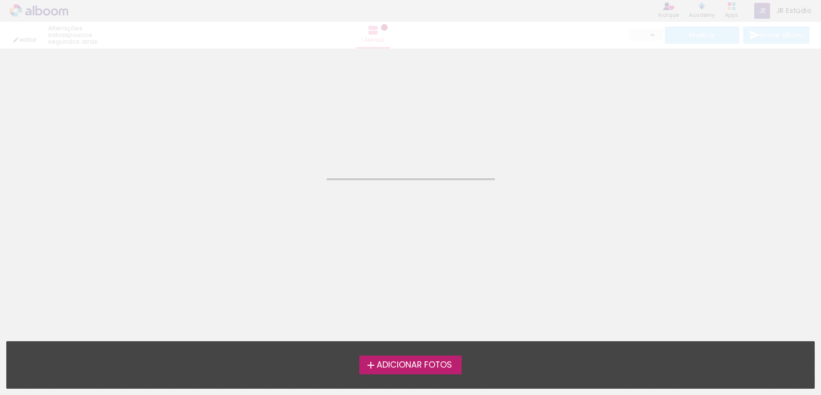
click at [437, 369] on span "Adicionar Fotos" at bounding box center [414, 365] width 75 height 9
click at [0, 0] on input "file" at bounding box center [0, 0] width 0 height 0
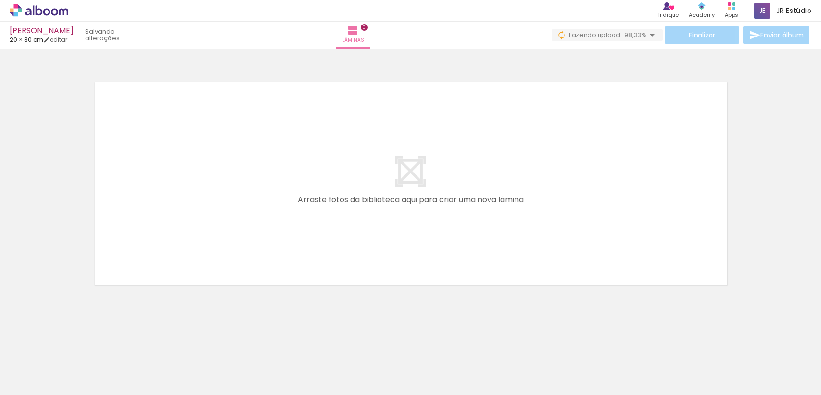
scroll to position [0, 2490]
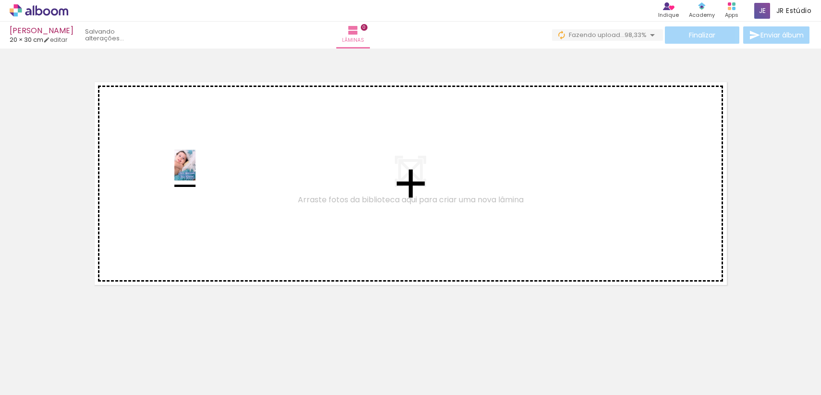
drag, startPoint x: 732, startPoint y: 367, endPoint x: 203, endPoint y: 173, distance: 563.4
click at [203, 173] on quentale-workspace at bounding box center [410, 197] width 821 height 395
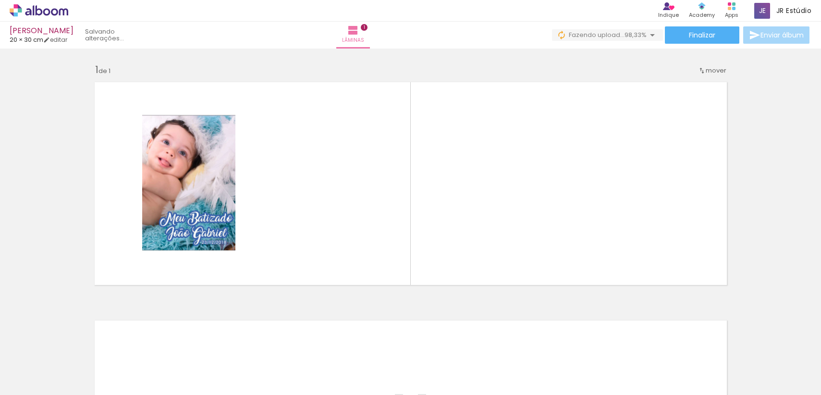
scroll to position [0, 0]
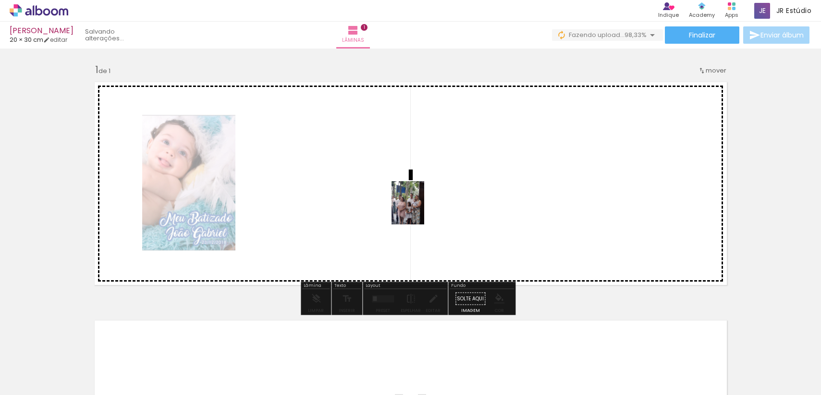
drag, startPoint x: 93, startPoint y: 378, endPoint x: 421, endPoint y: 210, distance: 368.2
click at [421, 210] on quentale-workspace at bounding box center [410, 197] width 821 height 395
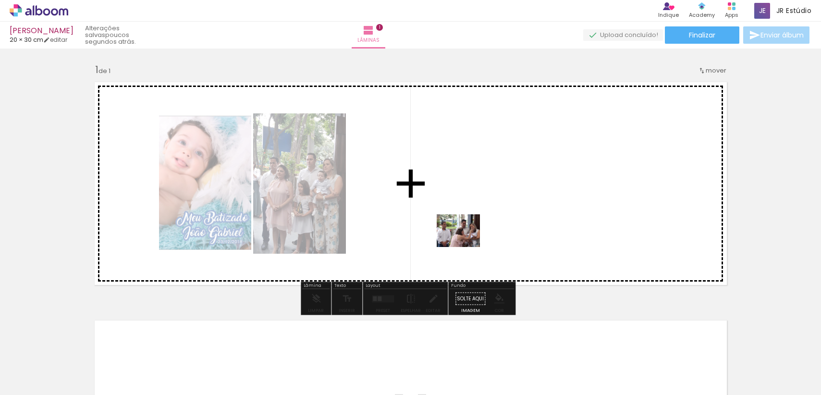
drag, startPoint x: 155, startPoint y: 377, endPoint x: 466, endPoint y: 243, distance: 338.2
click at [466, 243] on quentale-workspace at bounding box center [410, 197] width 821 height 395
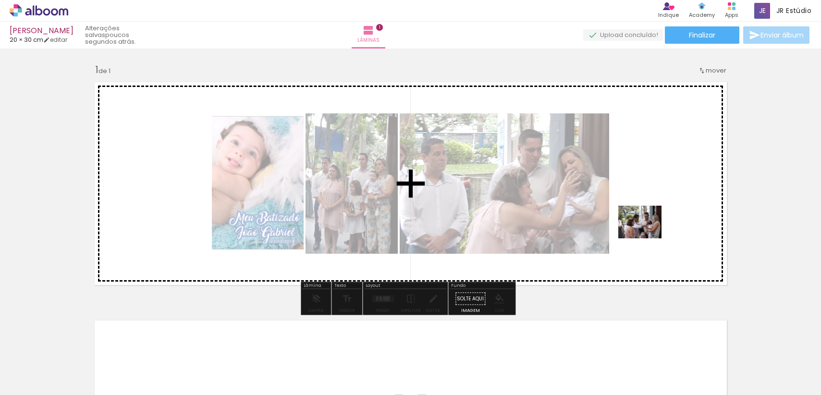
drag, startPoint x: 212, startPoint y: 372, endPoint x: 647, endPoint y: 235, distance: 456.6
click at [647, 235] on quentale-workspace at bounding box center [410, 197] width 821 height 395
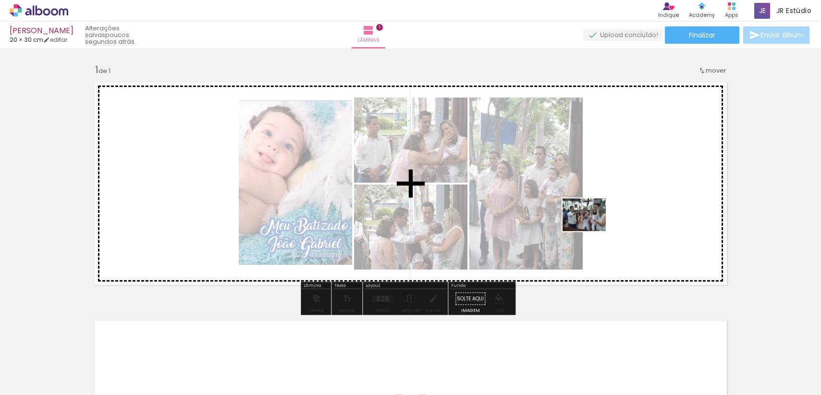
drag, startPoint x: 260, startPoint y: 369, endPoint x: 592, endPoint y: 227, distance: 360.9
click at [592, 227] on quentale-workspace at bounding box center [410, 197] width 821 height 395
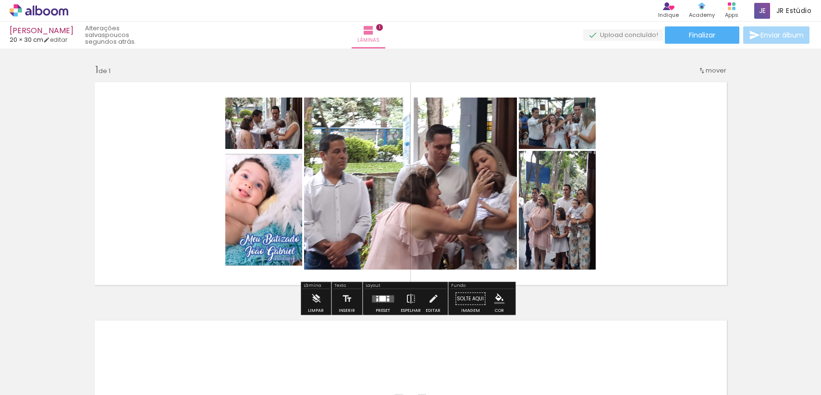
click at [369, 372] on div at bounding box center [365, 363] width 36 height 48
drag, startPoint x: 311, startPoint y: 380, endPoint x: 330, endPoint y: 372, distance: 20.4
click at [329, 372] on div at bounding box center [312, 363] width 36 height 48
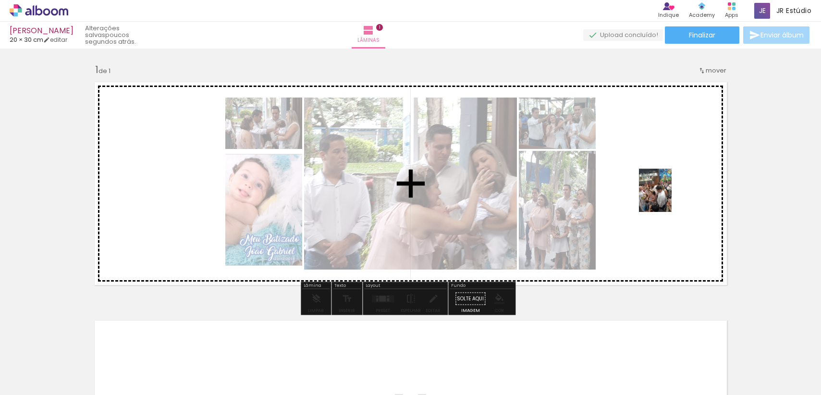
drag, startPoint x: 312, startPoint y: 372, endPoint x: 657, endPoint y: 206, distance: 382.4
click at [657, 206] on quentale-workspace at bounding box center [410, 197] width 821 height 395
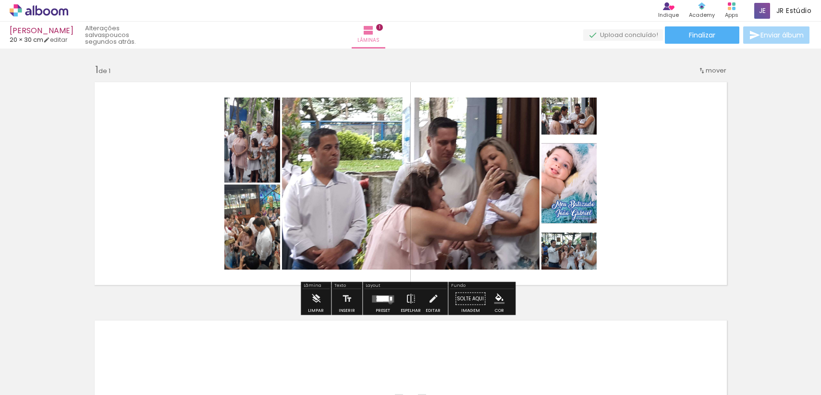
click at [388, 302] on quentale-layouter at bounding box center [383, 298] width 22 height 7
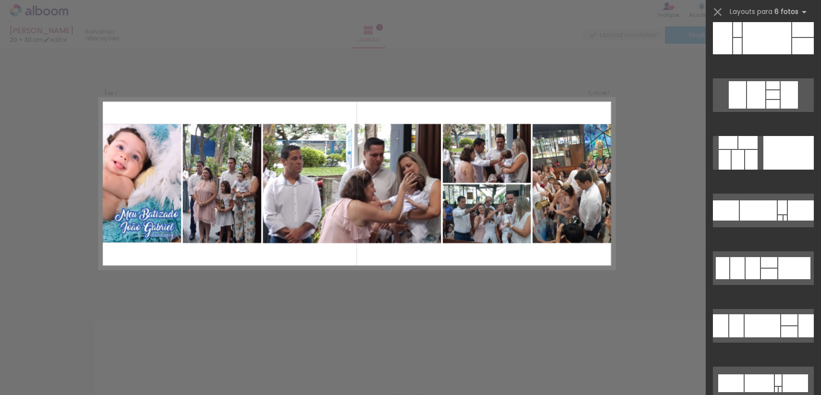
scroll to position [241, 0]
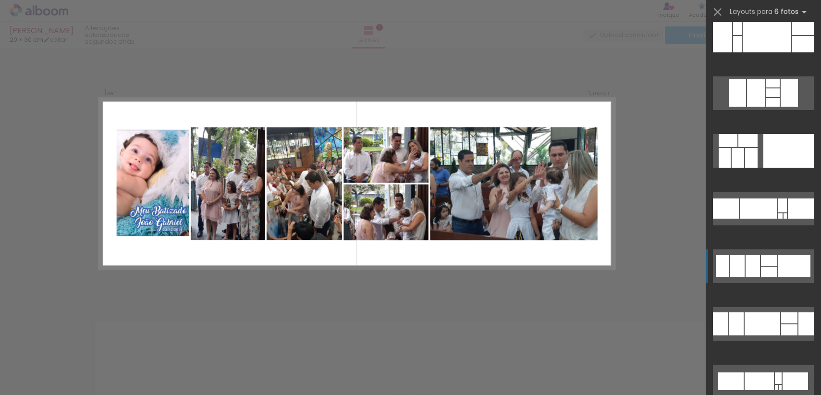
click at [779, 261] on div at bounding box center [795, 266] width 32 height 22
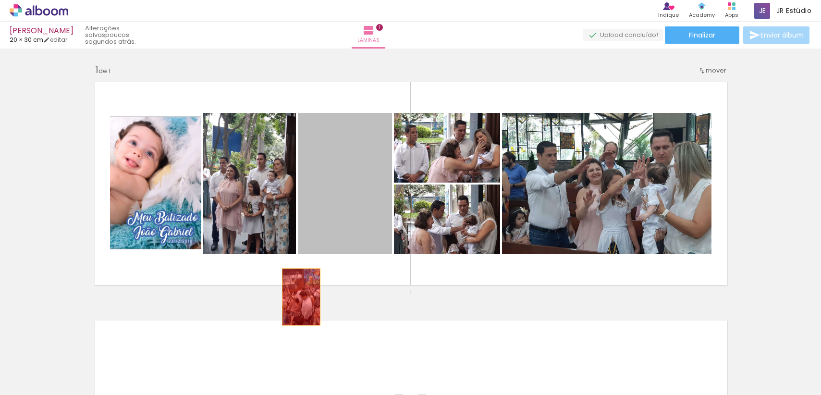
drag, startPoint x: 336, startPoint y: 207, endPoint x: 298, endPoint y: 297, distance: 97.8
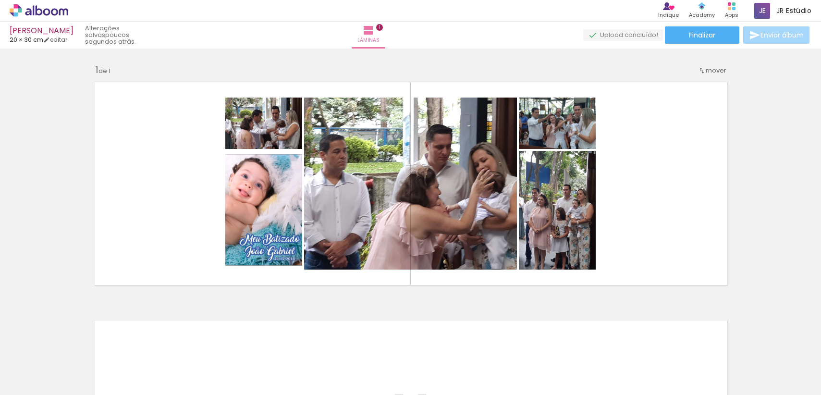
click at [80, 344] on iron-icon at bounding box center [75, 343] width 10 height 10
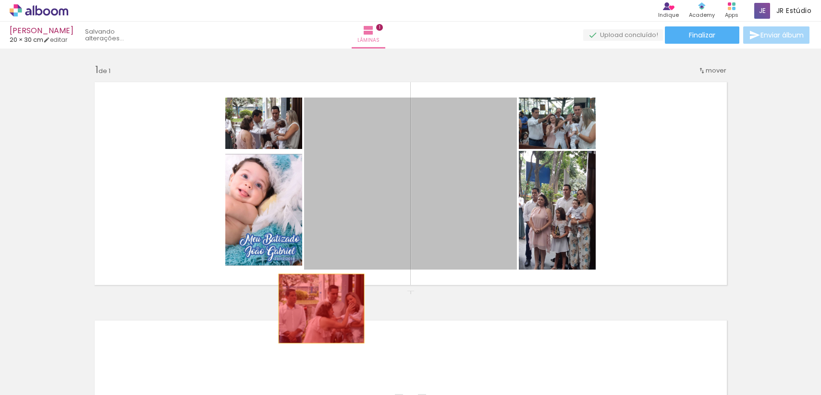
drag, startPoint x: 341, startPoint y: 279, endPoint x: 318, endPoint y: 309, distance: 37.3
click at [318, 309] on div "Inserir lâmina 1 de 1" at bounding box center [410, 290] width 821 height 477
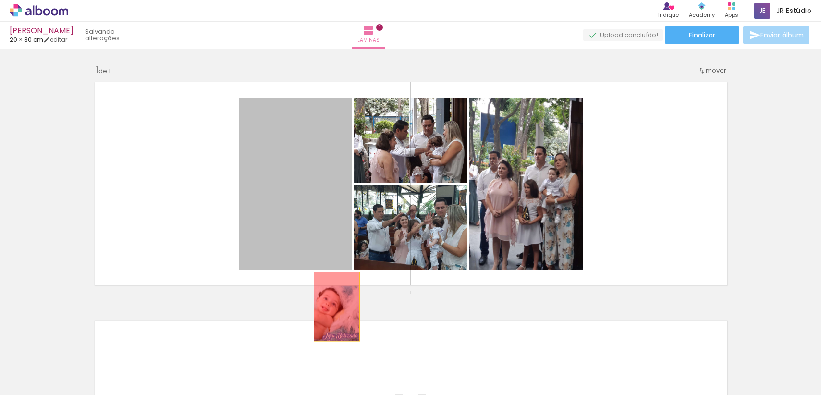
drag, startPoint x: 266, startPoint y: 127, endPoint x: 333, endPoint y: 307, distance: 191.5
click at [333, 307] on div "Inserir lâmina 1 de 1" at bounding box center [410, 290] width 821 height 477
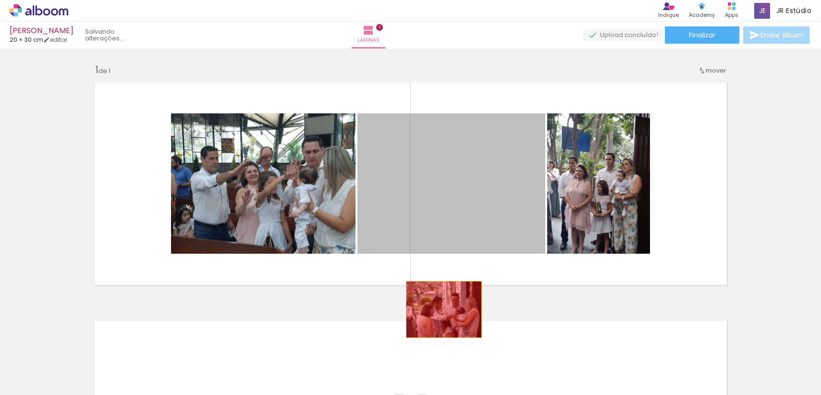
drag, startPoint x: 440, startPoint y: 187, endPoint x: 440, endPoint y: 310, distance: 122.6
click at [440, 310] on div "Inserir lâmina 1 de 1" at bounding box center [410, 290] width 821 height 477
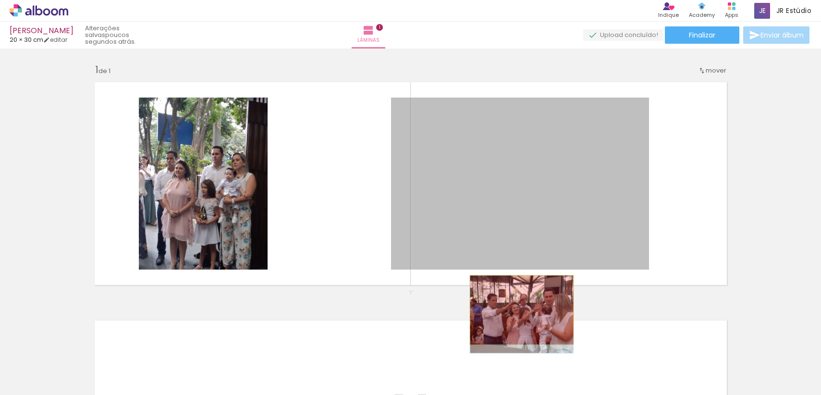
drag, startPoint x: 499, startPoint y: 216, endPoint x: 518, endPoint y: 310, distance: 95.7
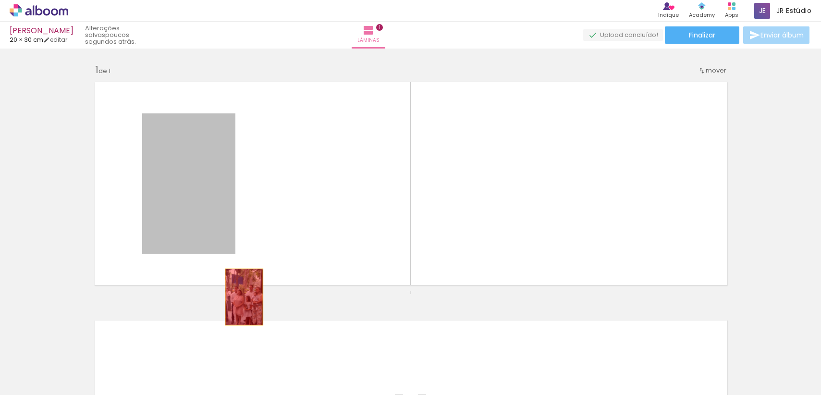
drag, startPoint x: 177, startPoint y: 187, endPoint x: 240, endPoint y: 297, distance: 126.8
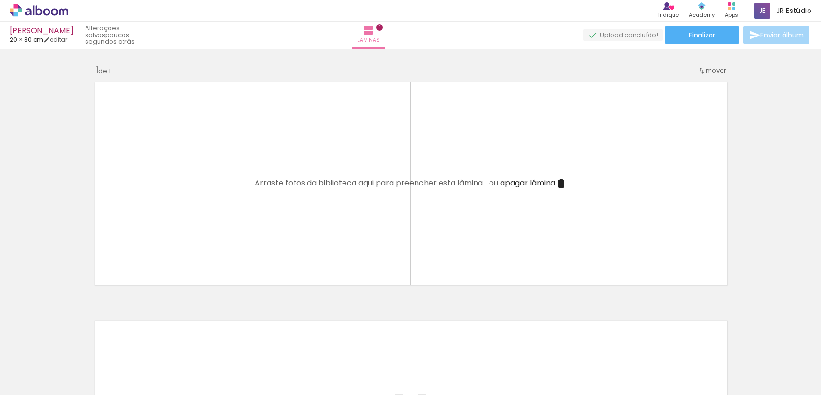
click at [80, 347] on iron-icon at bounding box center [75, 343] width 10 height 10
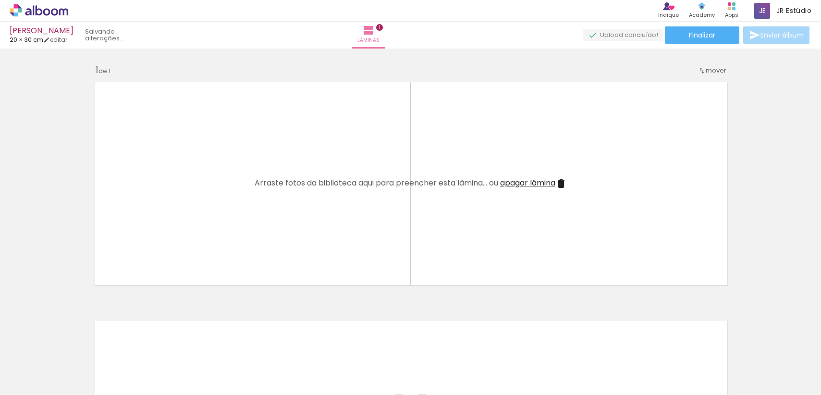
click at [80, 347] on iron-image at bounding box center [96, 362] width 45 height 45
click at [80, 347] on iron-icon at bounding box center [75, 343] width 10 height 10
click at [80, 347] on iron-image at bounding box center [96, 362] width 35 height 45
click at [80, 347] on iron-icon at bounding box center [75, 343] width 10 height 10
click at [80, 347] on quentale-thumb at bounding box center [96, 362] width 54 height 55
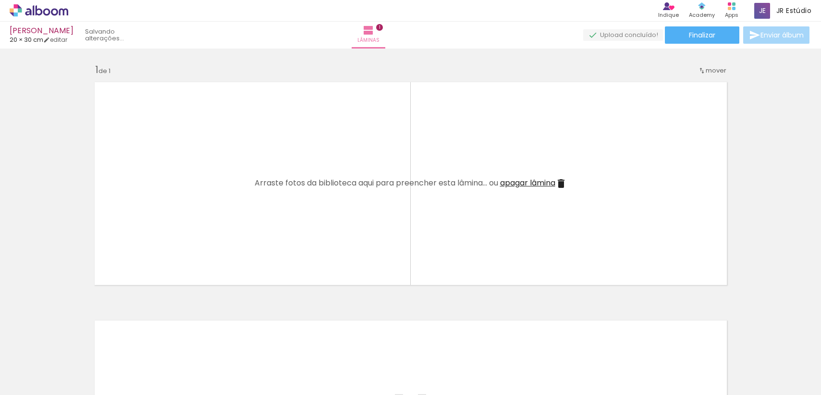
click at [80, 347] on iron-icon at bounding box center [75, 343] width 10 height 10
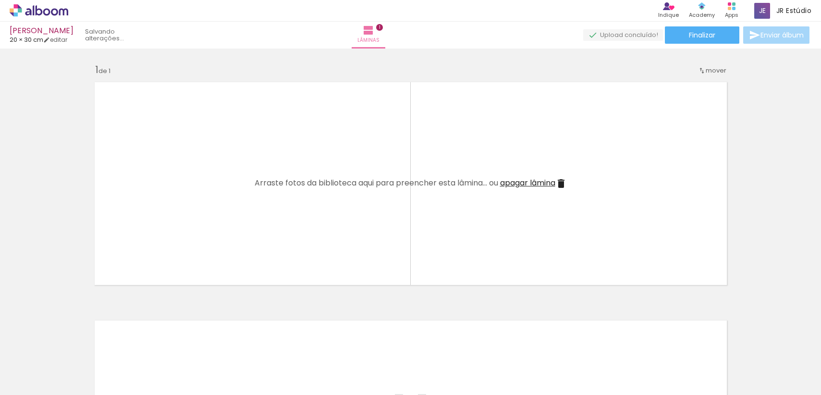
click at [80, 347] on iron-icon at bounding box center [75, 343] width 10 height 10
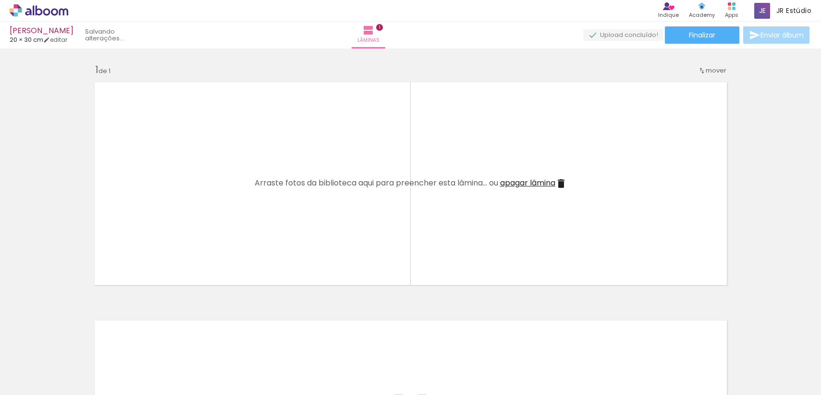
click at [80, 347] on iron-icon at bounding box center [75, 343] width 10 height 10
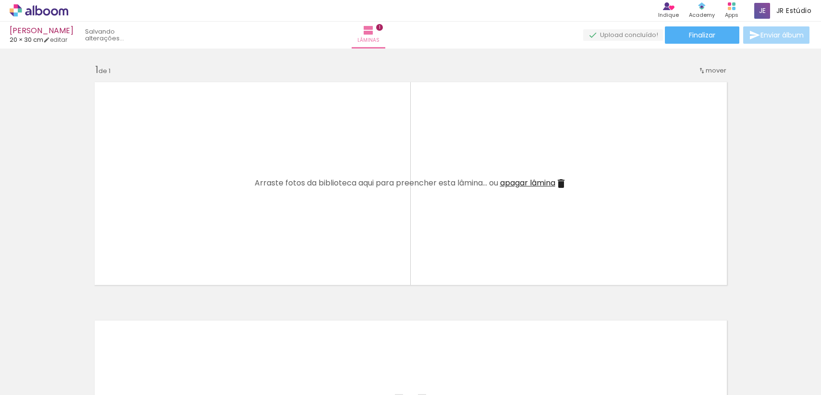
click at [80, 347] on quentale-thumb at bounding box center [96, 362] width 54 height 55
click at [80, 347] on iron-icon at bounding box center [75, 343] width 10 height 10
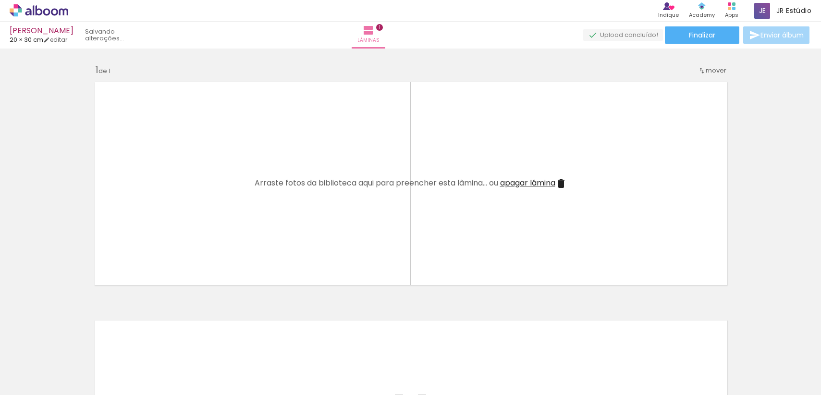
click at [80, 347] on iron-icon at bounding box center [75, 343] width 10 height 10
click at [80, 347] on quentale-thumb at bounding box center [96, 362] width 54 height 55
click at [80, 347] on iron-icon at bounding box center [75, 343] width 10 height 10
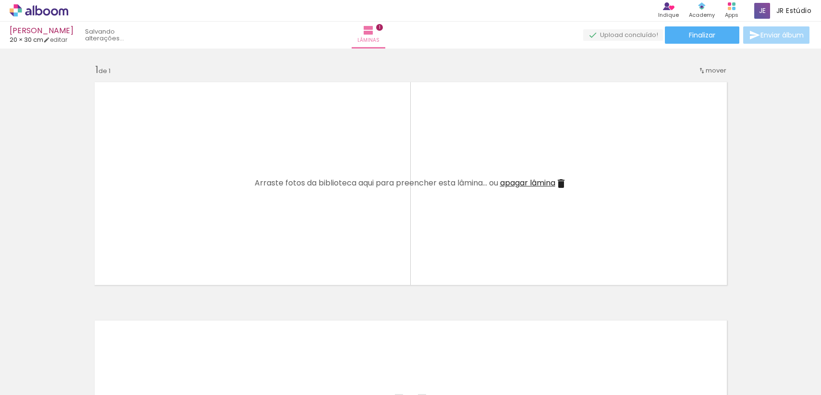
click at [80, 347] on quentale-thumb at bounding box center [96, 362] width 54 height 55
click at [80, 347] on iron-icon at bounding box center [75, 343] width 10 height 10
click at [0, 0] on iron-icon at bounding box center [0, 0] width 0 height 0
click at [80, 347] on quentale-thumb at bounding box center [96, 362] width 54 height 55
click at [0, 0] on iron-icon at bounding box center [0, 0] width 0 height 0
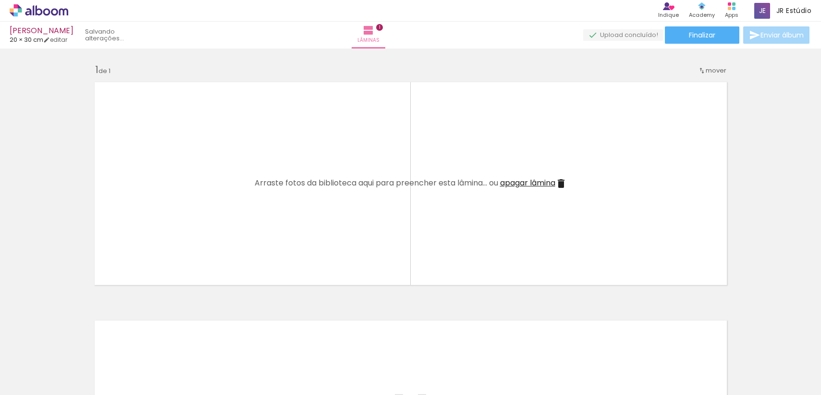
click at [80, 347] on quentale-thumb at bounding box center [96, 362] width 54 height 55
click at [80, 347] on iron-icon at bounding box center [75, 343] width 10 height 10
click at [80, 347] on quentale-thumb at bounding box center [96, 362] width 54 height 55
click at [80, 347] on iron-icon at bounding box center [75, 343] width 10 height 10
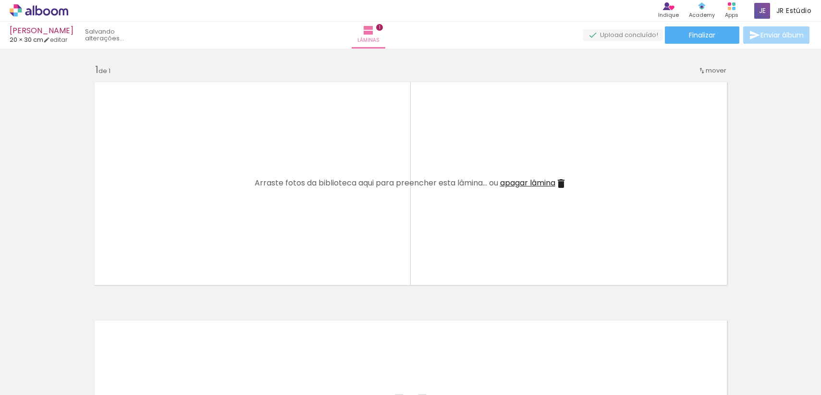
click at [80, 347] on iron-icon at bounding box center [75, 343] width 10 height 10
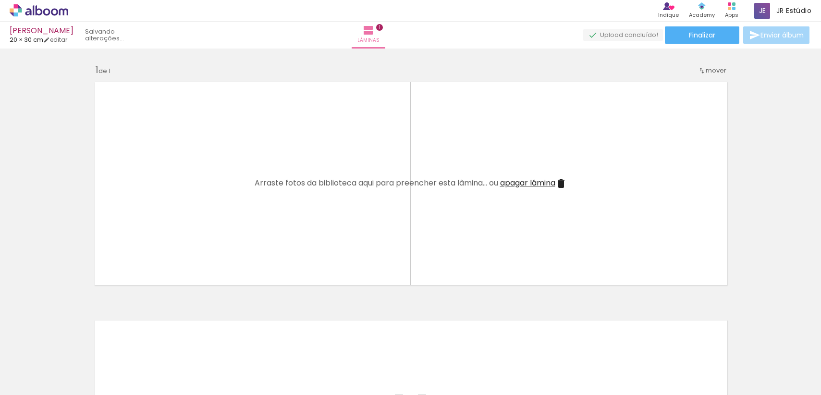
click at [80, 347] on iron-icon at bounding box center [75, 343] width 10 height 10
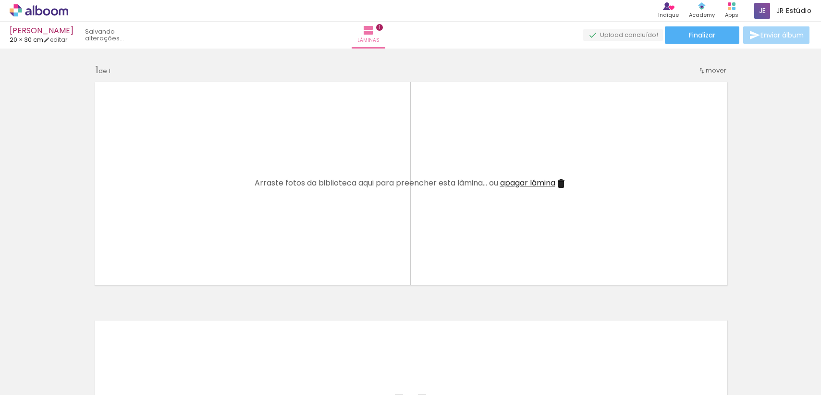
click at [80, 347] on iron-icon at bounding box center [75, 343] width 10 height 10
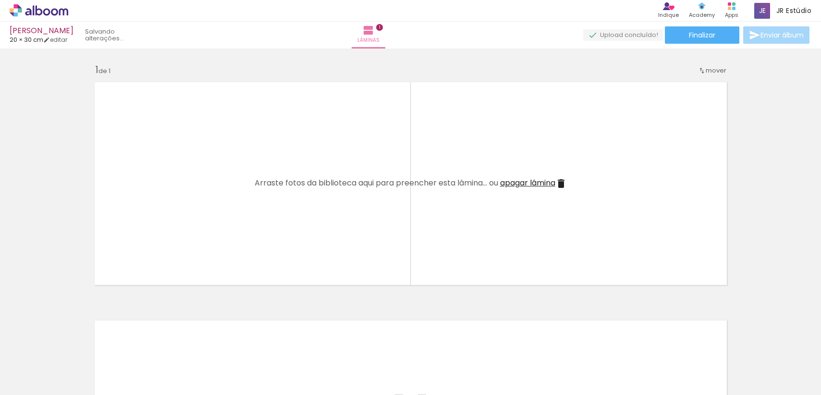
click at [80, 347] on iron-icon at bounding box center [75, 343] width 10 height 10
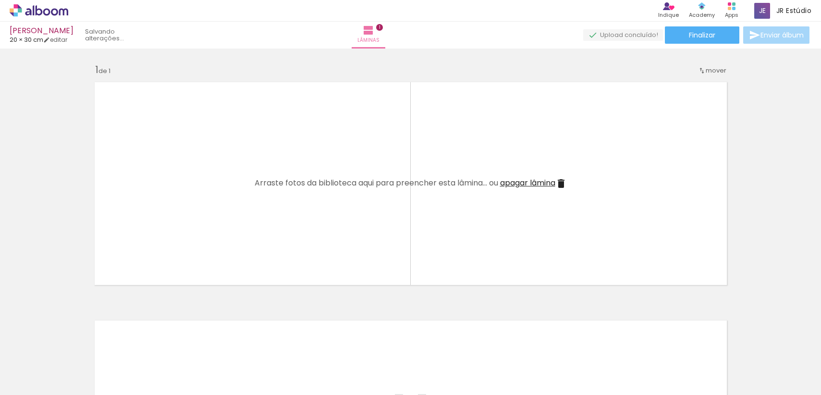
click at [80, 347] on iron-icon at bounding box center [75, 343] width 10 height 10
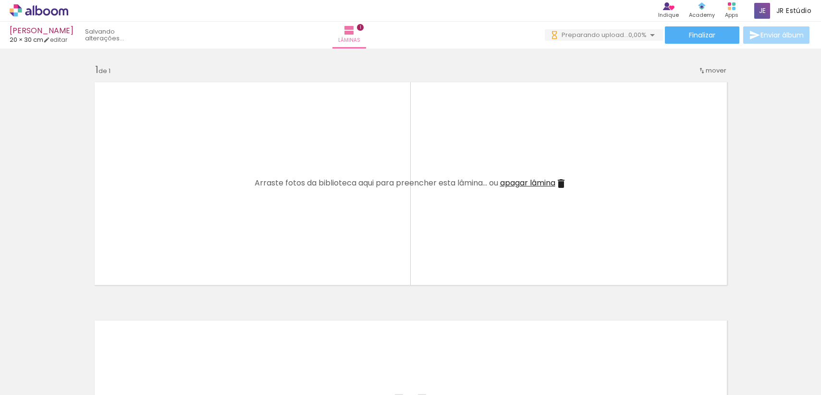
click at [600, 37] on span "Preparando upload..." at bounding box center [595, 34] width 67 height 9
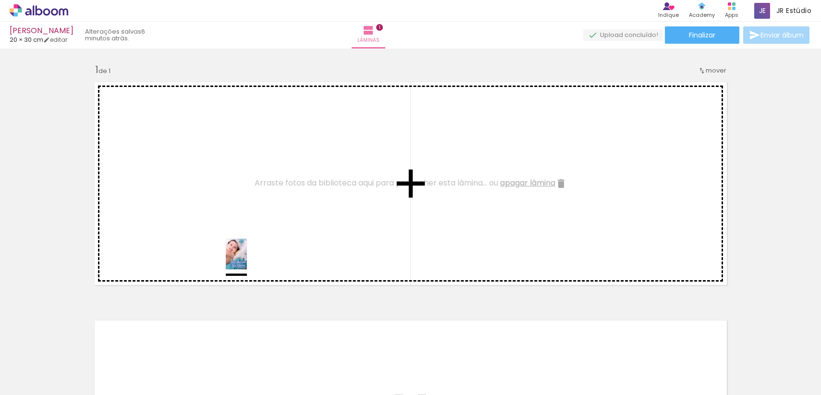
drag, startPoint x: 286, startPoint y: 372, endPoint x: 255, endPoint y: 261, distance: 115.3
click at [255, 261] on quentale-workspace at bounding box center [410, 197] width 821 height 395
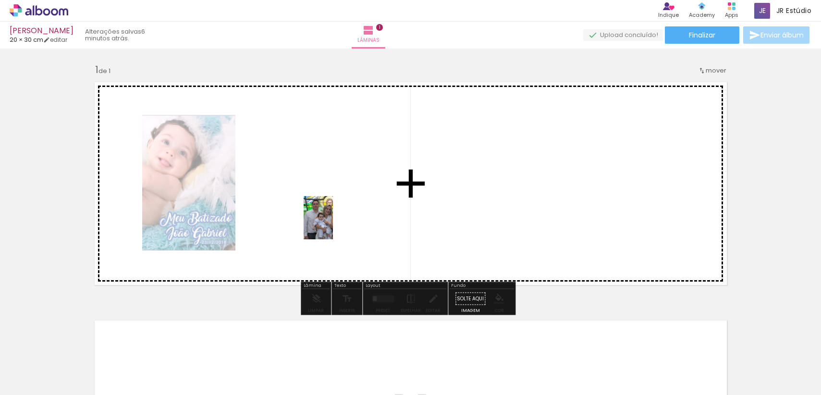
drag, startPoint x: 339, startPoint y: 368, endPoint x: 333, endPoint y: 225, distance: 142.9
click at [333, 225] on quentale-workspace at bounding box center [410, 197] width 821 height 395
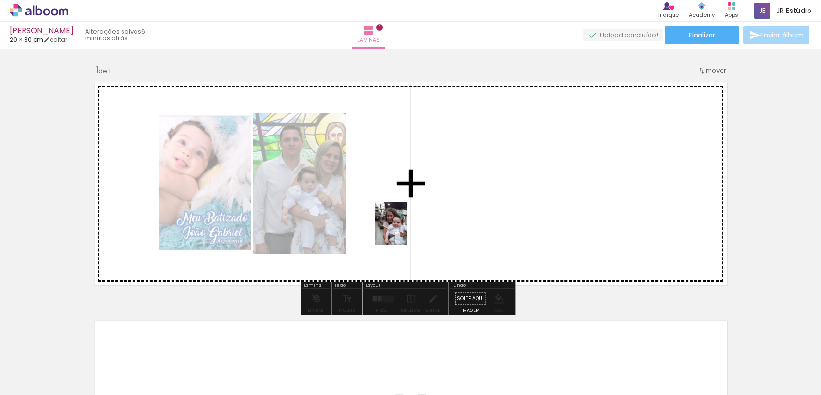
drag, startPoint x: 400, startPoint y: 359, endPoint x: 404, endPoint y: 231, distance: 127.9
click at [404, 231] on quentale-workspace at bounding box center [410, 197] width 821 height 395
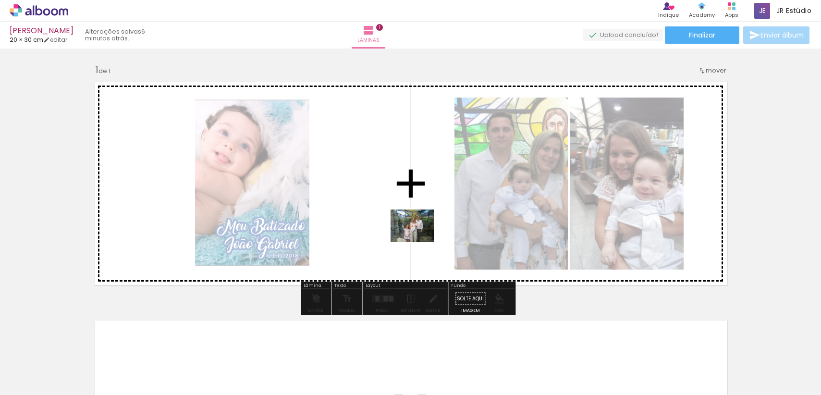
drag, startPoint x: 442, startPoint y: 358, endPoint x: 420, endPoint y: 238, distance: 121.2
click at [420, 238] on quentale-workspace at bounding box center [410, 197] width 821 height 395
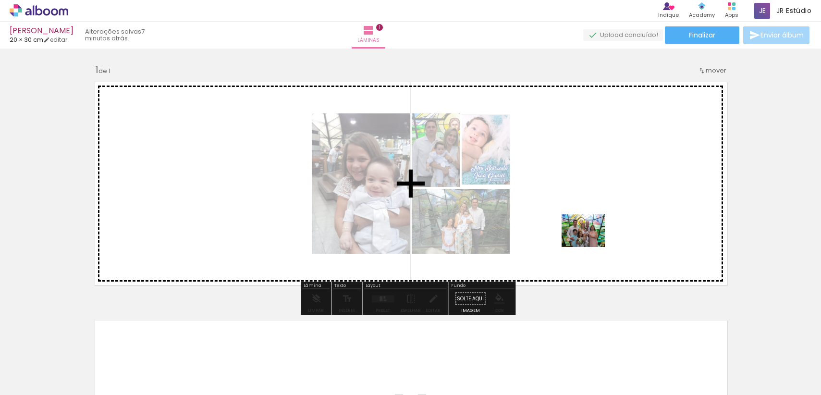
drag, startPoint x: 663, startPoint y: 376, endPoint x: 591, endPoint y: 243, distance: 151.2
click at [591, 243] on quentale-workspace at bounding box center [410, 197] width 821 height 395
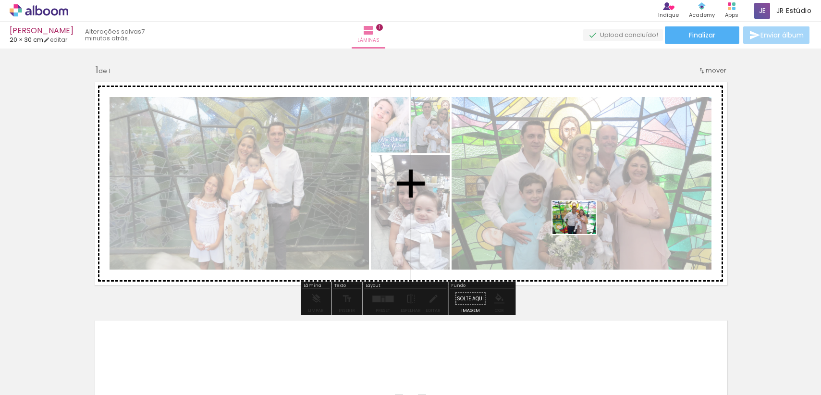
drag, startPoint x: 690, startPoint y: 335, endPoint x: 582, endPoint y: 230, distance: 151.3
click at [582, 230] on quentale-workspace at bounding box center [410, 197] width 821 height 395
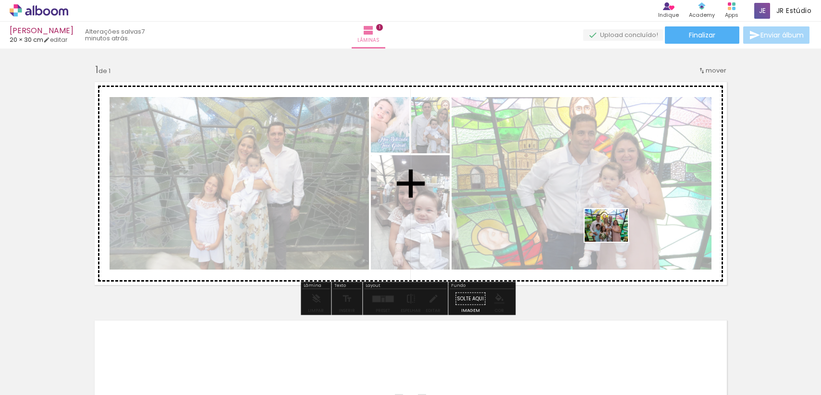
drag, startPoint x: 674, startPoint y: 371, endPoint x: 614, endPoint y: 238, distance: 146.1
click at [614, 238] on quentale-workspace at bounding box center [410, 197] width 821 height 395
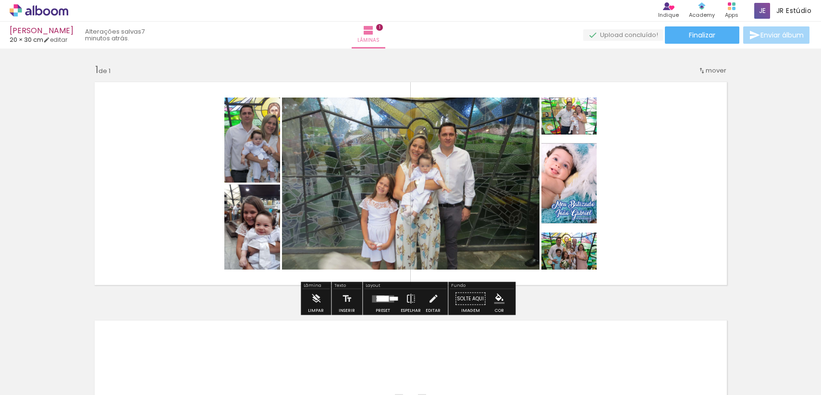
click at [386, 298] on div at bounding box center [383, 299] width 12 height 6
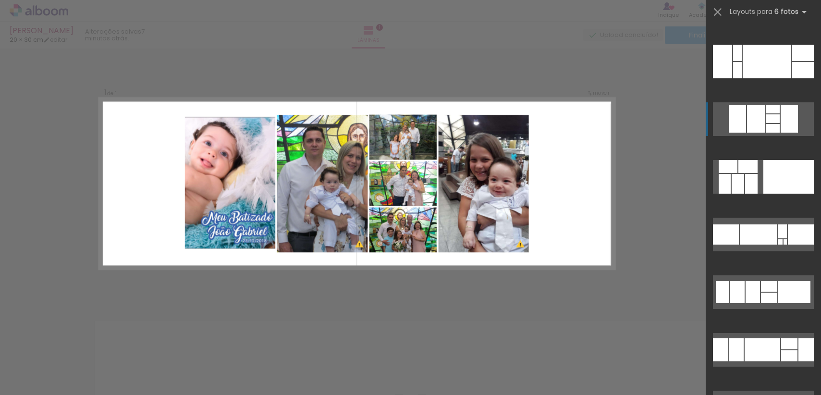
scroll to position [216, 0]
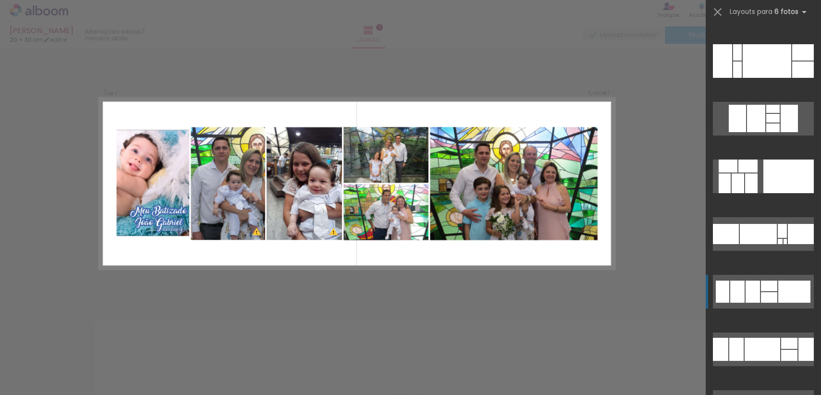
click at [769, 299] on div at bounding box center [769, 297] width 16 height 11
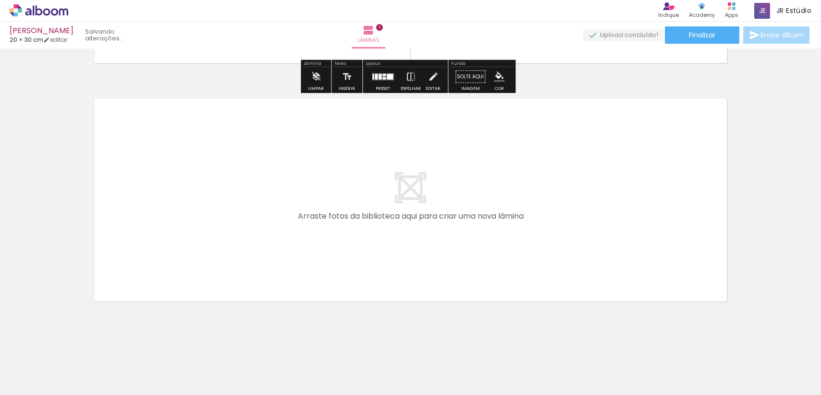
scroll to position [188, 0]
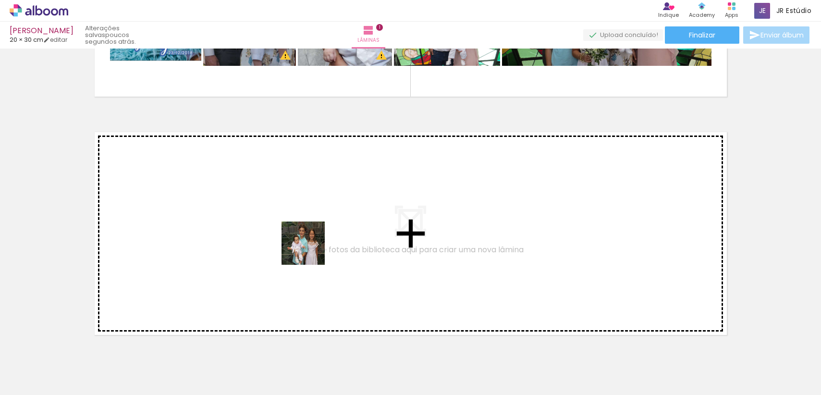
drag, startPoint x: 504, startPoint y: 364, endPoint x: 526, endPoint y: 373, distance: 23.5
click at [308, 250] on quentale-workspace at bounding box center [410, 197] width 821 height 395
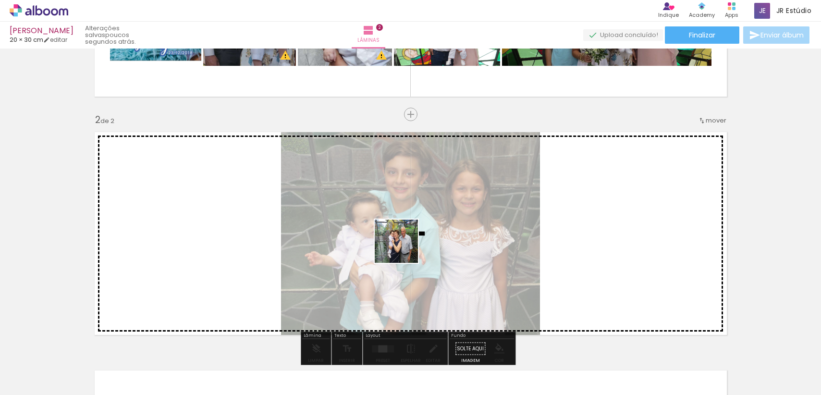
scroll to position [230, 0]
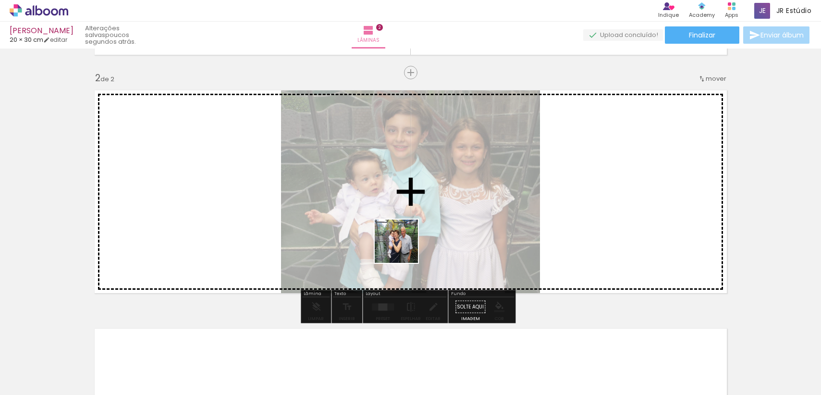
drag, startPoint x: 478, startPoint y: 306, endPoint x: 404, endPoint y: 248, distance: 93.5
click at [404, 248] on quentale-workspace at bounding box center [410, 197] width 821 height 395
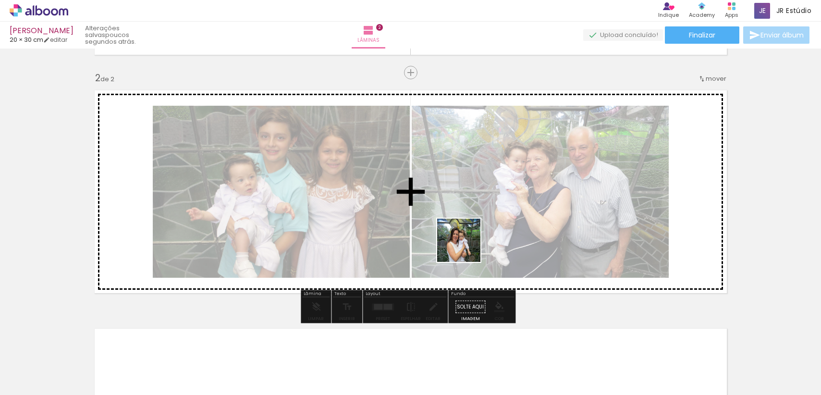
drag, startPoint x: 553, startPoint y: 319, endPoint x: 465, endPoint y: 248, distance: 113.4
click at [465, 248] on quentale-workspace at bounding box center [410, 197] width 821 height 395
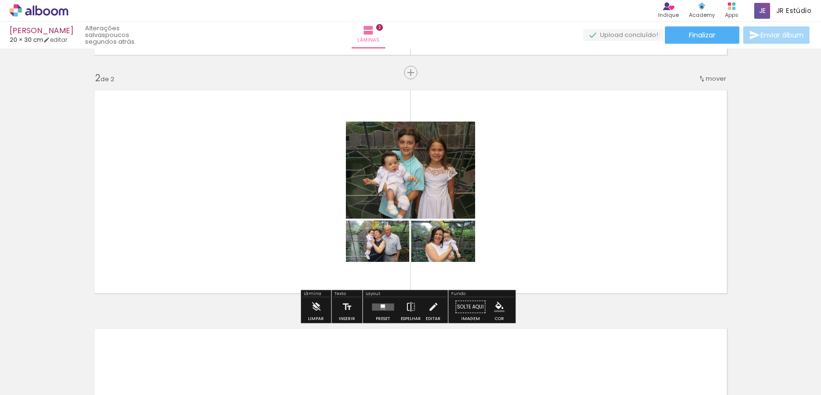
scroll to position [0, 1069]
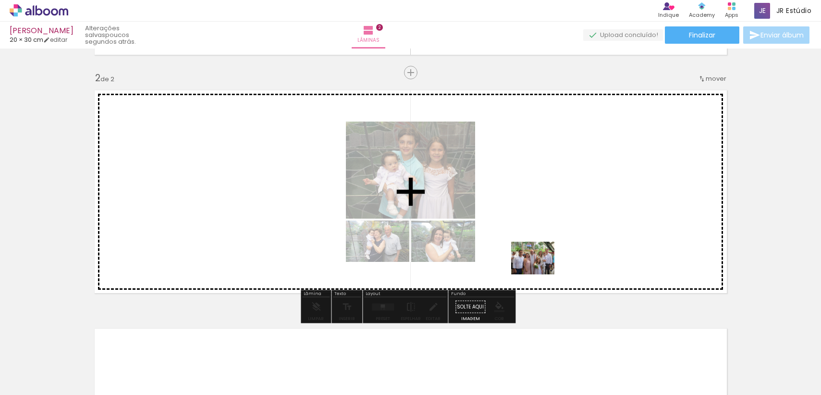
drag, startPoint x: 445, startPoint y: 357, endPoint x: 540, endPoint y: 271, distance: 128.3
click at [540, 271] on quentale-workspace at bounding box center [410, 197] width 821 height 395
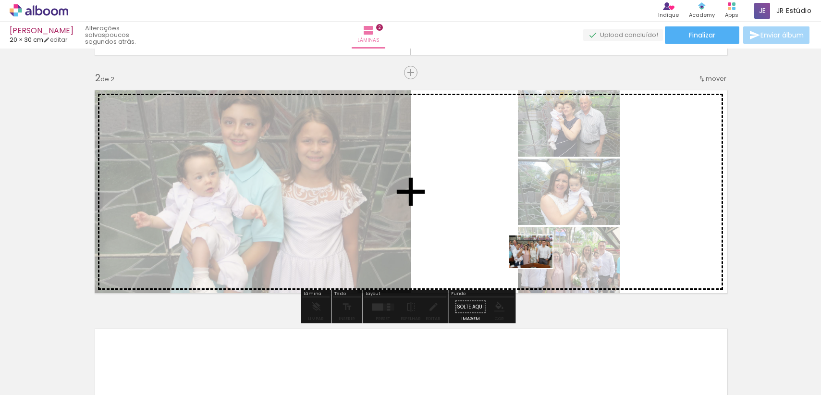
drag, startPoint x: 490, startPoint y: 365, endPoint x: 538, endPoint y: 264, distance: 112.0
click at [538, 264] on quentale-workspace at bounding box center [410, 197] width 821 height 395
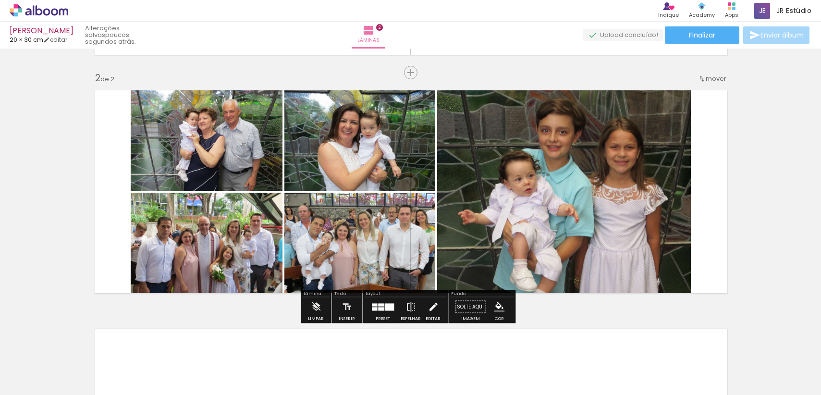
click at [436, 304] on paper-button "Editar" at bounding box center [433, 310] width 20 height 25
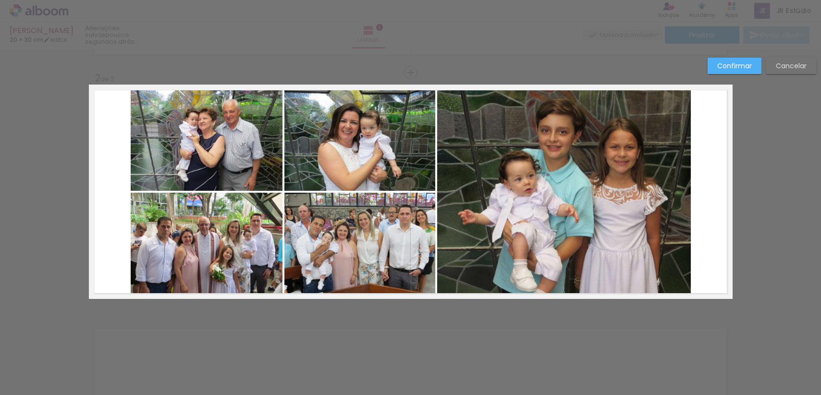
click at [0, 0] on slot "Cancelar" at bounding box center [0, 0] width 0 height 0
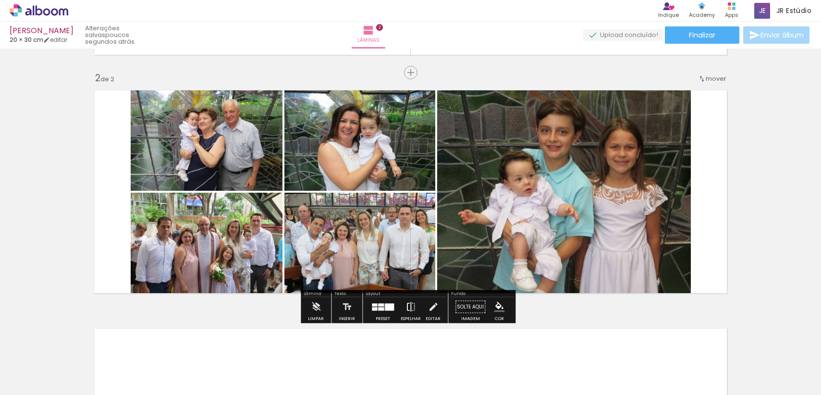
click at [408, 313] on iron-icon at bounding box center [411, 307] width 11 height 19
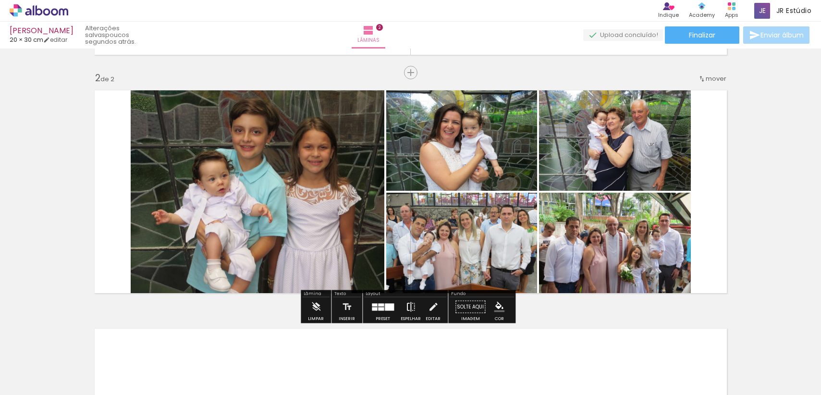
click at [408, 313] on iron-icon at bounding box center [411, 307] width 11 height 19
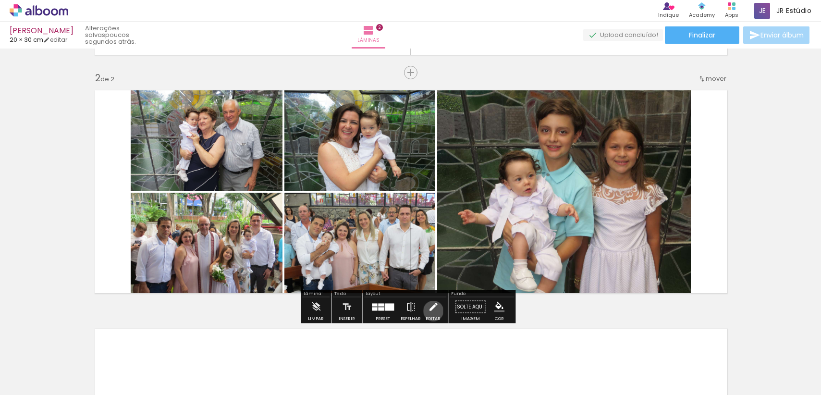
click at [431, 311] on iron-icon at bounding box center [433, 307] width 11 height 19
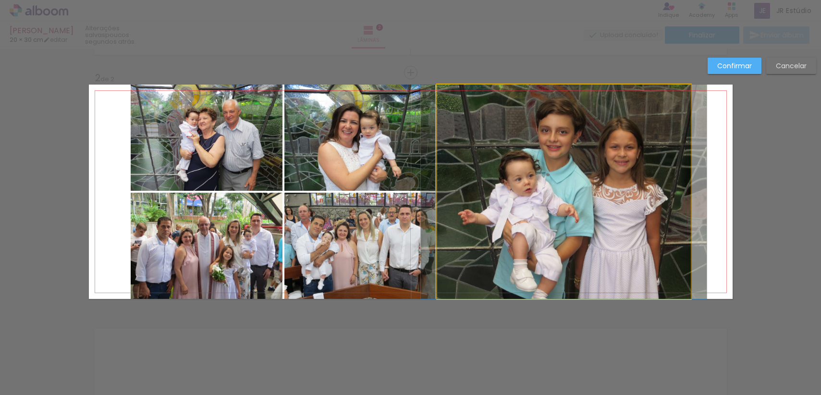
click at [515, 221] on quentale-photo at bounding box center [564, 192] width 254 height 214
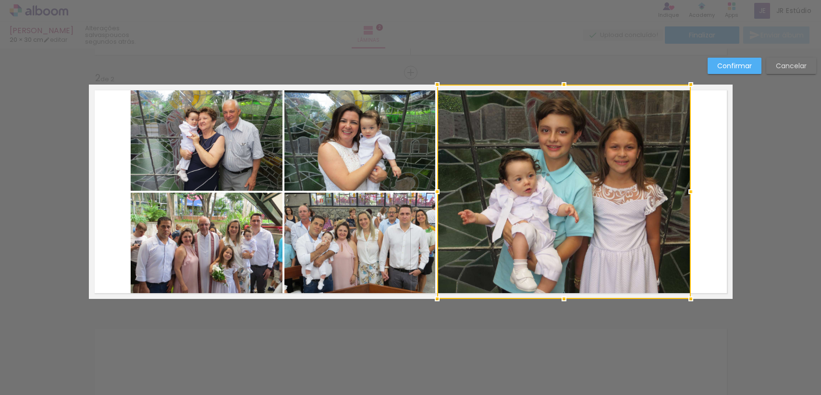
click at [382, 163] on quentale-photo at bounding box center [360, 138] width 151 height 106
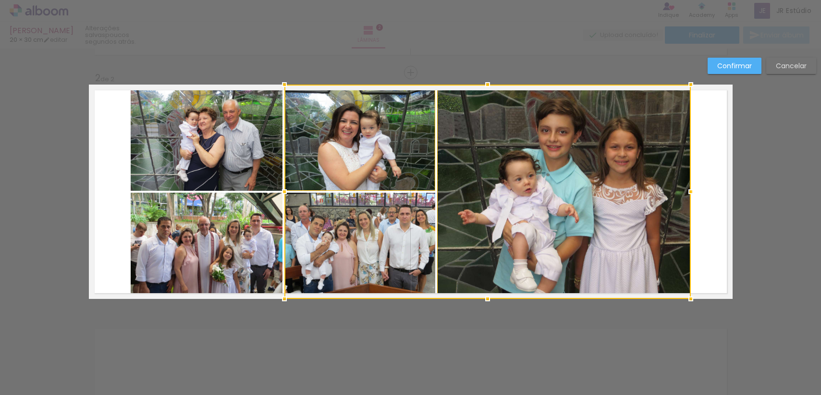
drag, startPoint x: 381, startPoint y: 238, endPoint x: 223, endPoint y: 234, distance: 158.2
click at [381, 238] on div at bounding box center [488, 192] width 407 height 214
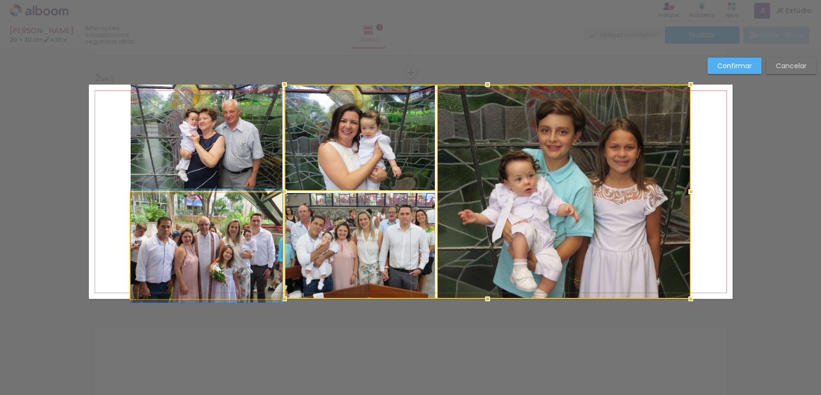
drag, startPoint x: 220, startPoint y: 234, endPoint x: 219, endPoint y: 221, distance: 13.5
click at [220, 234] on quentale-photo at bounding box center [207, 246] width 152 height 106
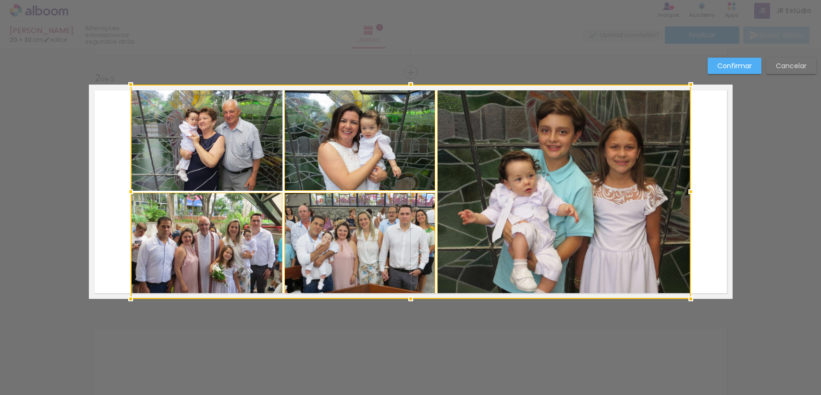
click at [213, 153] on div at bounding box center [411, 192] width 560 height 214
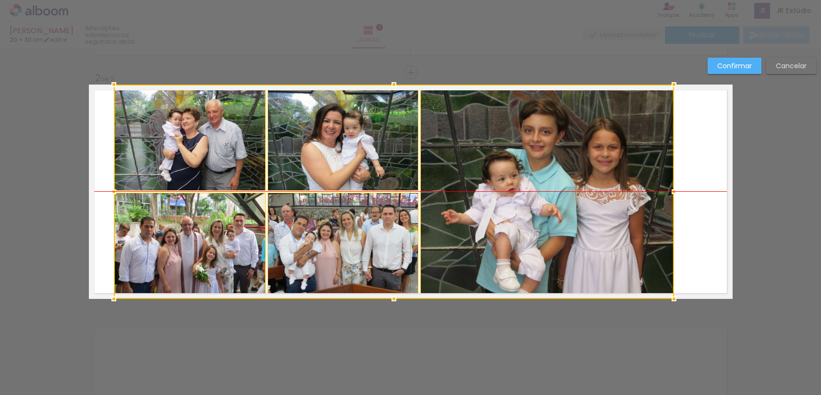
drag, startPoint x: 516, startPoint y: 202, endPoint x: 499, endPoint y: 202, distance: 16.3
click at [499, 202] on div at bounding box center [394, 192] width 560 height 214
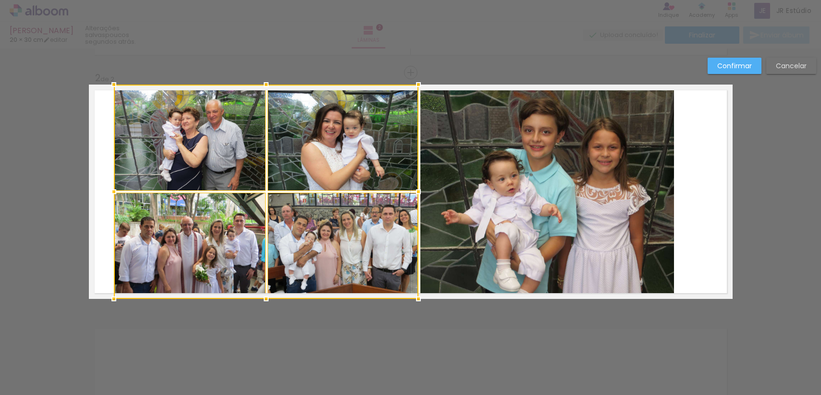
click at [0, 0] on slot "Confirmar" at bounding box center [0, 0] width 0 height 0
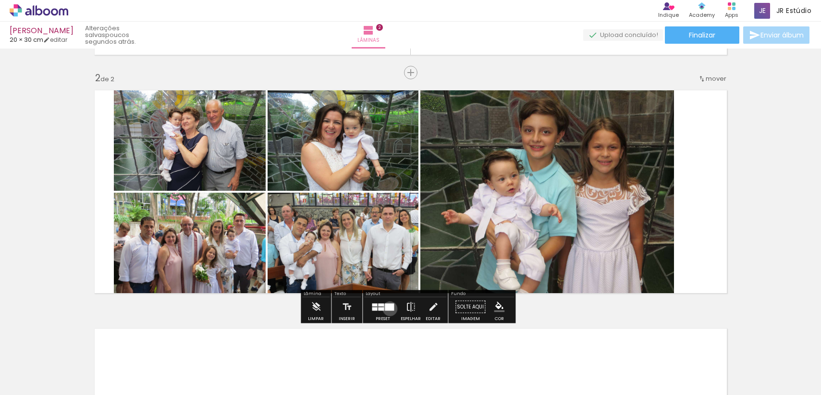
click at [388, 309] on div at bounding box center [389, 306] width 9 height 7
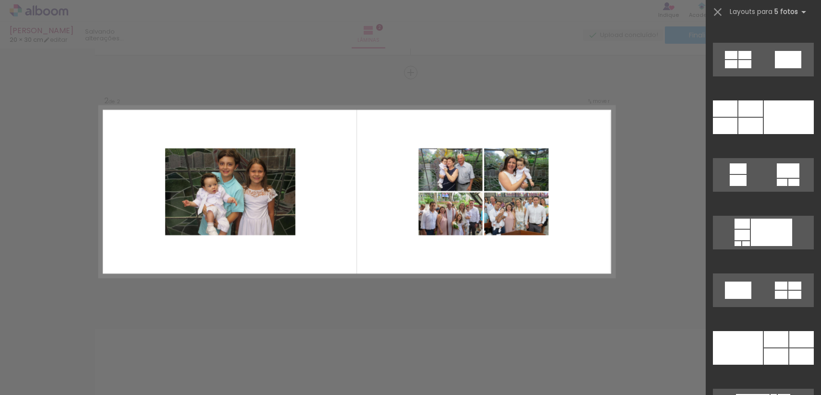
scroll to position [1702, 0]
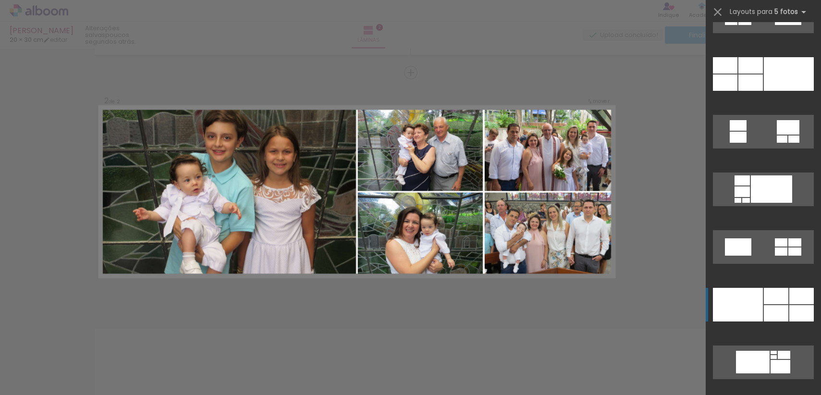
click at [778, 309] on div at bounding box center [776, 313] width 25 height 16
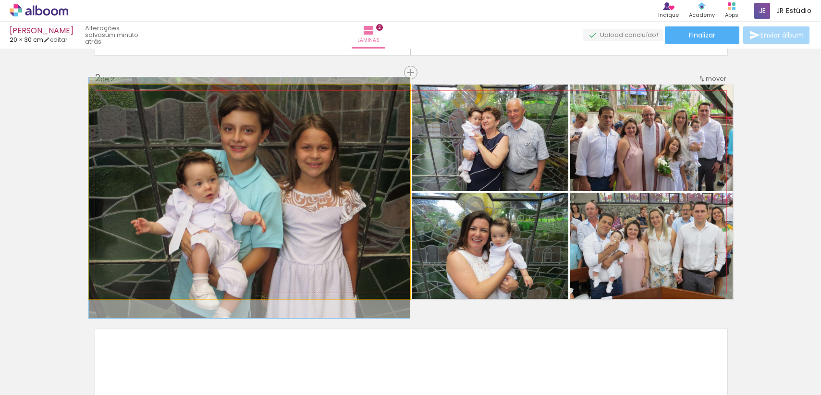
drag, startPoint x: 285, startPoint y: 201, endPoint x: 285, endPoint y: 208, distance: 6.2
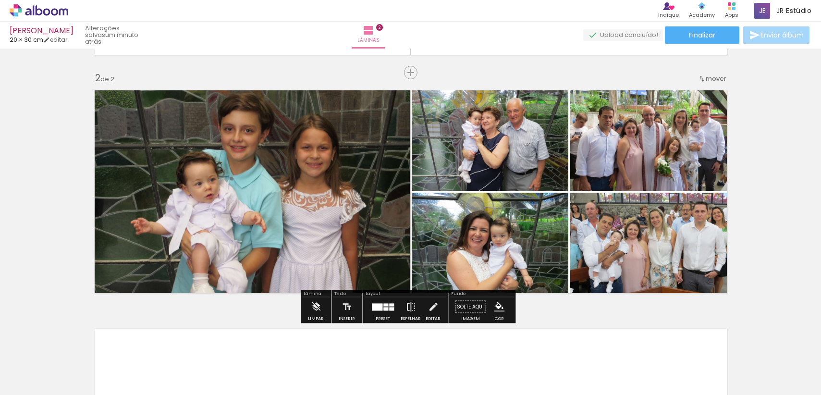
click at [372, 308] on div at bounding box center [377, 306] width 11 height 7
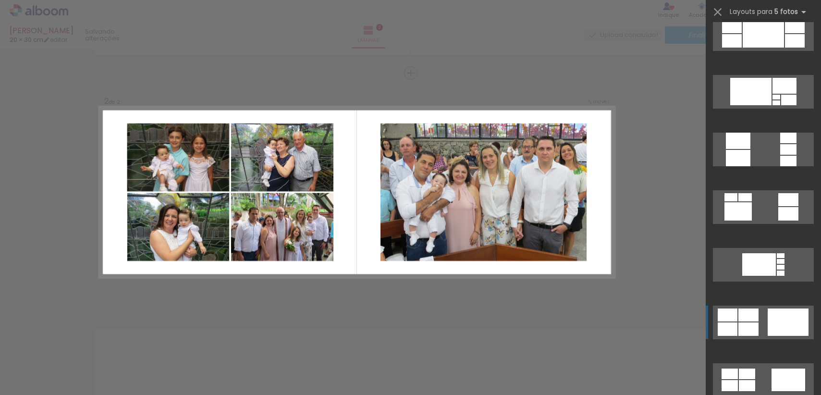
scroll to position [766, 0]
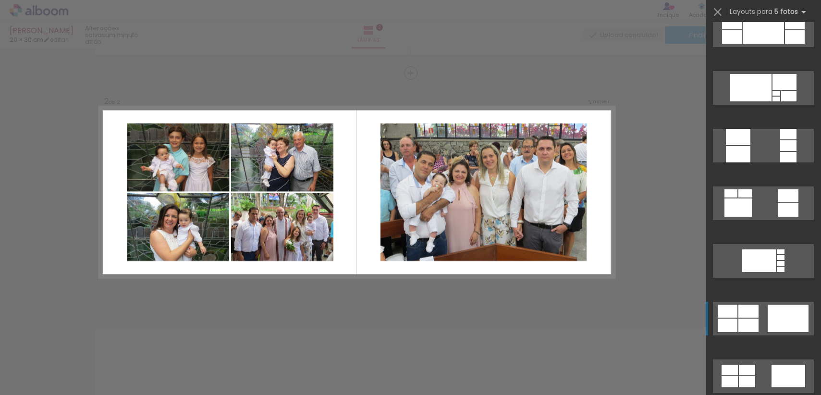
click at [789, 322] on div at bounding box center [788, 318] width 41 height 27
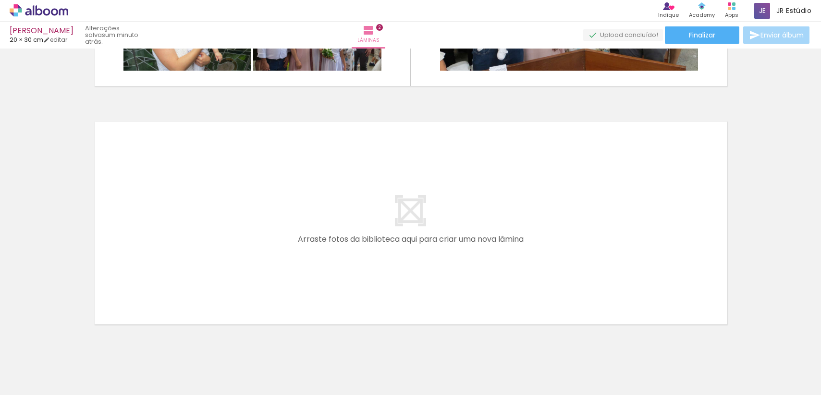
scroll to position [450, 0]
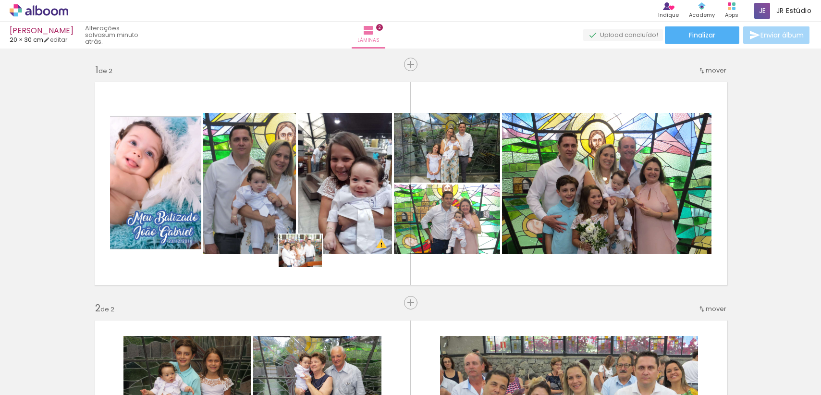
click at [308, 263] on quentale-workspace at bounding box center [410, 197] width 821 height 395
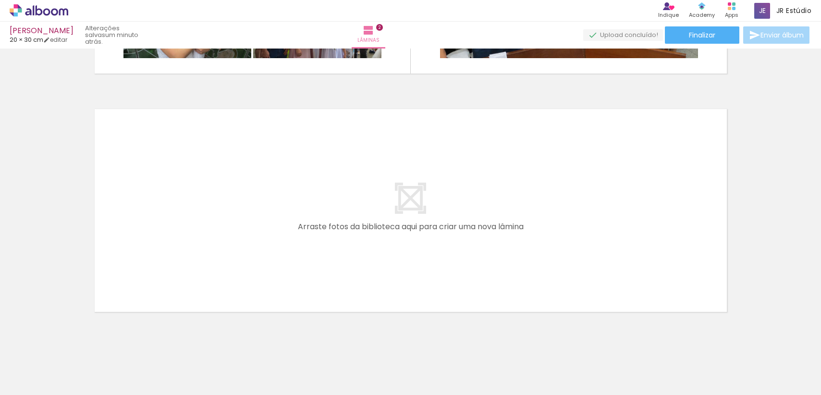
scroll to position [0, 1069]
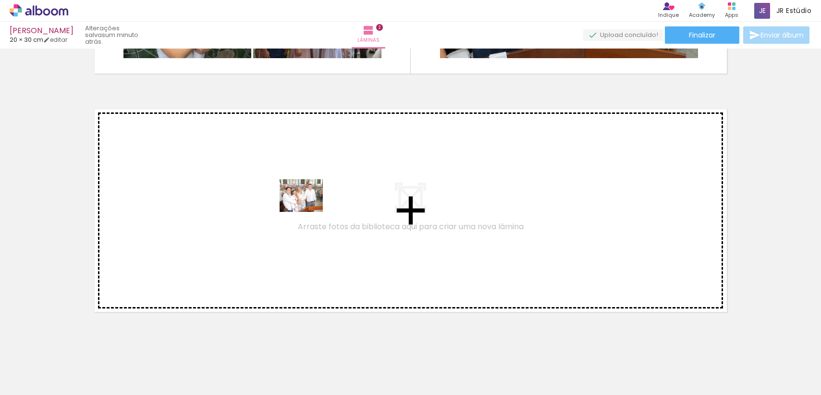
drag, startPoint x: 544, startPoint y: 370, endPoint x: 309, endPoint y: 208, distance: 285.6
click at [309, 208] on quentale-workspace at bounding box center [410, 197] width 821 height 395
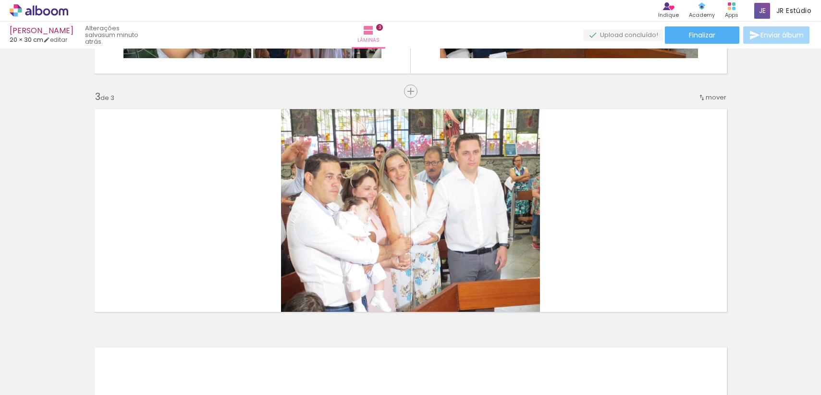
scroll to position [469, 0]
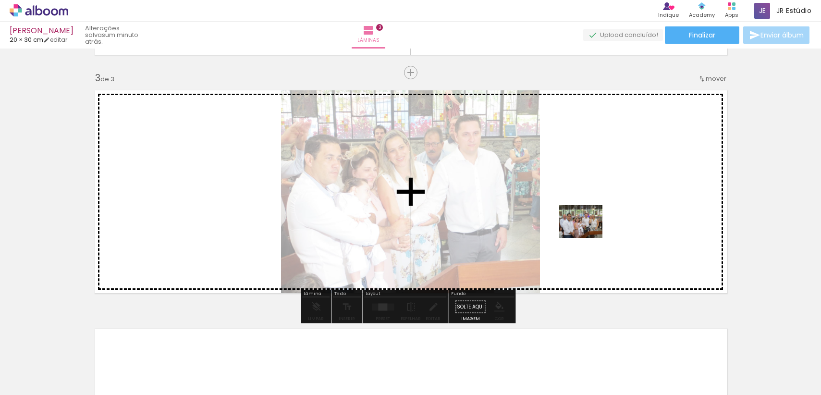
drag, startPoint x: 587, startPoint y: 337, endPoint x: 588, endPoint y: 234, distance: 103.3
click at [588, 234] on quentale-workspace at bounding box center [410, 197] width 821 height 395
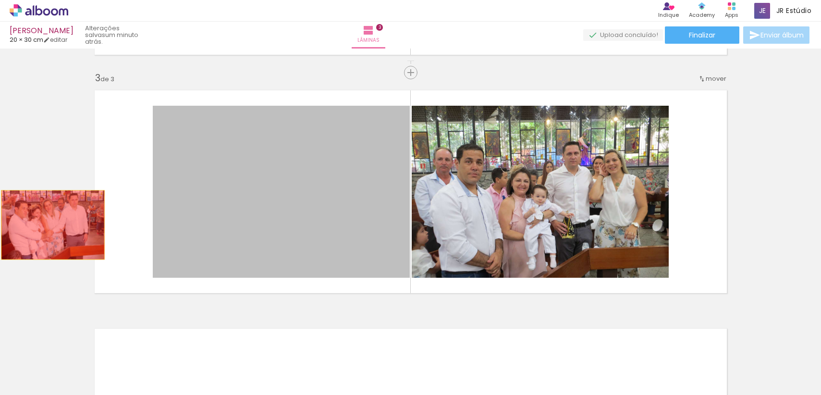
drag, startPoint x: 304, startPoint y: 231, endPoint x: 49, endPoint y: 225, distance: 255.3
click at [49, 225] on div "Inserir lâmina 1 de 3 Inserir lâmina 2 de 3 Inserir lâmina 3 de 3 O Designbox p…" at bounding box center [410, 60] width 821 height 954
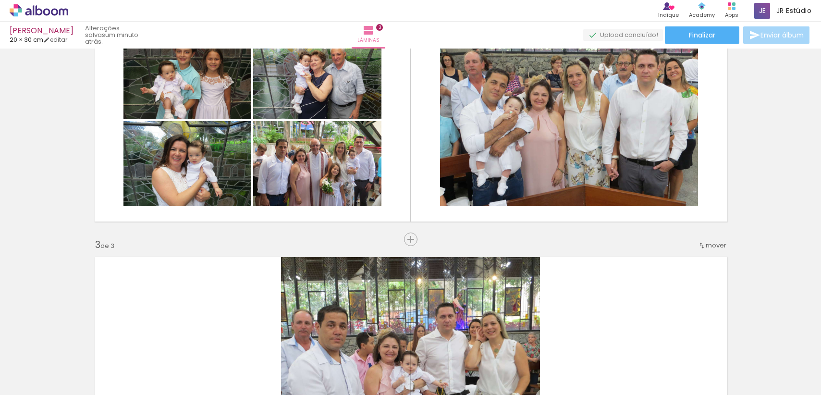
scroll to position [287, 0]
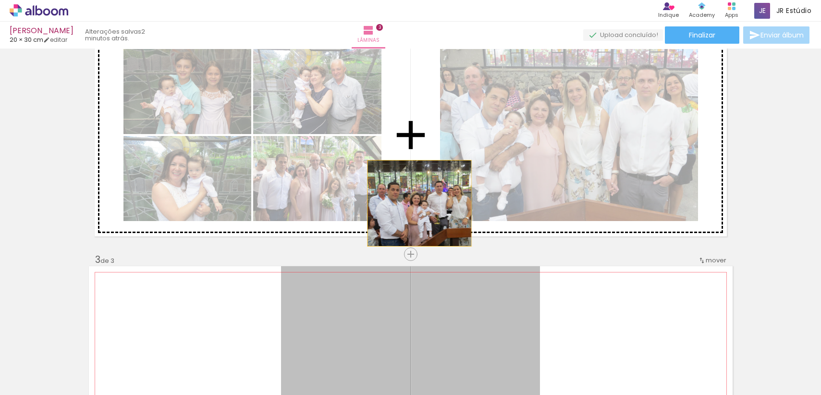
drag, startPoint x: 383, startPoint y: 302, endPoint x: 416, endPoint y: 203, distance: 103.8
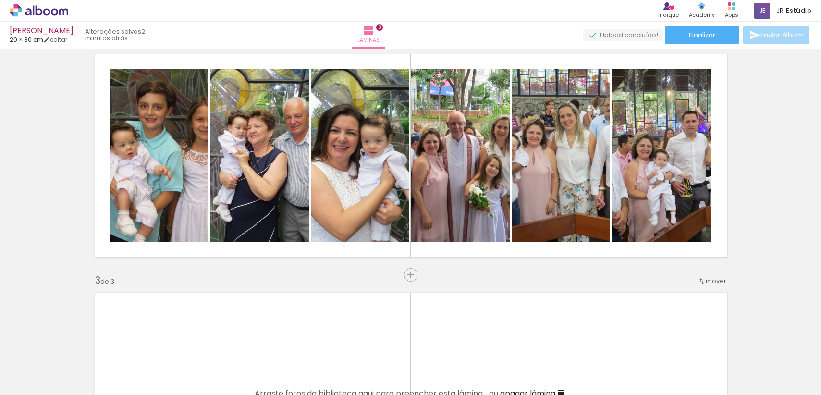
scroll to position [265, 0]
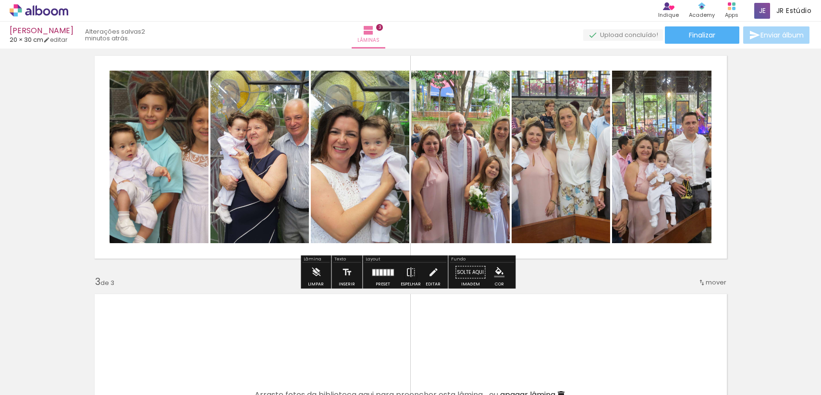
click at [377, 271] on quentale-layouter at bounding box center [383, 272] width 22 height 7
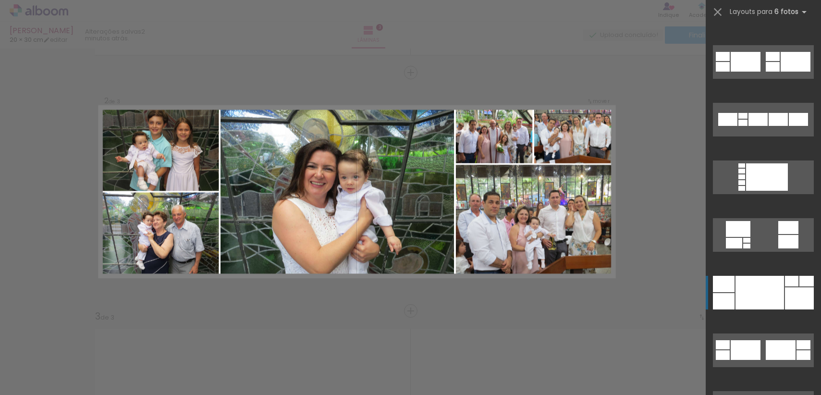
scroll to position [217, 0]
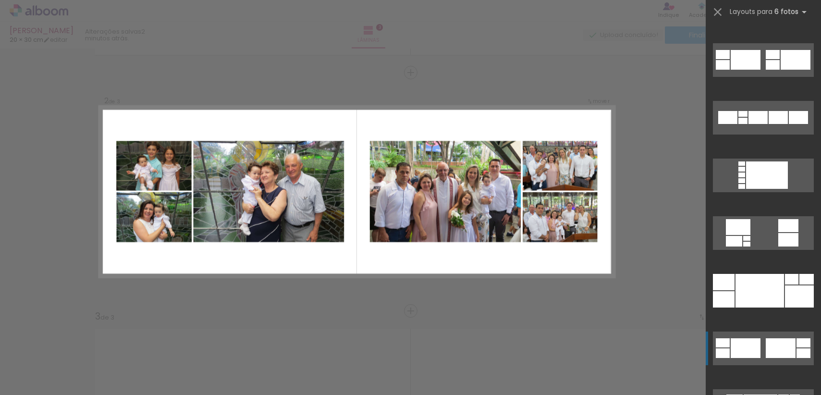
click at [791, 353] on div at bounding box center [781, 348] width 30 height 20
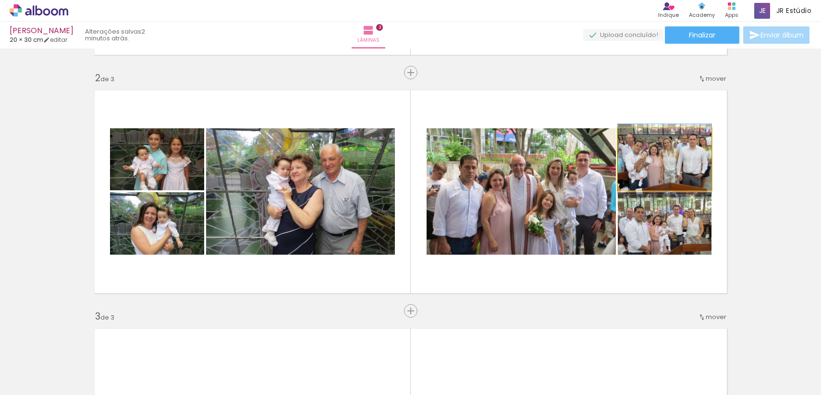
drag, startPoint x: 664, startPoint y: 165, endPoint x: 697, endPoint y: 165, distance: 33.6
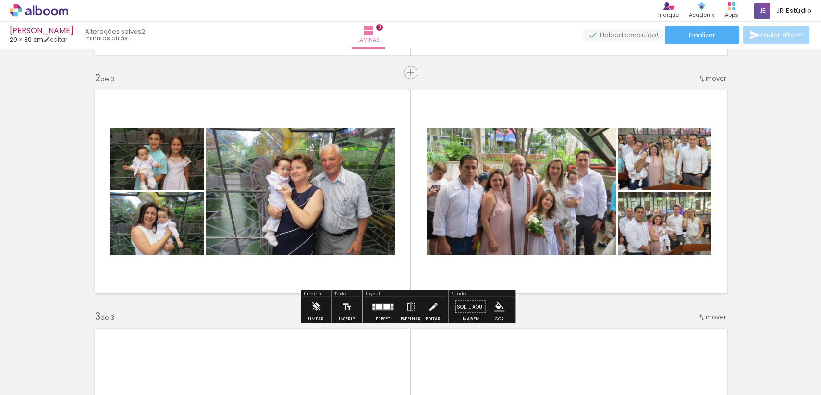
click at [719, 291] on quentale-layouter at bounding box center [411, 192] width 644 height 214
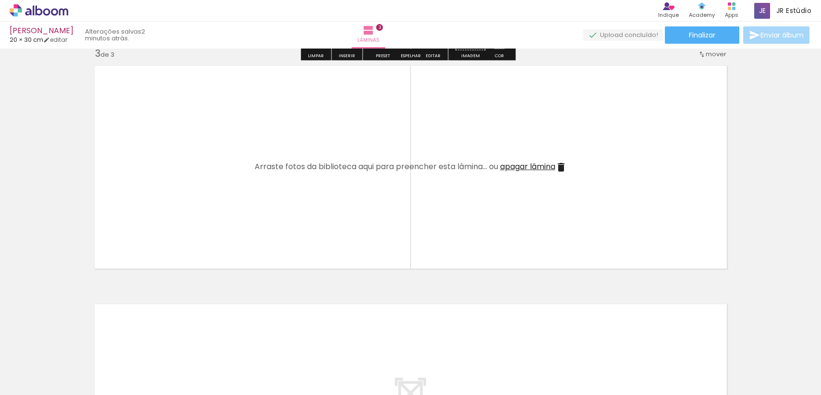
scroll to position [491, 0]
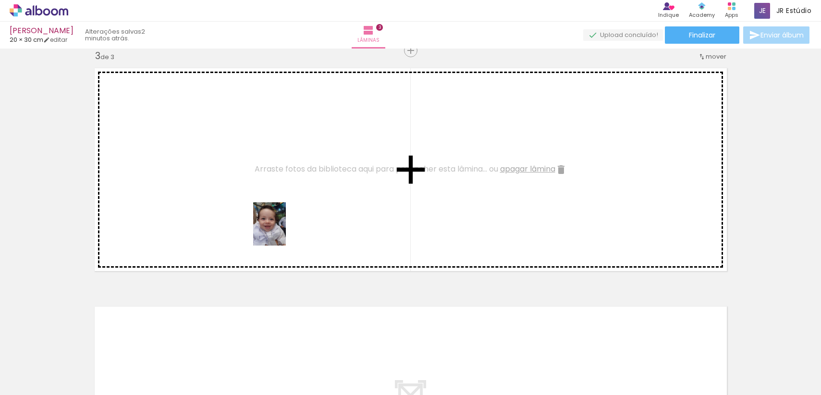
drag, startPoint x: 356, startPoint y: 349, endPoint x: 404, endPoint y: 329, distance: 52.6
click at [282, 231] on quentale-workspace at bounding box center [410, 197] width 821 height 395
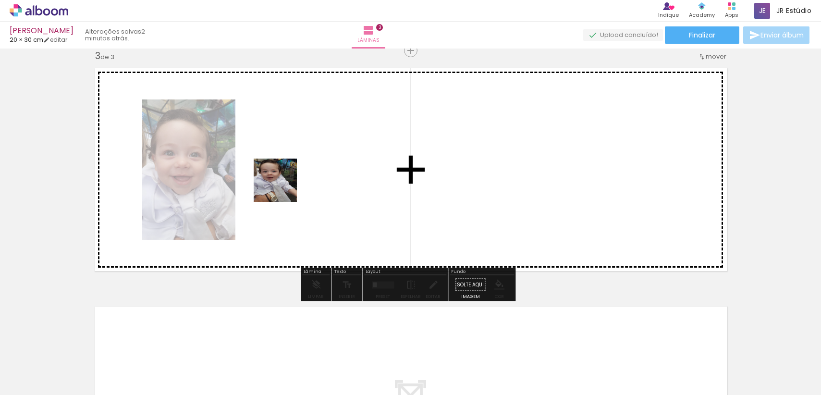
drag, startPoint x: 404, startPoint y: 365, endPoint x: 283, endPoint y: 187, distance: 215.2
click at [283, 187] on quentale-workspace at bounding box center [410, 197] width 821 height 395
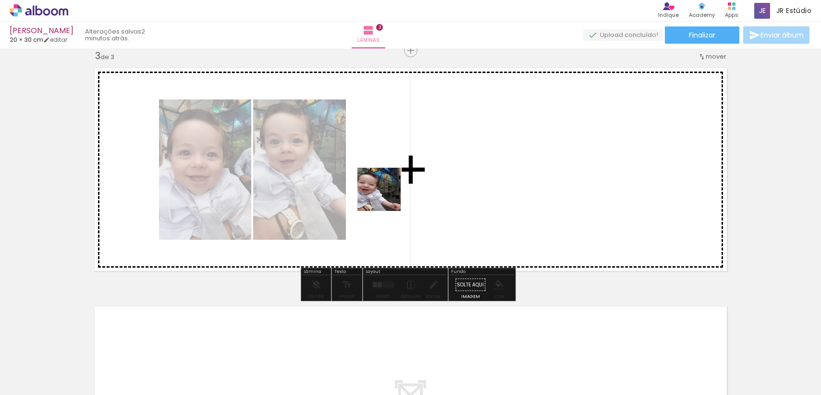
drag, startPoint x: 393, startPoint y: 207, endPoint x: 386, endPoint y: 197, distance: 12.3
click at [386, 197] on quentale-workspace at bounding box center [410, 197] width 821 height 395
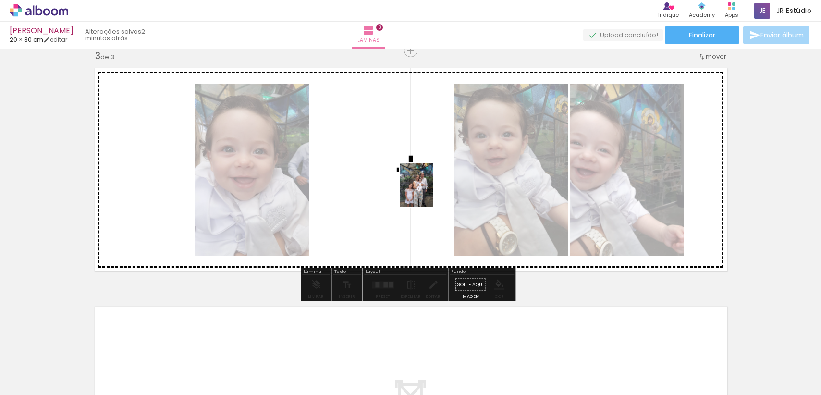
drag, startPoint x: 525, startPoint y: 360, endPoint x: 429, endPoint y: 192, distance: 193.3
click at [429, 192] on quentale-workspace at bounding box center [410, 197] width 821 height 395
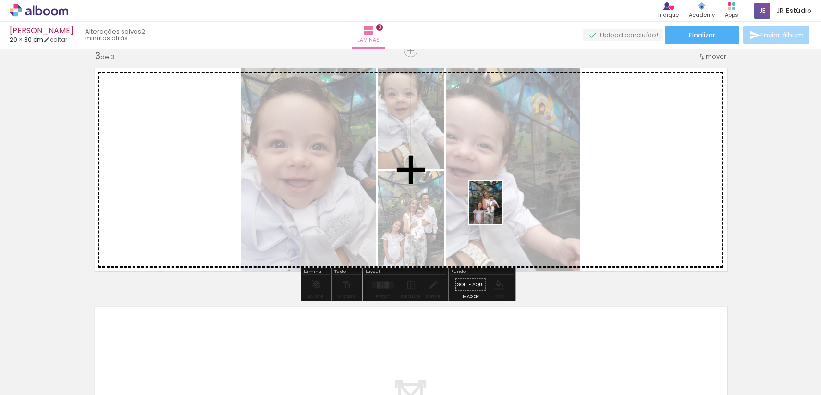
drag, startPoint x: 564, startPoint y: 337, endPoint x: 498, endPoint y: 210, distance: 143.0
click at [498, 210] on quentale-workspace at bounding box center [410, 197] width 821 height 395
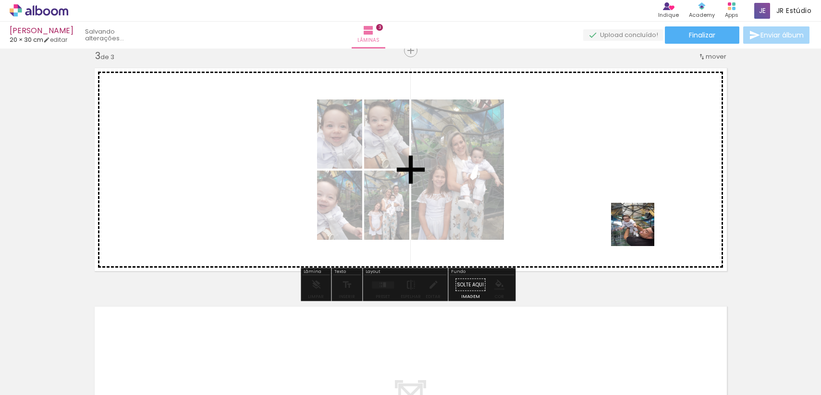
drag, startPoint x: 620, startPoint y: 366, endPoint x: 638, endPoint y: 219, distance: 148.1
click at [638, 219] on quentale-workspace at bounding box center [410, 197] width 821 height 395
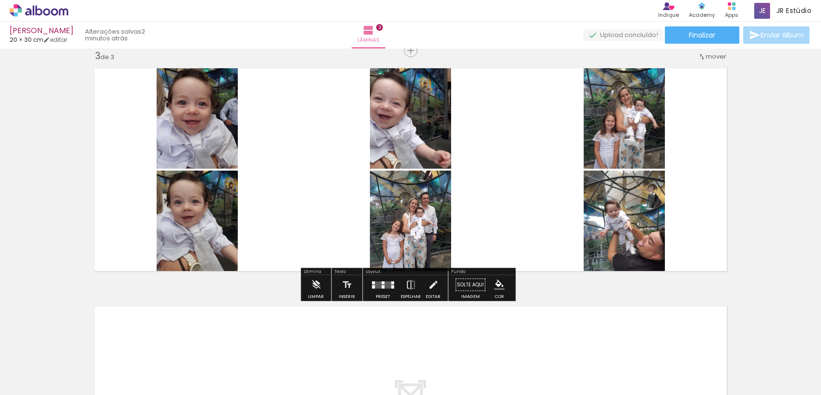
click at [391, 287] on div at bounding box center [392, 286] width 3 height 3
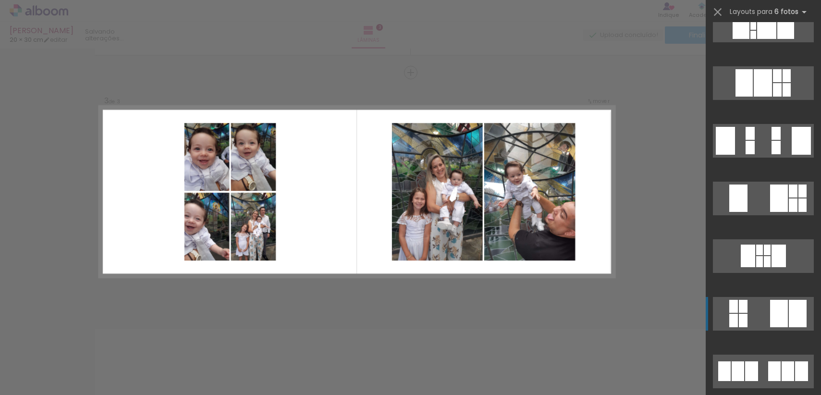
scroll to position [313, 0]
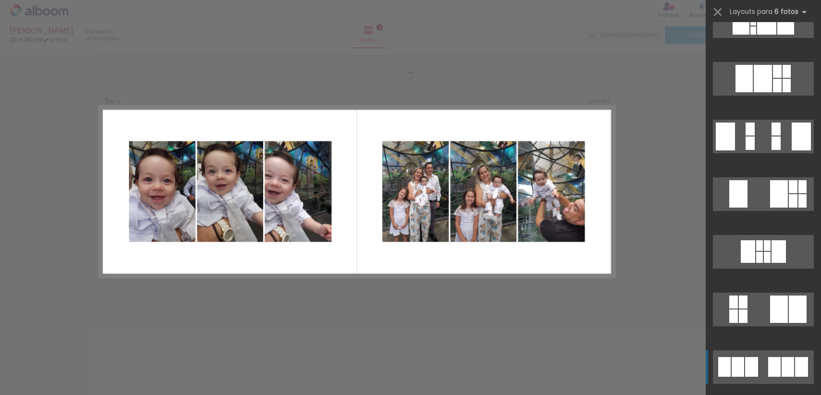
click at [795, 372] on div at bounding box center [801, 367] width 13 height 20
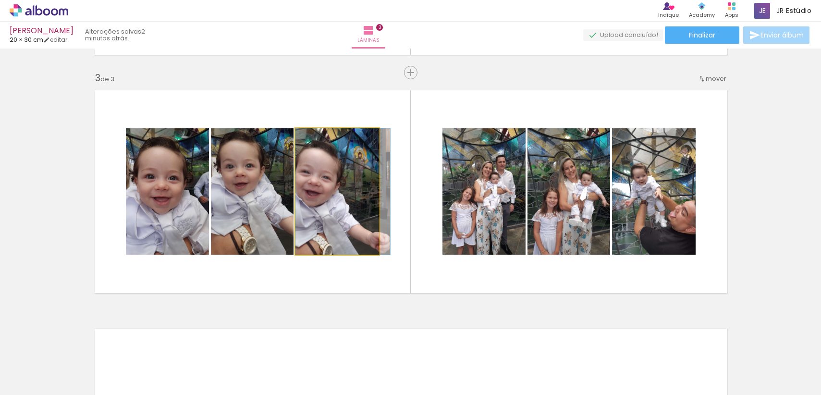
drag, startPoint x: 340, startPoint y: 211, endPoint x: 348, endPoint y: 213, distance: 8.7
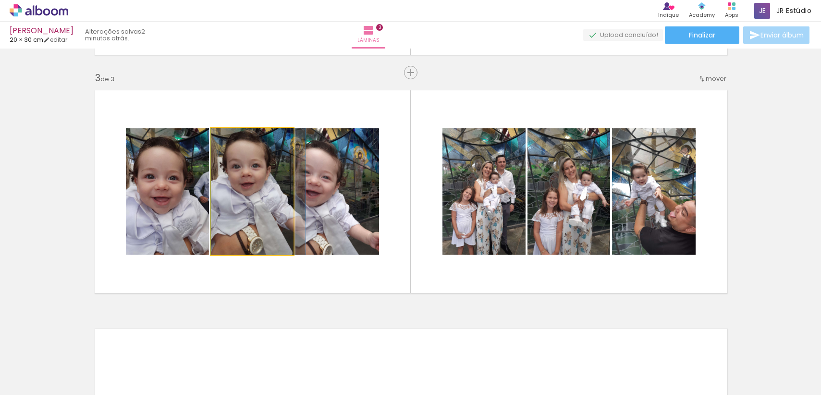
drag, startPoint x: 218, startPoint y: 198, endPoint x: 230, endPoint y: 200, distance: 12.7
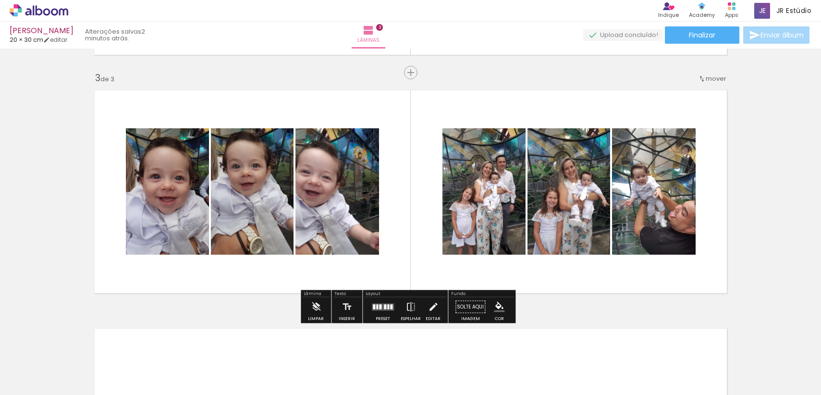
click at [453, 304] on paper-button "Solte aqui Imagem" at bounding box center [470, 310] width 35 height 25
click at [571, 304] on div "Inserir lâmina 1 de 3 Inserir lâmina 2 de 3 Inserir lâmina 3 de 3 O Designbox p…" at bounding box center [410, 60] width 821 height 954
click at [618, 298] on quentale-layouter at bounding box center [411, 192] width 644 height 214
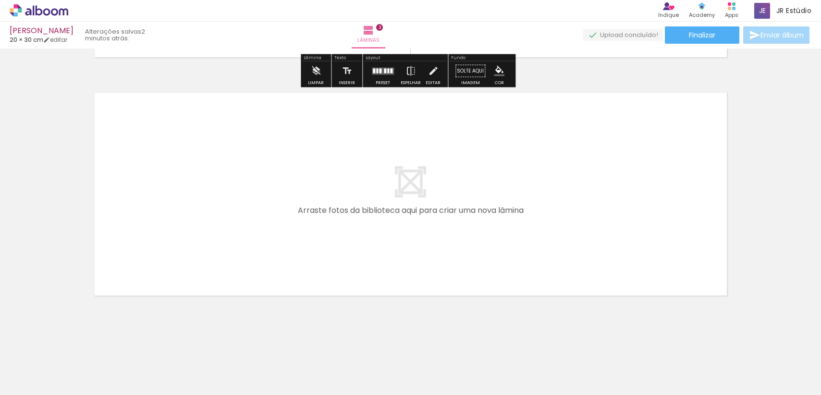
scroll to position [692, 0]
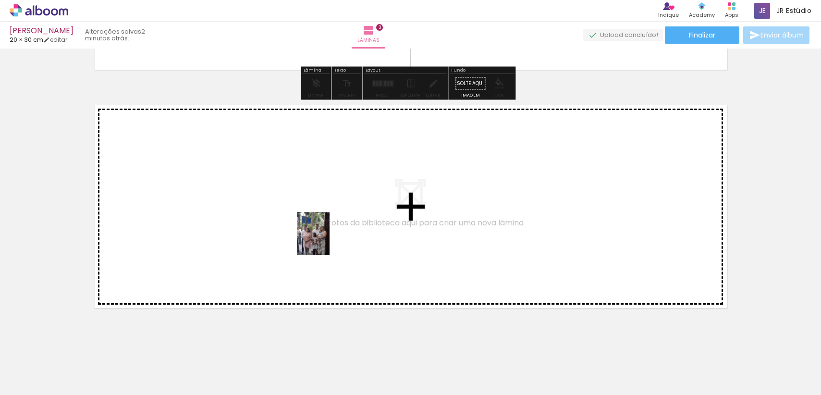
drag, startPoint x: 680, startPoint y: 376, endPoint x: 325, endPoint y: 241, distance: 379.5
click at [325, 241] on quentale-workspace at bounding box center [410, 197] width 821 height 395
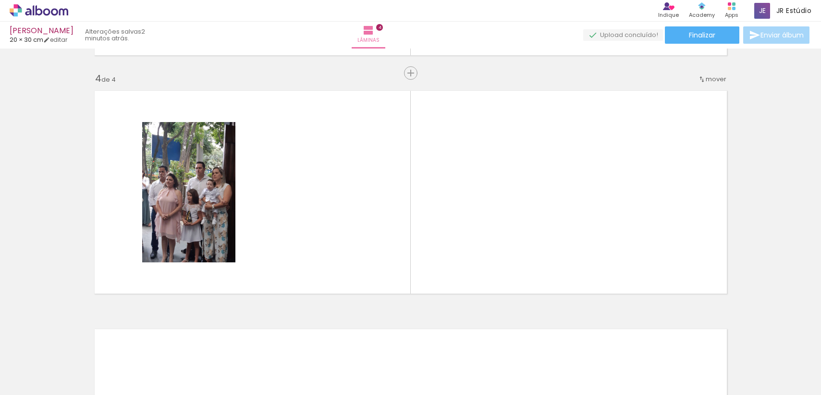
scroll to position [707, 0]
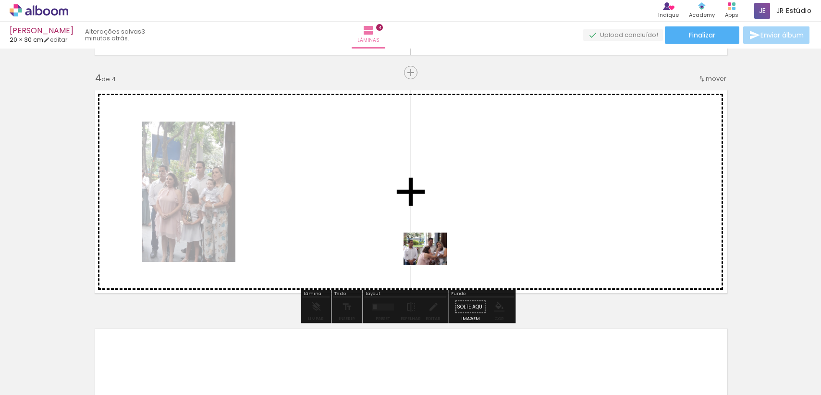
drag, startPoint x: 717, startPoint y: 365, endPoint x: 748, endPoint y: 375, distance: 33.0
click at [431, 261] on quentale-workspace at bounding box center [410, 197] width 821 height 395
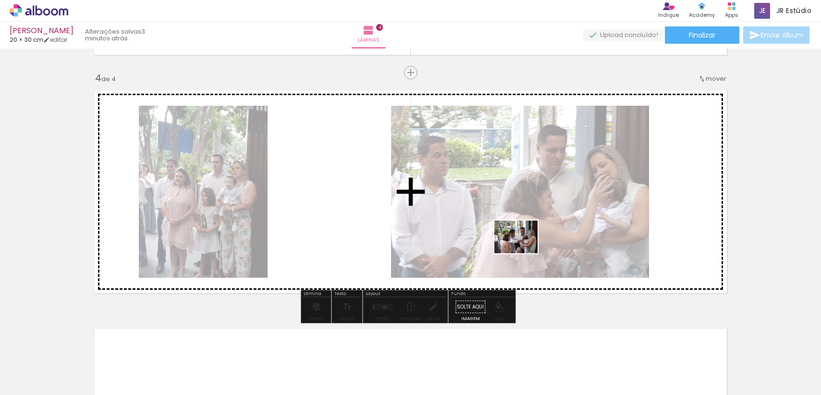
drag, startPoint x: 799, startPoint y: 369, endPoint x: 523, endPoint y: 249, distance: 300.5
click at [523, 249] on quentale-workspace at bounding box center [410, 197] width 821 height 395
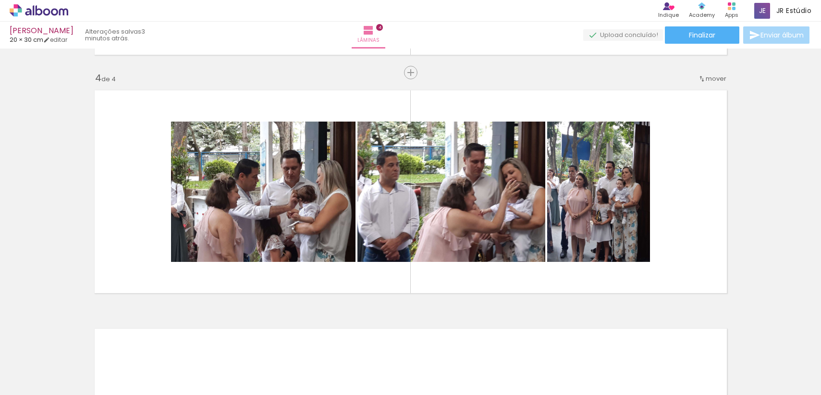
scroll to position [0, 1710]
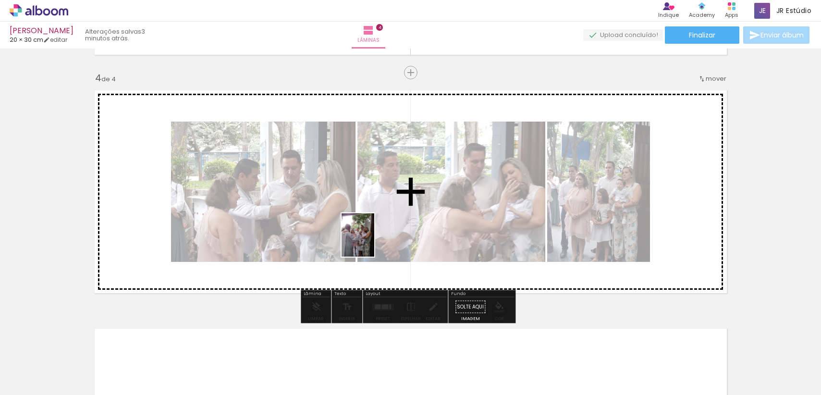
drag, startPoint x: 537, startPoint y: 369, endPoint x: 371, endPoint y: 242, distance: 209.6
click at [371, 242] on quentale-workspace at bounding box center [410, 197] width 821 height 395
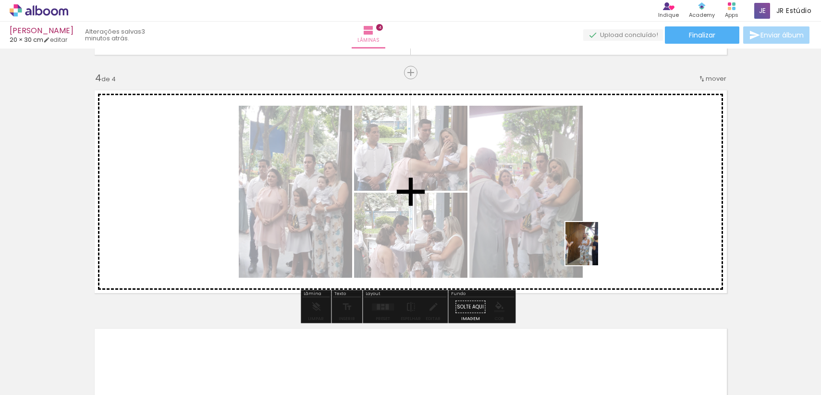
drag, startPoint x: 501, startPoint y: 371, endPoint x: 595, endPoint y: 251, distance: 152.4
click at [595, 251] on quentale-workspace at bounding box center [410, 197] width 821 height 395
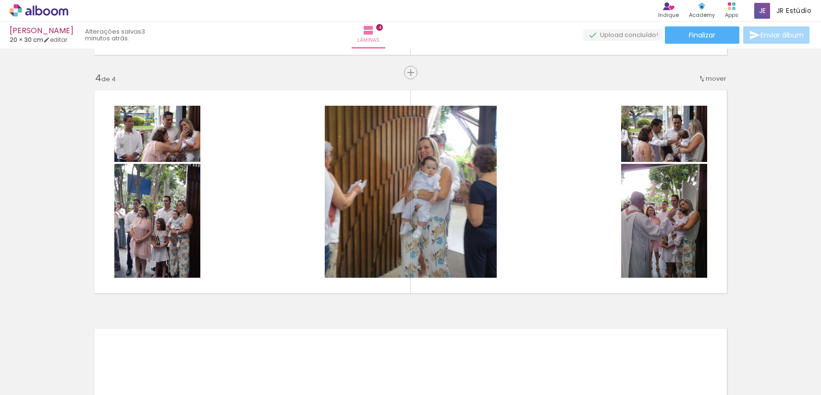
scroll to position [0, 2007]
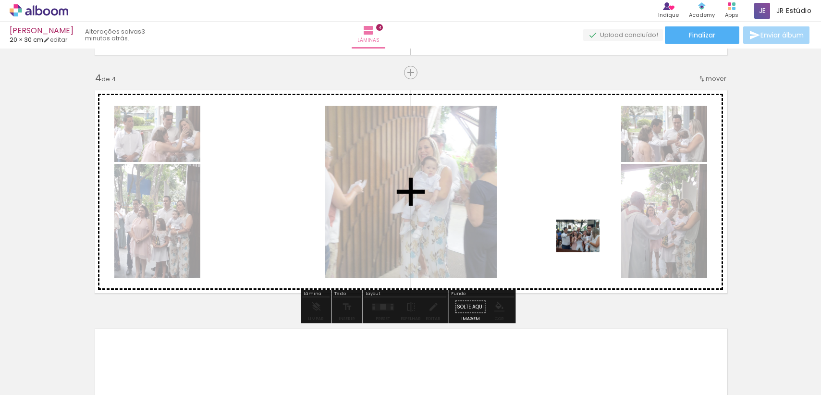
drag, startPoint x: 628, startPoint y: 355, endPoint x: 585, endPoint y: 248, distance: 114.8
click at [585, 248] on quentale-workspace at bounding box center [410, 197] width 821 height 395
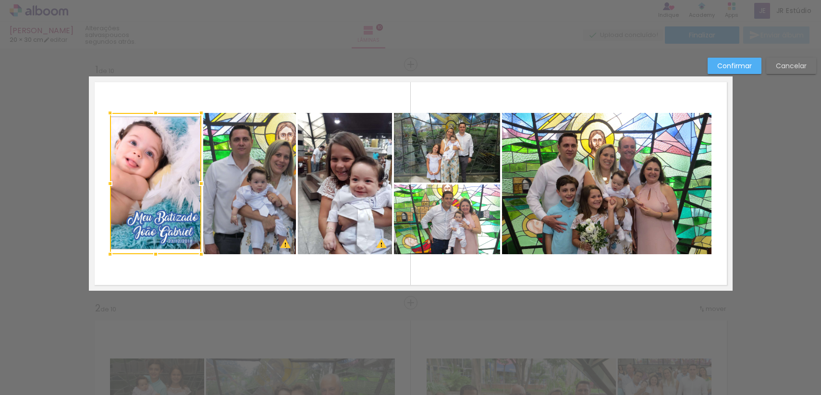
click at [783, 71] on paper-button "Cancelar" at bounding box center [792, 66] width 50 height 16
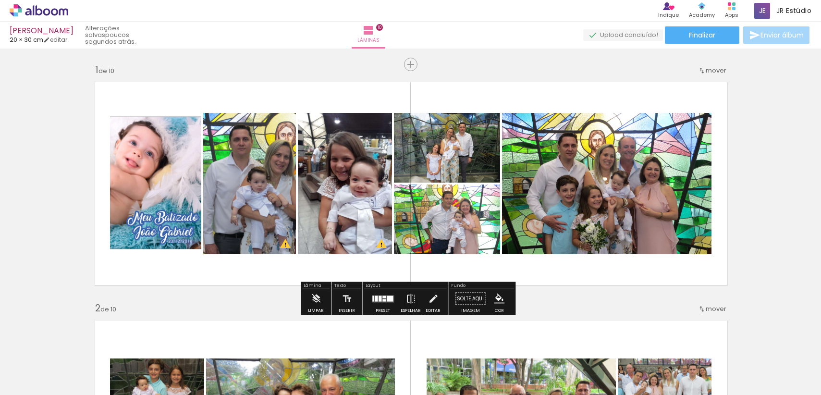
click at [160, 174] on quentale-photo at bounding box center [155, 183] width 91 height 141
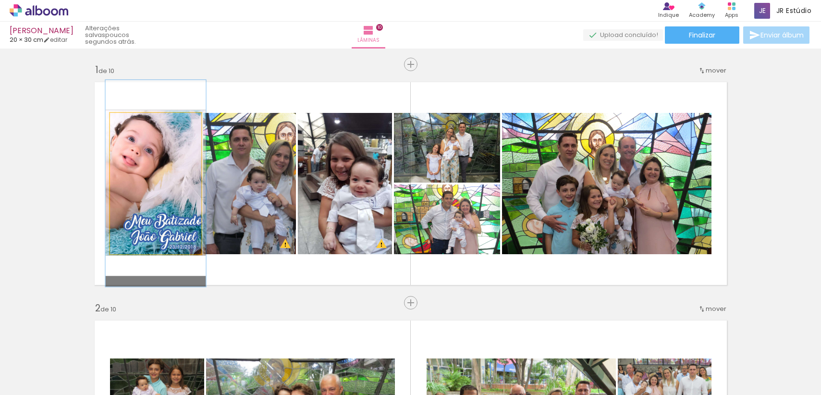
type paper-slider "110"
click at [133, 124] on div at bounding box center [135, 123] width 9 height 9
click at [168, 180] on quentale-photo at bounding box center [155, 183] width 91 height 141
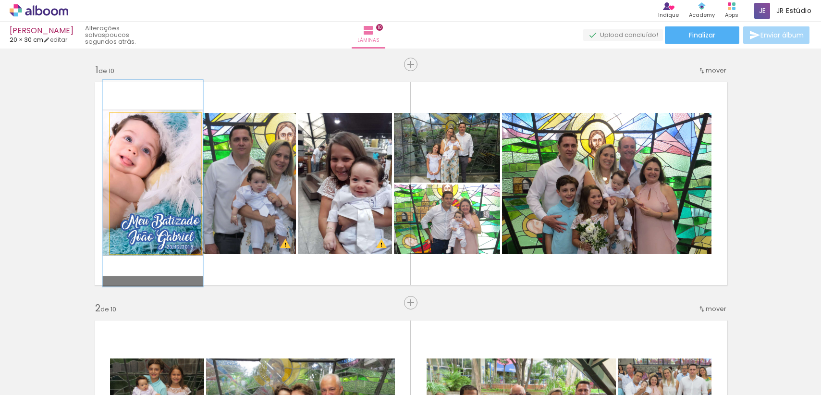
click at [134, 122] on div at bounding box center [136, 123] width 9 height 9
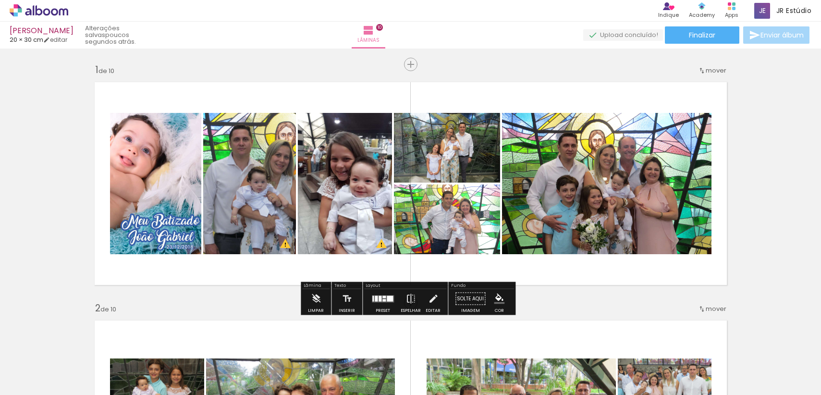
click at [266, 283] on quentale-layouter at bounding box center [411, 183] width 644 height 214
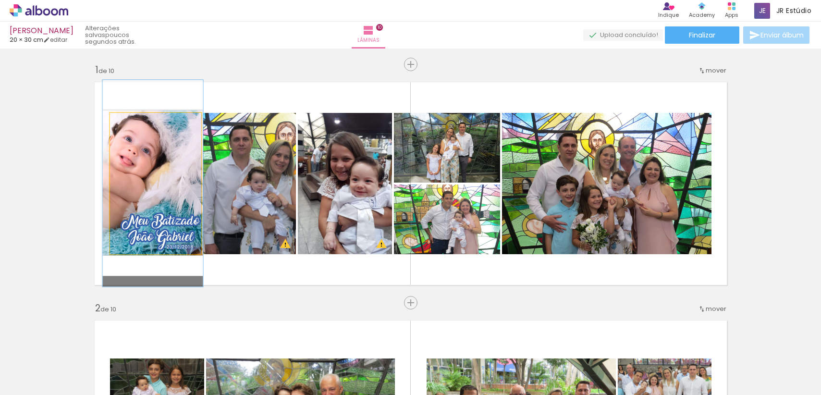
drag, startPoint x: 149, startPoint y: 217, endPoint x: 179, endPoint y: 232, distance: 32.9
click at [151, 217] on quentale-photo at bounding box center [155, 183] width 91 height 141
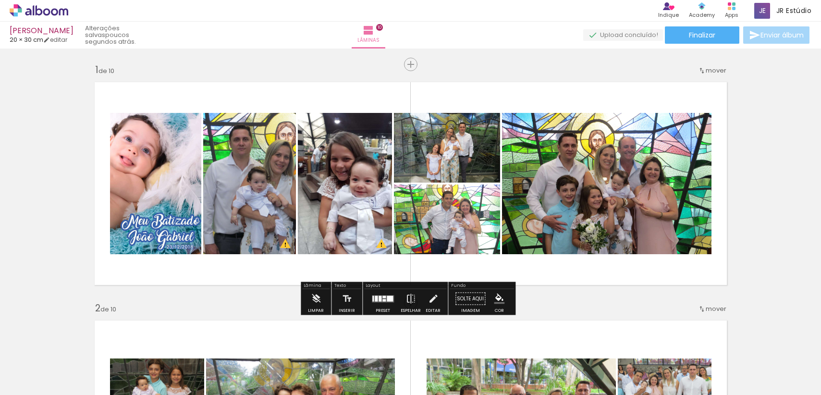
click at [273, 270] on quentale-layouter at bounding box center [411, 183] width 644 height 214
click at [594, 280] on quentale-layouter at bounding box center [411, 183] width 644 height 214
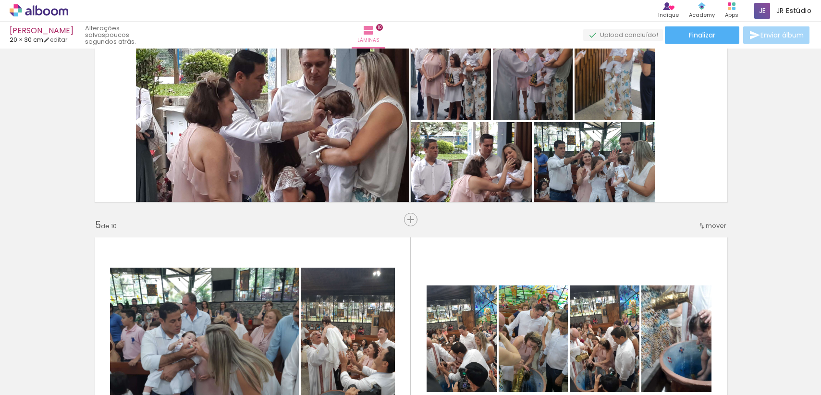
scroll to position [0, 0]
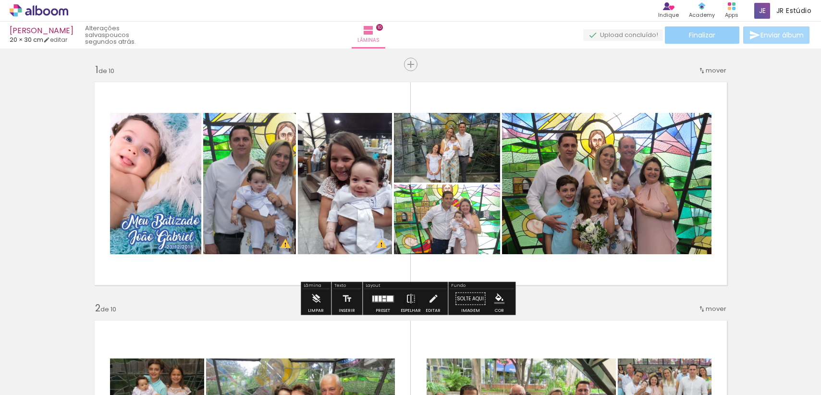
click at [720, 37] on paper-button "Finalizar" at bounding box center [702, 34] width 74 height 17
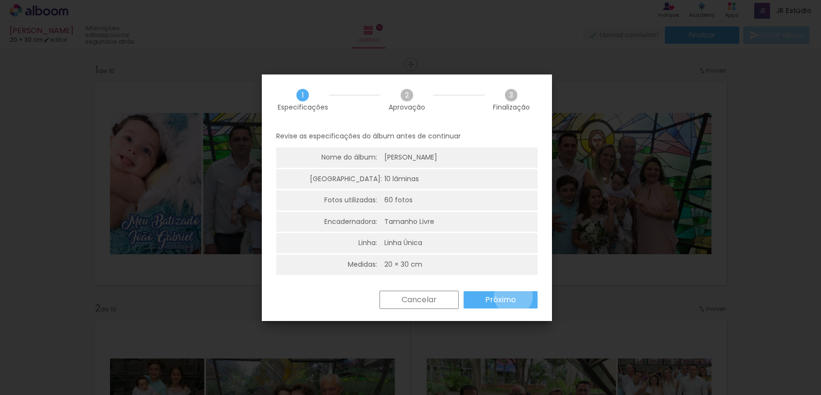
click at [0, 0] on slot "Próximo" at bounding box center [0, 0] width 0 height 0
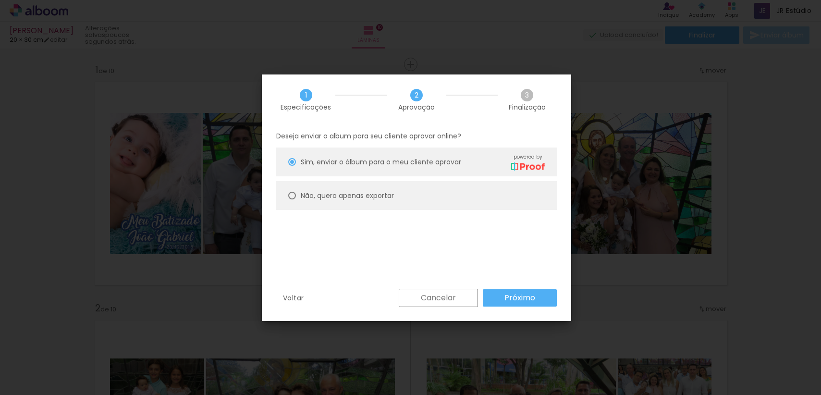
click at [449, 205] on paper-radio-button "Não, quero apenas exportar" at bounding box center [416, 195] width 281 height 29
type paper-radio-button "on"
click at [449, 196] on paper-radio-button "Não, quero apenas exportar" at bounding box center [416, 195] width 281 height 29
click at [507, 292] on paper-button "Próximo" at bounding box center [520, 297] width 74 height 17
type input "Alta, 300 DPI"
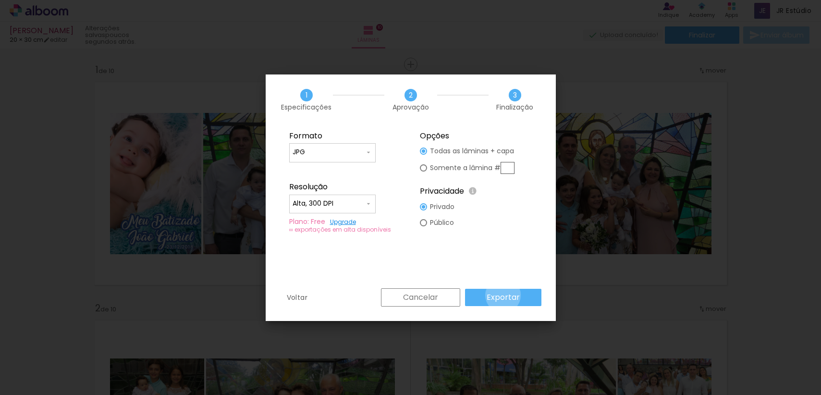
click at [0, 0] on slot "Exportar" at bounding box center [0, 0] width 0 height 0
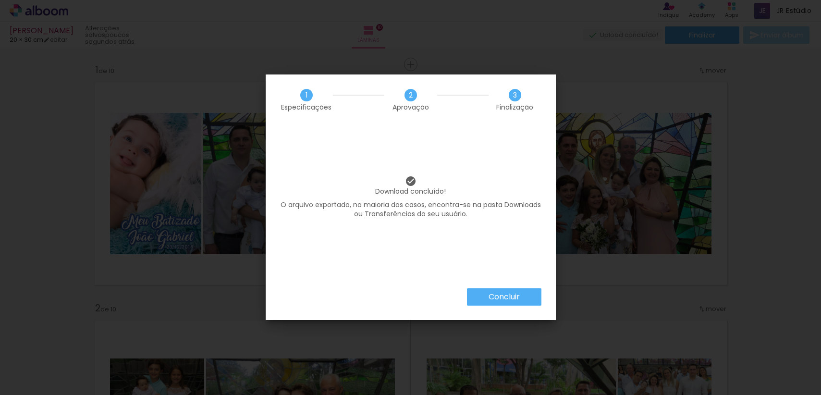
scroll to position [0, 519]
click at [527, 299] on paper-button "Concluir" at bounding box center [504, 296] width 74 height 17
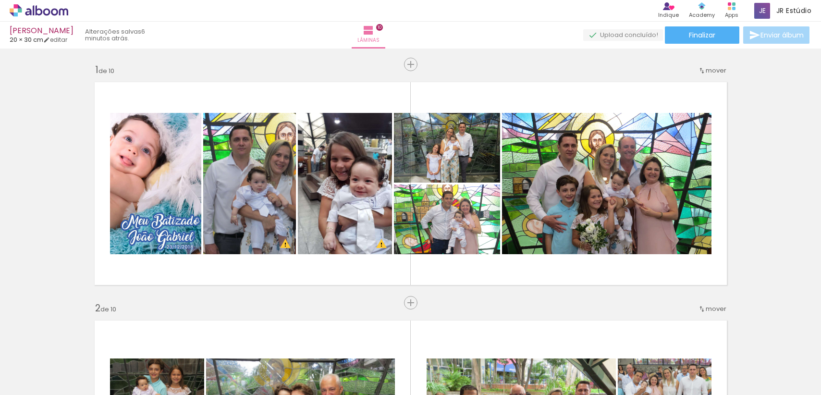
scroll to position [0, 519]
